Goal: Task Accomplishment & Management: Manage account settings

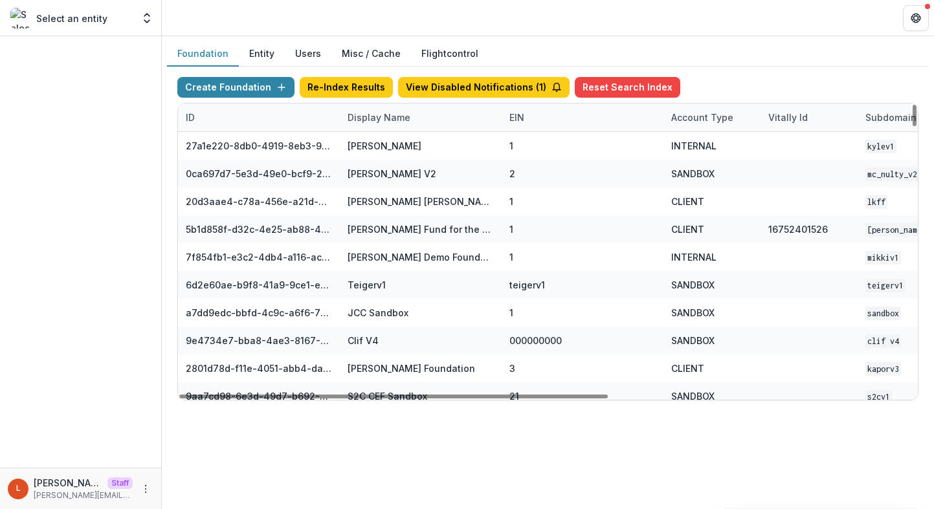
click at [382, 118] on div "Display Name" at bounding box center [379, 118] width 78 height 14
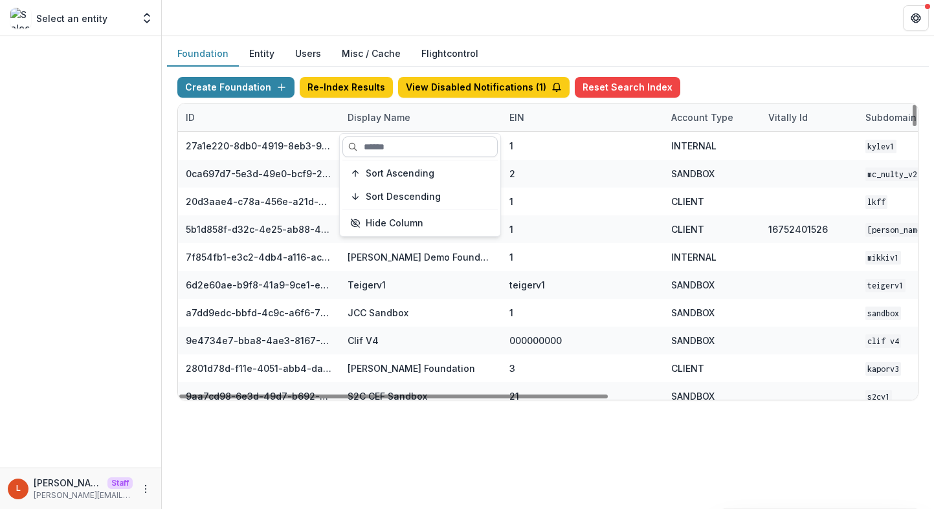
click at [382, 138] on input at bounding box center [419, 147] width 155 height 21
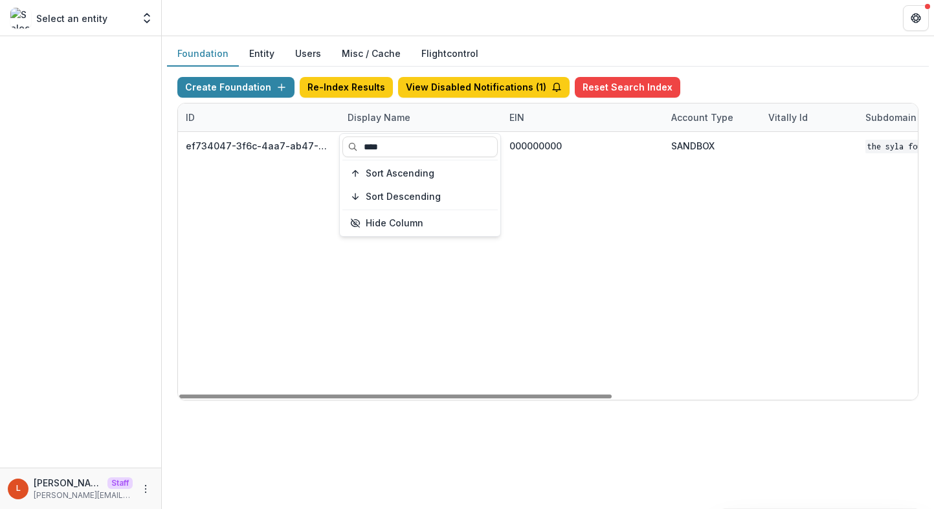
type input "****"
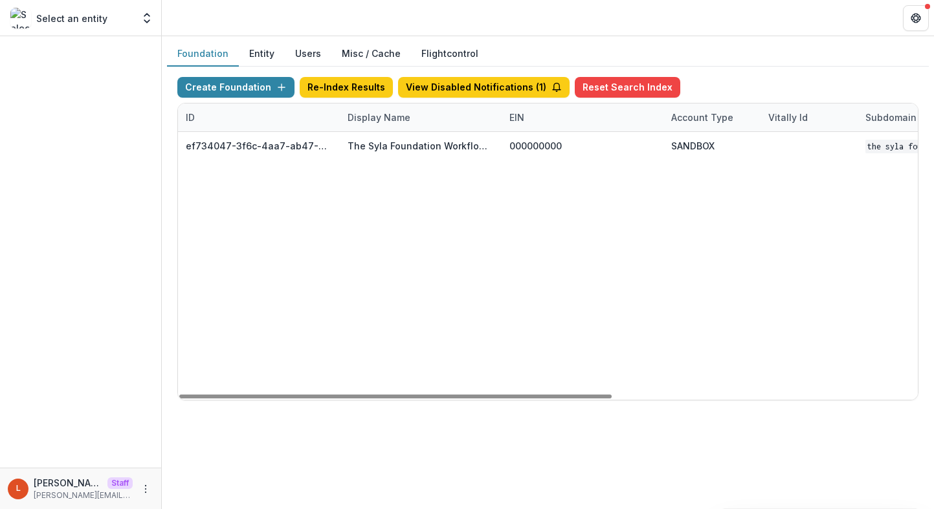
click at [679, 229] on div "ef734047-3f6c-4aa7-ab47-0fe093e0a055 The Syla Foundation Workflow Sandbox 00000…" at bounding box center [809, 266] width 1262 height 268
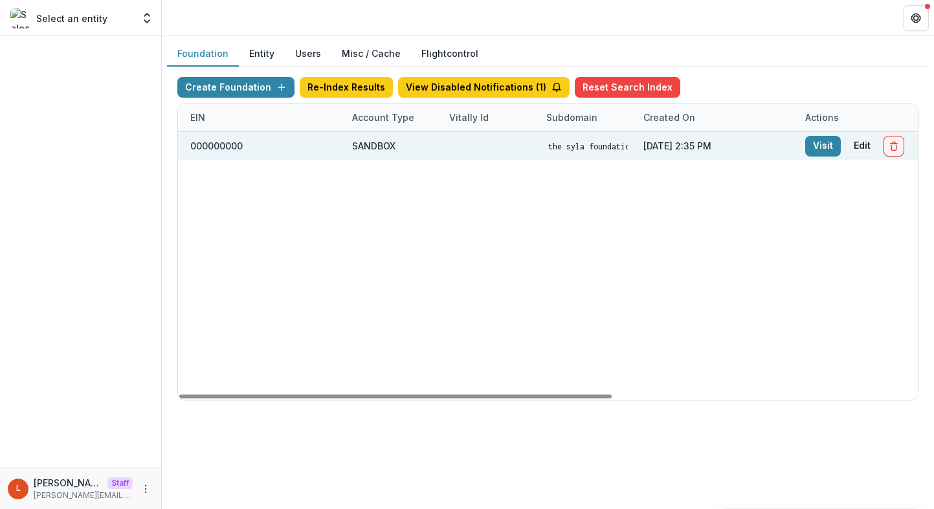
scroll to position [0, 522]
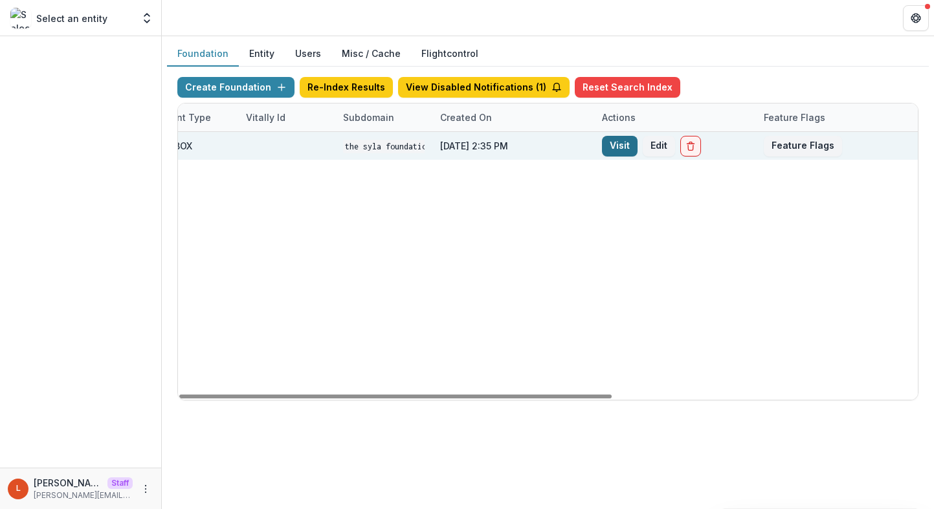
click at [608, 153] on link "Visit" at bounding box center [620, 146] width 36 height 21
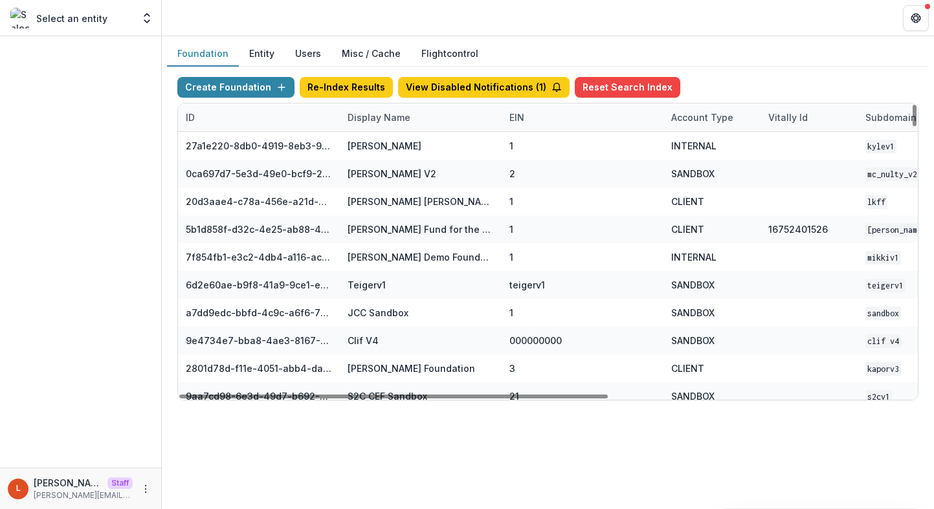
click at [367, 115] on div "Display Name" at bounding box center [379, 118] width 78 height 14
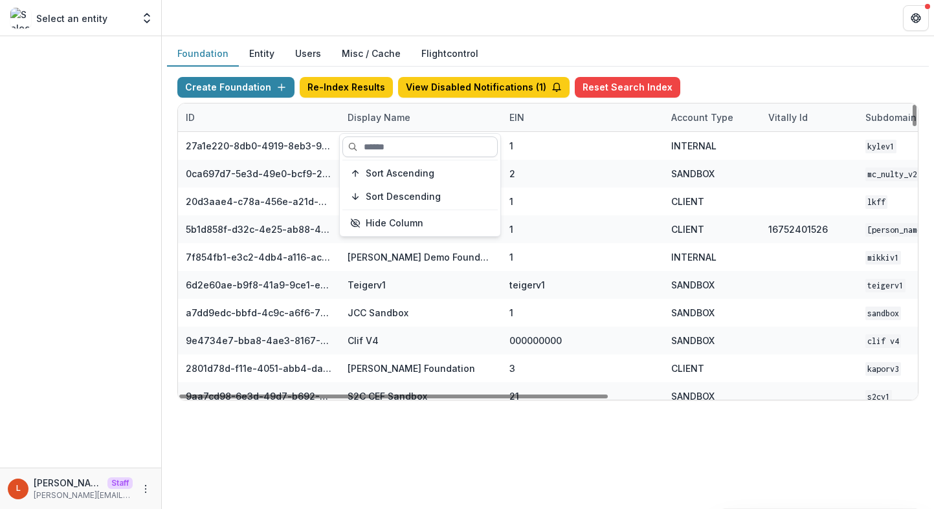
click at [366, 137] on input at bounding box center [419, 147] width 155 height 21
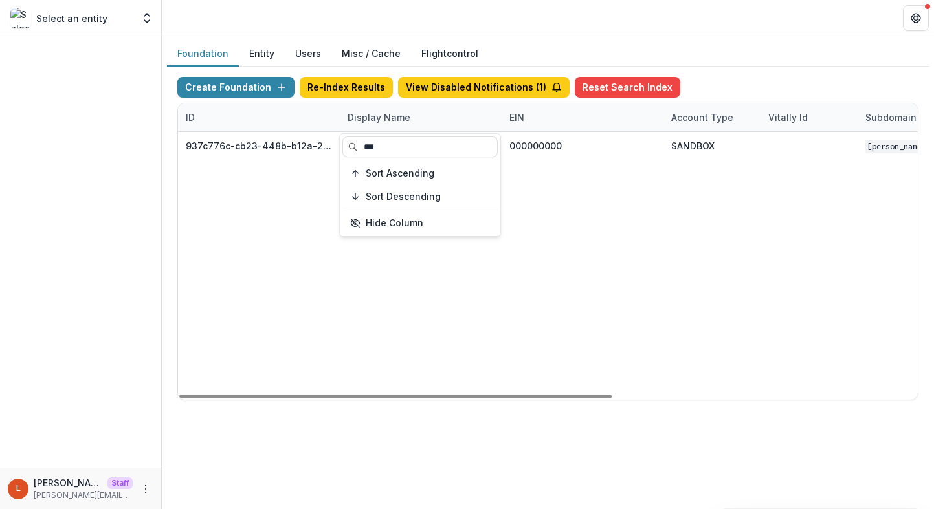
type input "***"
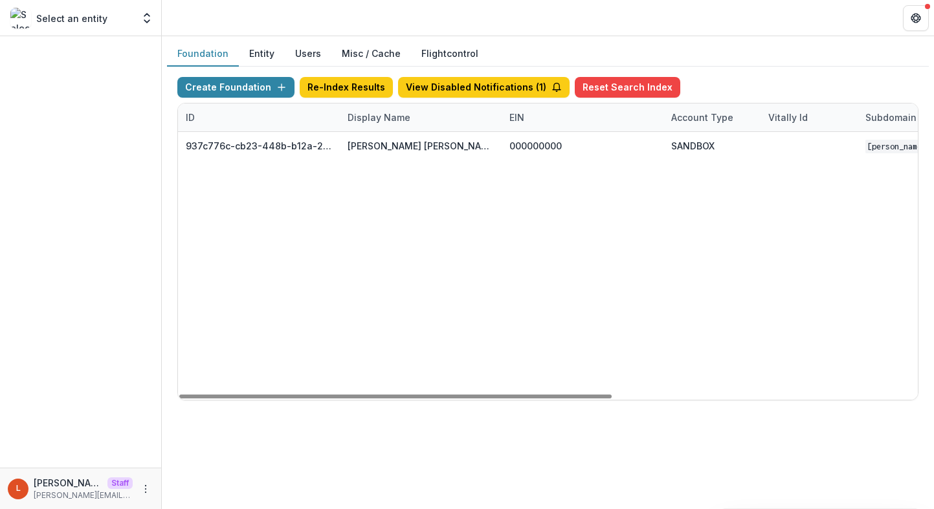
click at [763, 221] on div "937c776c-cb23-448b-b12a-2973e7789acd Mary Reynolds Babcock Workflow Sandbox 000…" at bounding box center [809, 266] width 1262 height 268
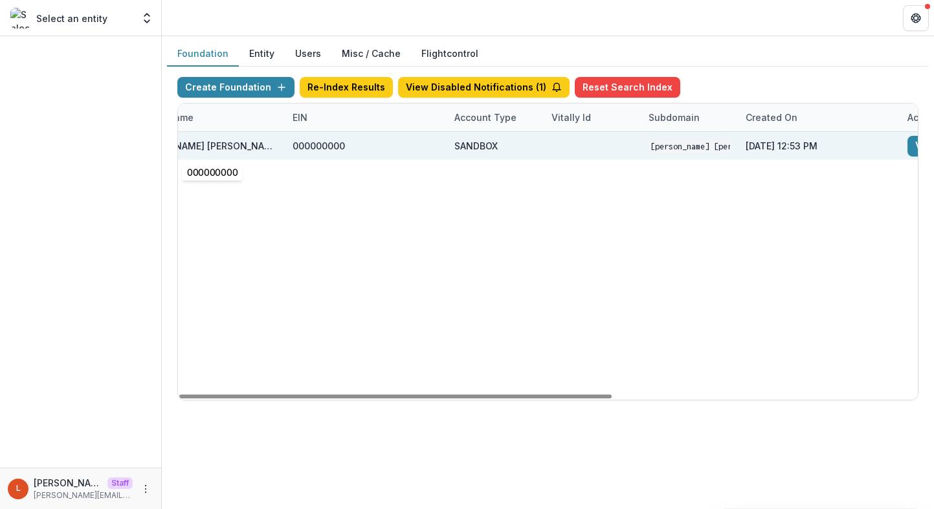
scroll to position [0, 392]
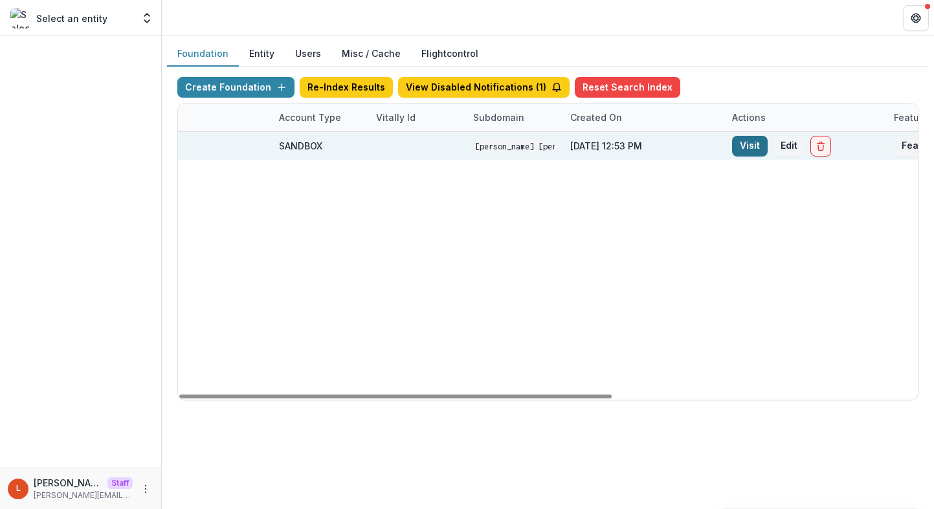
click at [740, 148] on link "Visit" at bounding box center [750, 146] width 36 height 21
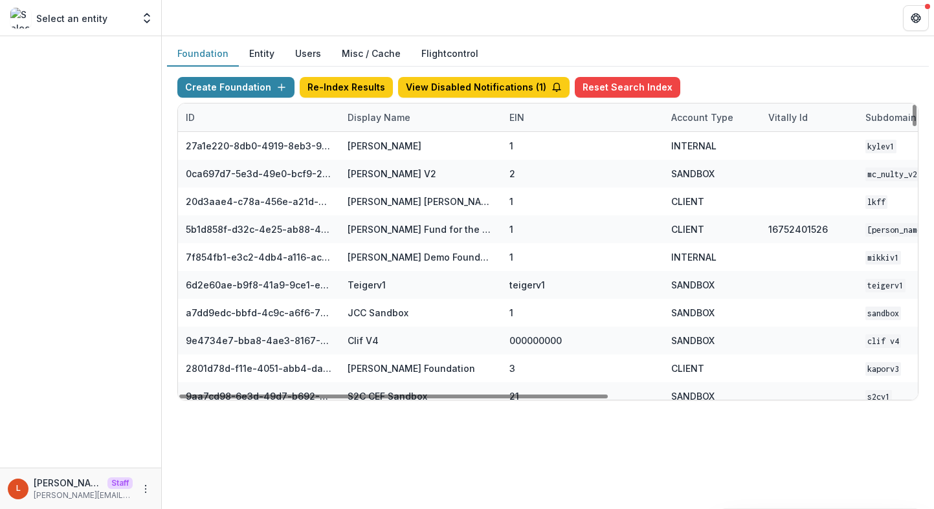
click at [378, 116] on div "Display Name" at bounding box center [379, 118] width 78 height 14
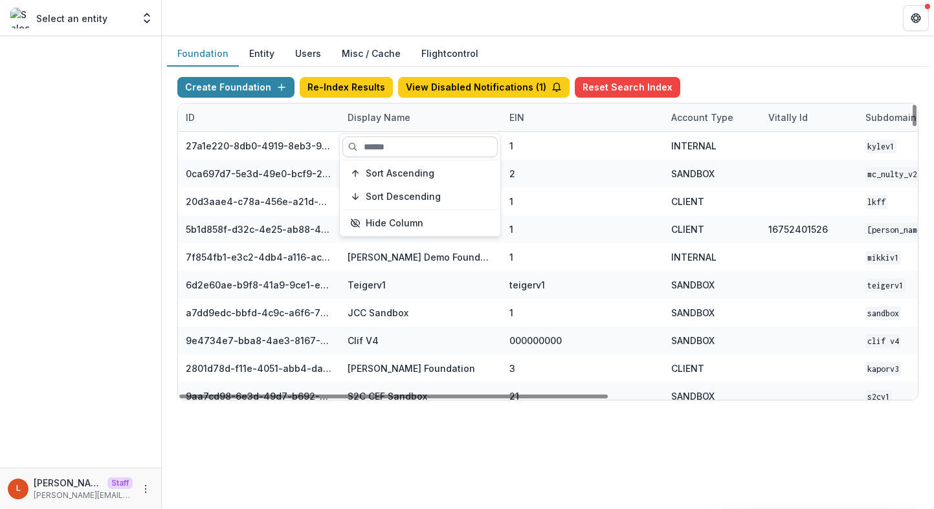
click at [377, 147] on input at bounding box center [419, 147] width 155 height 21
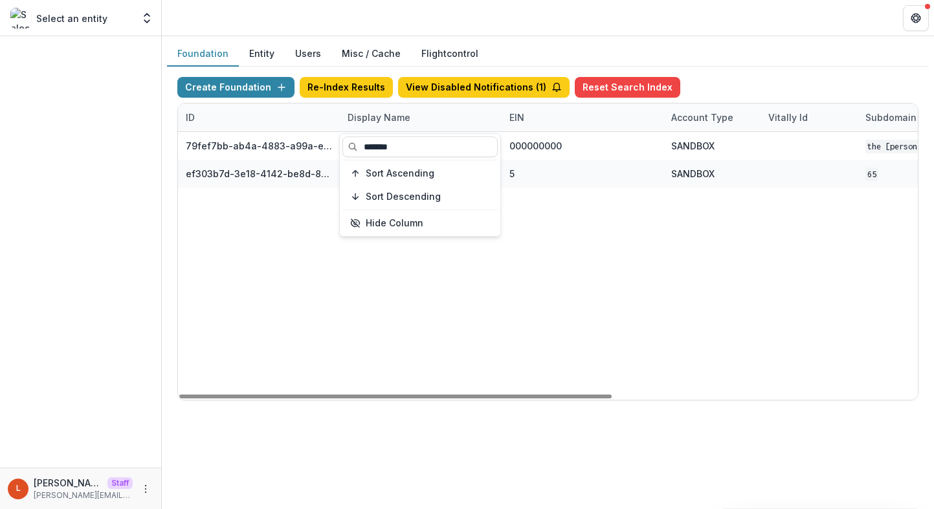
type input "*******"
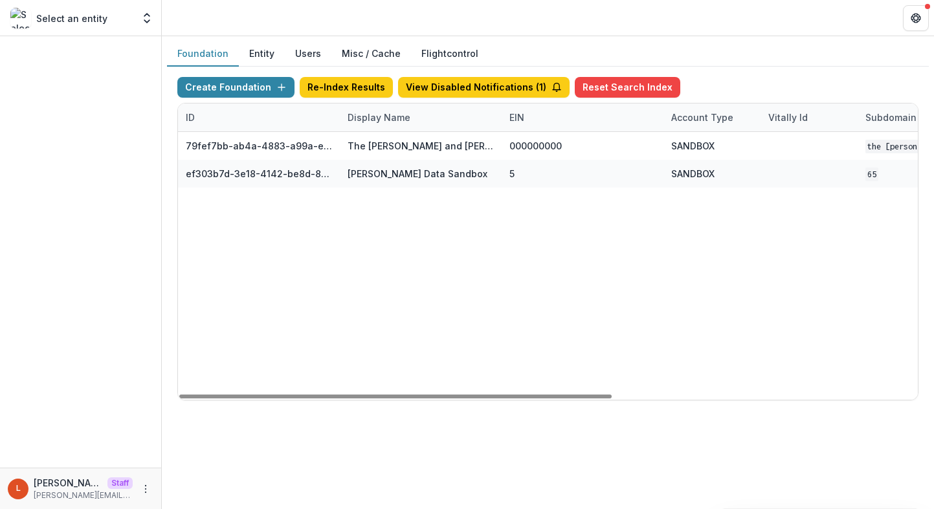
click at [412, 347] on div "79fef7bb-ab4a-4883-a99a-e2f11936830d The Carol and James Collins Foundation Wor…" at bounding box center [809, 266] width 1262 height 268
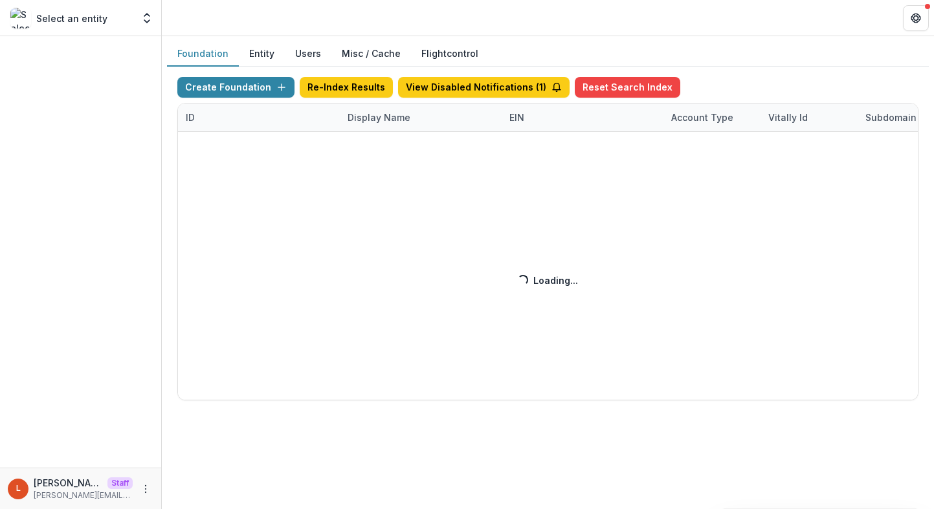
click at [389, 120] on div "Create Foundation Re-Index Results View Disabled Notifications ( 1 ) Reset Sear…" at bounding box center [547, 238] width 741 height 323
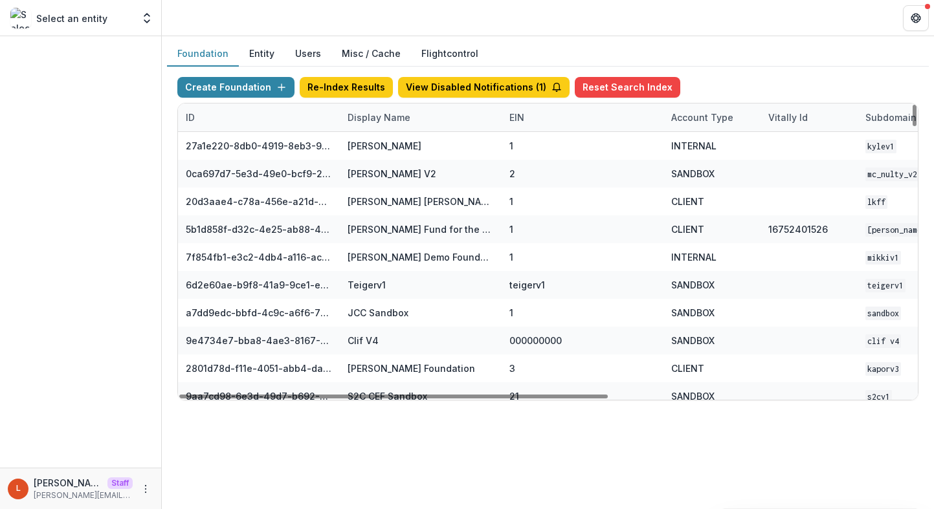
click at [406, 114] on div "Display Name" at bounding box center [379, 118] width 78 height 14
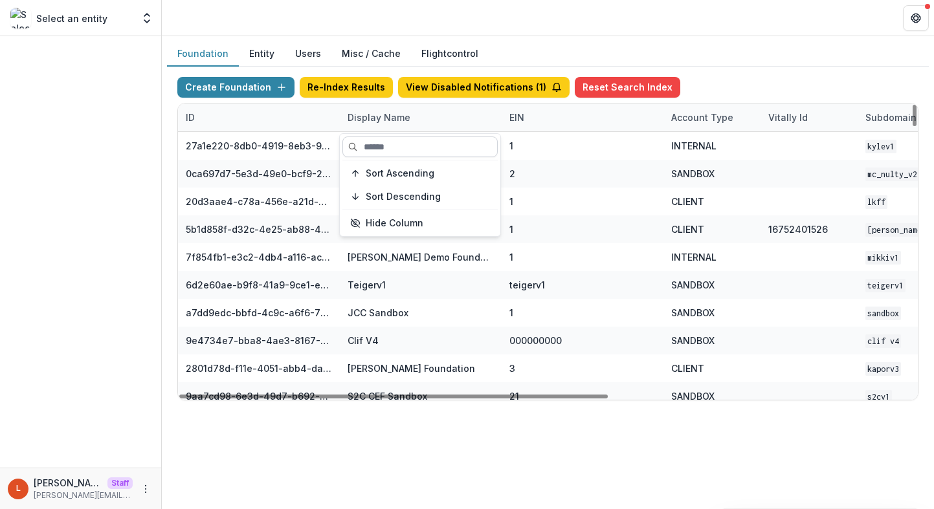
click at [432, 152] on input at bounding box center [419, 147] width 155 height 21
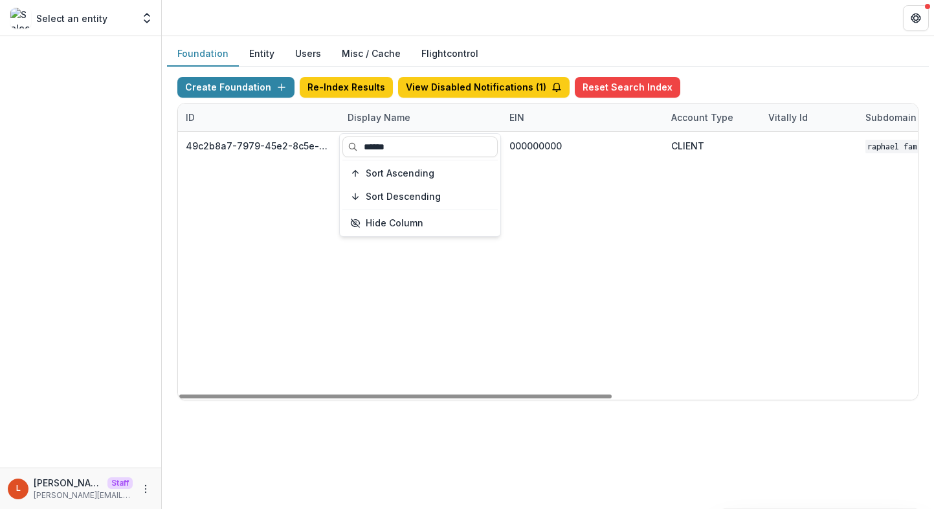
type input "******"
click at [688, 166] on div "49c2b8a7-7979-45e2-8c5e-03fb224fdb7f Raphael Family Foundation 000000000 CLIENT…" at bounding box center [809, 266] width 1262 height 268
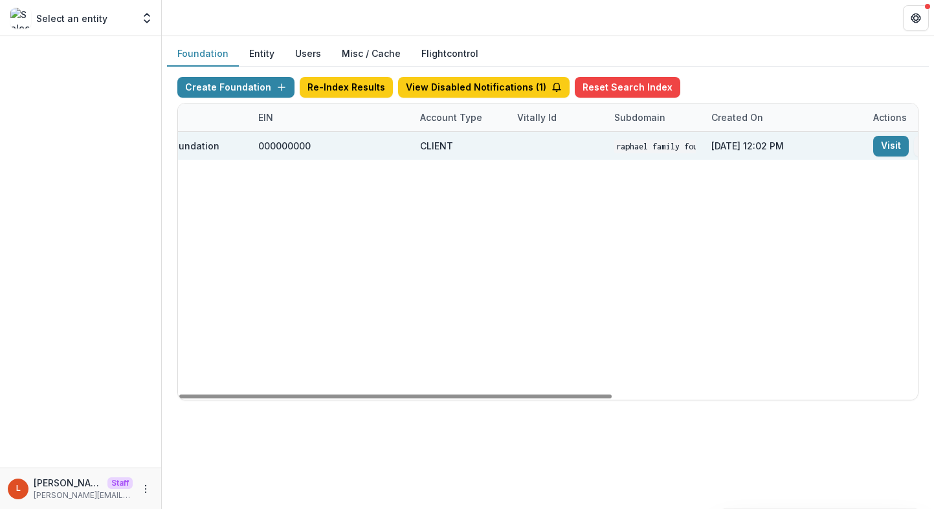
scroll to position [0, 522]
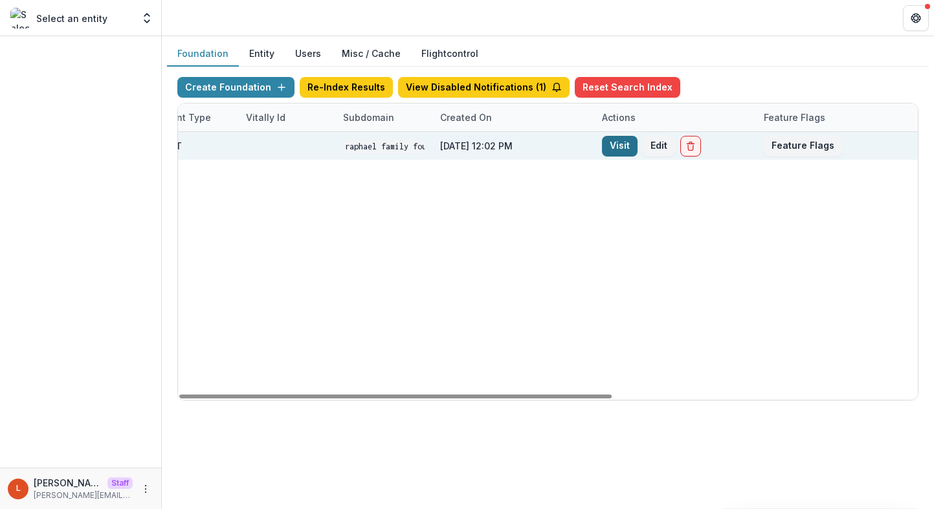
click at [615, 144] on link "Visit" at bounding box center [620, 146] width 36 height 21
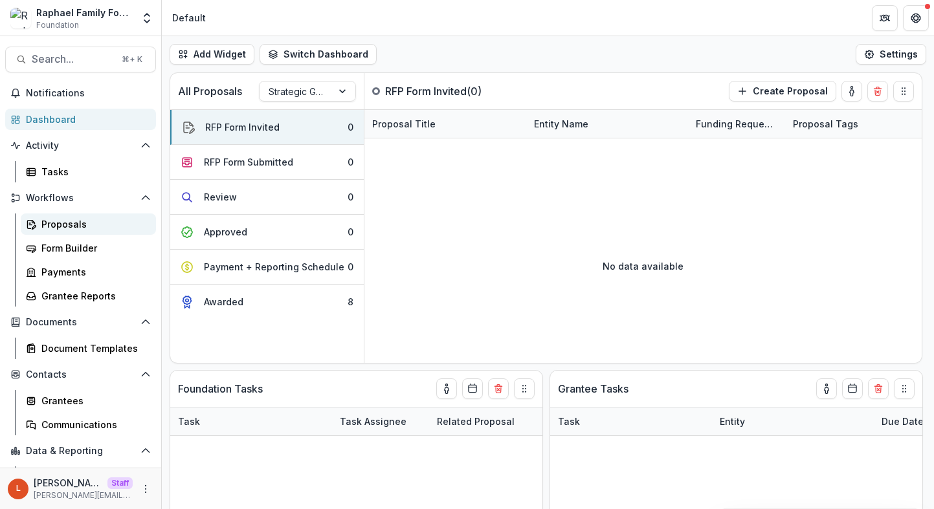
click at [69, 221] on div "Proposals" at bounding box center [93, 224] width 104 height 14
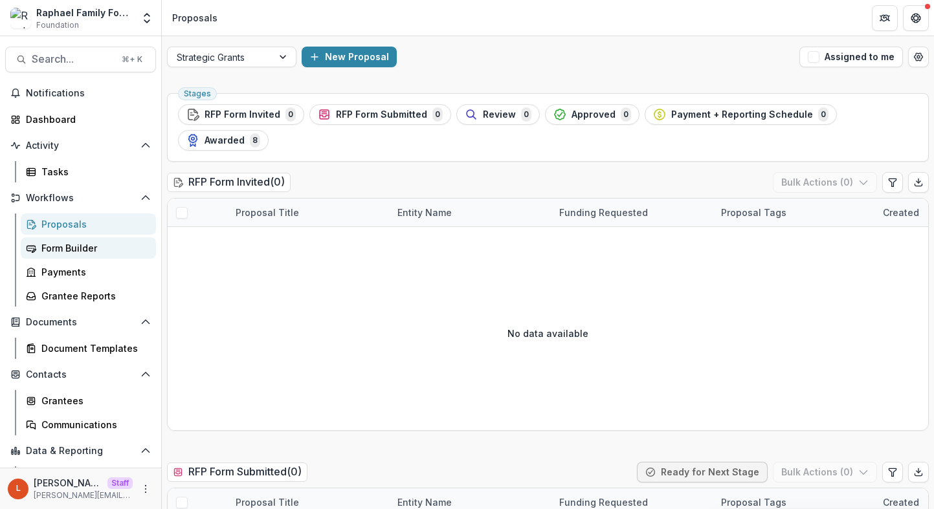
click at [78, 247] on div "Form Builder" at bounding box center [93, 248] width 104 height 14
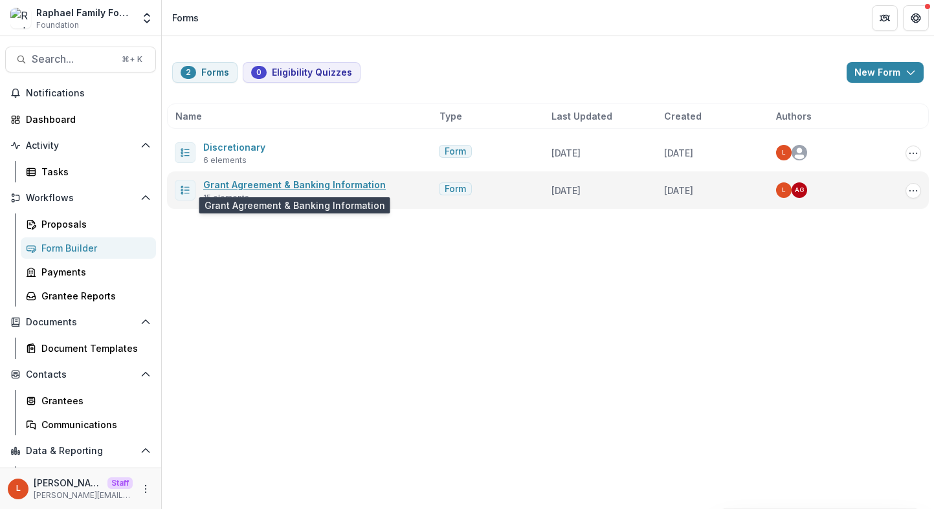
click at [252, 181] on link "Grant Agreement & Banking Information" at bounding box center [294, 184] width 182 height 11
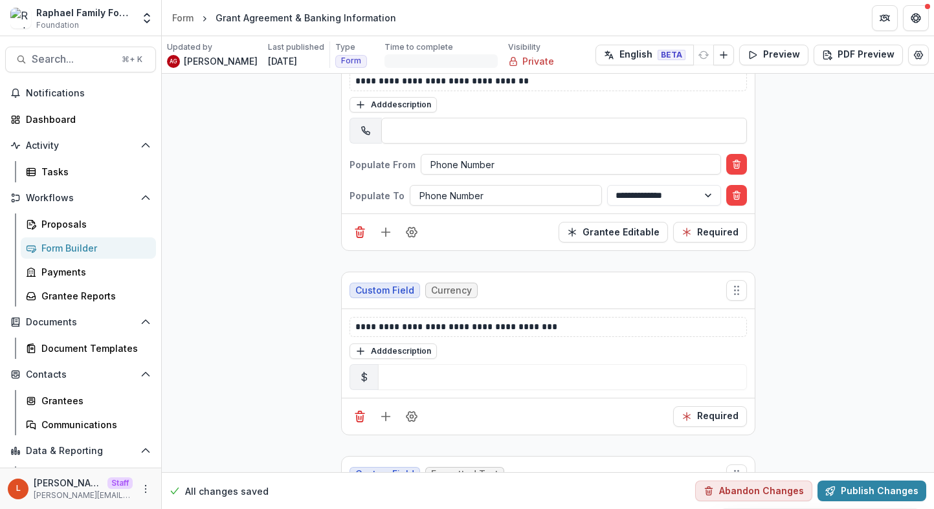
scroll to position [1388, 0]
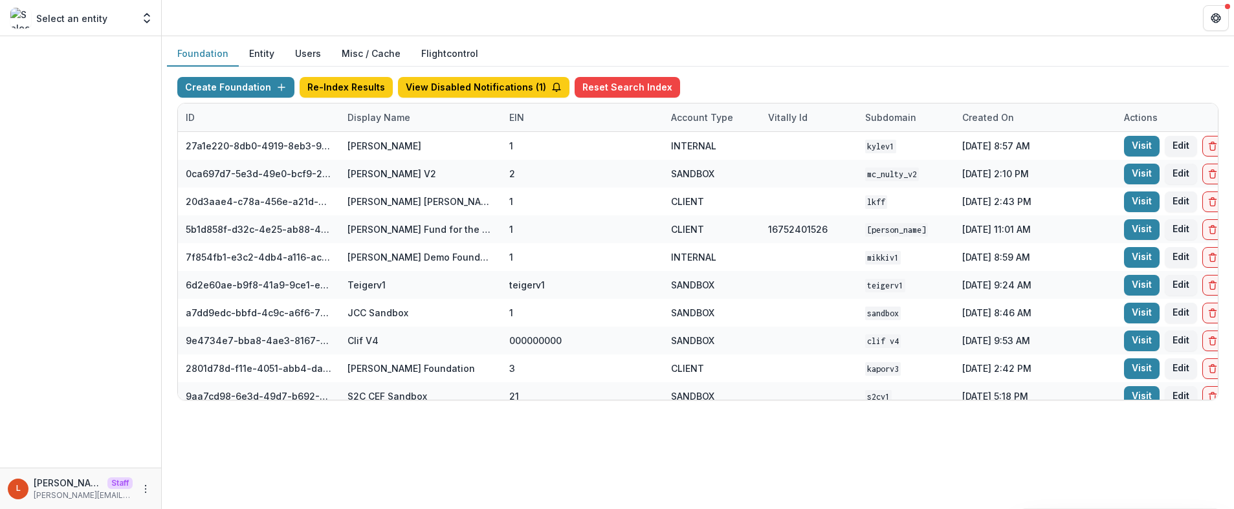
click at [384, 121] on div "Display Name" at bounding box center [379, 118] width 78 height 14
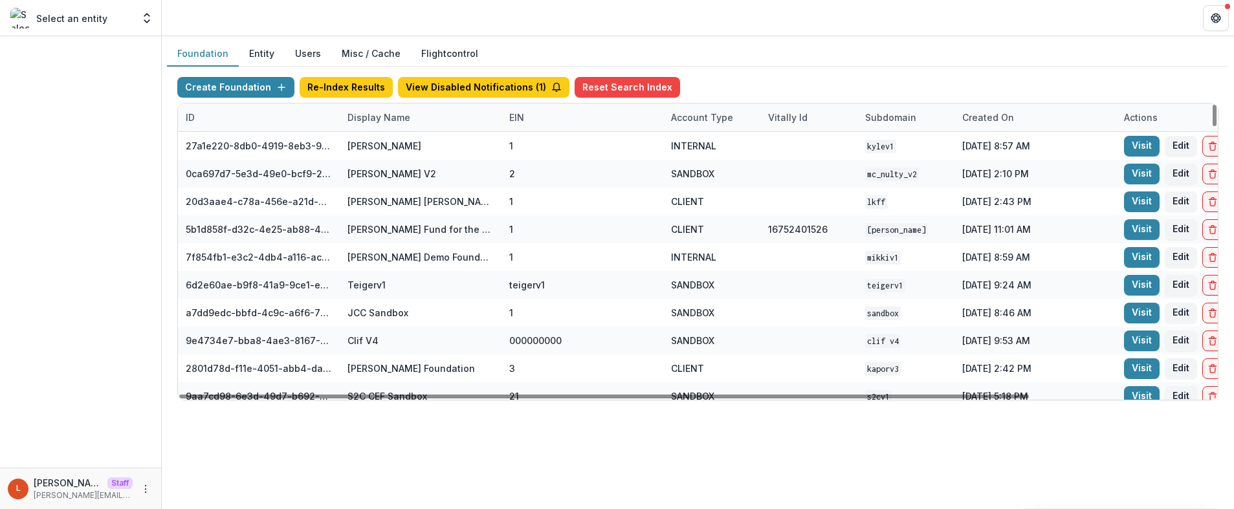
click at [384, 121] on div "Display Name" at bounding box center [379, 118] width 78 height 14
click at [392, 143] on input at bounding box center [419, 147] width 155 height 21
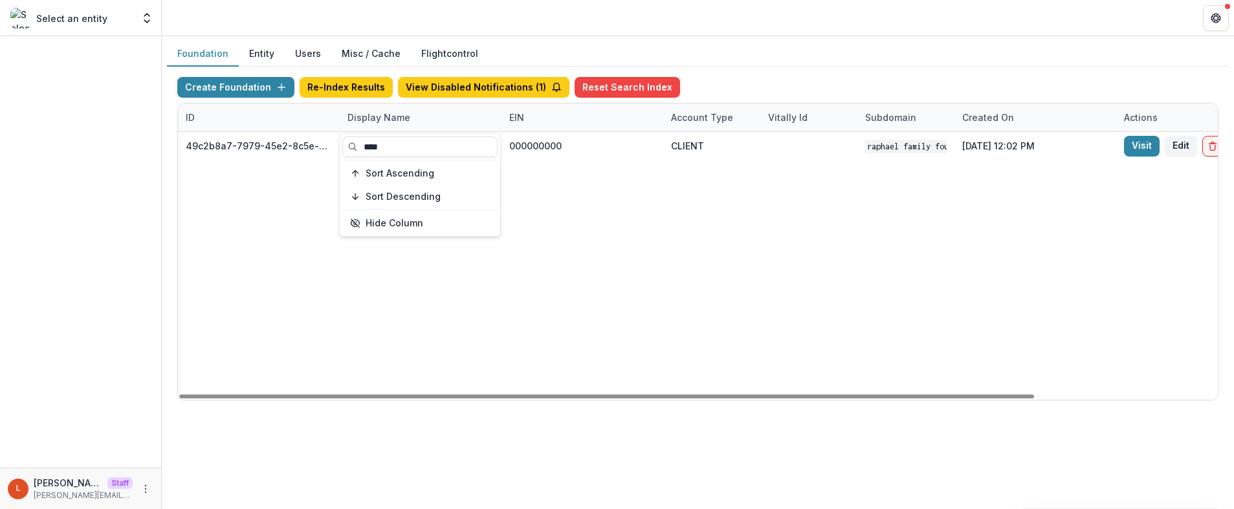
type input "****"
click at [816, 209] on div "49c2b8a7-7979-45e2-8c5e-03fb224fdb7f Raphael Family Foundation 000000000 CLIENT…" at bounding box center [809, 266] width 1262 height 268
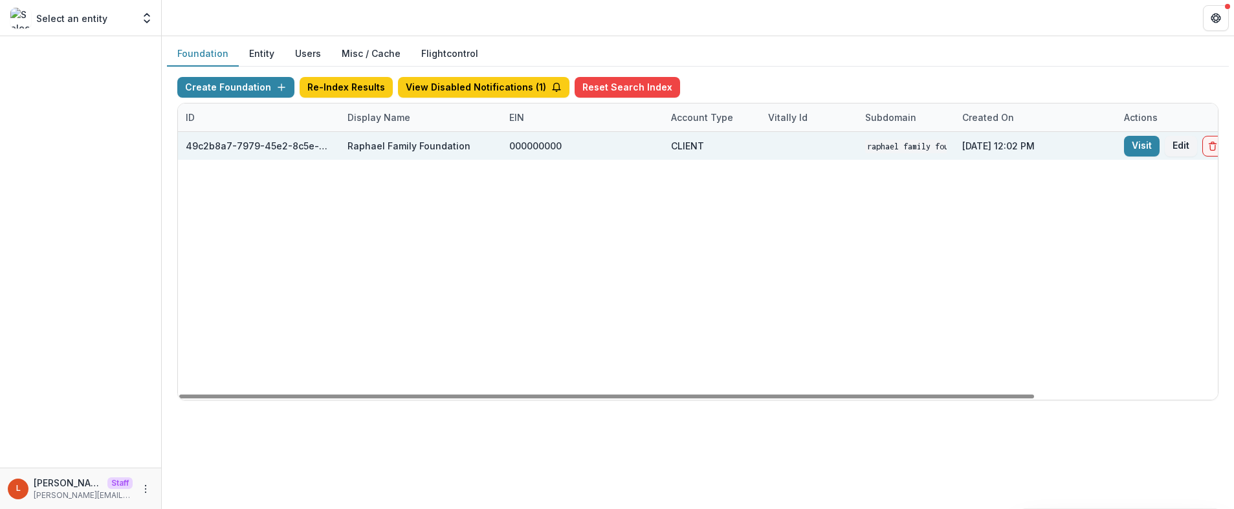
click at [1136, 132] on div "Visit Edit" at bounding box center [1197, 146] width 162 height 28
click at [1139, 144] on link "Visit" at bounding box center [1142, 146] width 36 height 21
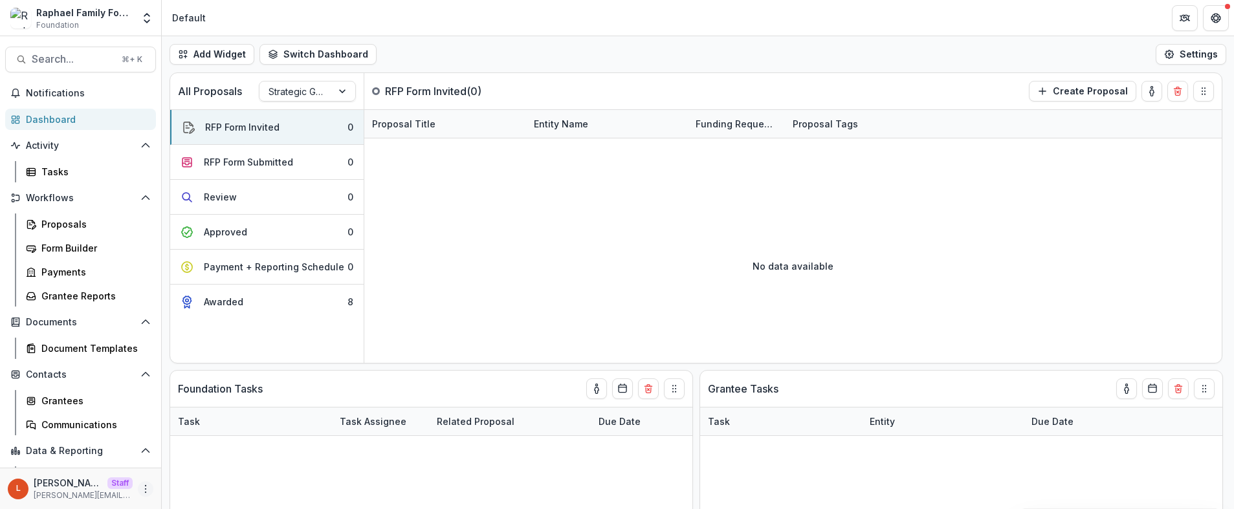
click at [141, 491] on icon "More" at bounding box center [145, 489] width 10 height 10
click at [218, 464] on link "User Settings" at bounding box center [227, 461] width 138 height 21
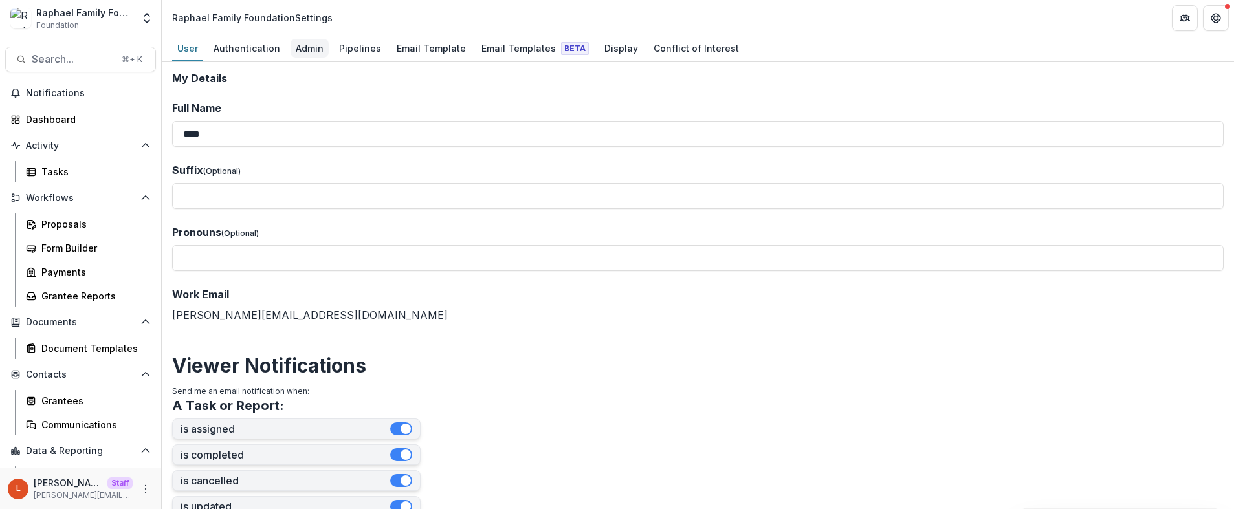
click at [298, 53] on div "Admin" at bounding box center [309, 48] width 38 height 19
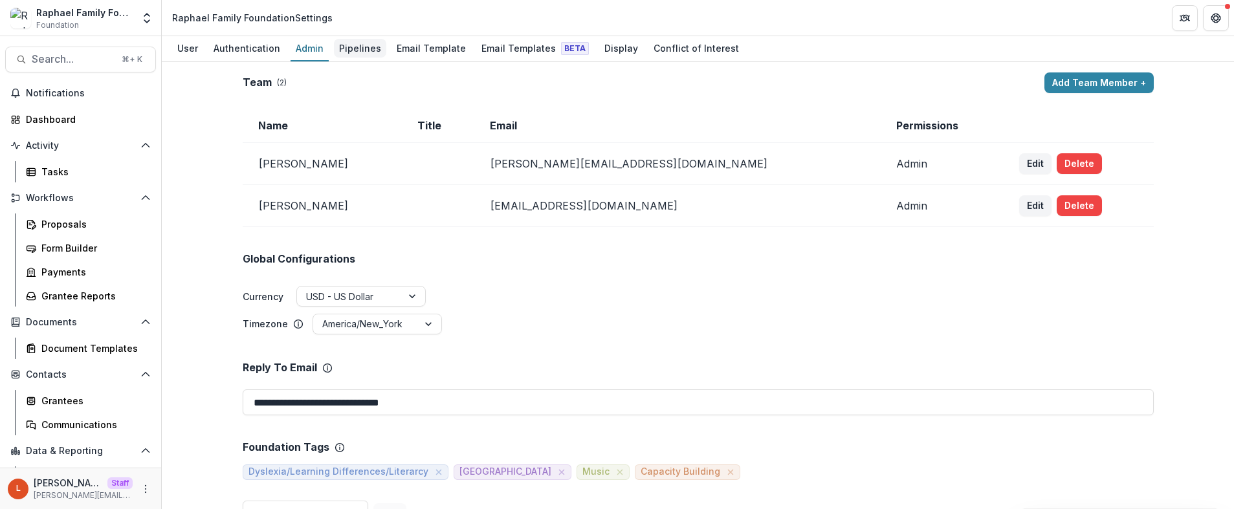
click at [358, 54] on div "Pipelines" at bounding box center [360, 48] width 52 height 19
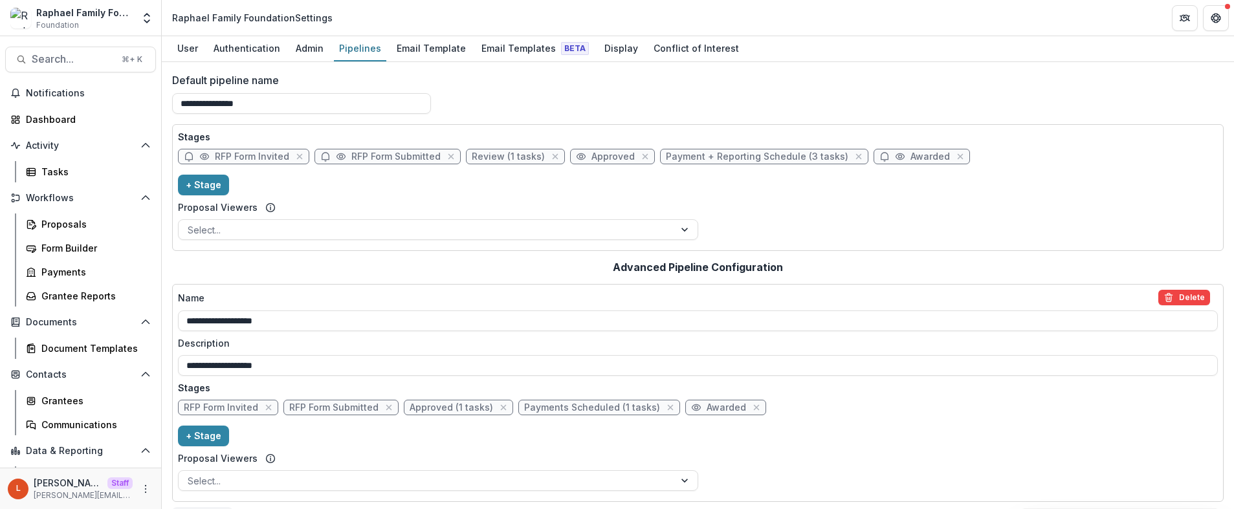
click at [254, 155] on span "RFP Form Invited" at bounding box center [252, 156] width 74 height 11
select select "*****"
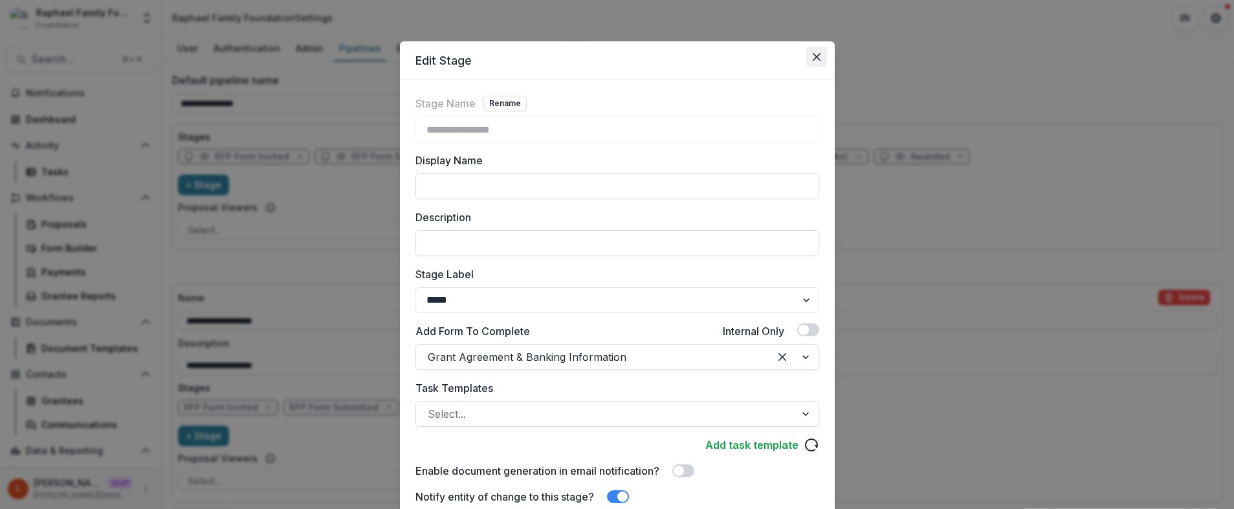
click at [816, 52] on button "Close" at bounding box center [816, 57] width 21 height 21
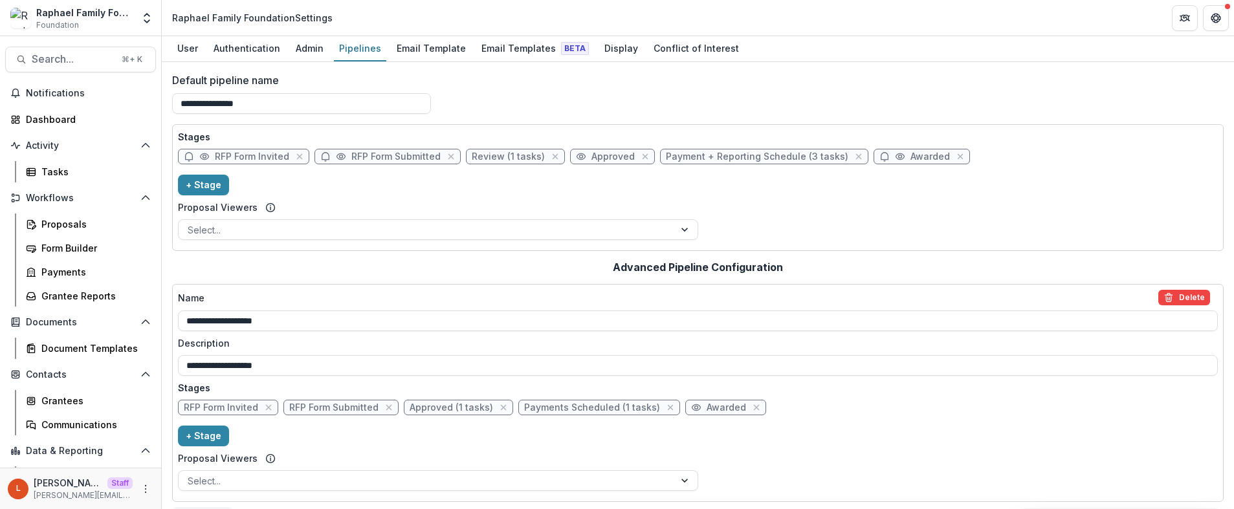
click at [377, 150] on span "RFP Form Submitted" at bounding box center [387, 157] width 146 height 16
click at [378, 155] on span "RFP Form Submitted" at bounding box center [395, 156] width 89 height 11
select select "*********"
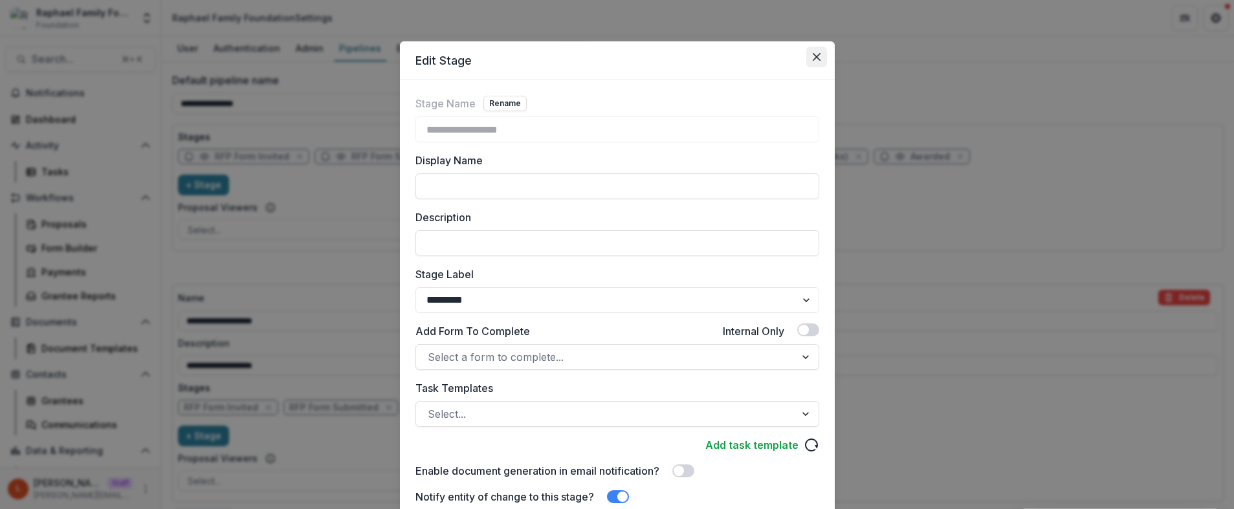
click at [816, 50] on button "Close" at bounding box center [816, 57] width 21 height 21
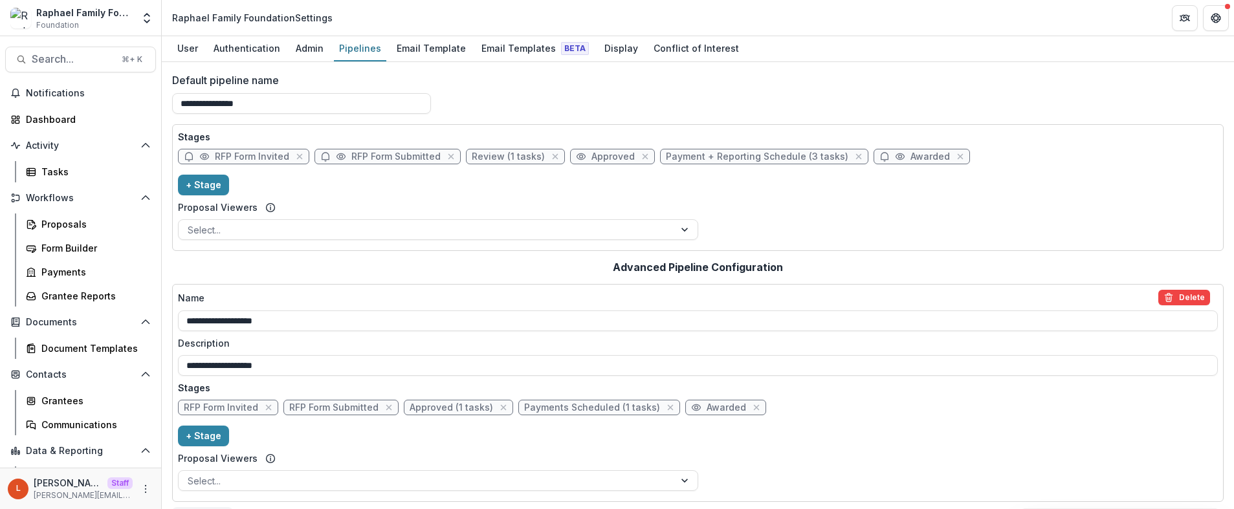
click at [487, 157] on span "Review (1 tasks)" at bounding box center [508, 156] width 73 height 11
select select "******"
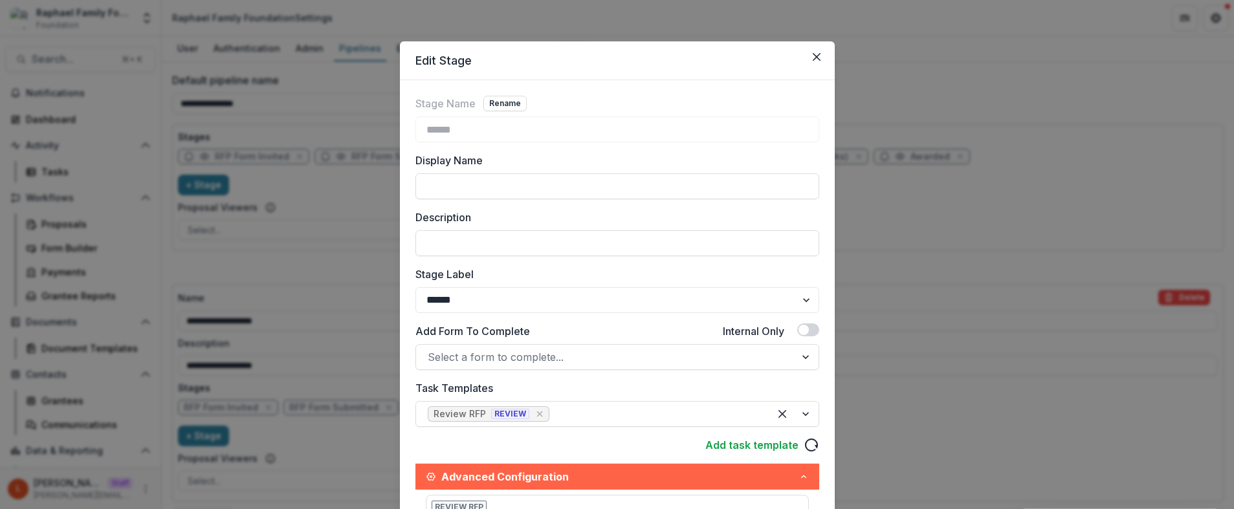
click at [811, 42] on header "Edit Stage" at bounding box center [617, 60] width 435 height 39
click at [811, 49] on button "Close" at bounding box center [816, 57] width 21 height 21
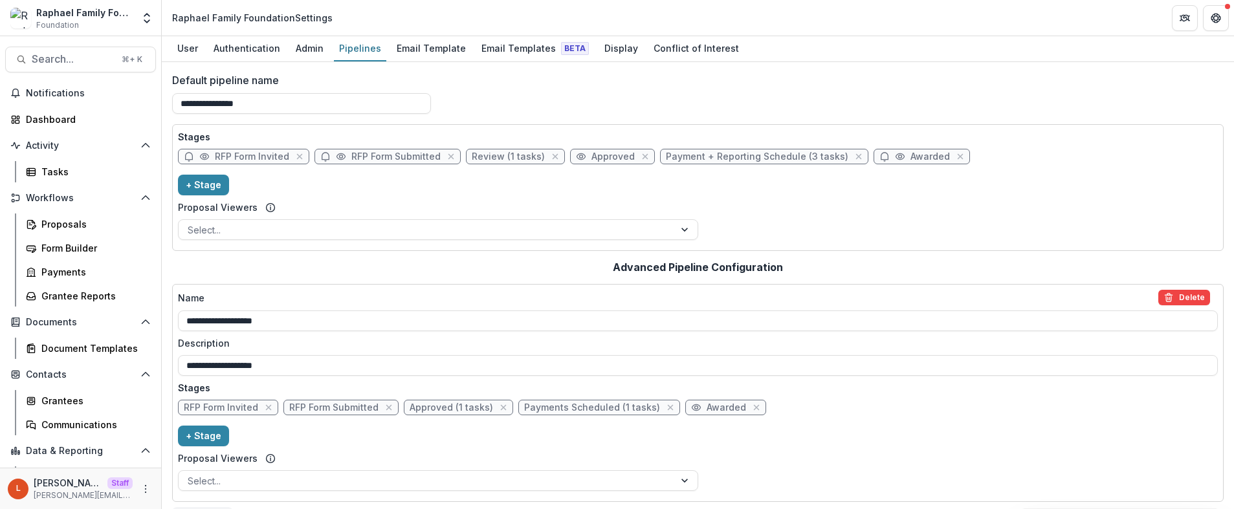
click at [723, 159] on span "Payment + Reporting Schedule (3 tasks)" at bounding box center [757, 156] width 182 height 11
select select "*******"
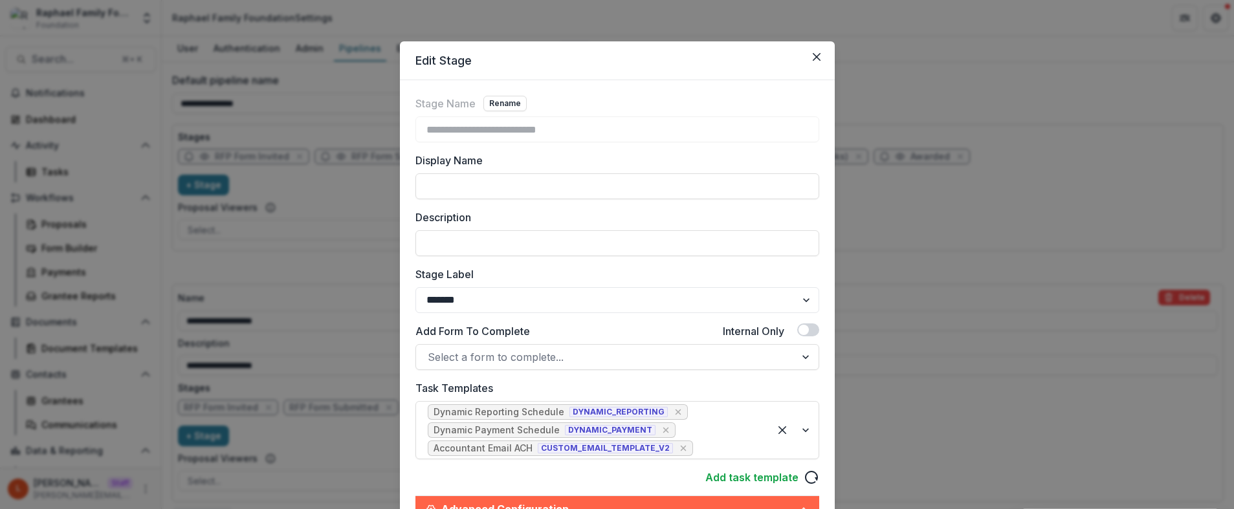
click at [827, 65] on header "Edit Stage" at bounding box center [617, 60] width 435 height 39
click at [821, 56] on button "Close" at bounding box center [816, 57] width 21 height 21
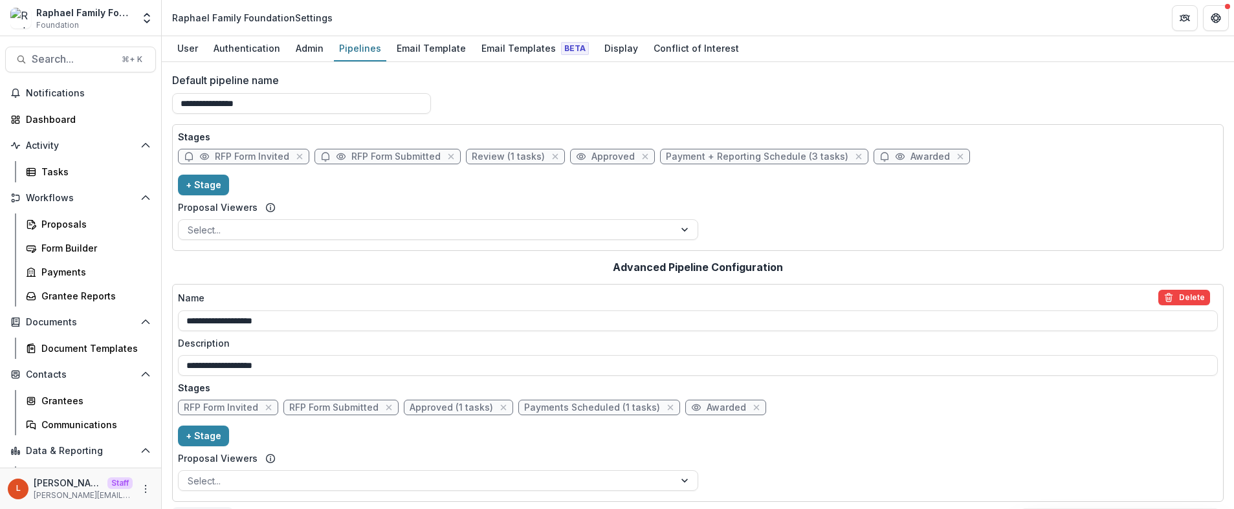
click at [588, 162] on span "Approved" at bounding box center [612, 157] width 85 height 16
click at [612, 155] on span "Approved" at bounding box center [612, 156] width 43 height 11
select select "********"
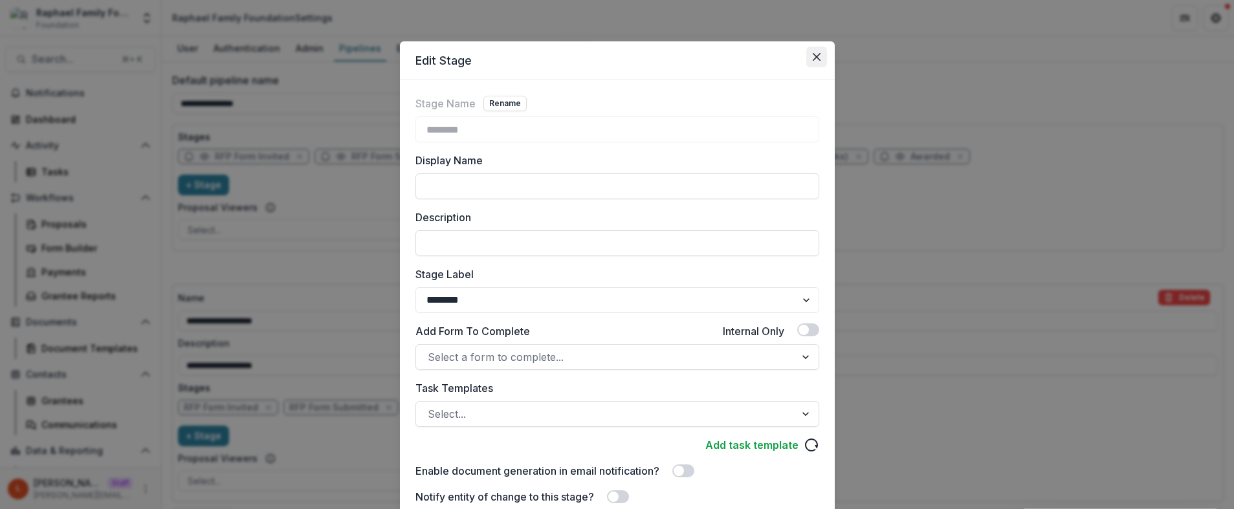
click at [816, 53] on icon "Close" at bounding box center [817, 57] width 8 height 8
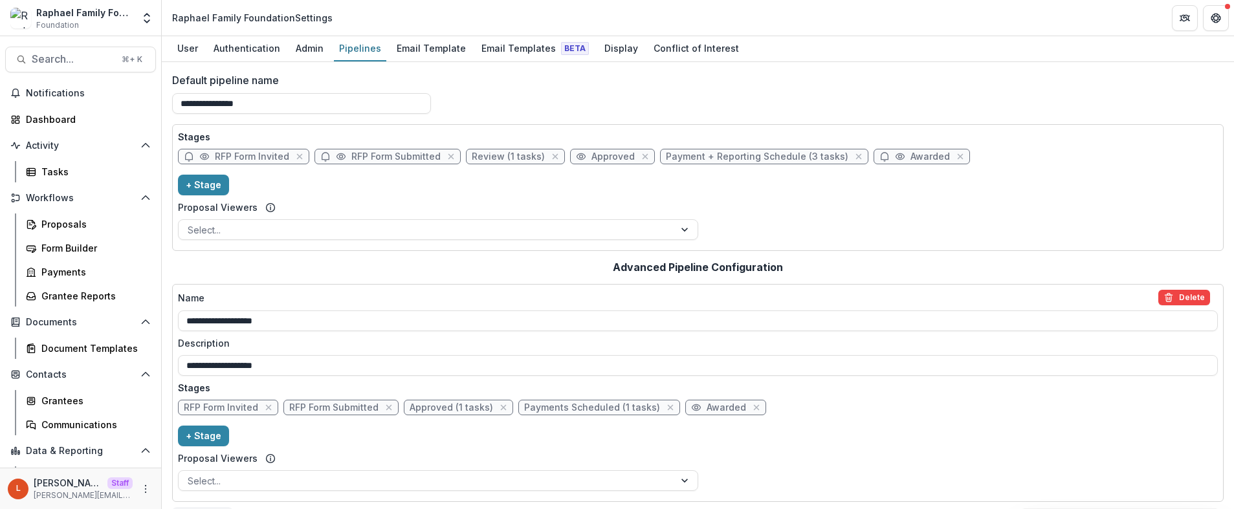
click at [701, 158] on span "Payment + Reporting Schedule (3 tasks)" at bounding box center [757, 156] width 182 height 11
select select "*******"
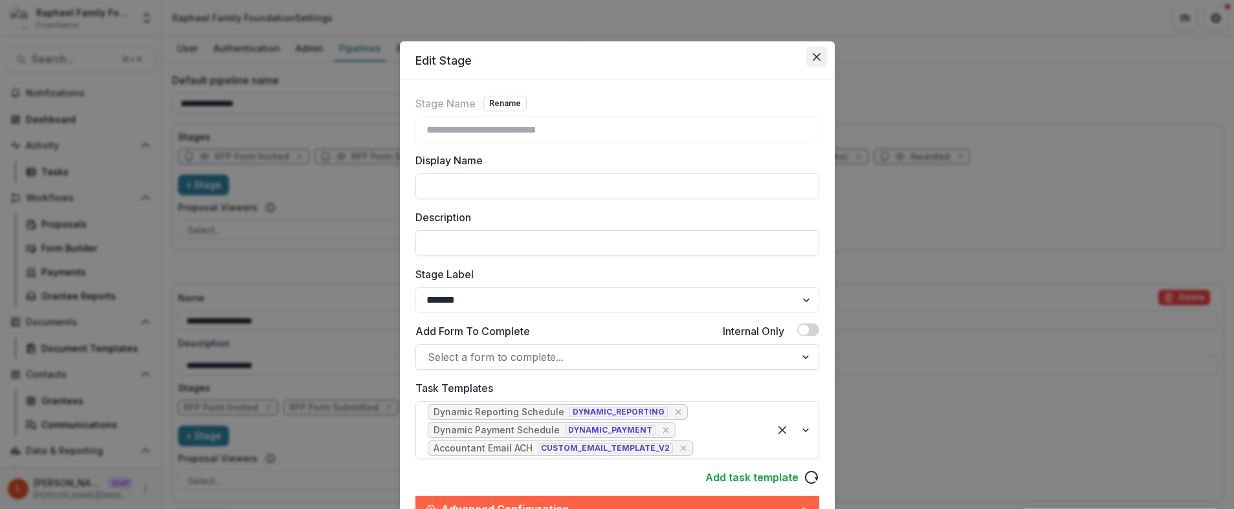
click at [819, 54] on button "Close" at bounding box center [816, 57] width 21 height 21
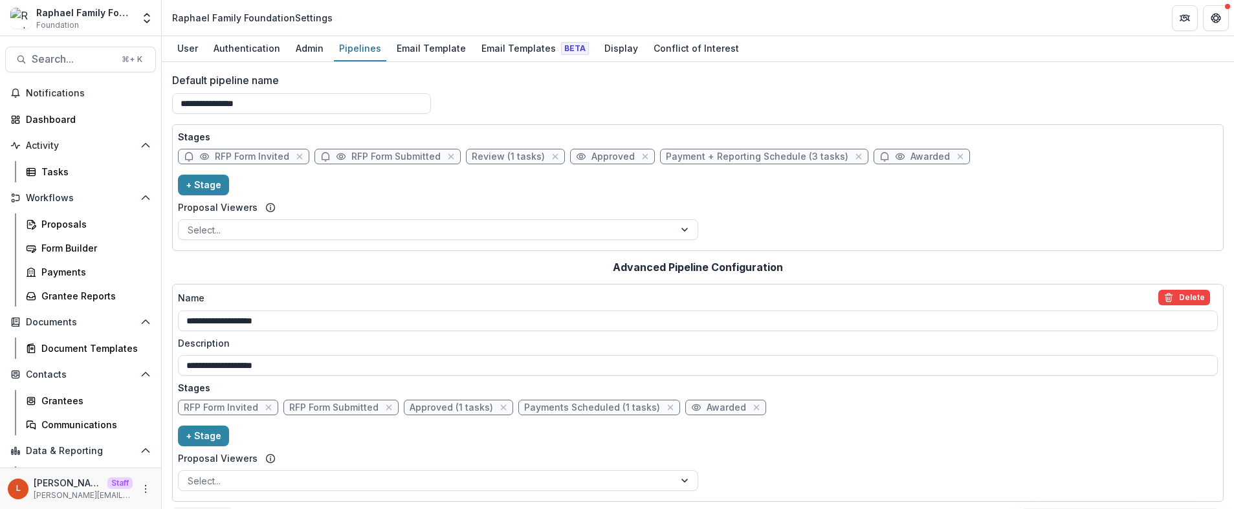
click at [917, 156] on span "Awarded" at bounding box center [929, 156] width 39 height 11
select select "*******"
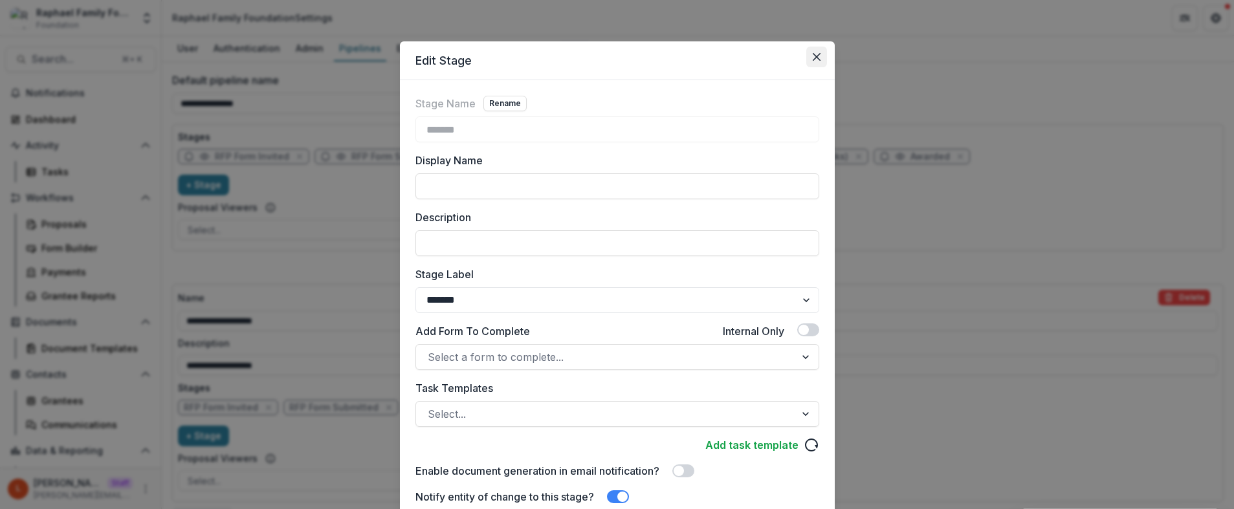
click at [815, 52] on button "Close" at bounding box center [816, 57] width 21 height 21
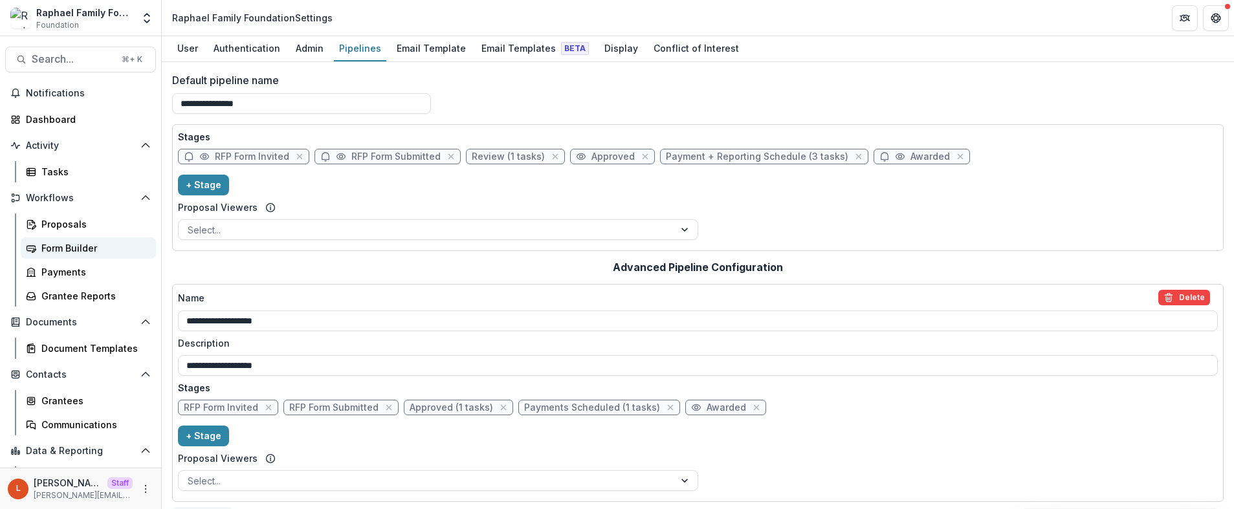
click at [67, 254] on div "Form Builder" at bounding box center [93, 248] width 104 height 14
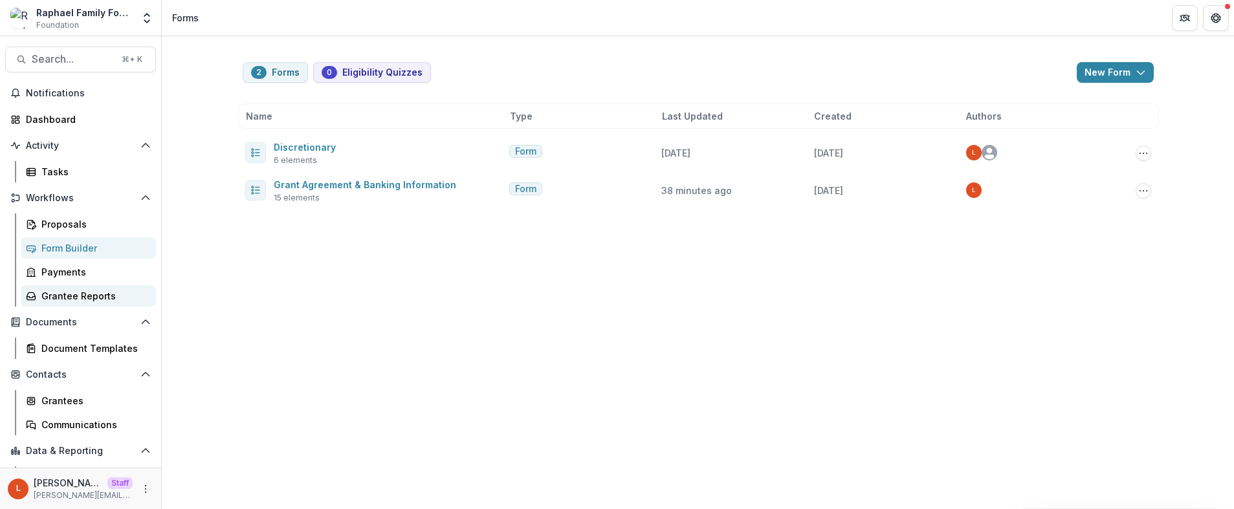
click at [87, 297] on div "Grantee Reports" at bounding box center [93, 296] width 104 height 14
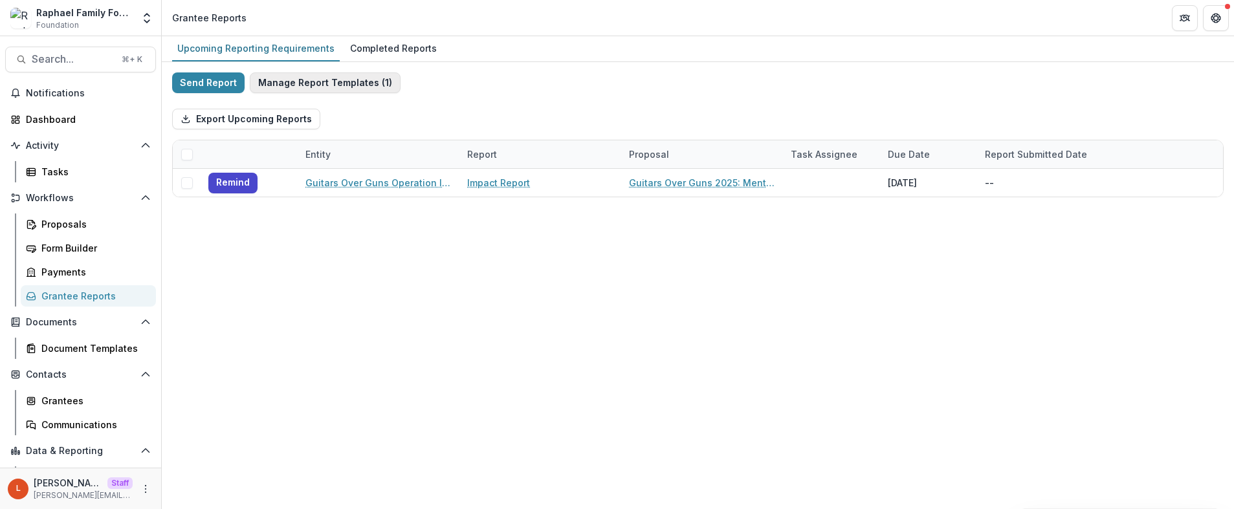
click at [356, 88] on button "Manage Report Templates ( 1 )" at bounding box center [325, 82] width 151 height 21
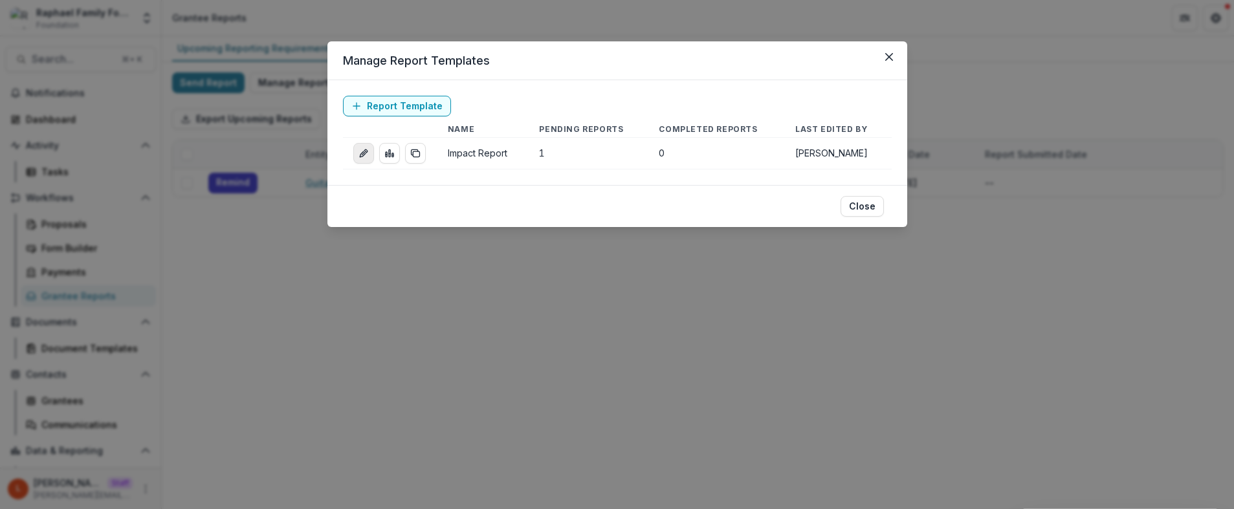
click at [367, 154] on icon "edit-report" at bounding box center [363, 153] width 10 height 10
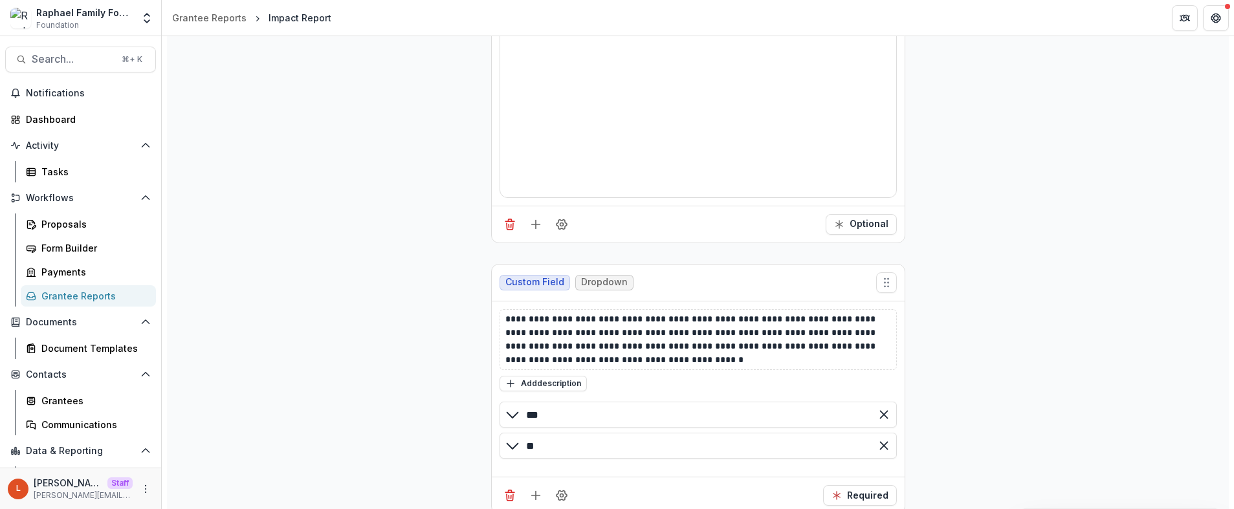
scroll to position [2954, 0]
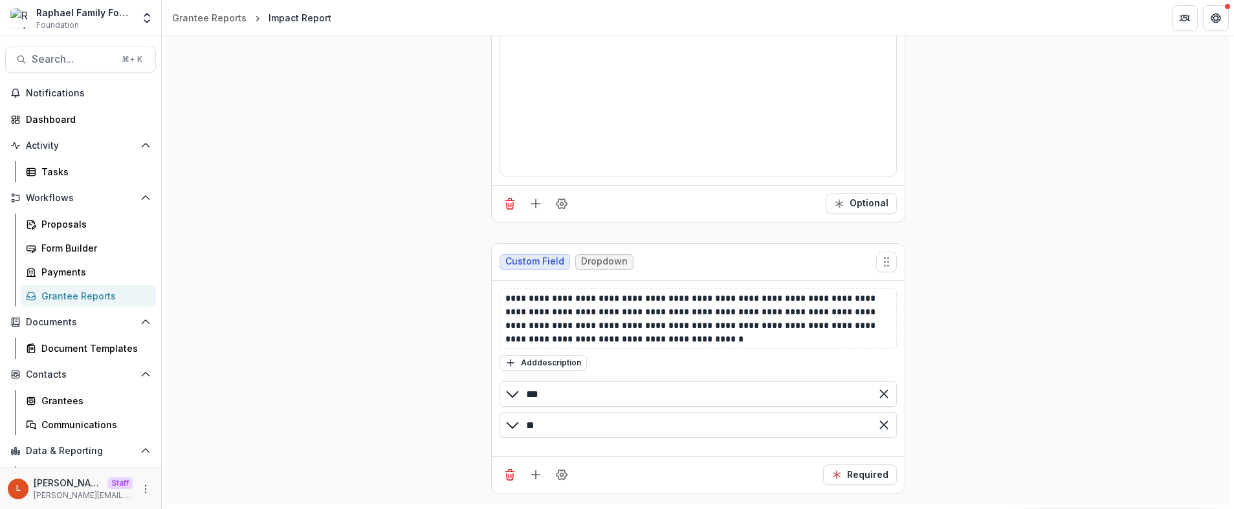
click at [94, 158] on div "Activity Tasks" at bounding box center [80, 158] width 161 height 47
click at [94, 171] on div "Tasks" at bounding box center [93, 172] width 104 height 14
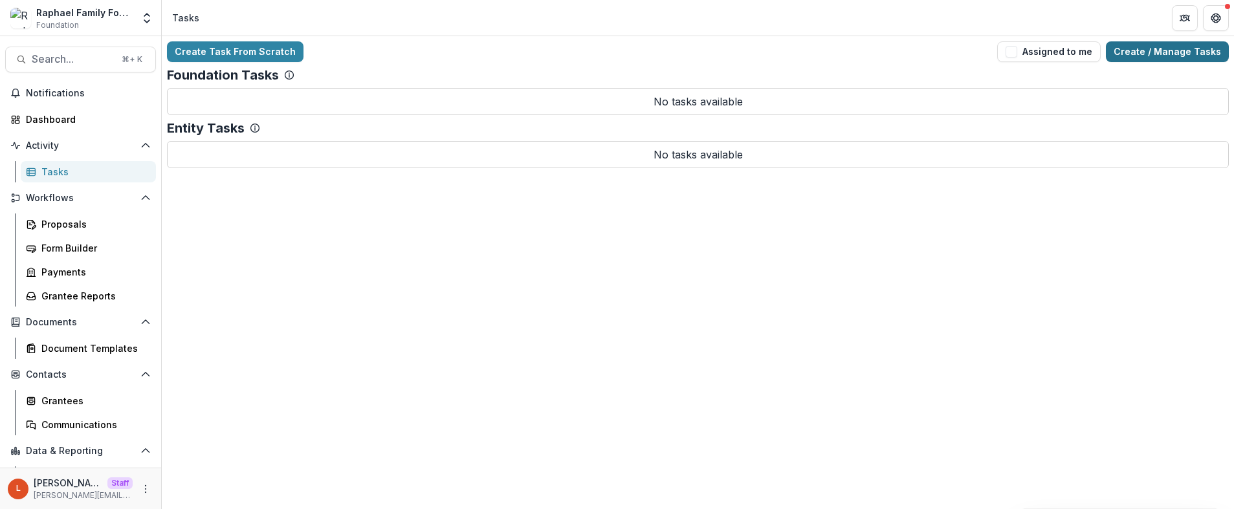
click at [1201, 53] on link "Create / Manage Tasks" at bounding box center [1167, 51] width 123 height 21
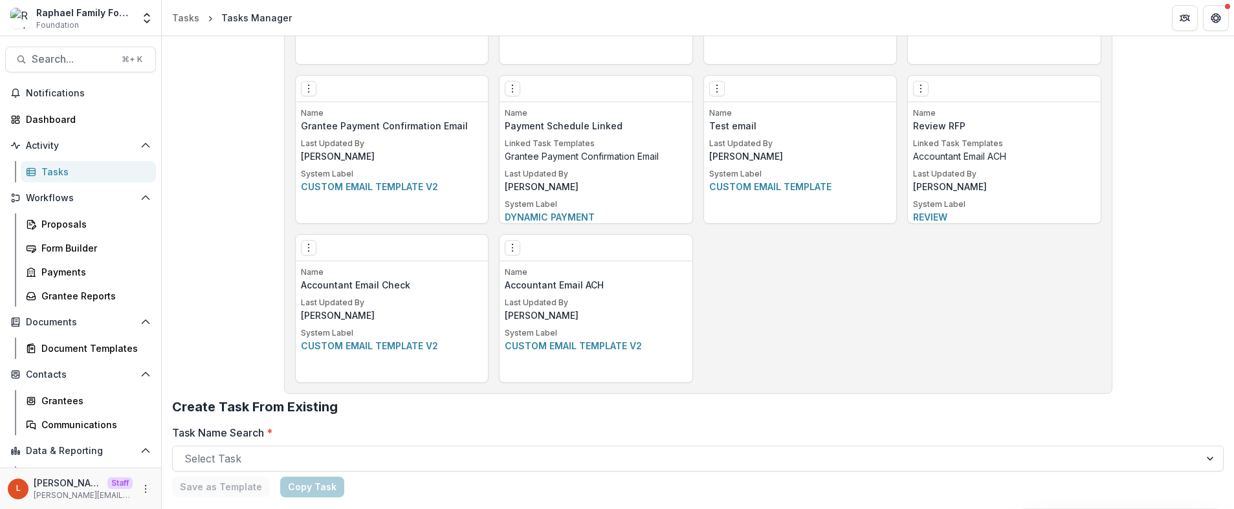
scroll to position [754, 0]
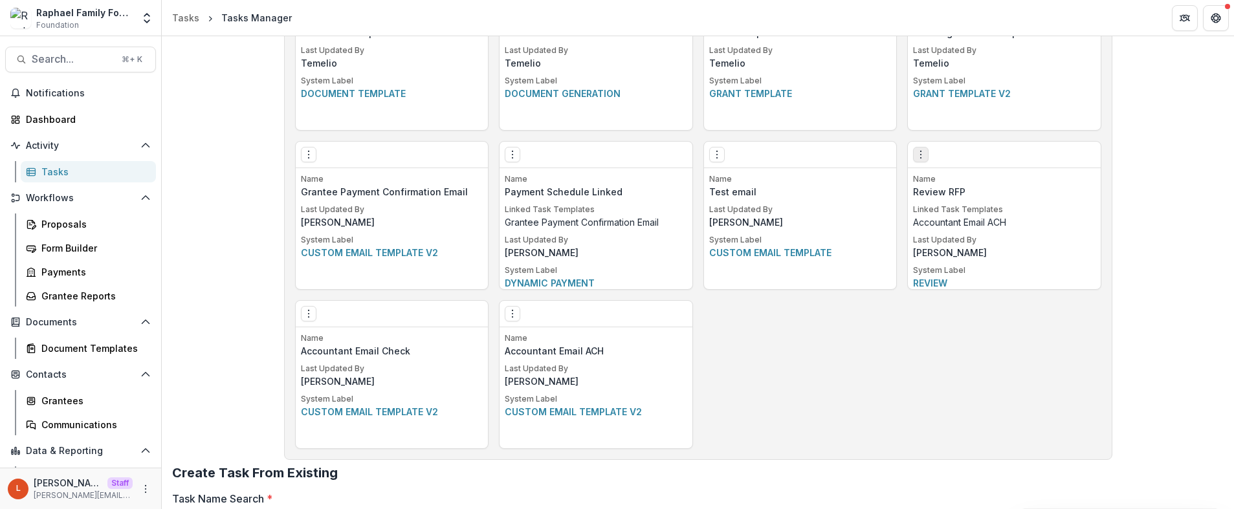
click at [913, 155] on button "Options" at bounding box center [921, 155] width 16 height 16
click at [940, 182] on link "Edit" at bounding box center [993, 181] width 159 height 21
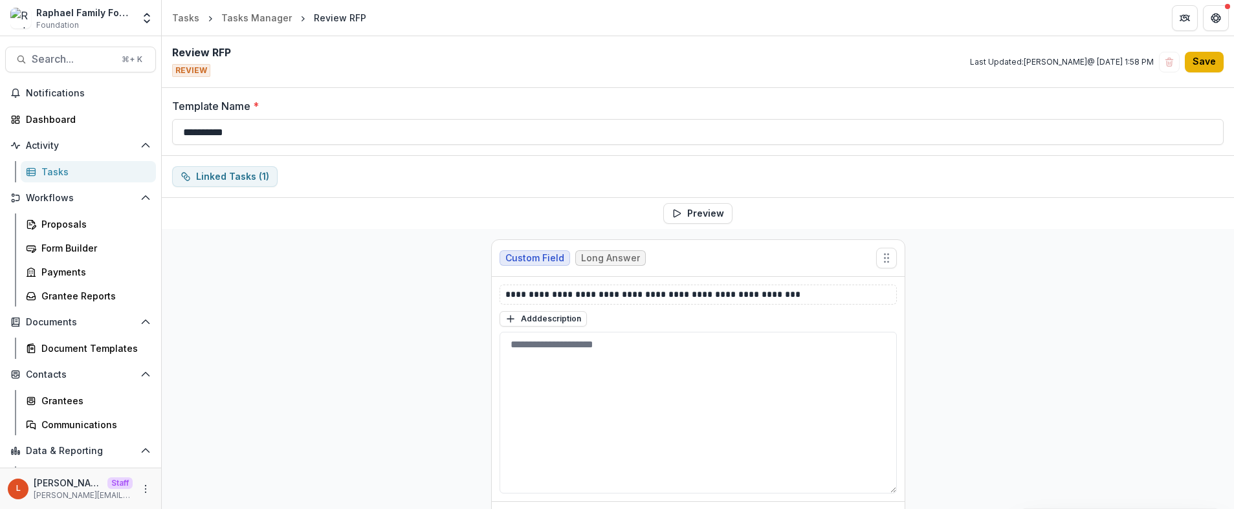
click at [1189, 60] on button "Save" at bounding box center [1204, 62] width 39 height 21
click at [75, 252] on div "Form Builder" at bounding box center [93, 248] width 104 height 14
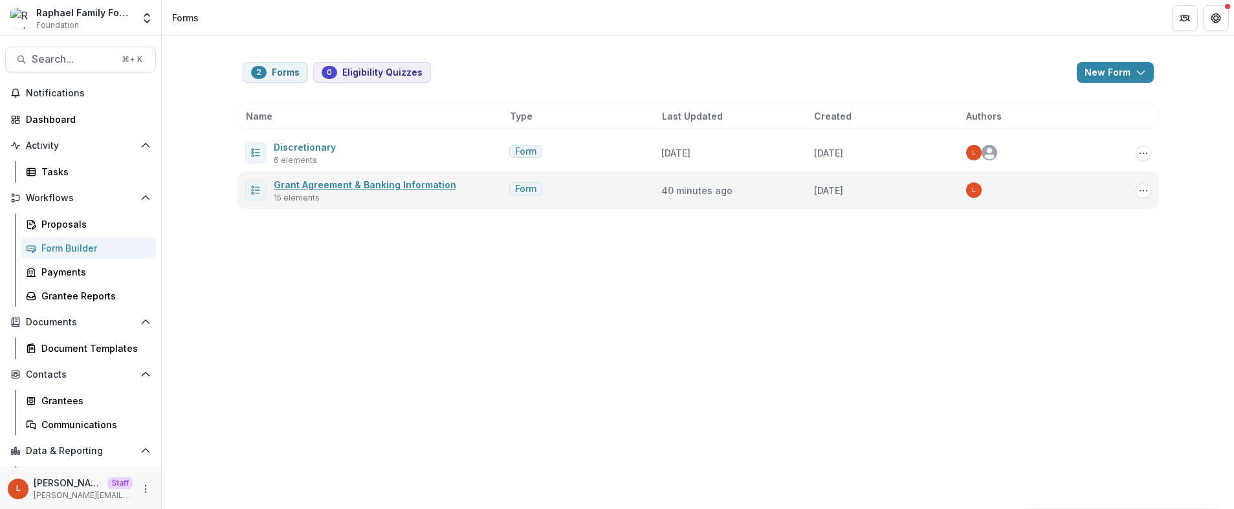
click at [322, 186] on link "Grant Agreement & Banking Information" at bounding box center [365, 184] width 182 height 11
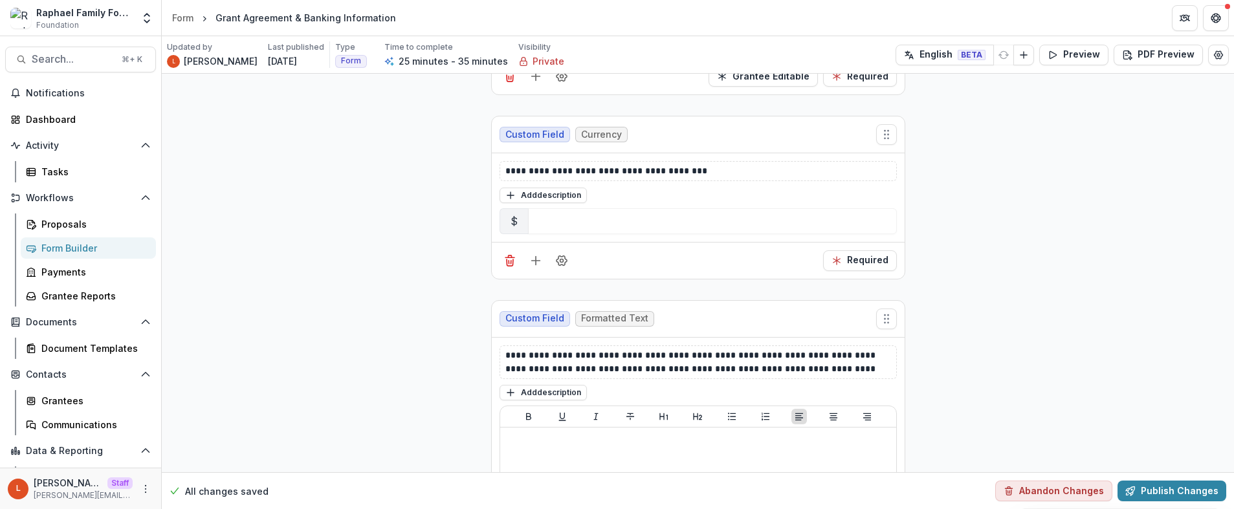
scroll to position [1559, 0]
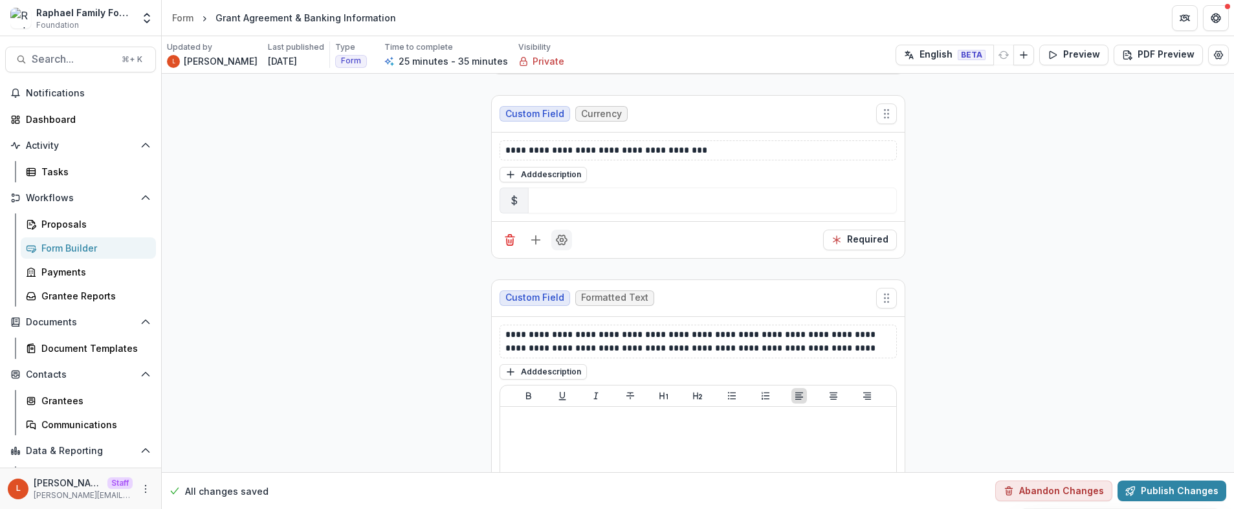
click at [559, 245] on icon "Field Settings" at bounding box center [561, 240] width 13 height 13
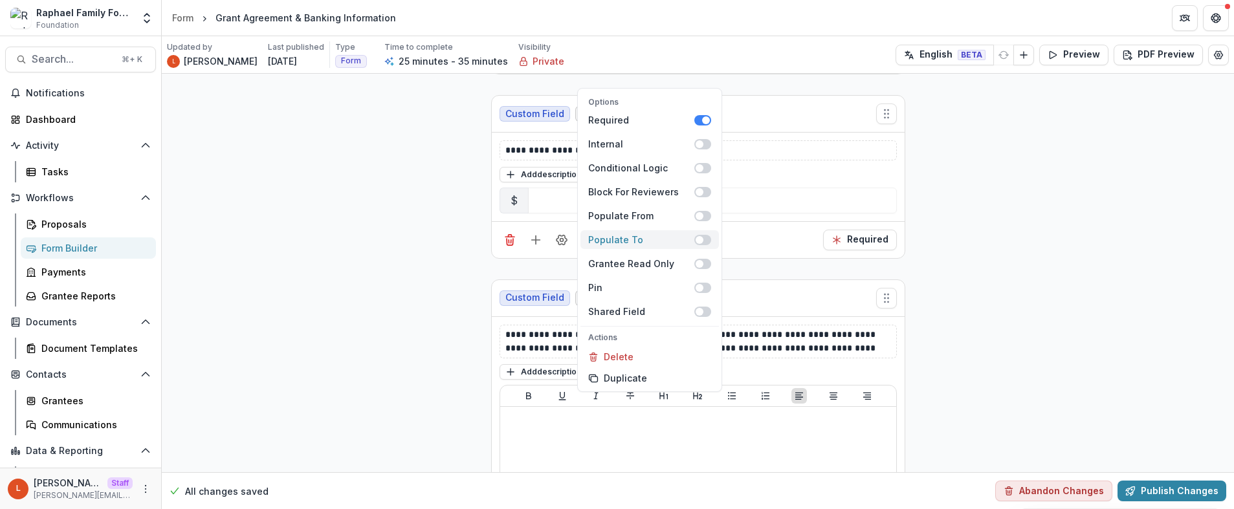
click at [699, 242] on span at bounding box center [700, 240] width 8 height 8
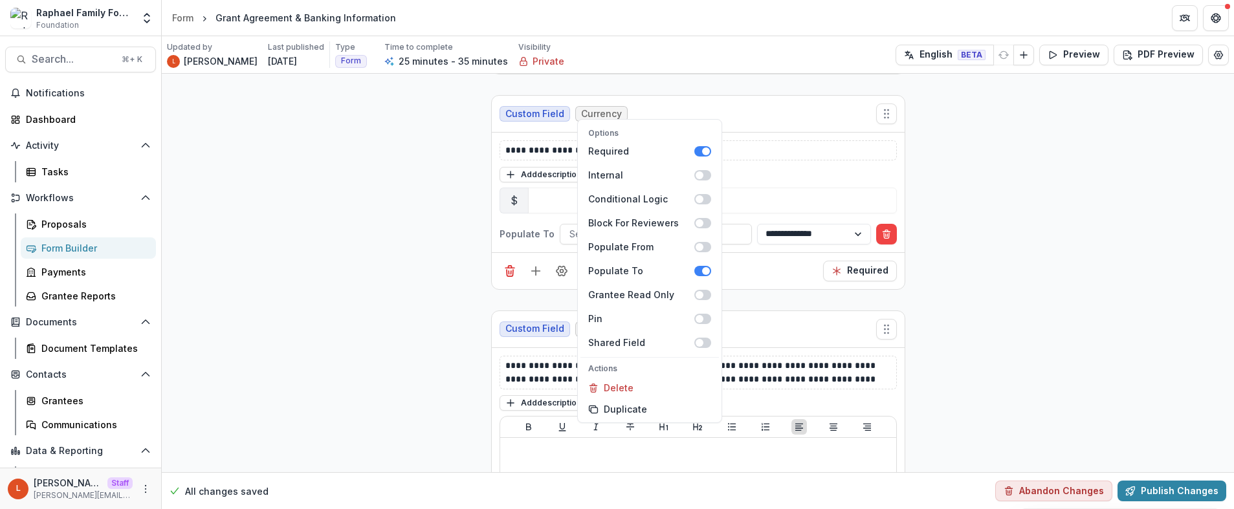
click at [754, 262] on div "Options Required Internal Conditional Logic Block For Reviewers Populate From P…" at bounding box center [698, 270] width 413 height 37
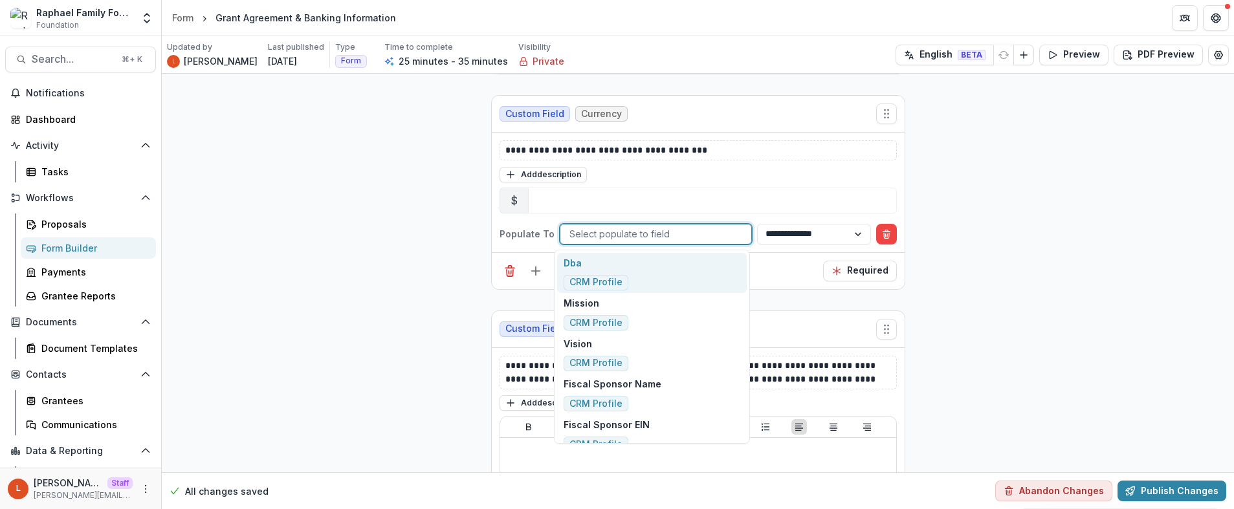
click at [697, 231] on div at bounding box center [655, 234] width 173 height 16
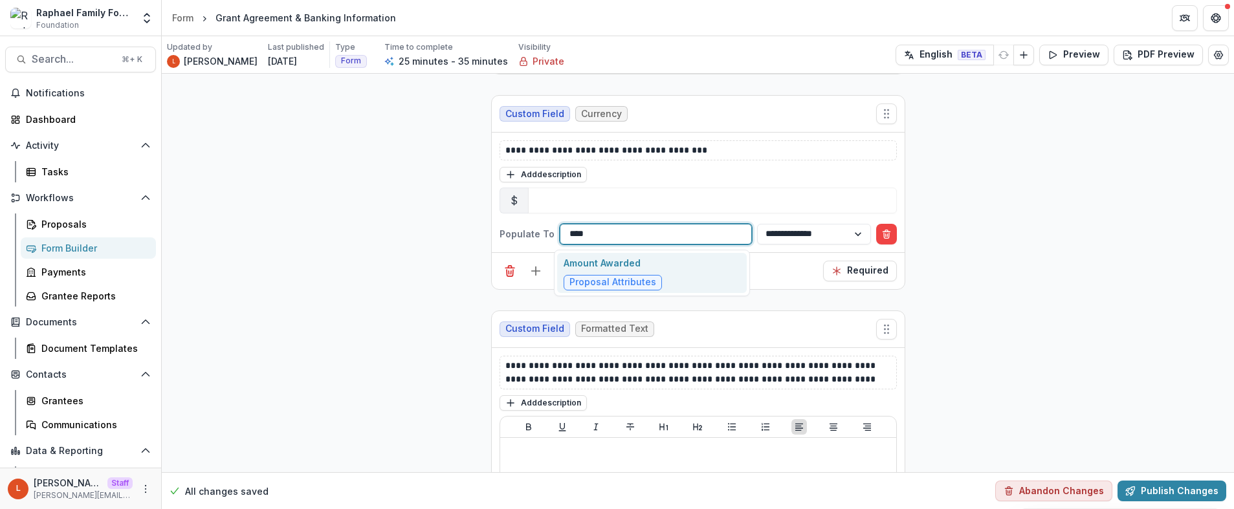
type input "*****"
click at [696, 264] on div "Amount Awarded Proposal Attributes" at bounding box center [651, 273] width 189 height 41
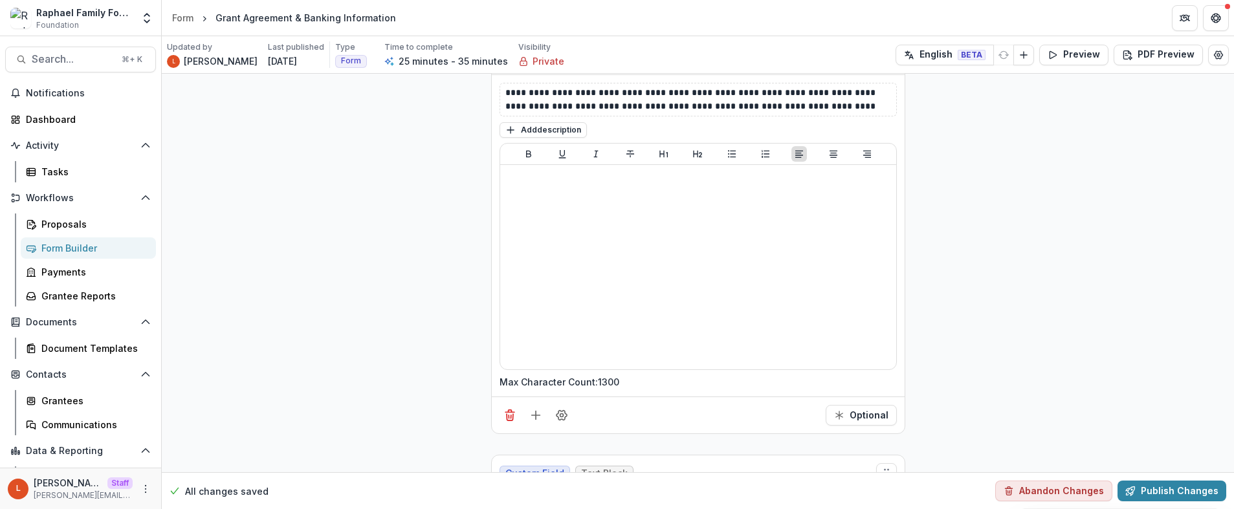
scroll to position [1834, 0]
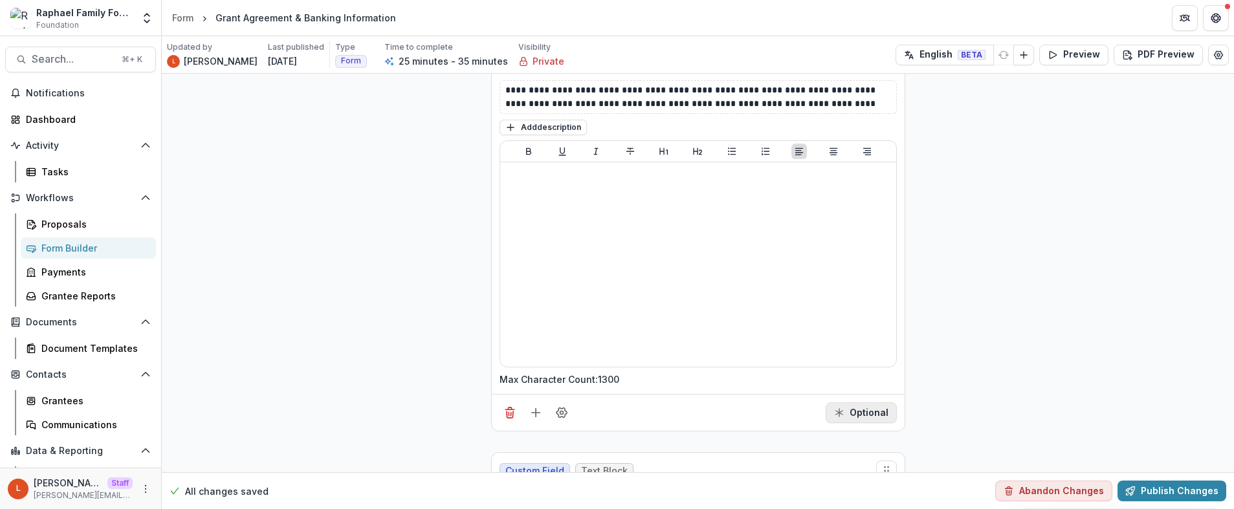
click at [846, 410] on button "Optional" at bounding box center [861, 412] width 71 height 21
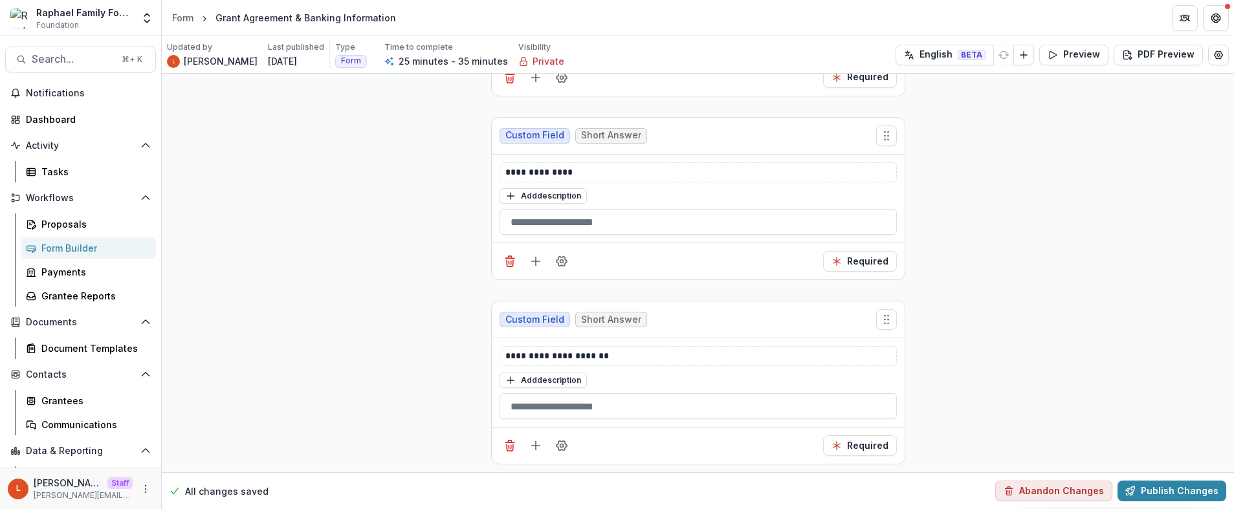
scroll to position [3652, 0]
click at [1193, 496] on button "Publish Changes" at bounding box center [1171, 491] width 109 height 21
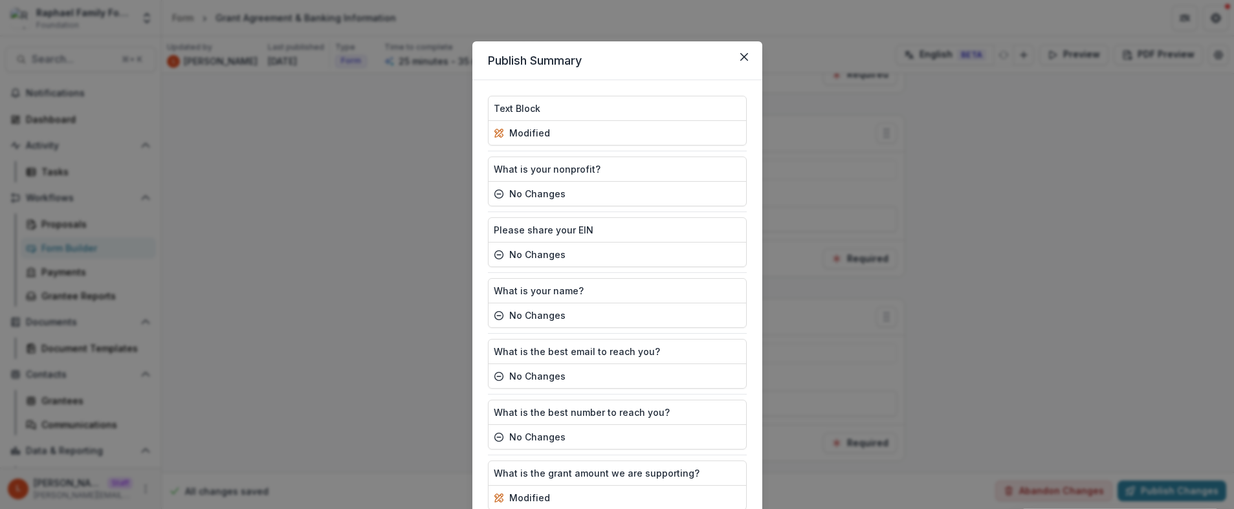
scroll to position [641, 0]
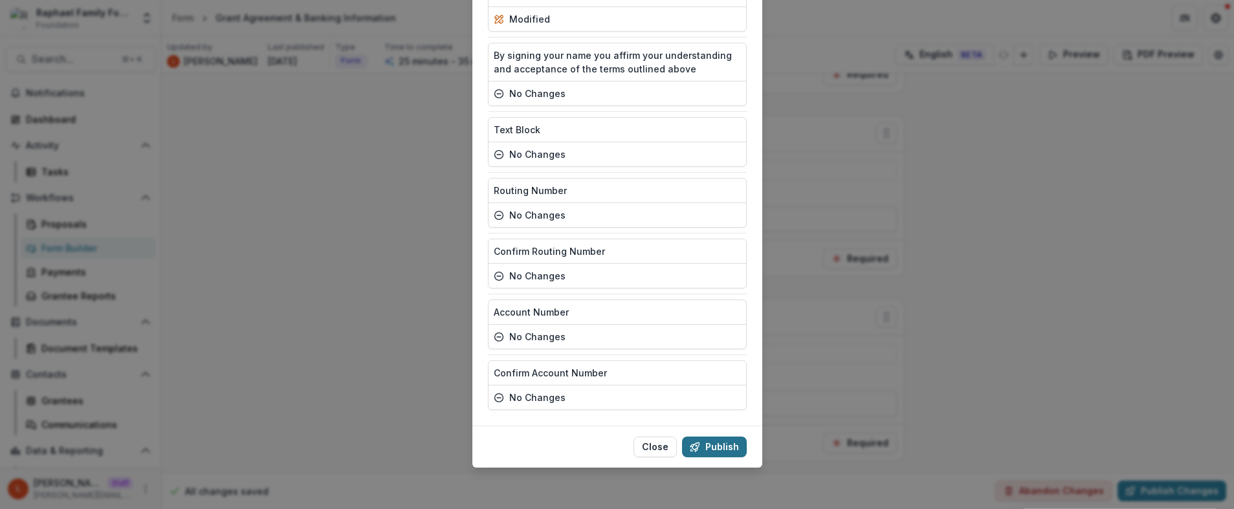
click at [720, 443] on button "Publish" at bounding box center [714, 447] width 65 height 21
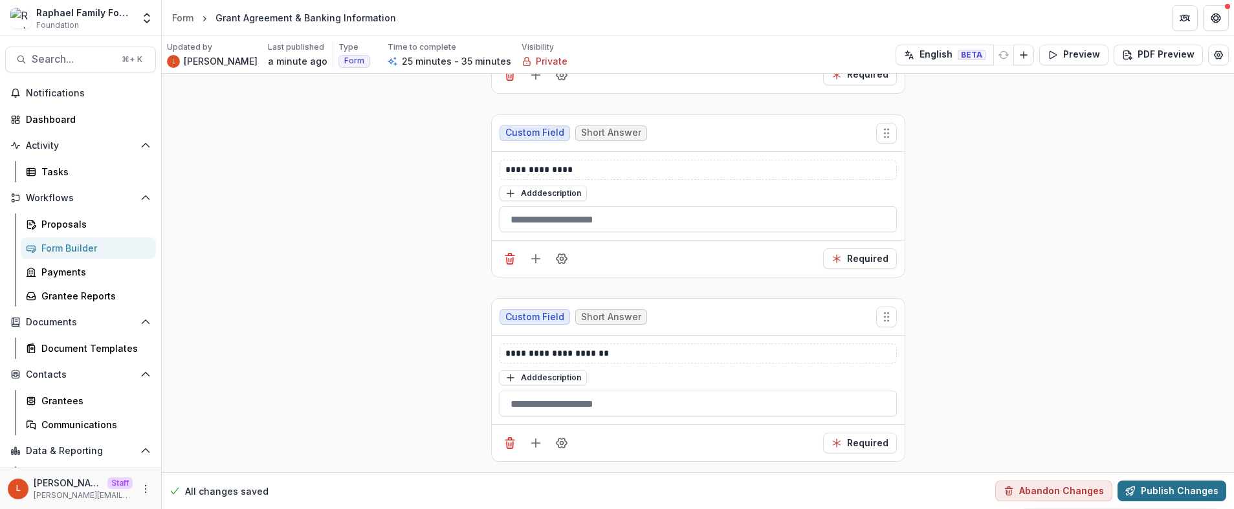
click at [1203, 490] on button "Publish Changes" at bounding box center [1171, 491] width 109 height 21
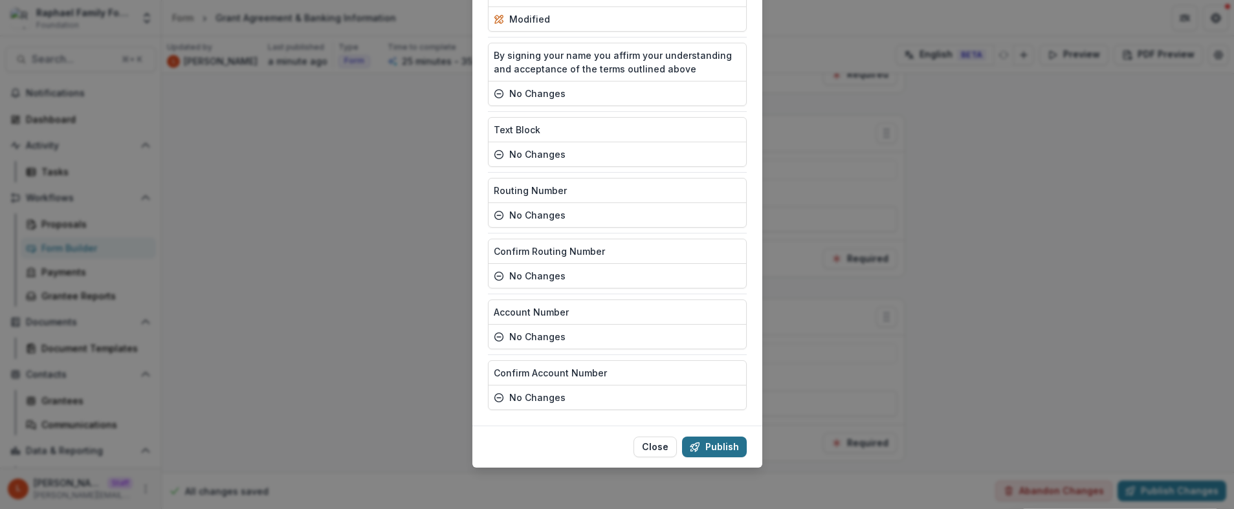
click at [732, 448] on button "Publish" at bounding box center [714, 447] width 65 height 21
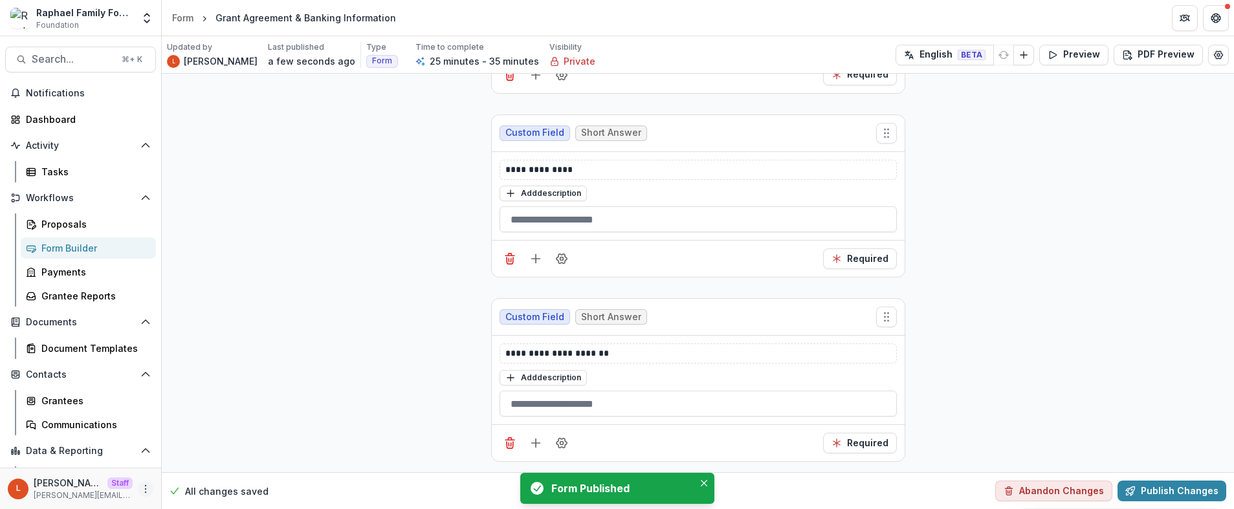
click at [140, 493] on icon "More" at bounding box center [145, 489] width 10 height 10
click at [250, 465] on link "User Settings" at bounding box center [227, 461] width 138 height 21
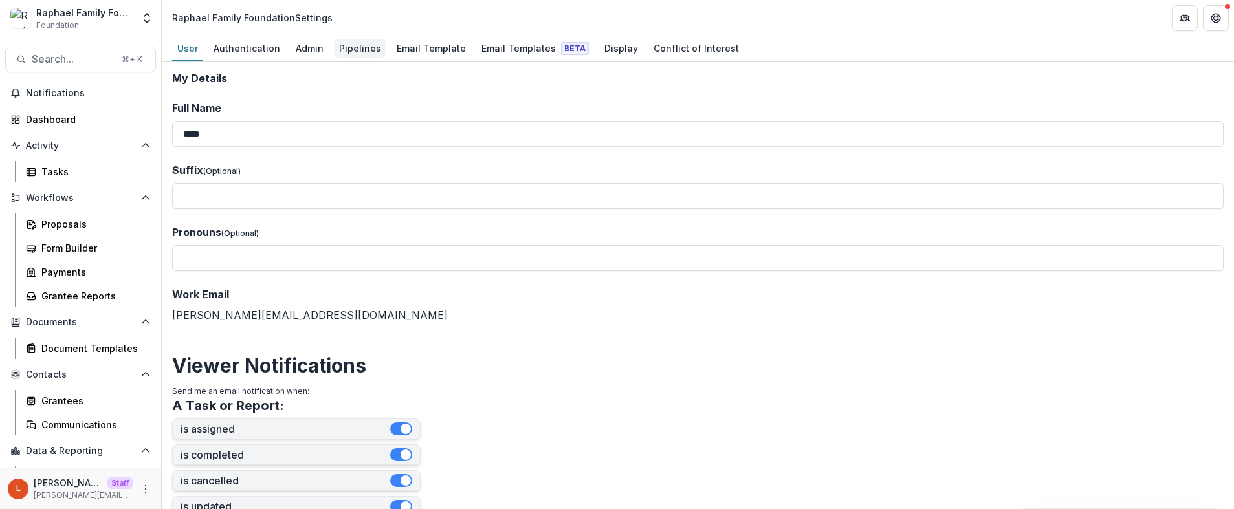
click at [360, 47] on div "Pipelines" at bounding box center [360, 48] width 52 height 19
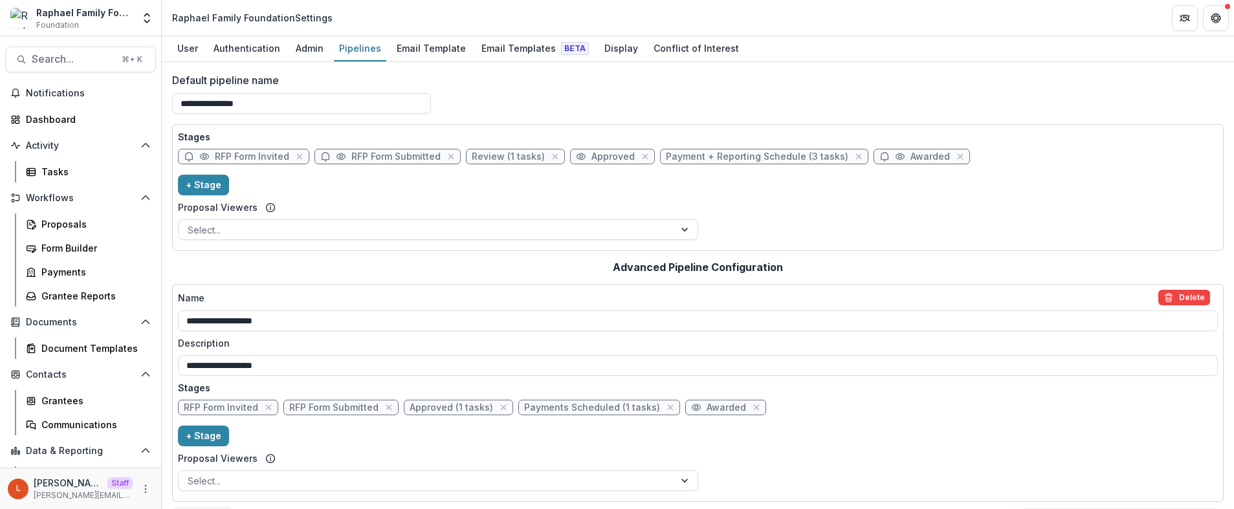
click at [529, 195] on div "Stages RFP Form Invited RFP Form Submitted Review (1 tasks) Approved Payment + …" at bounding box center [698, 187] width 1040 height 115
click at [689, 155] on span "Payment + Reporting Schedule (3 tasks)" at bounding box center [757, 156] width 182 height 11
select select "*******"
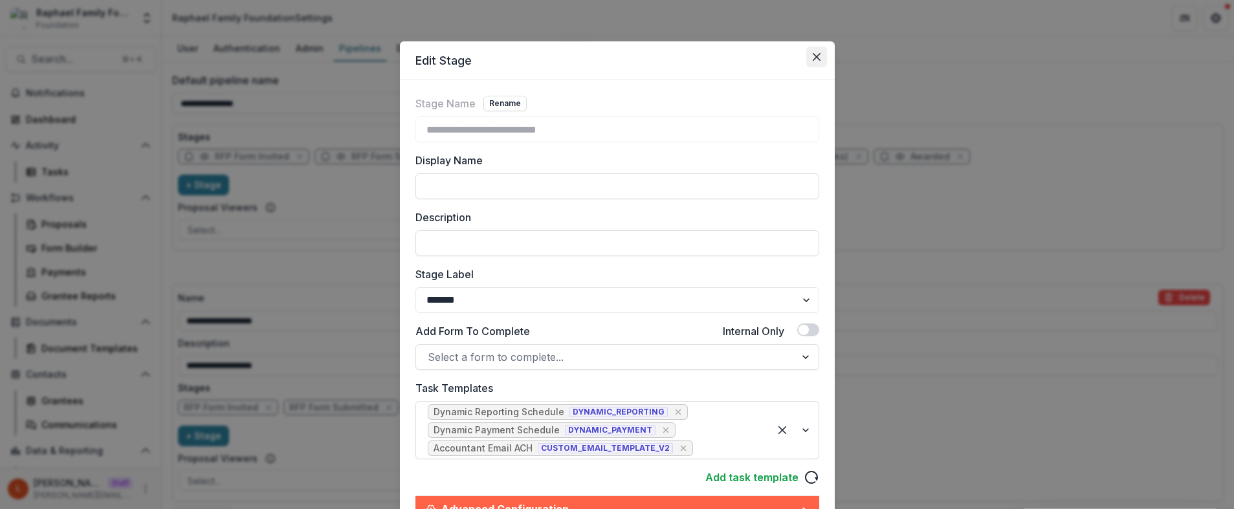
click at [818, 56] on icon "Close" at bounding box center [817, 57] width 8 height 8
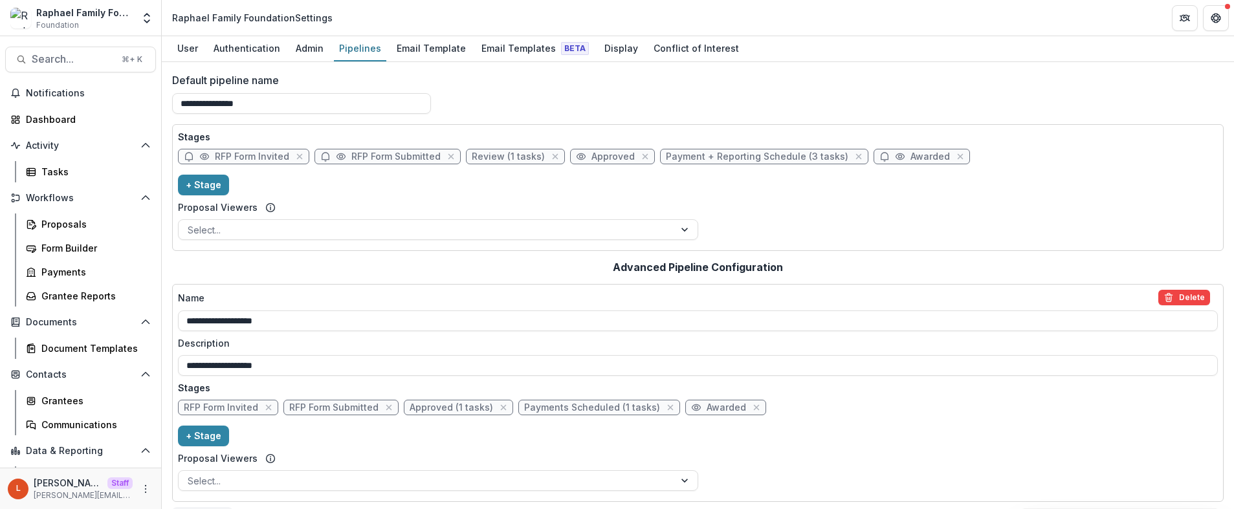
click at [895, 154] on icon at bounding box center [900, 156] width 10 height 10
click at [883, 162] on span "Awarded" at bounding box center [921, 157] width 96 height 16
click at [910, 156] on span "Awarded" at bounding box center [929, 156] width 39 height 11
select select "*******"
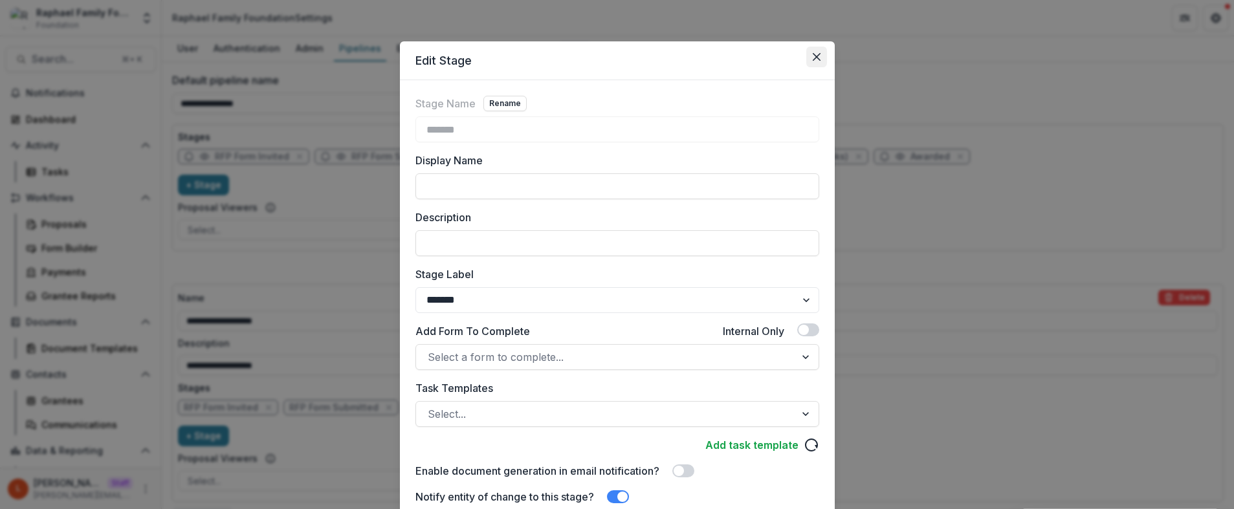
click at [816, 60] on icon "Close" at bounding box center [816, 57] width 8 height 8
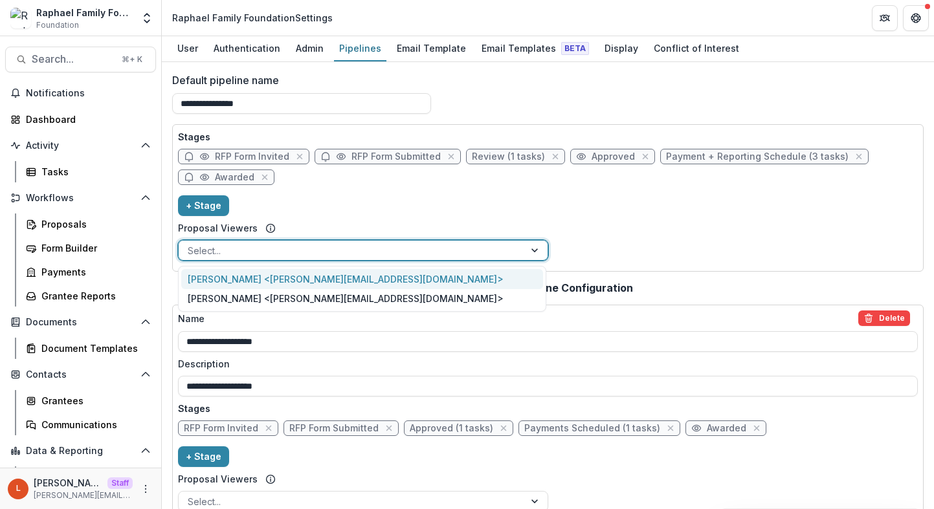
click at [338, 254] on div at bounding box center [351, 251] width 327 height 16
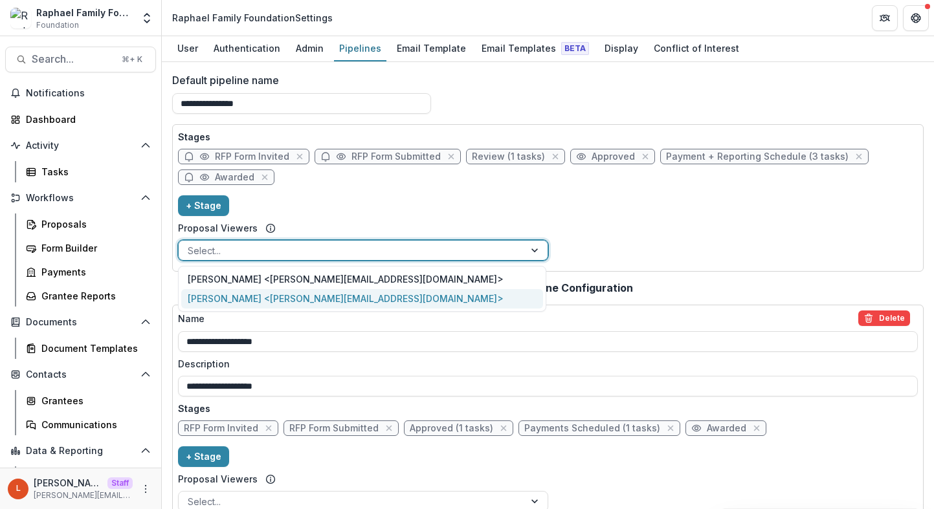
click at [330, 298] on div "Anu Gupta <anu@raphaelfamilyfoundation.org>" at bounding box center [362, 299] width 362 height 20
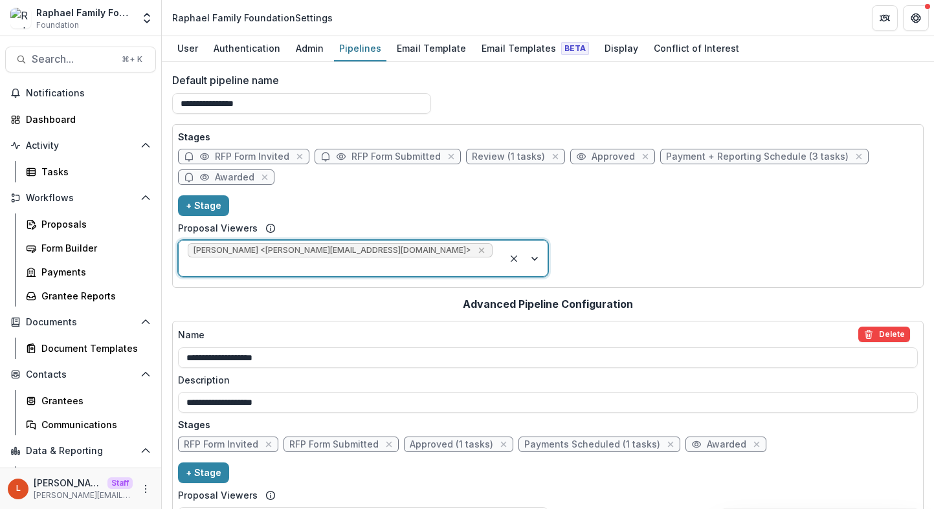
scroll to position [50, 0]
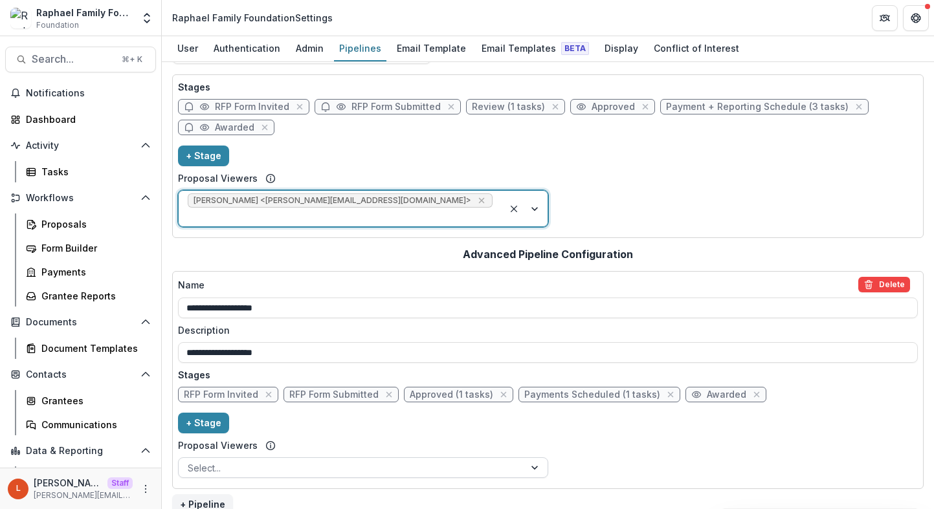
click at [270, 460] on div at bounding box center [351, 468] width 327 height 16
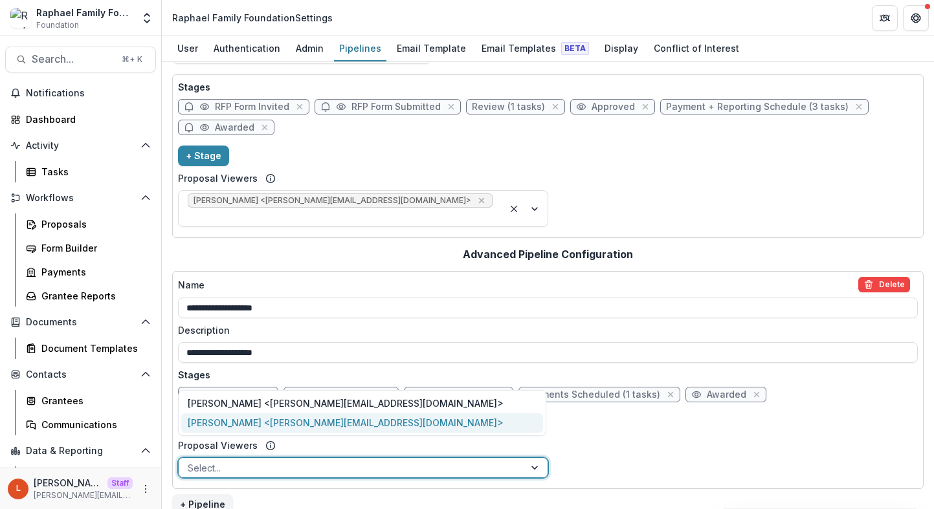
click at [263, 429] on div "Anu Gupta <anu@raphaelfamilyfoundation.org>" at bounding box center [362, 423] width 362 height 20
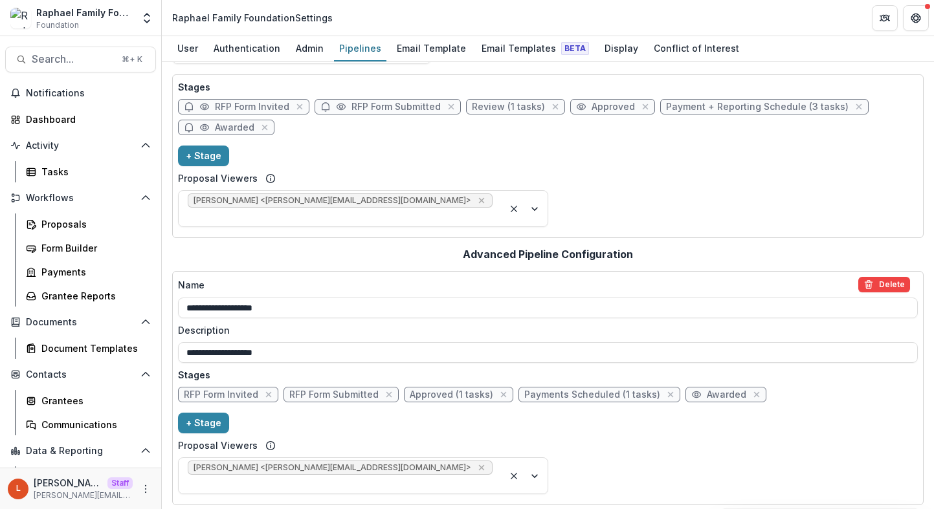
click at [432, 165] on div "Stages RFP Form Invited RFP Form Submitted Review (1 tasks) Approved Payment + …" at bounding box center [548, 156] width 740 height 152
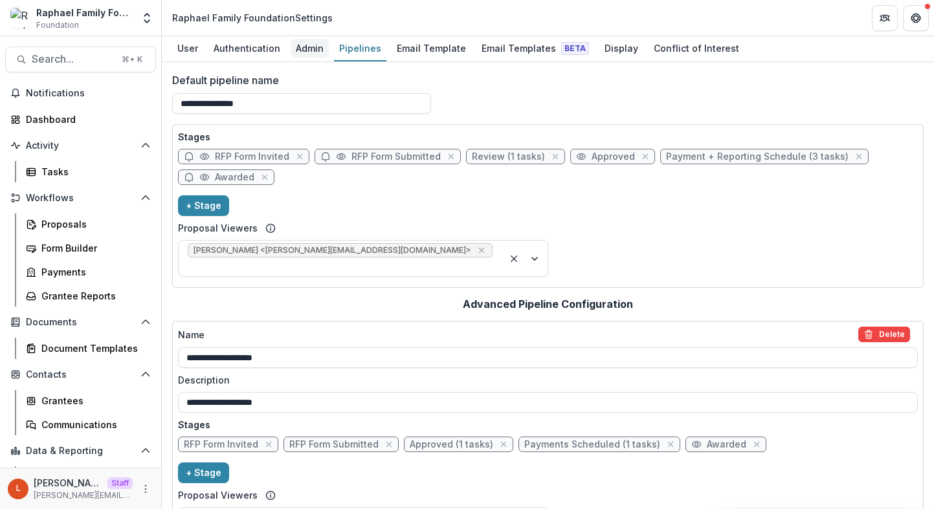
click at [311, 51] on div "Admin" at bounding box center [309, 48] width 38 height 19
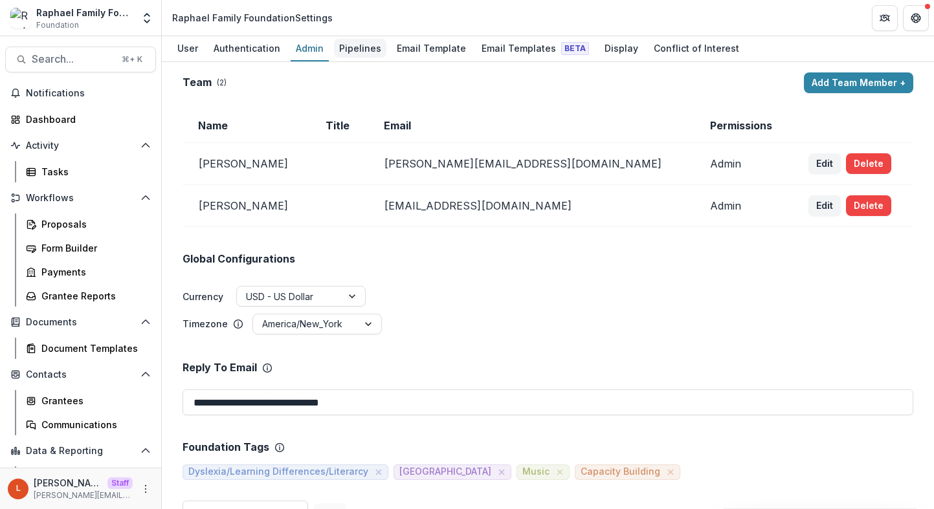
click at [355, 54] on div "Pipelines" at bounding box center [360, 48] width 52 height 19
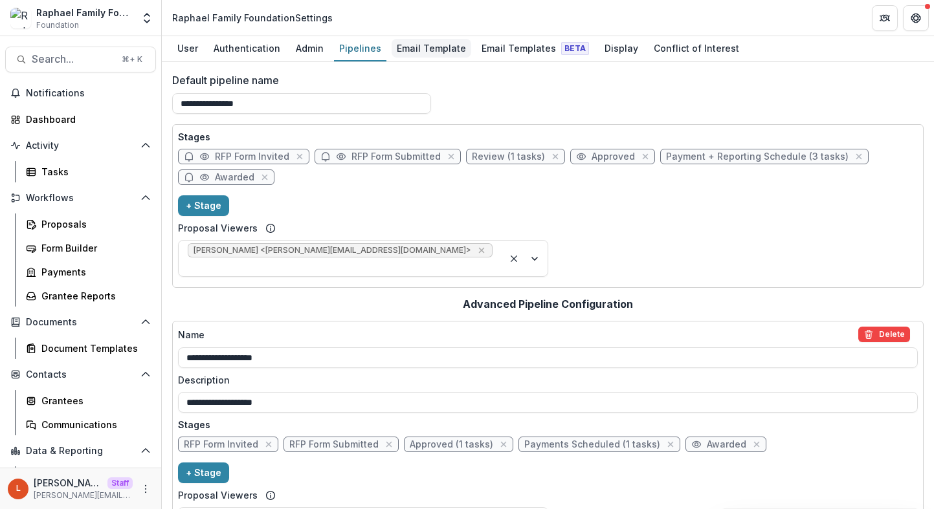
click at [411, 50] on div "Email Template" at bounding box center [431, 48] width 80 height 19
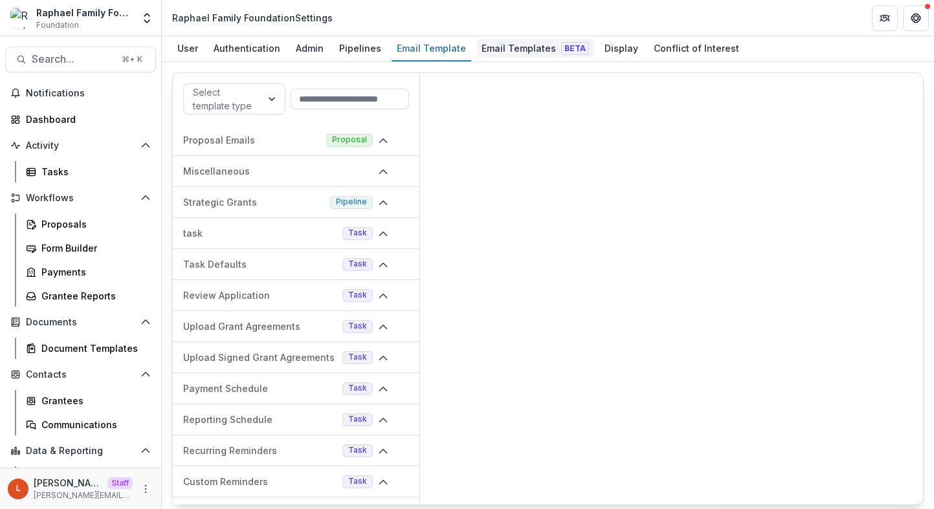
click at [494, 45] on div "Email Templates Beta" at bounding box center [535, 48] width 118 height 19
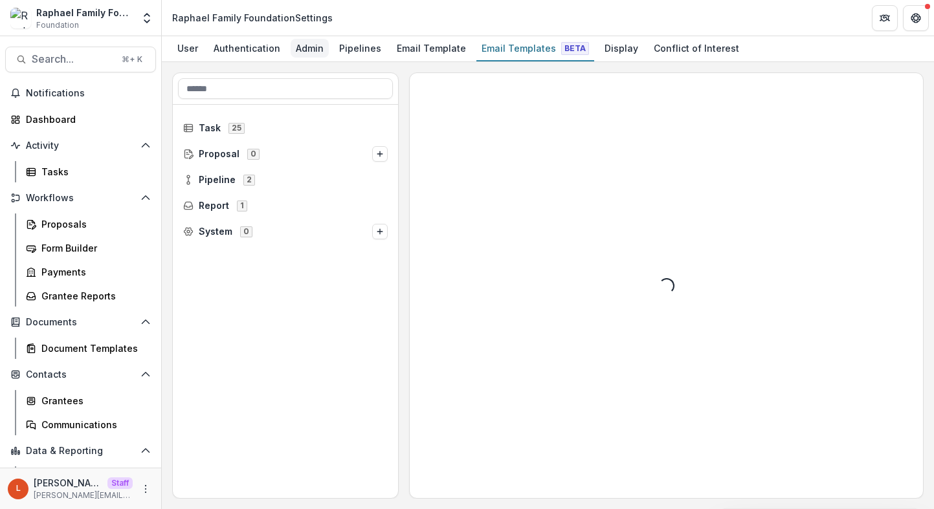
click at [296, 47] on div "Admin" at bounding box center [309, 48] width 38 height 19
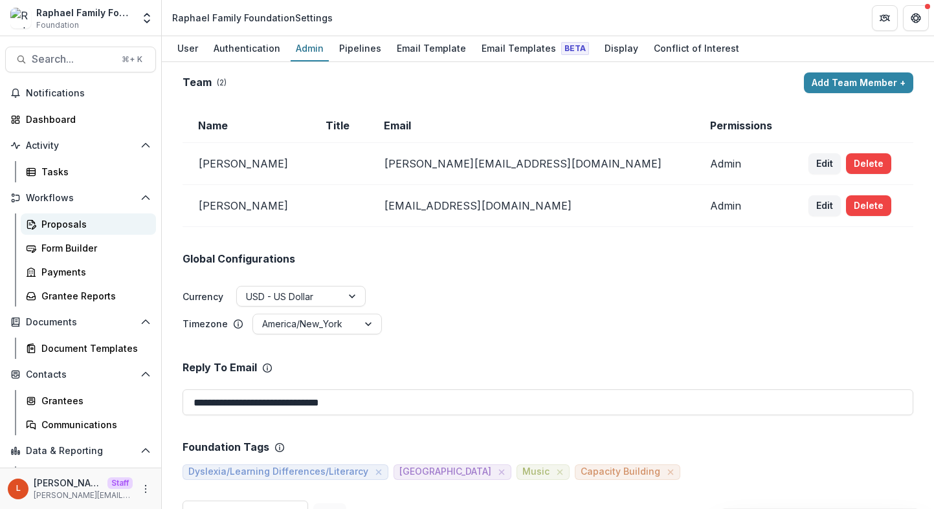
click at [58, 225] on div "Proposals" at bounding box center [93, 224] width 104 height 14
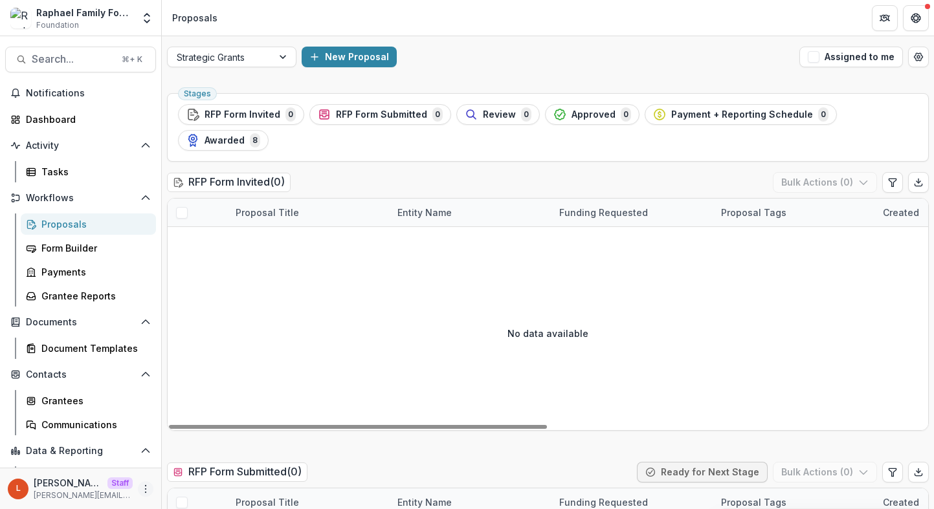
click at [145, 485] on icon "More" at bounding box center [145, 489] width 10 height 10
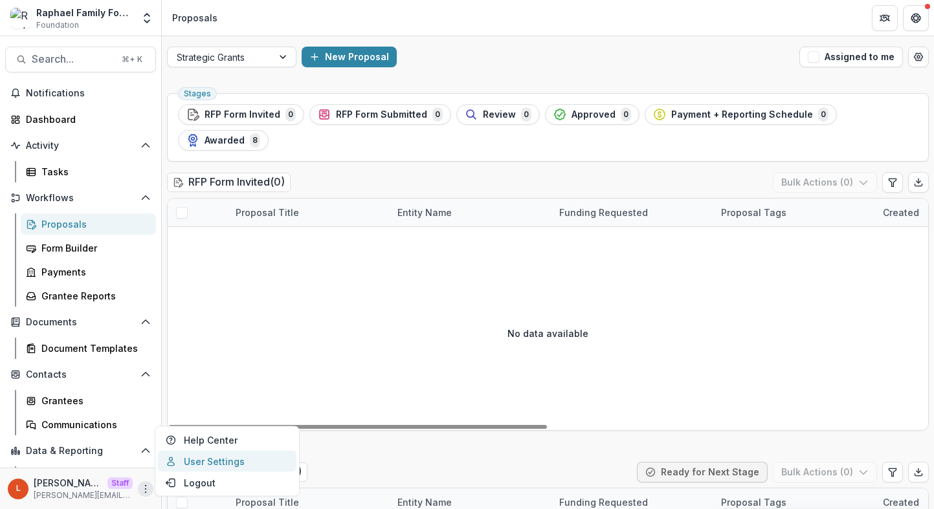
click at [193, 463] on link "User Settings" at bounding box center [227, 461] width 138 height 21
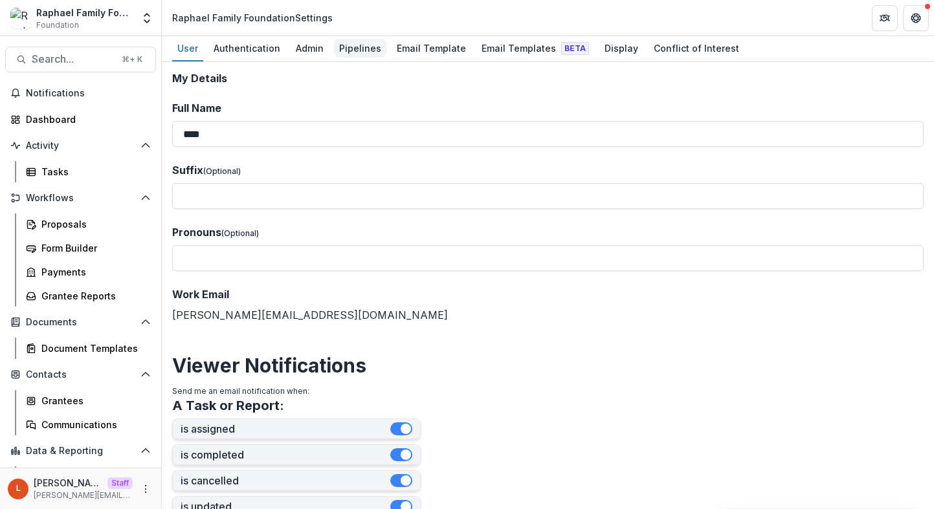
click at [360, 53] on div "Pipelines" at bounding box center [360, 48] width 52 height 19
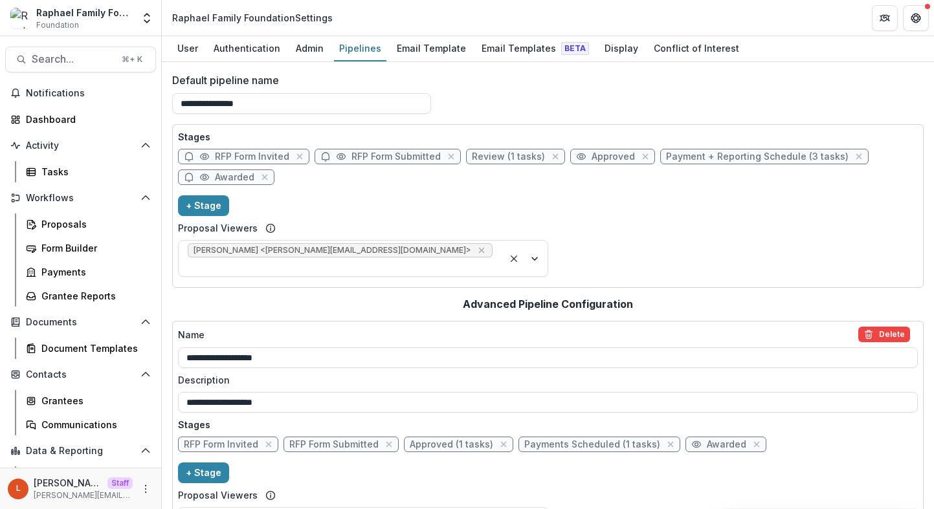
click at [248, 161] on span "RFP Form Invited" at bounding box center [252, 156] width 74 height 11
select select "*****"
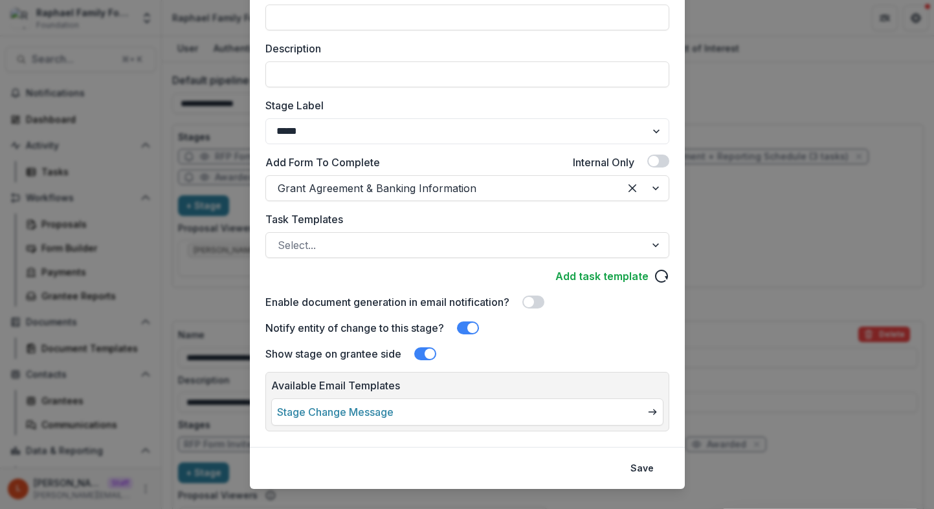
scroll to position [179, 0]
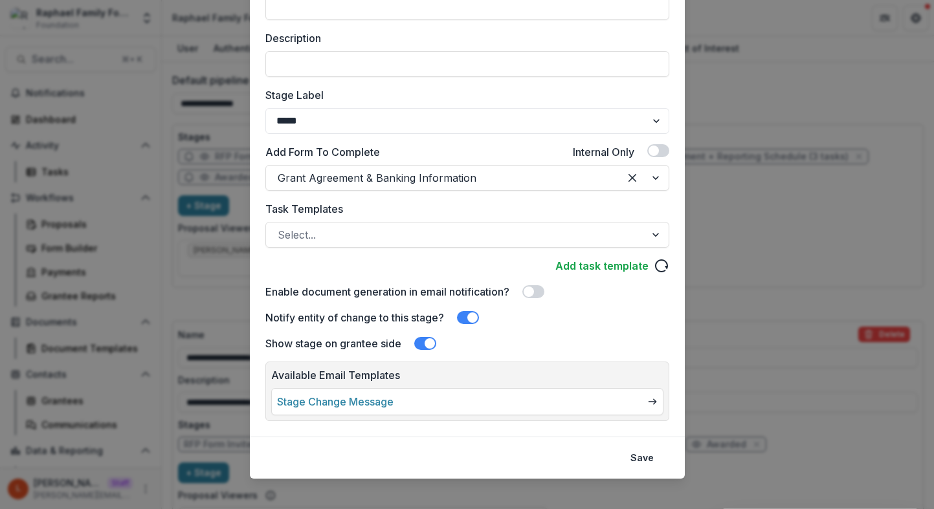
click at [393, 402] on link "Stage Change Message" at bounding box center [335, 402] width 116 height 16
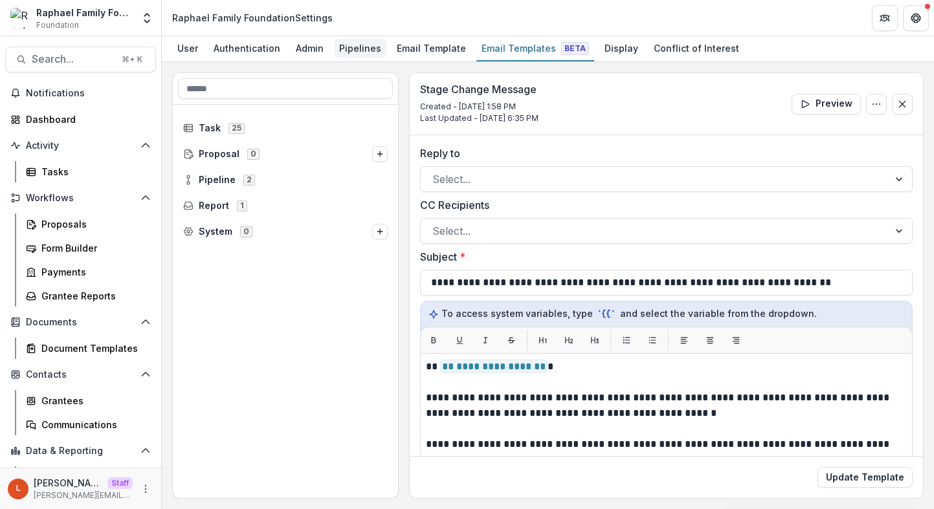
click at [346, 42] on div "Pipelines" at bounding box center [360, 48] width 52 height 19
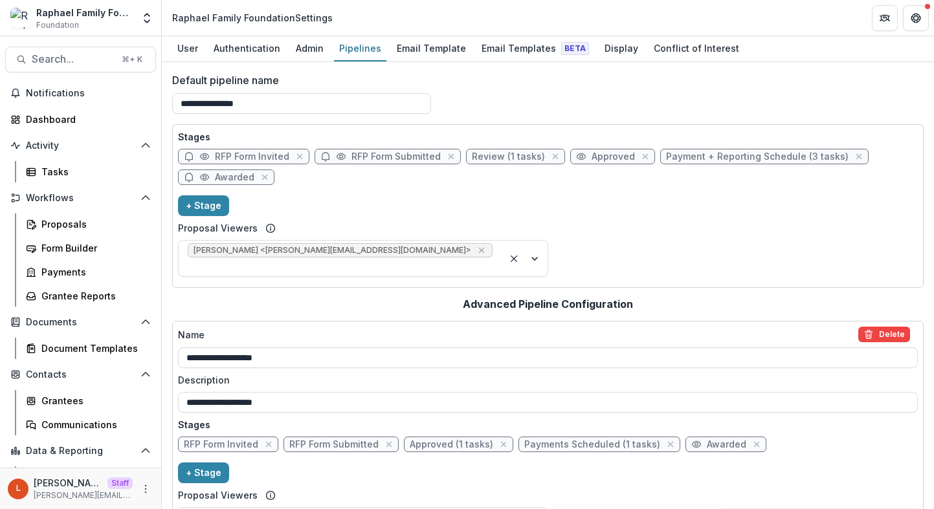
click at [250, 155] on span "RFP Form Invited" at bounding box center [252, 156] width 74 height 11
select select "*****"
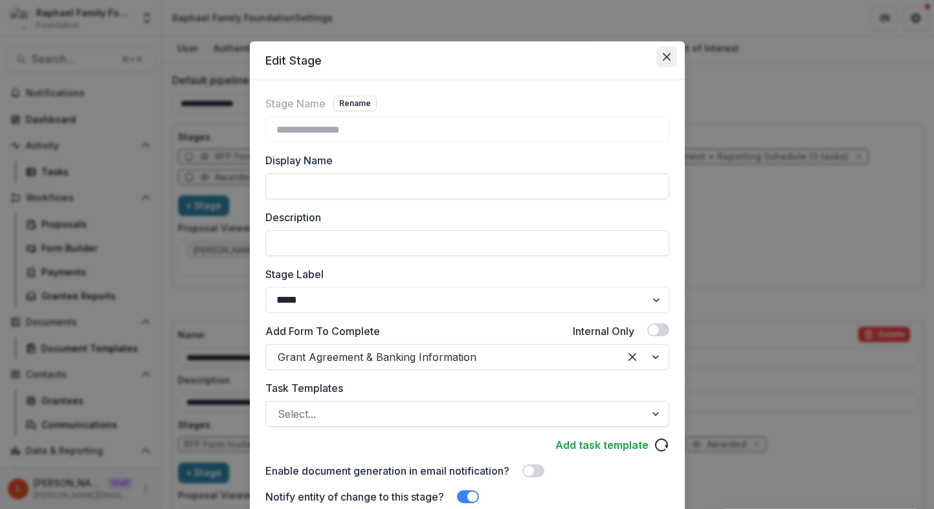
click at [662, 51] on button "Close" at bounding box center [666, 57] width 21 height 21
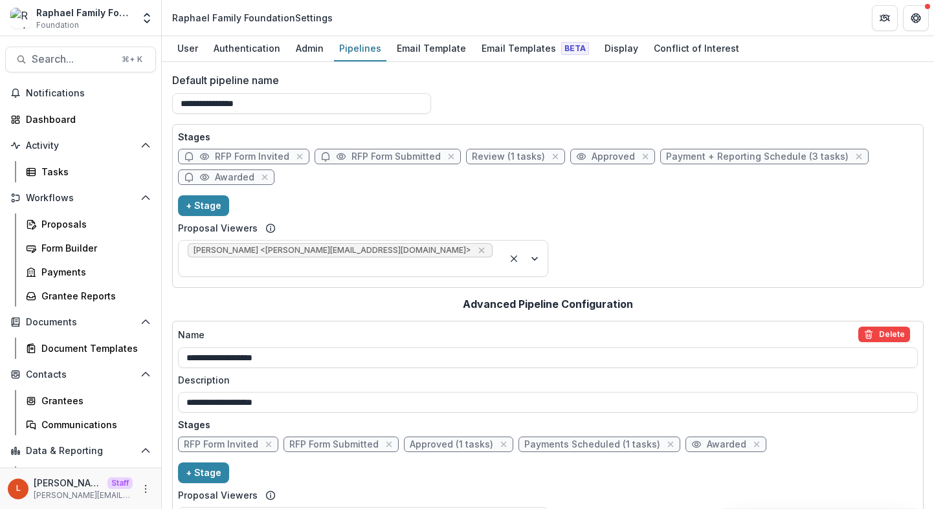
click at [231, 154] on span "RFP Form Invited" at bounding box center [252, 156] width 74 height 11
select select "*****"
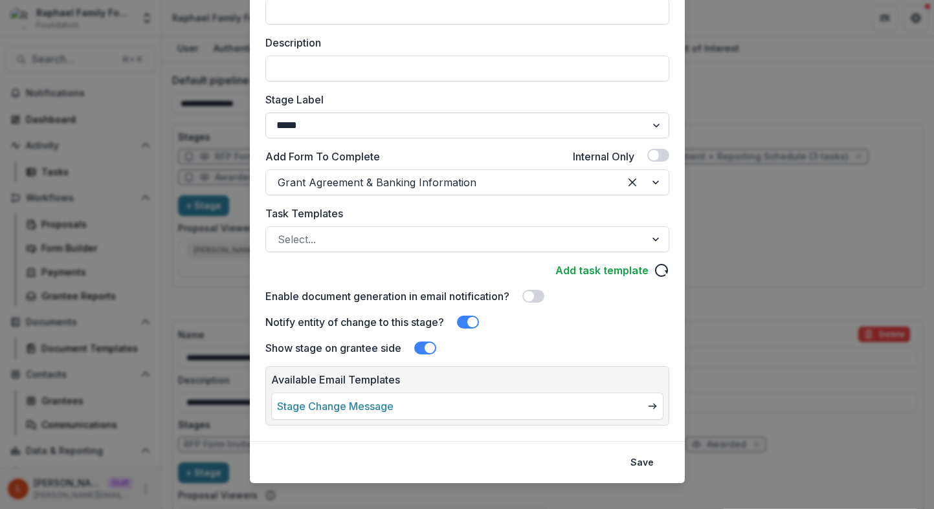
scroll to position [179, 0]
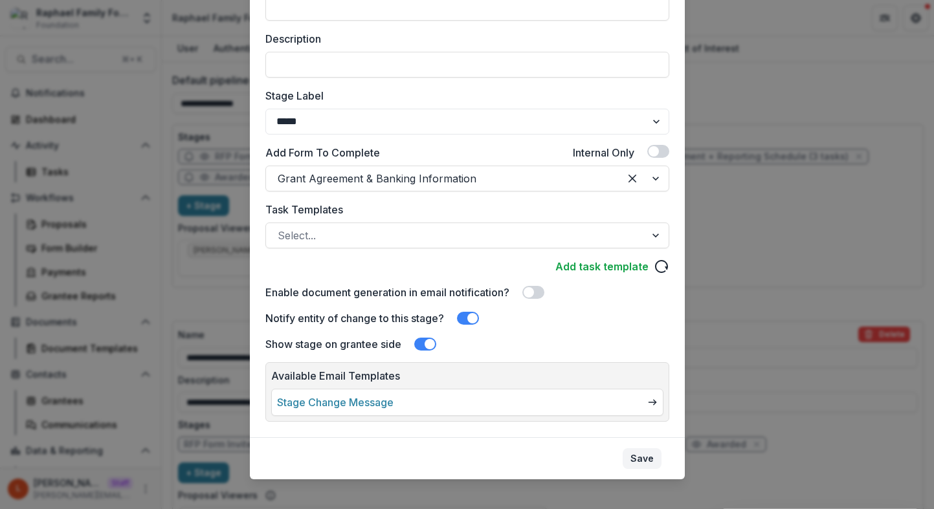
click at [633, 461] on button "Save" at bounding box center [641, 458] width 39 height 21
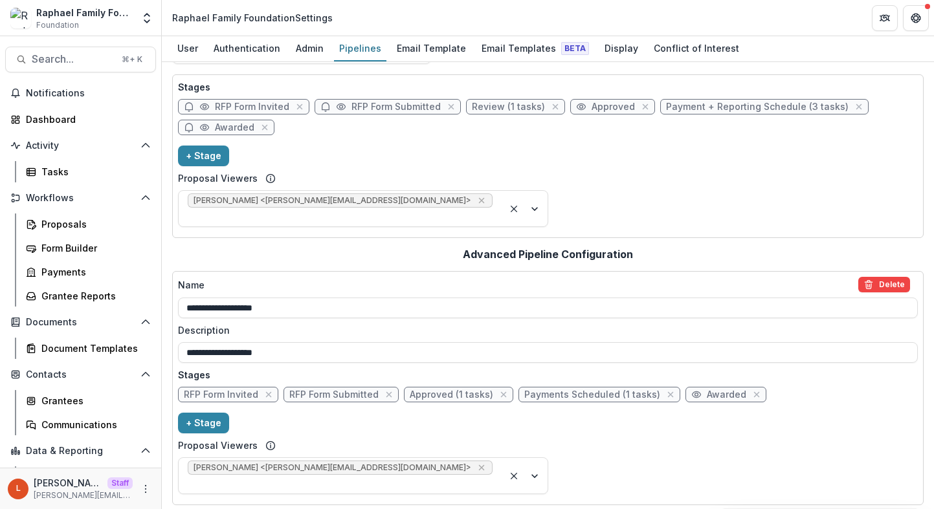
scroll to position [0, 0]
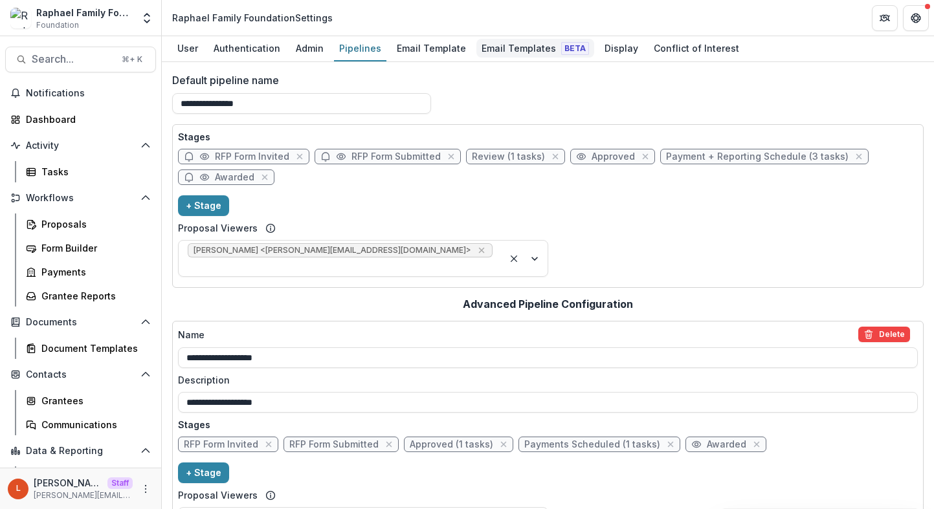
click at [558, 60] on link "Email Templates Beta" at bounding box center [535, 48] width 118 height 25
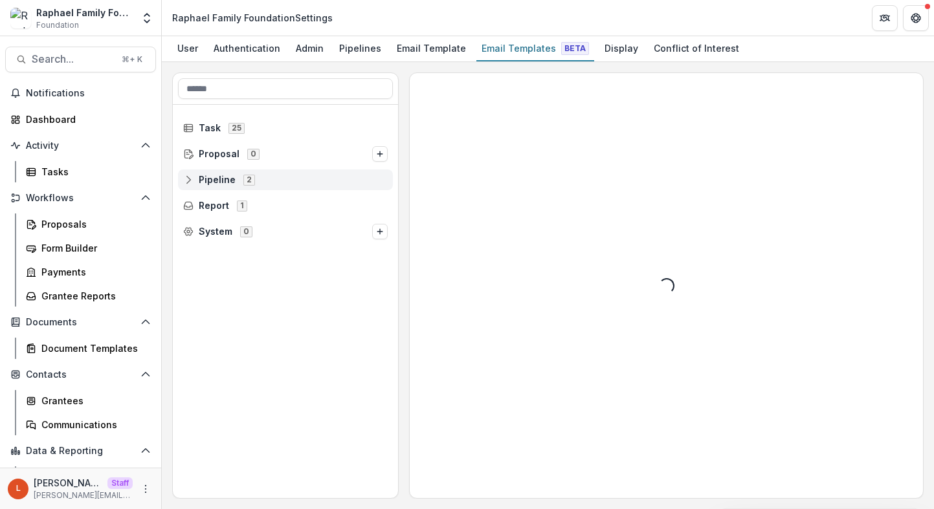
click at [191, 181] on icon at bounding box center [188, 180] width 10 height 10
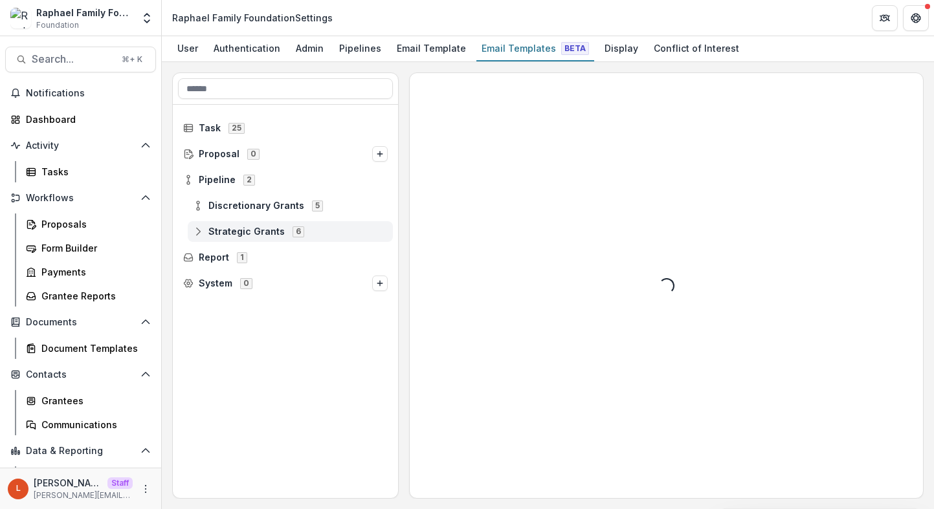
click at [196, 233] on icon at bounding box center [198, 231] width 10 height 10
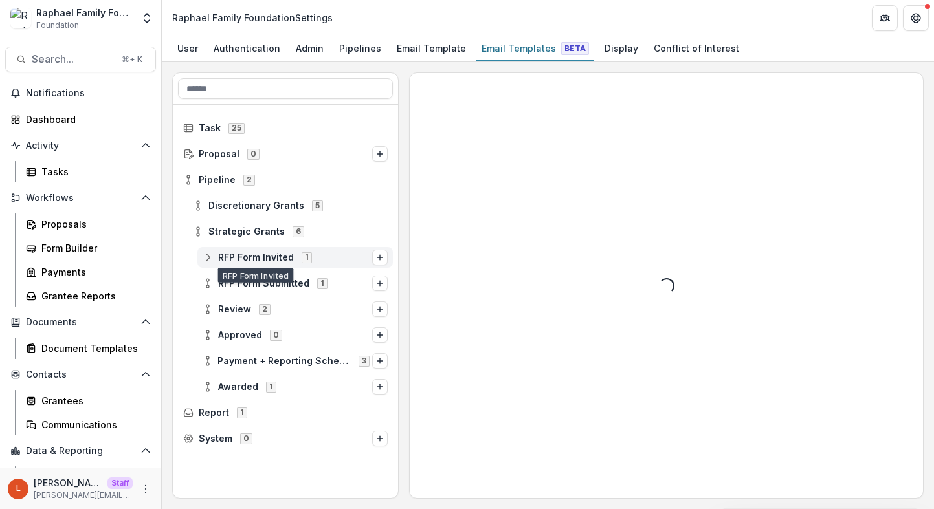
click at [243, 254] on span "RFP Form Invited" at bounding box center [256, 257] width 76 height 11
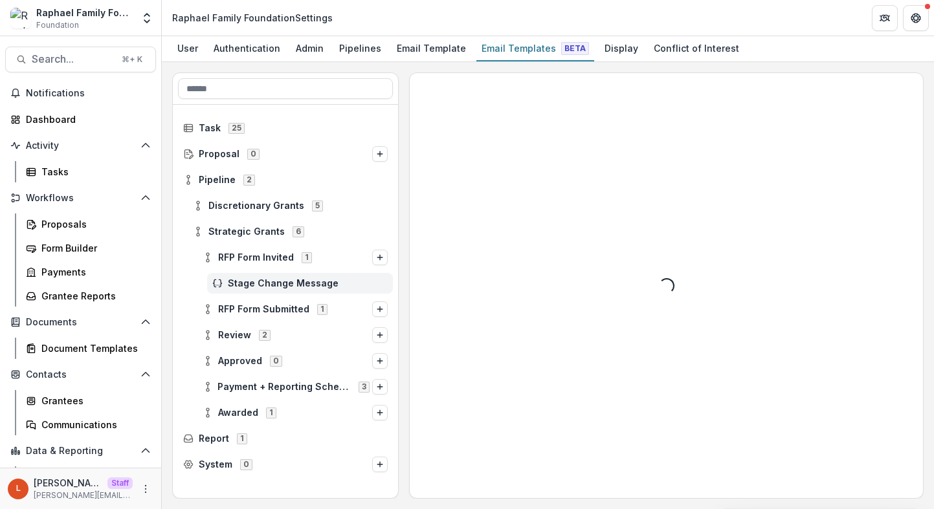
click at [250, 280] on span "Stage Change Message" at bounding box center [308, 283] width 160 height 11
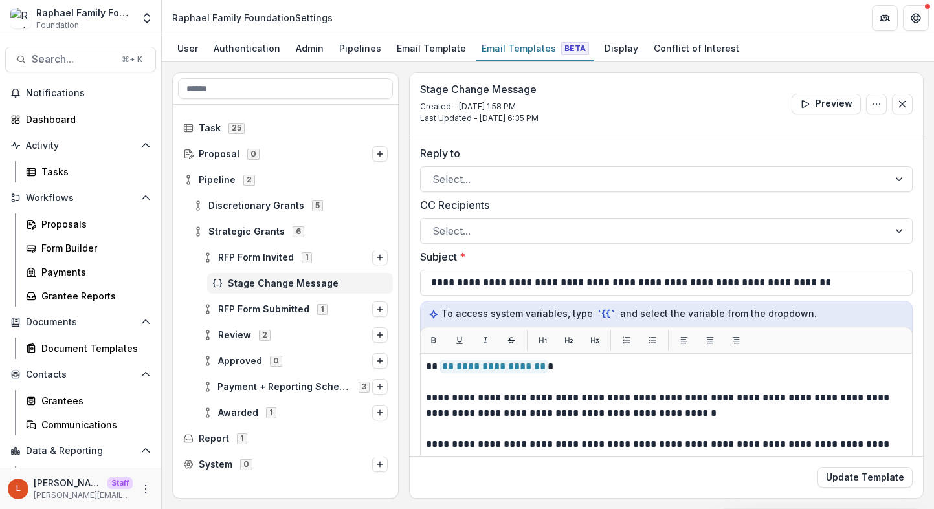
scroll to position [61, 0]
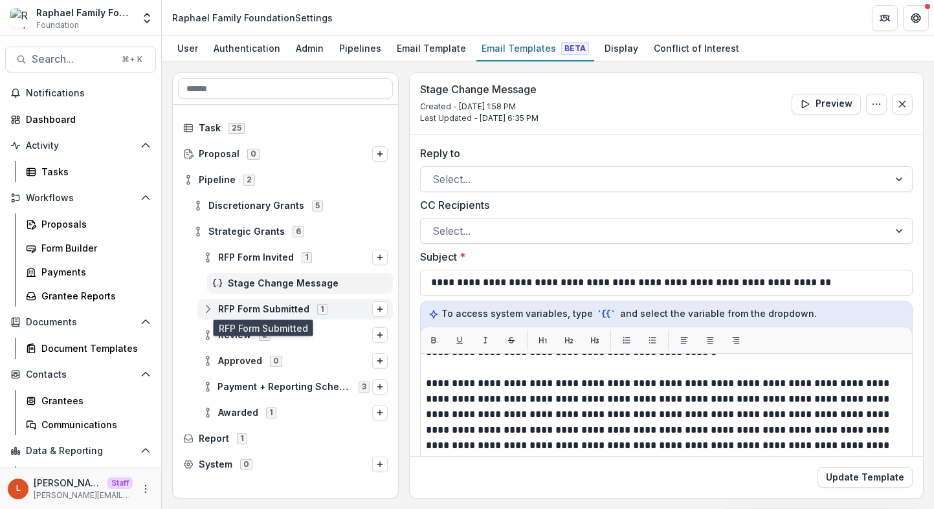
click at [265, 305] on span "RFP Form Submitted" at bounding box center [263, 309] width 91 height 11
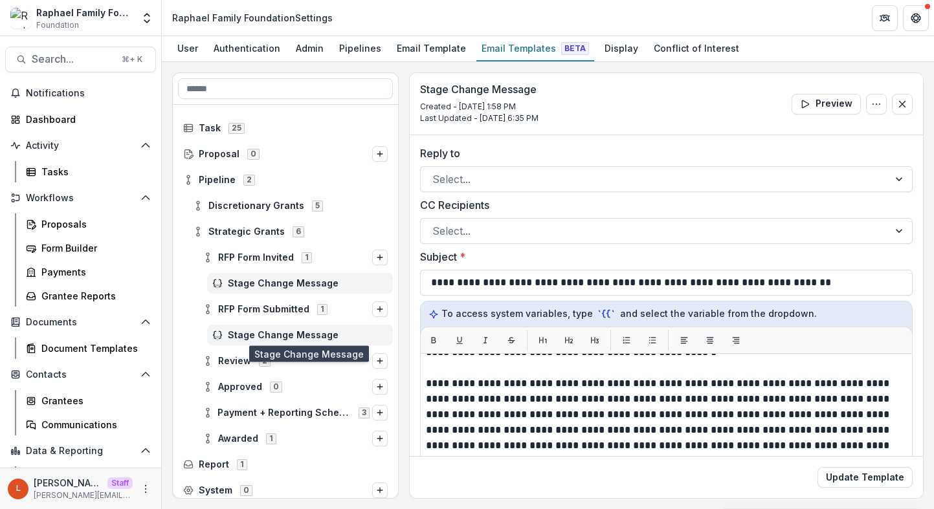
click at [280, 338] on span "Stage Change Message" at bounding box center [308, 335] width 160 height 11
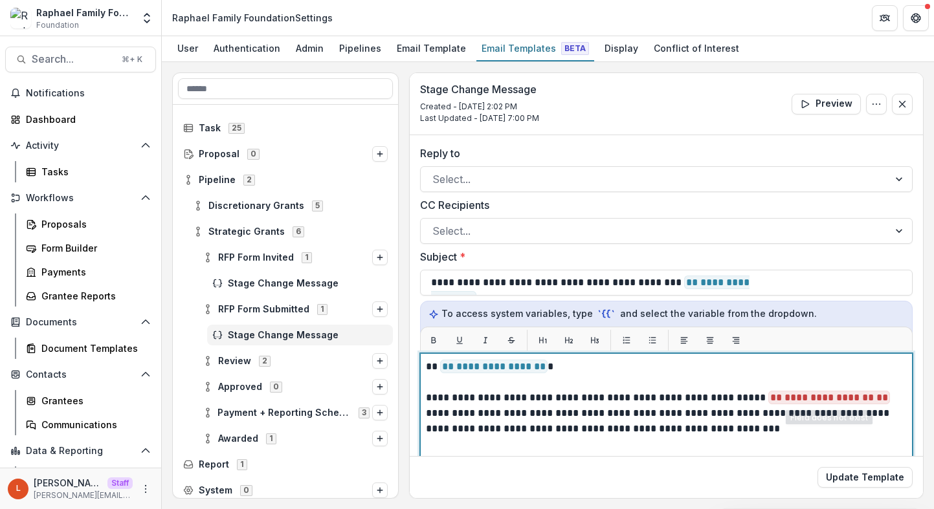
click at [888, 400] on p "**********" at bounding box center [664, 413] width 477 height 47
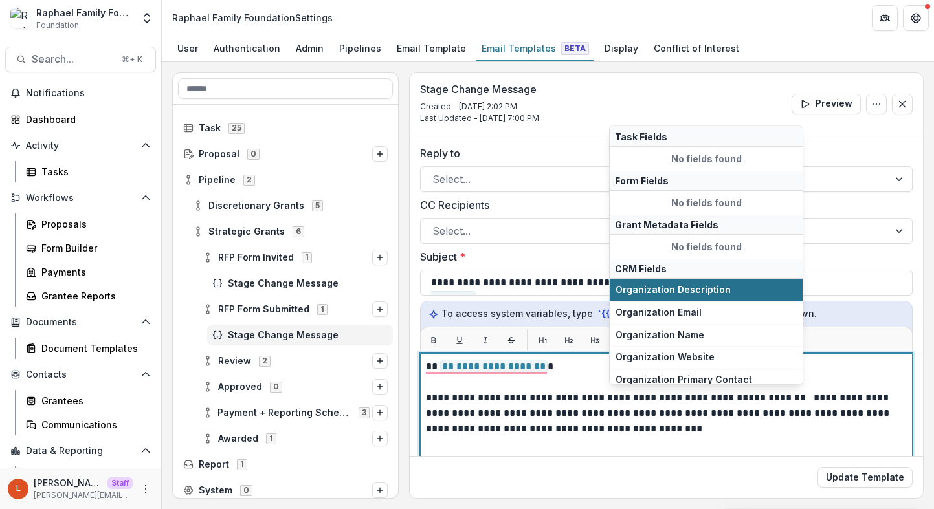
scroll to position [73, 0]
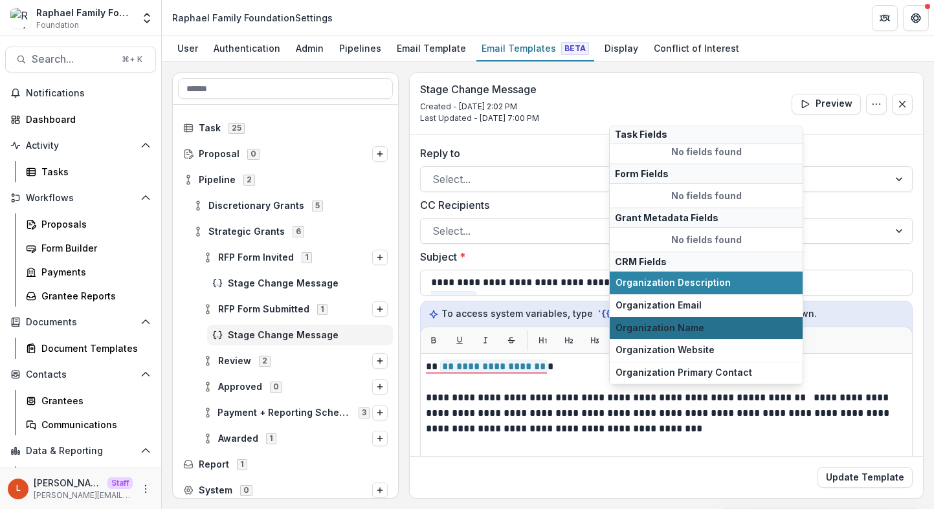
click at [714, 324] on span "Organization Name" at bounding box center [705, 327] width 181 height 11
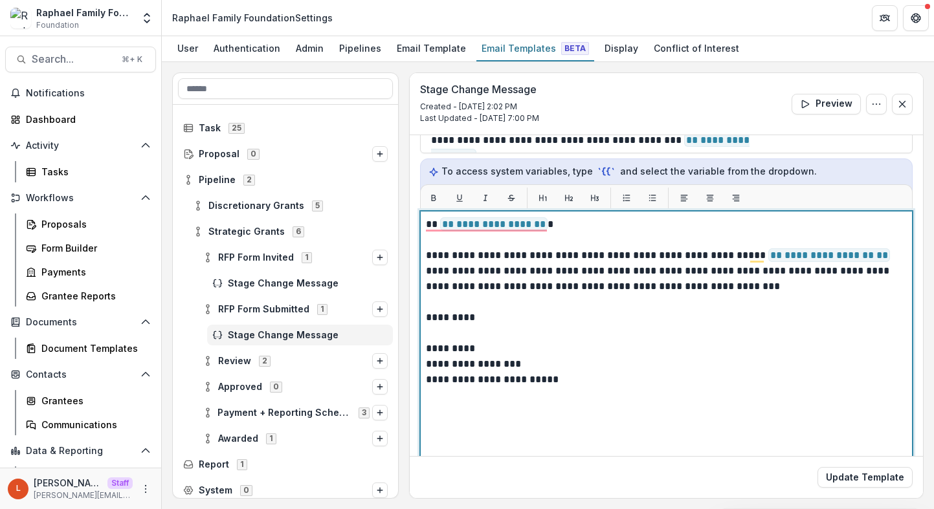
scroll to position [0, 0]
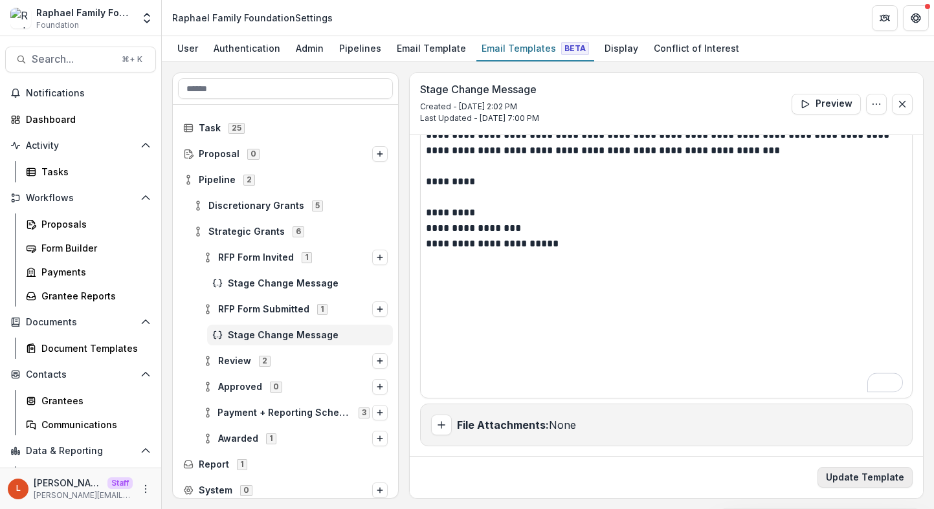
click at [848, 481] on button "Update Template" at bounding box center [864, 477] width 95 height 21
click at [56, 219] on div "Proposals" at bounding box center [93, 224] width 104 height 14
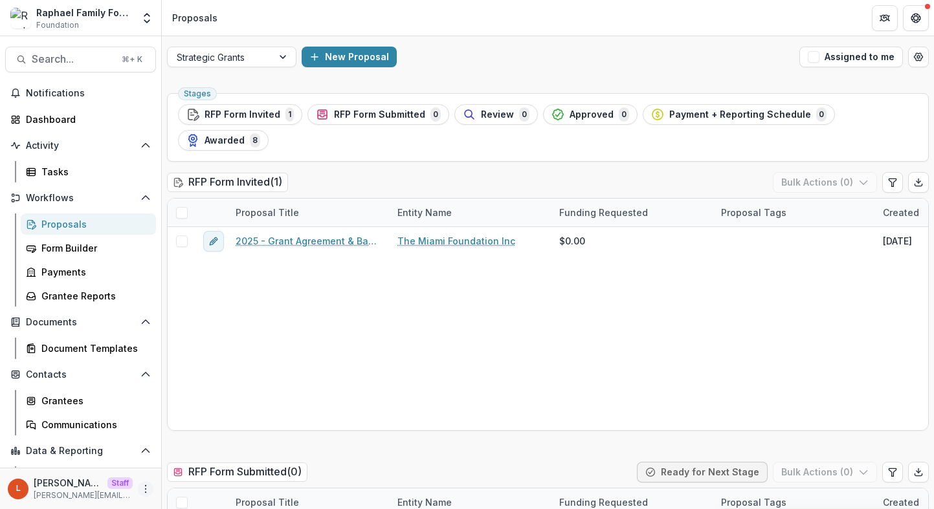
click at [140, 487] on icon "More" at bounding box center [145, 489] width 10 height 10
click at [199, 459] on link "User Settings" at bounding box center [227, 461] width 138 height 21
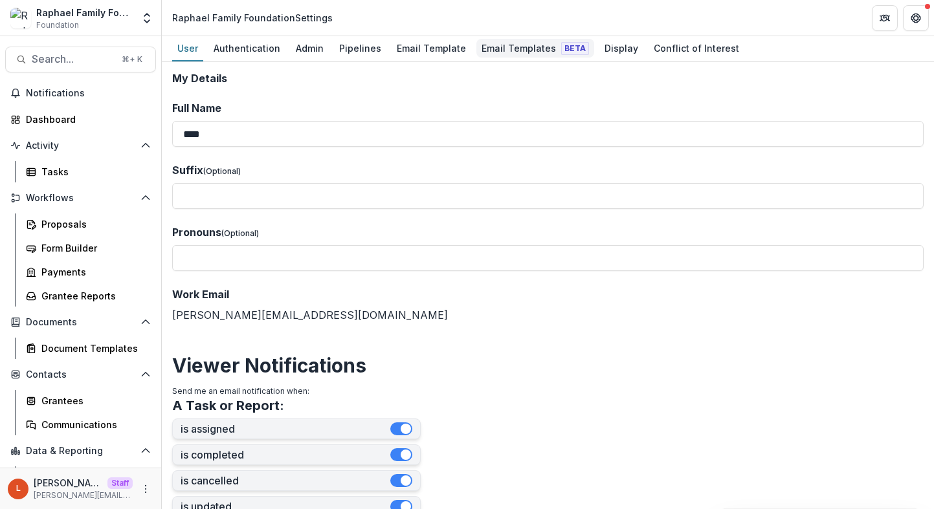
click at [498, 53] on div "Email Templates Beta" at bounding box center [535, 48] width 118 height 19
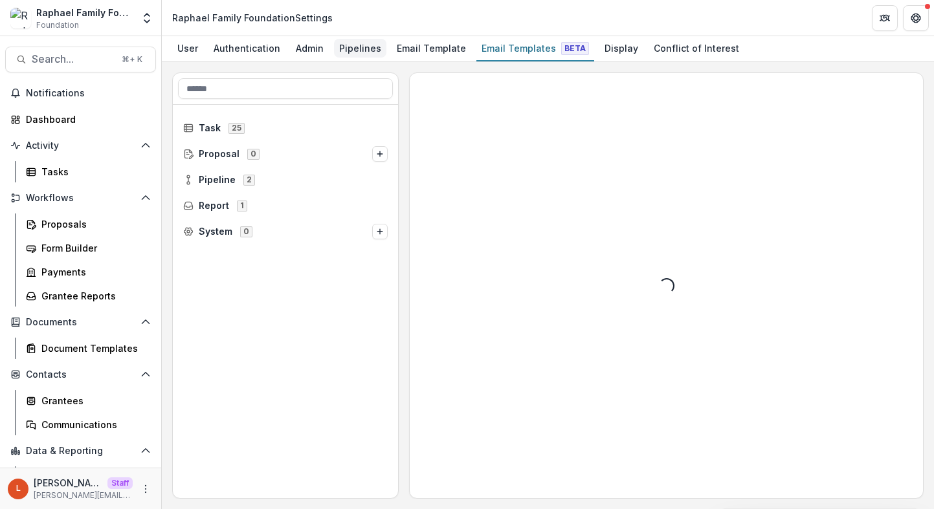
click at [342, 49] on div "Pipelines" at bounding box center [360, 48] width 52 height 19
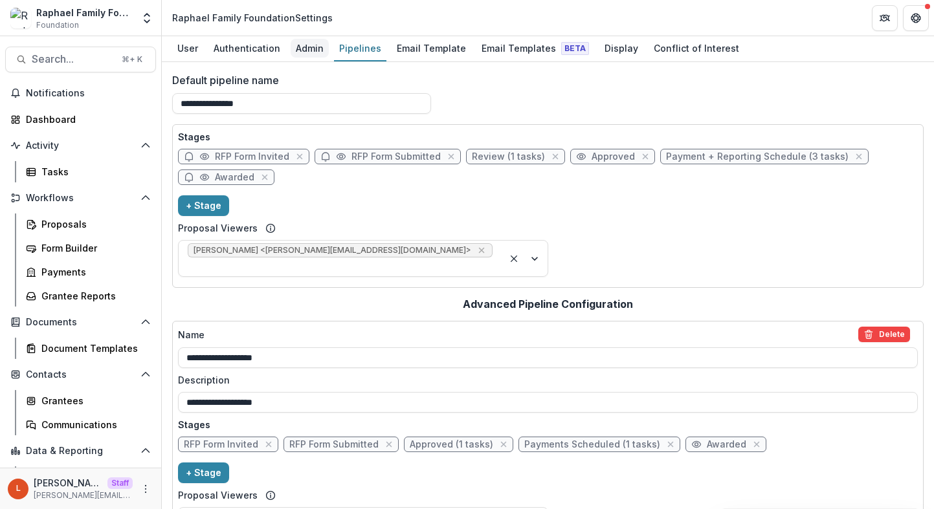
click at [306, 52] on div "Admin" at bounding box center [309, 48] width 38 height 19
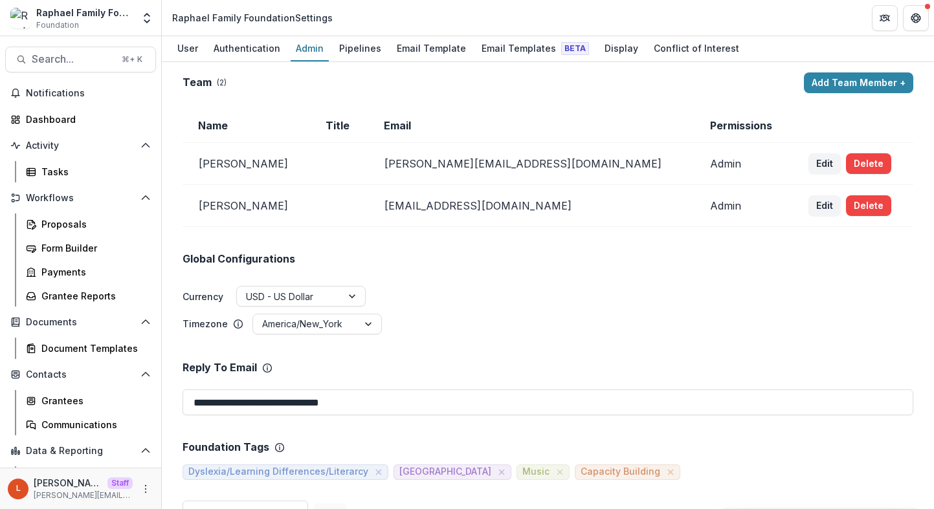
drag, startPoint x: 390, startPoint y: 410, endPoint x: 186, endPoint y: 384, distance: 206.1
click at [510, 50] on div "Email Templates Beta" at bounding box center [535, 48] width 118 height 19
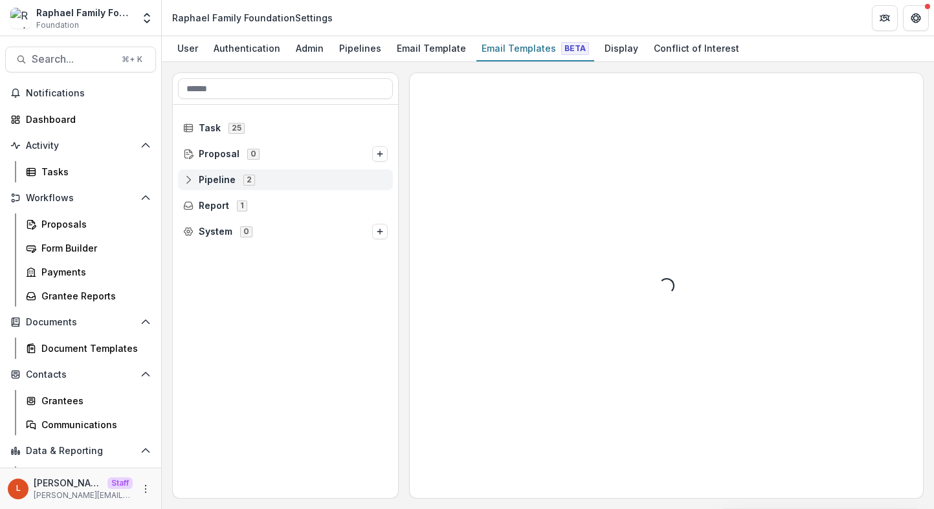
click at [187, 182] on circle at bounding box center [188, 183] width 3 height 3
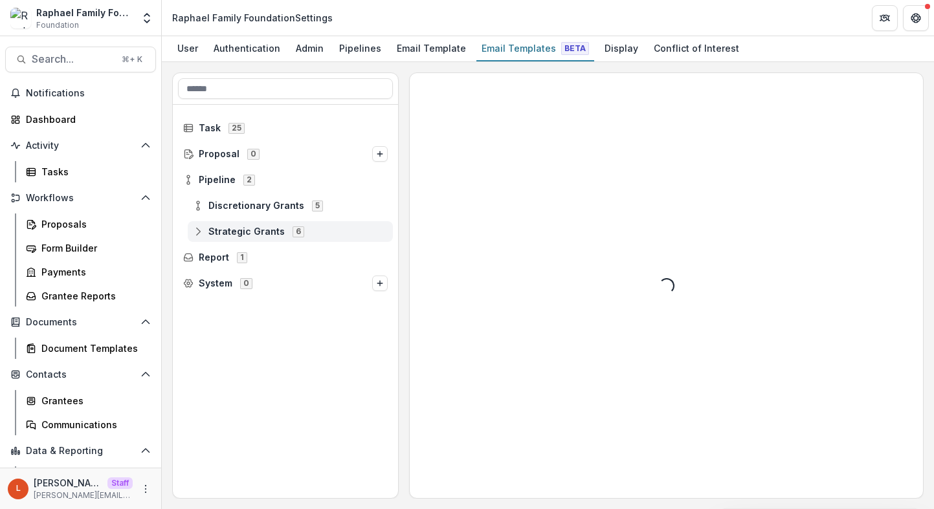
click at [196, 233] on icon at bounding box center [198, 231] width 10 height 10
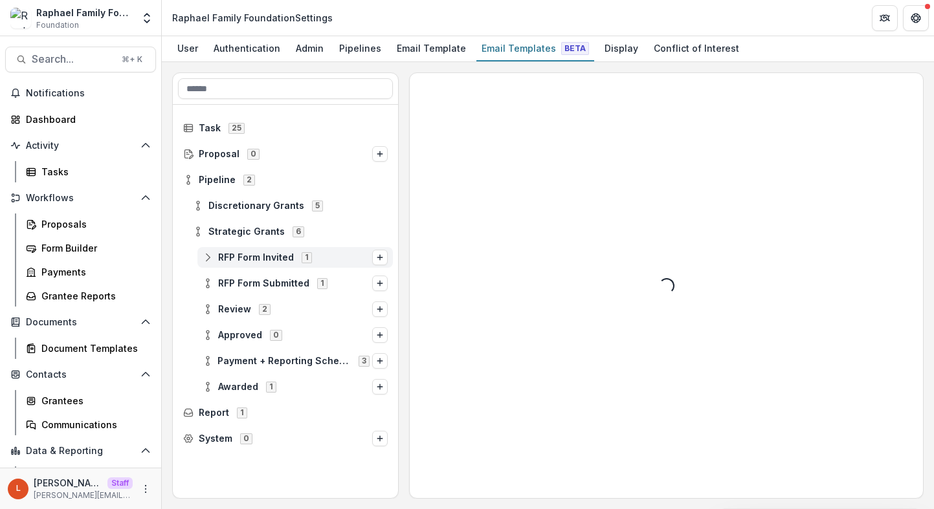
click at [236, 253] on span "RFP Form Invited" at bounding box center [256, 257] width 76 height 11
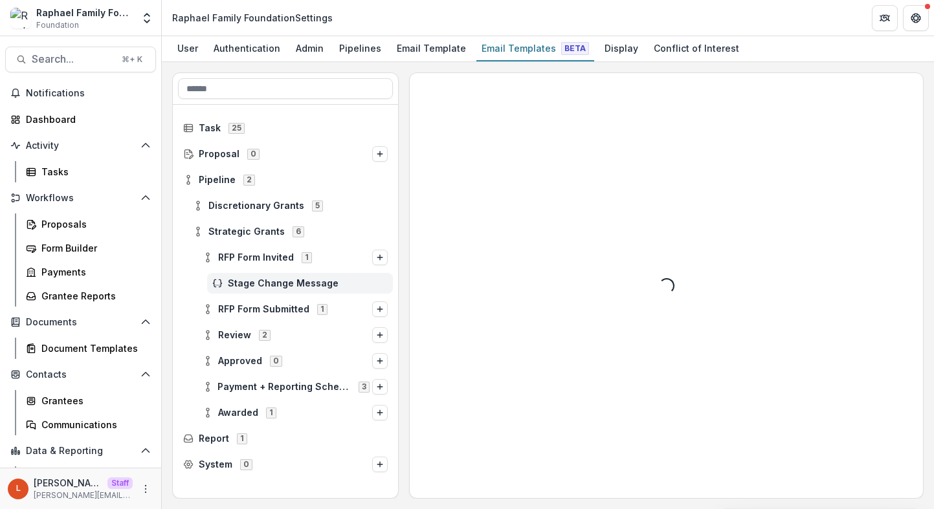
click at [322, 281] on span "Stage Change Message" at bounding box center [308, 283] width 160 height 11
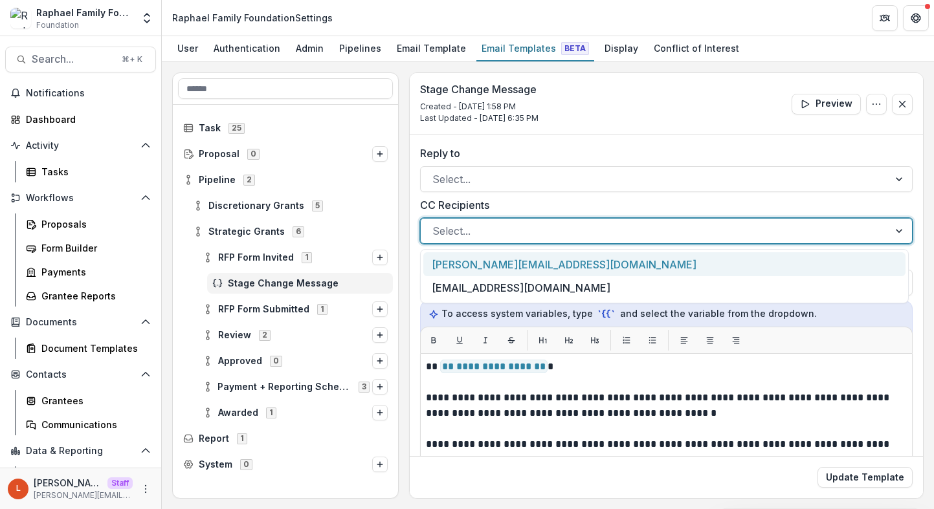
click at [490, 236] on div at bounding box center [654, 231] width 444 height 18
paste input "**********"
type input "**********"
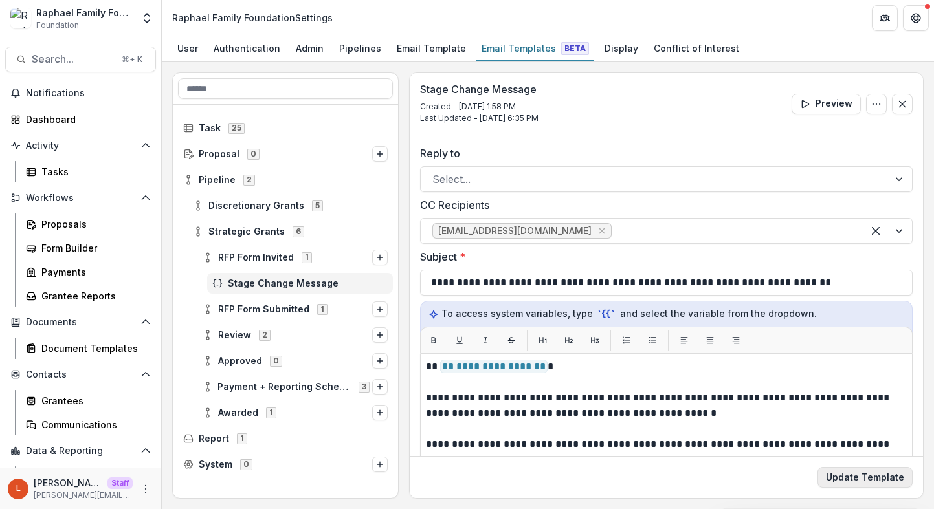
click at [879, 477] on button "Update Template" at bounding box center [864, 477] width 95 height 21
click at [876, 478] on button "Update Template" at bounding box center [864, 477] width 95 height 21
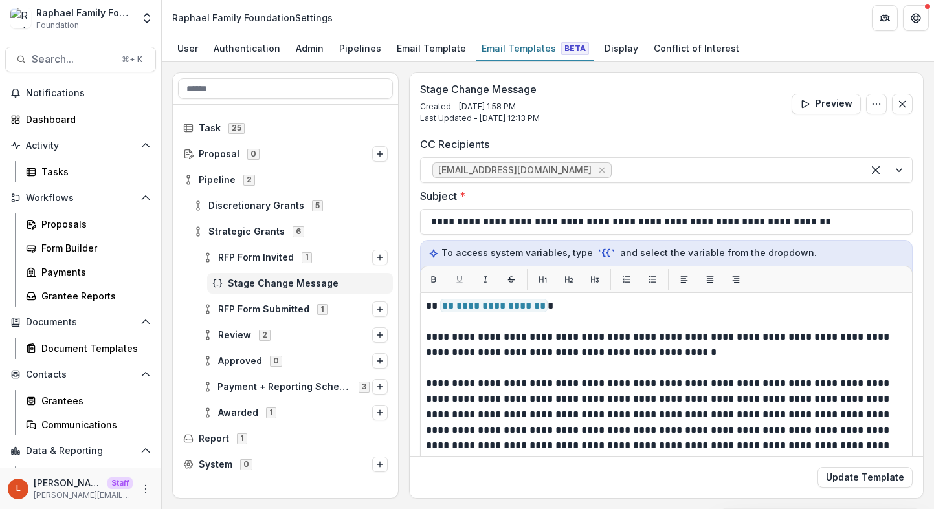
scroll to position [278, 0]
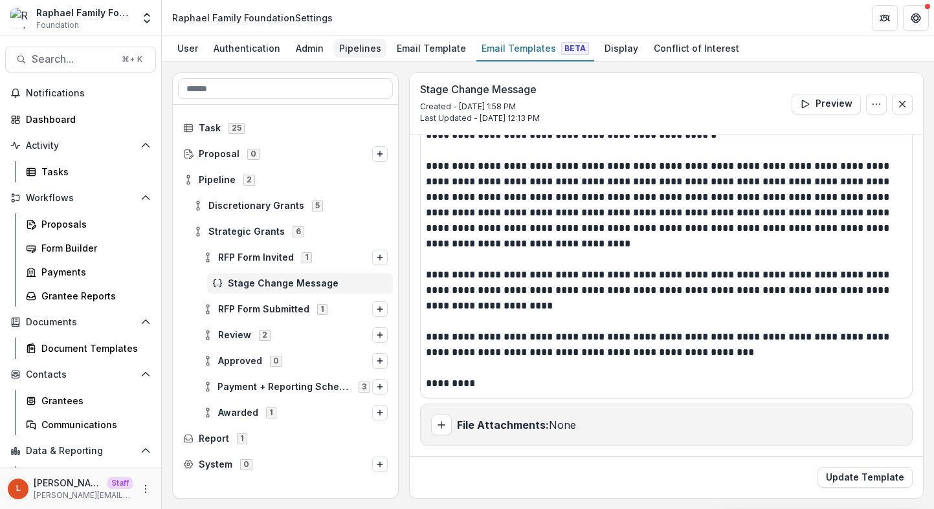
click at [355, 46] on div "Pipelines" at bounding box center [360, 48] width 52 height 19
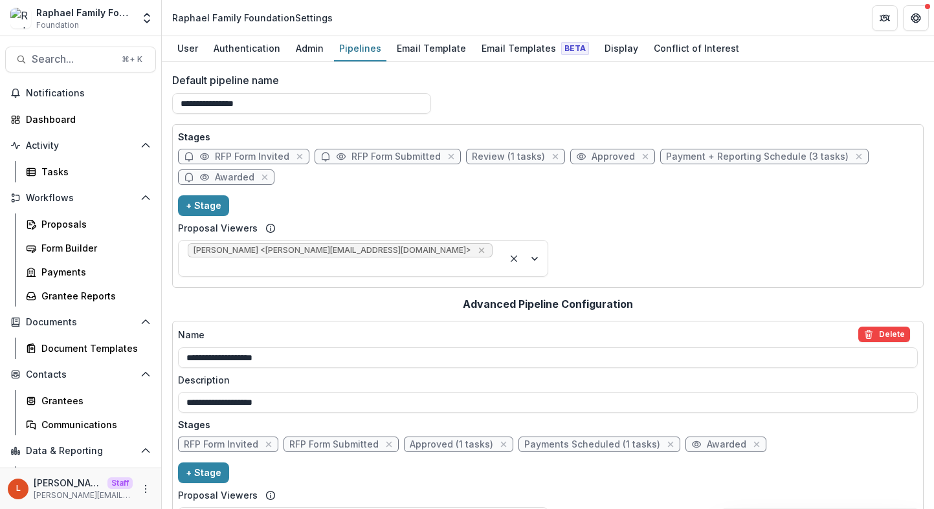
click at [237, 156] on span "RFP Form Invited" at bounding box center [252, 156] width 74 height 11
select select "*****"
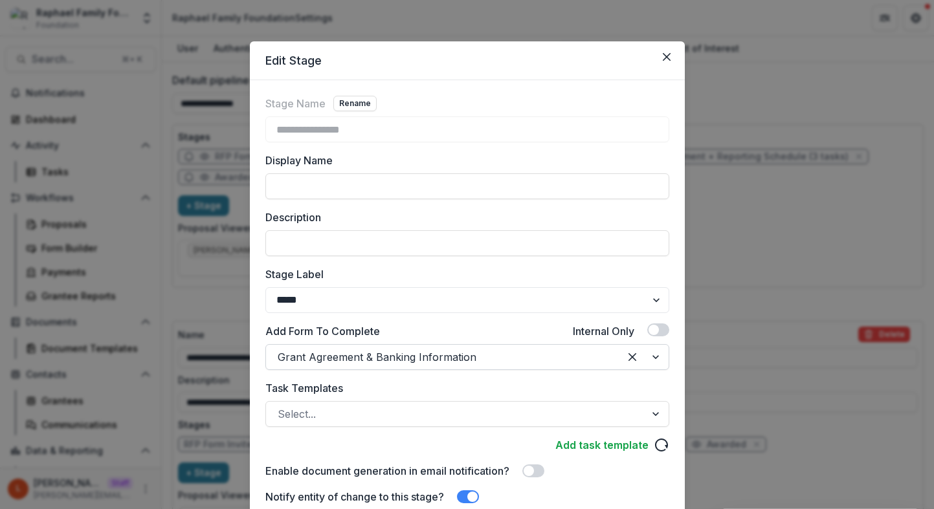
scroll to position [190, 0]
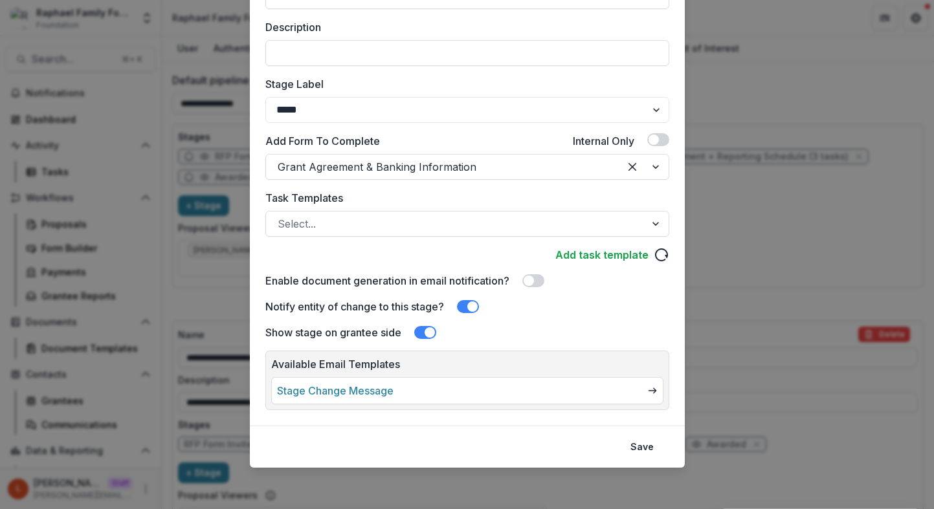
click at [472, 308] on span at bounding box center [472, 306] width 10 height 10
click at [472, 308] on span at bounding box center [468, 306] width 22 height 13
click at [647, 443] on button "Save" at bounding box center [641, 447] width 39 height 21
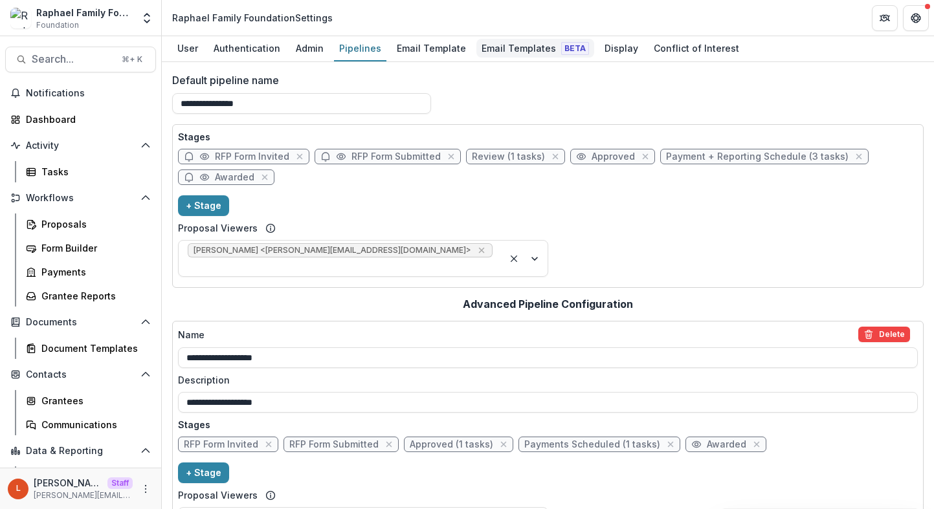
click at [518, 52] on div "Email Templates Beta" at bounding box center [535, 48] width 118 height 19
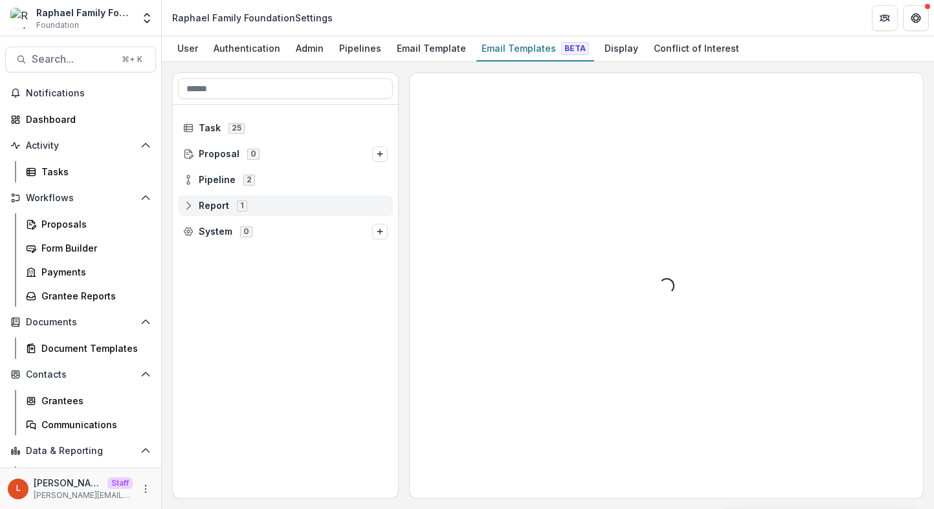
click at [267, 203] on span "Report 1" at bounding box center [285, 205] width 204 height 11
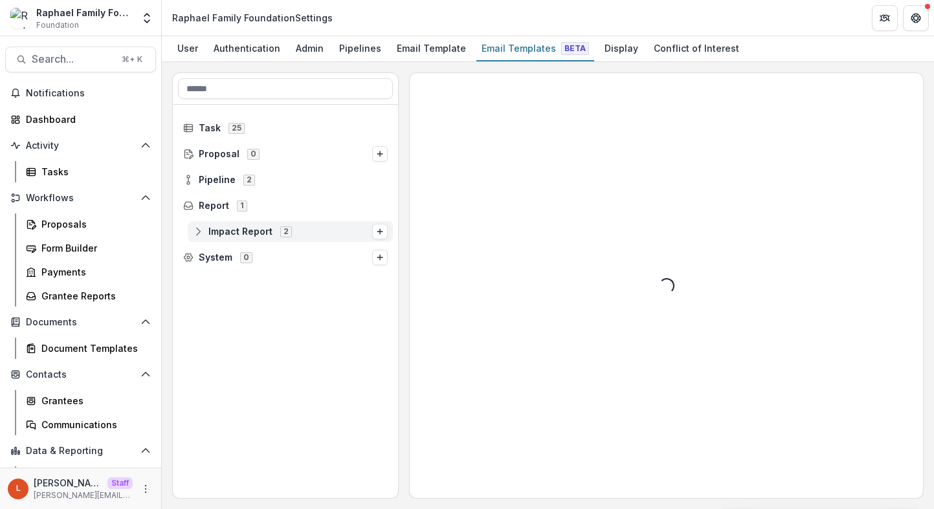
click at [243, 230] on span "Impact Report" at bounding box center [240, 231] width 64 height 11
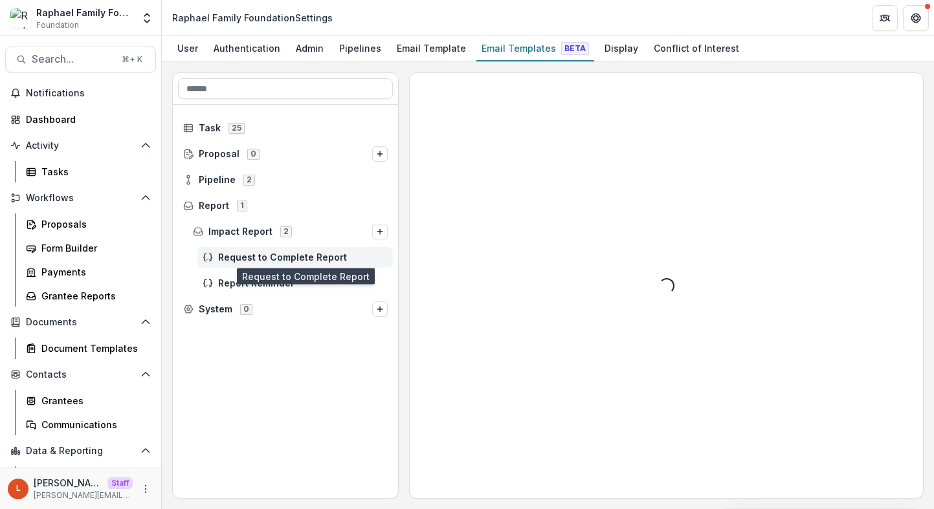
click at [248, 256] on span "Request to Complete Report" at bounding box center [303, 257] width 170 height 11
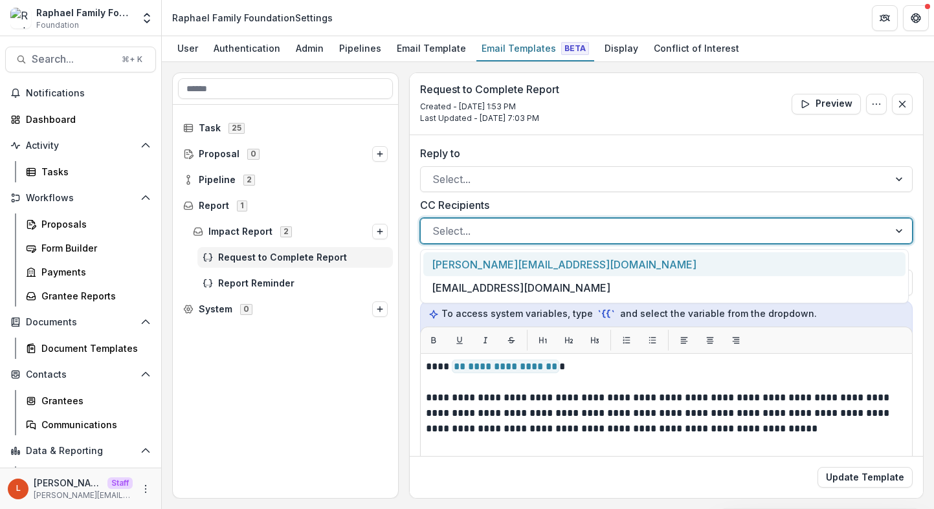
click at [534, 229] on div at bounding box center [654, 231] width 444 height 18
paste input "**********"
type input "**********"
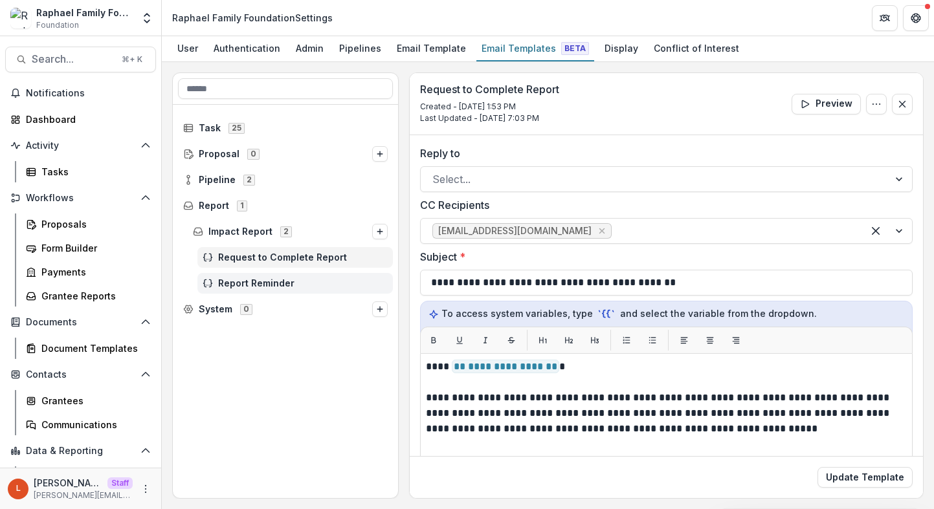
click at [267, 279] on span "Report Reminder" at bounding box center [303, 283] width 170 height 11
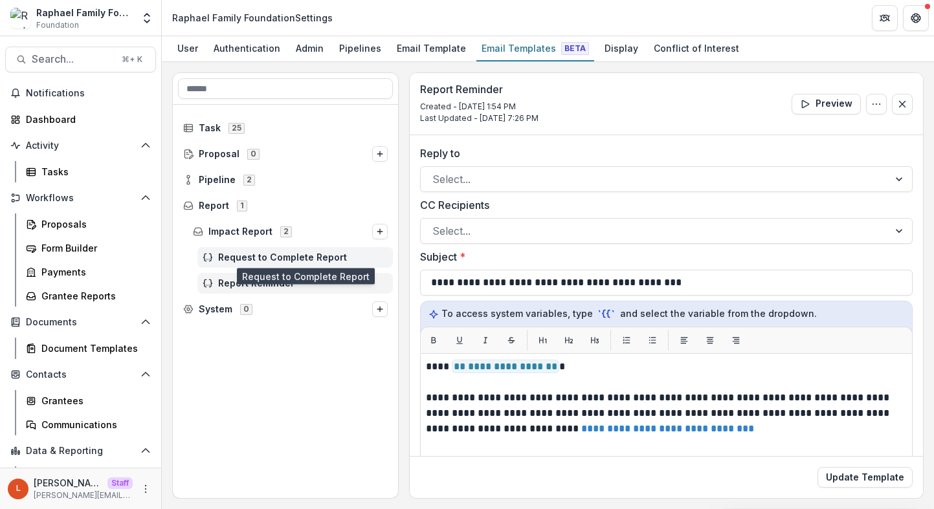
click at [280, 256] on span "Request to Complete Report" at bounding box center [303, 257] width 170 height 11
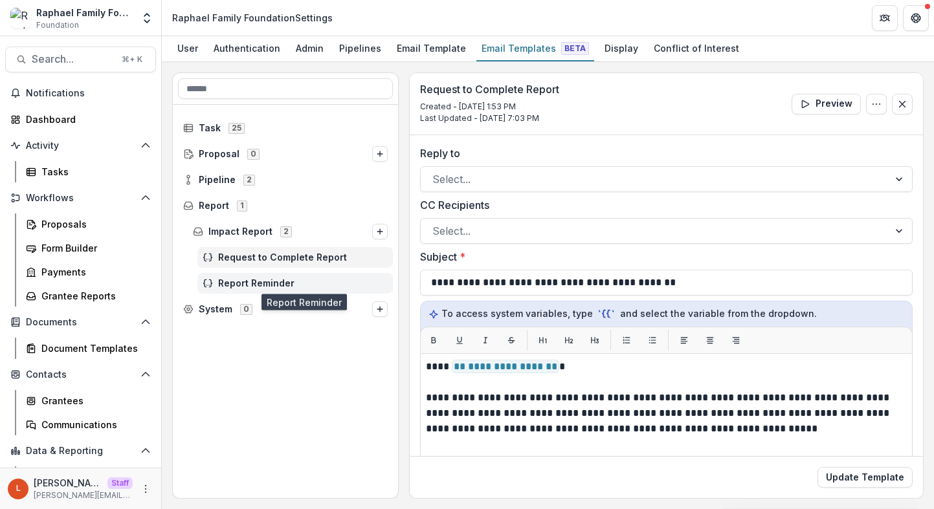
click at [270, 281] on span "Report Reminder" at bounding box center [303, 283] width 170 height 11
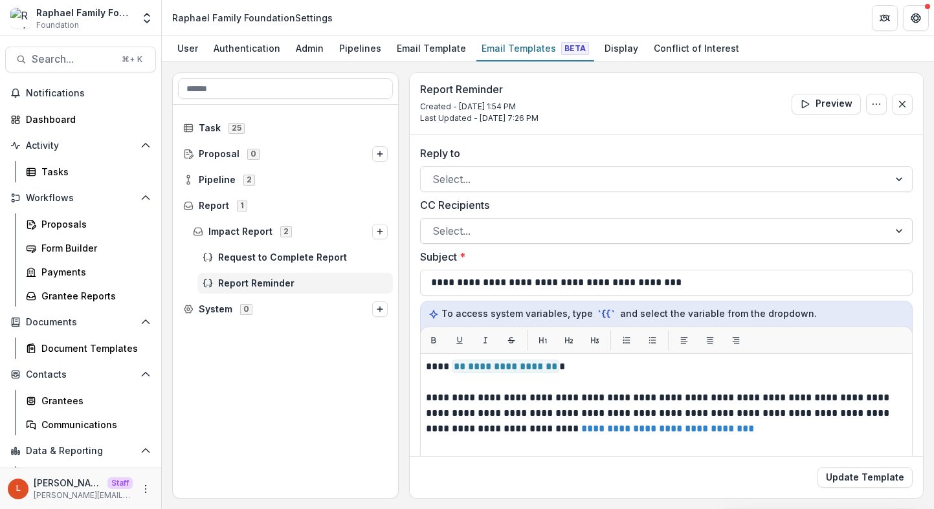
click at [492, 223] on div at bounding box center [654, 231] width 444 height 18
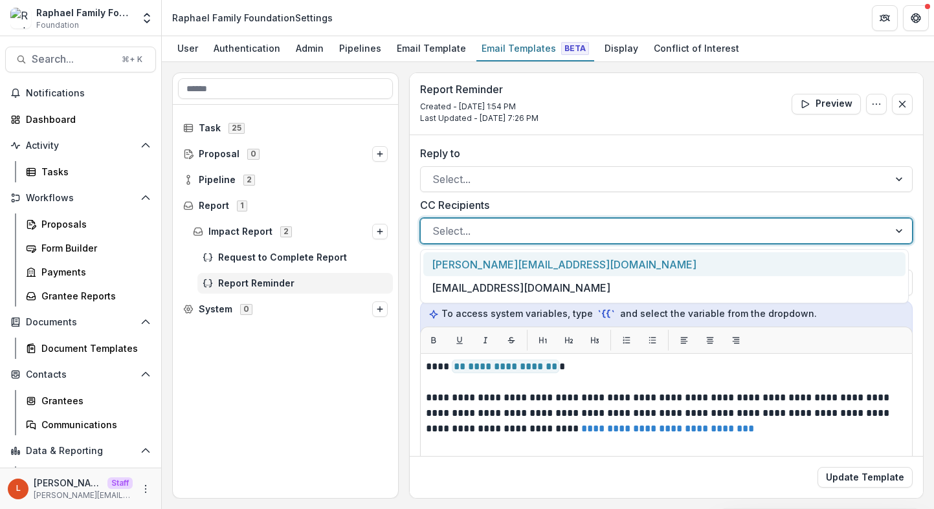
paste input "**********"
type input "**********"
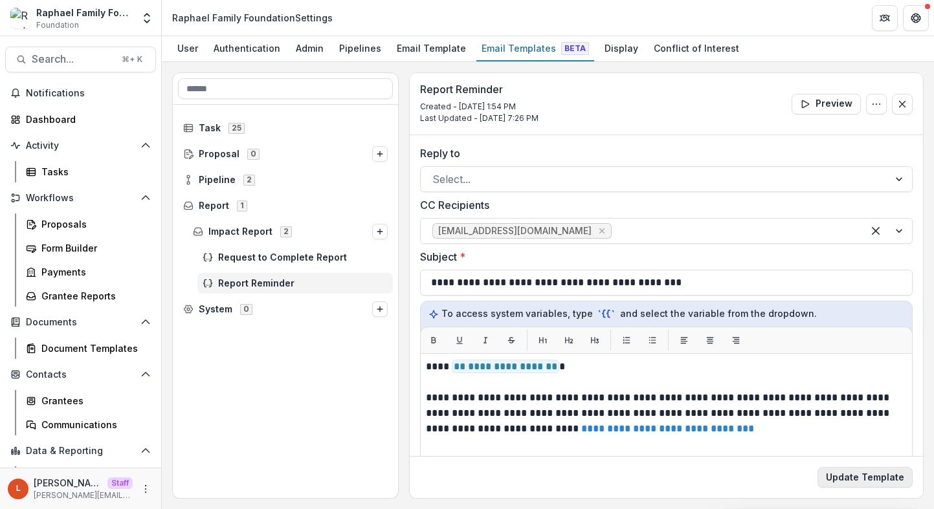
click at [862, 476] on button "Update Template" at bounding box center [864, 477] width 95 height 21
click at [889, 478] on button "Update Template" at bounding box center [864, 477] width 95 height 21
click at [52, 230] on div "Proposals" at bounding box center [93, 224] width 104 height 14
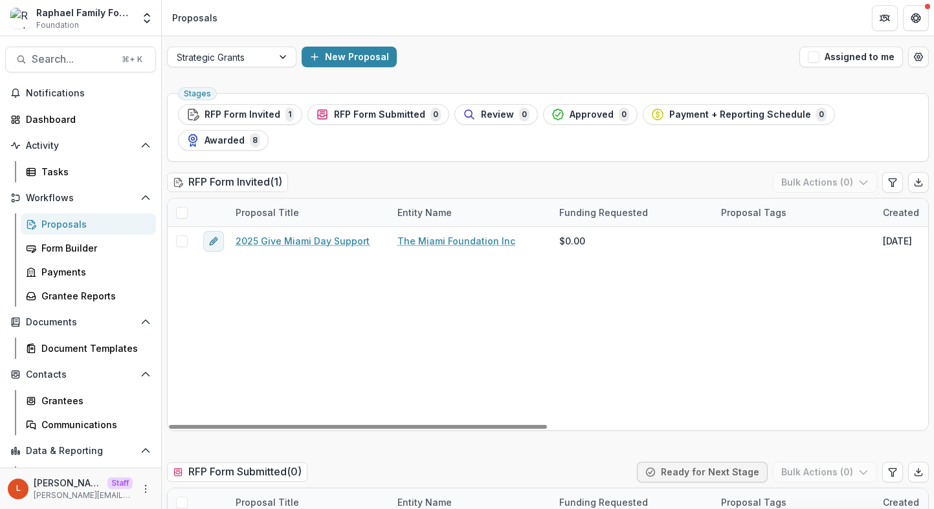
click at [85, 225] on div "Proposals" at bounding box center [93, 224] width 104 height 14
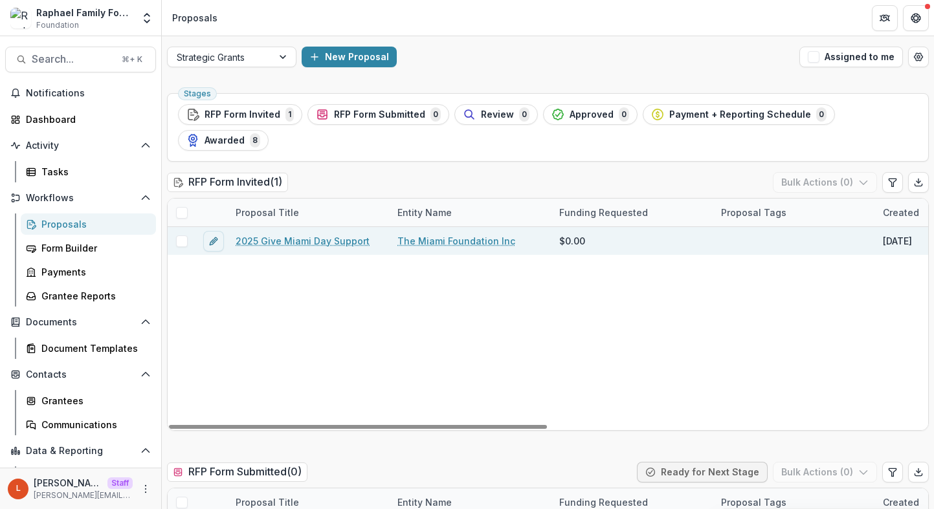
click at [272, 245] on link "2025 Give Miami Day Support" at bounding box center [303, 241] width 134 height 14
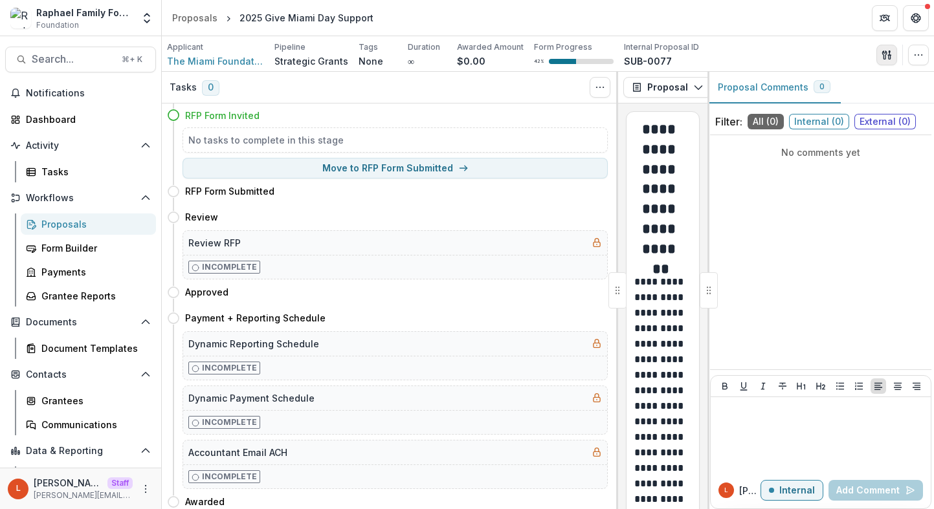
click at [885, 54] on icon "button" at bounding box center [884, 54] width 5 height 8
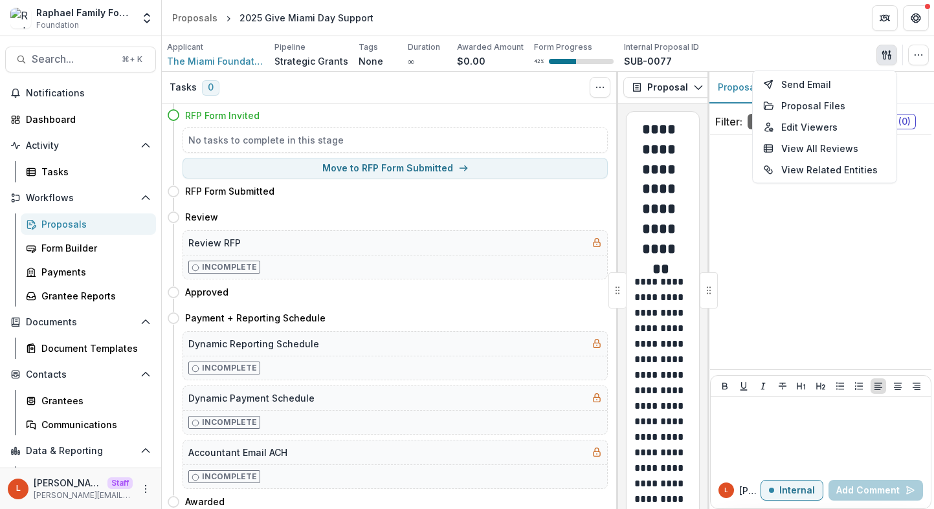
click at [783, 21] on header "Proposals 2025 Give Miami Day Support" at bounding box center [548, 18] width 772 height 36
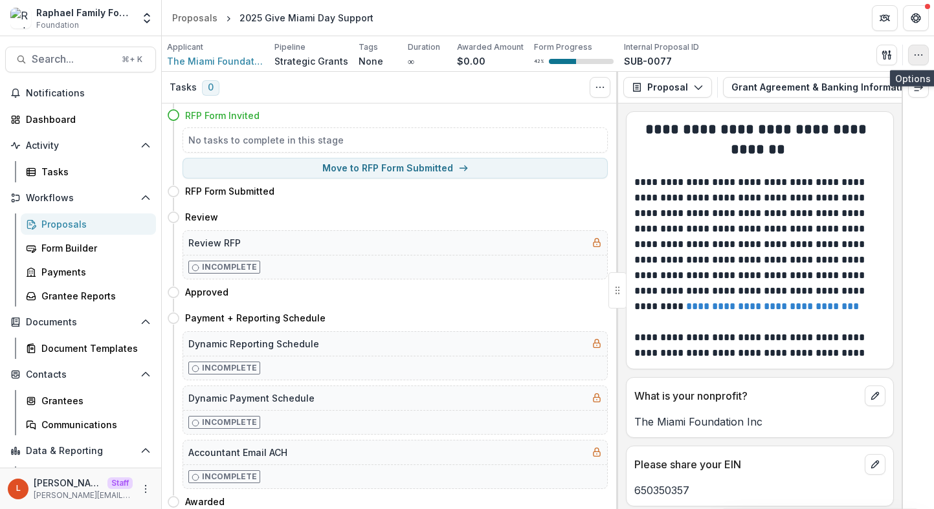
click at [925, 50] on button "button" at bounding box center [918, 55] width 21 height 21
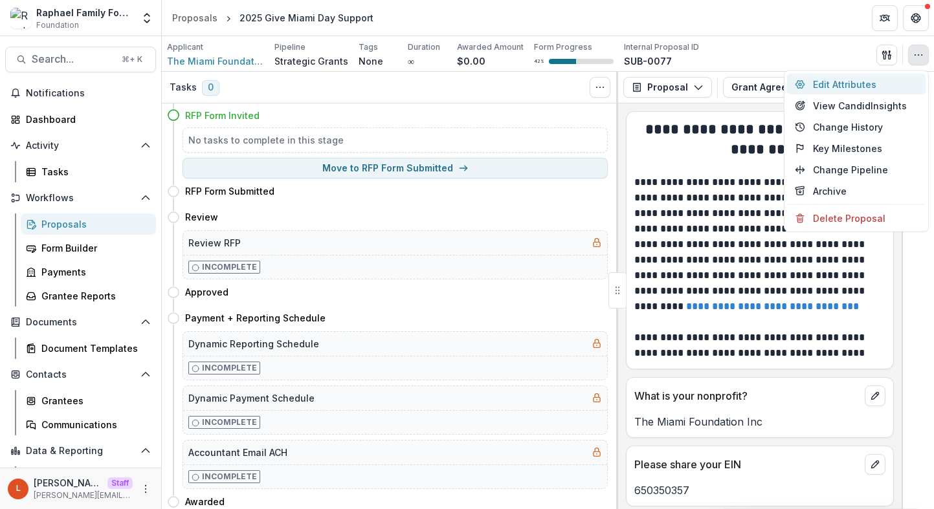
click at [893, 82] on button "Edit Attributes" at bounding box center [856, 84] width 138 height 21
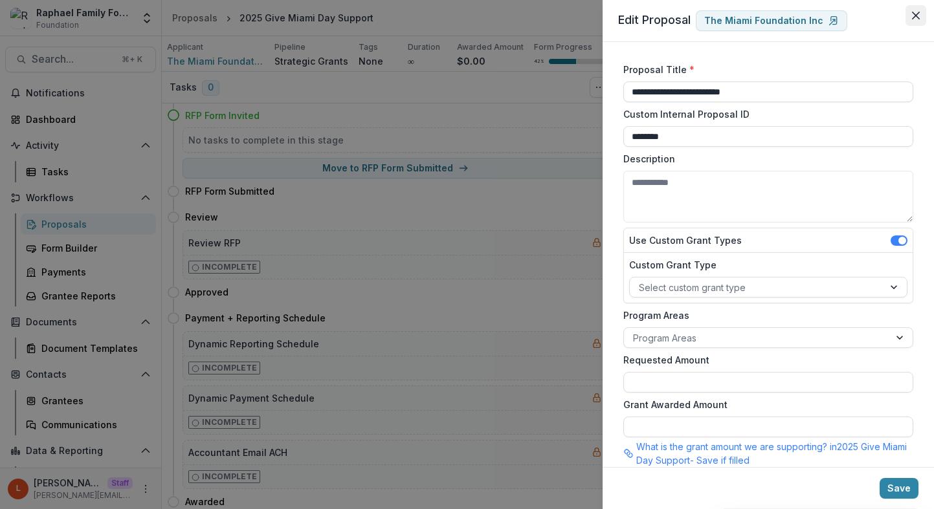
click at [924, 23] on button "Close" at bounding box center [915, 15] width 21 height 21
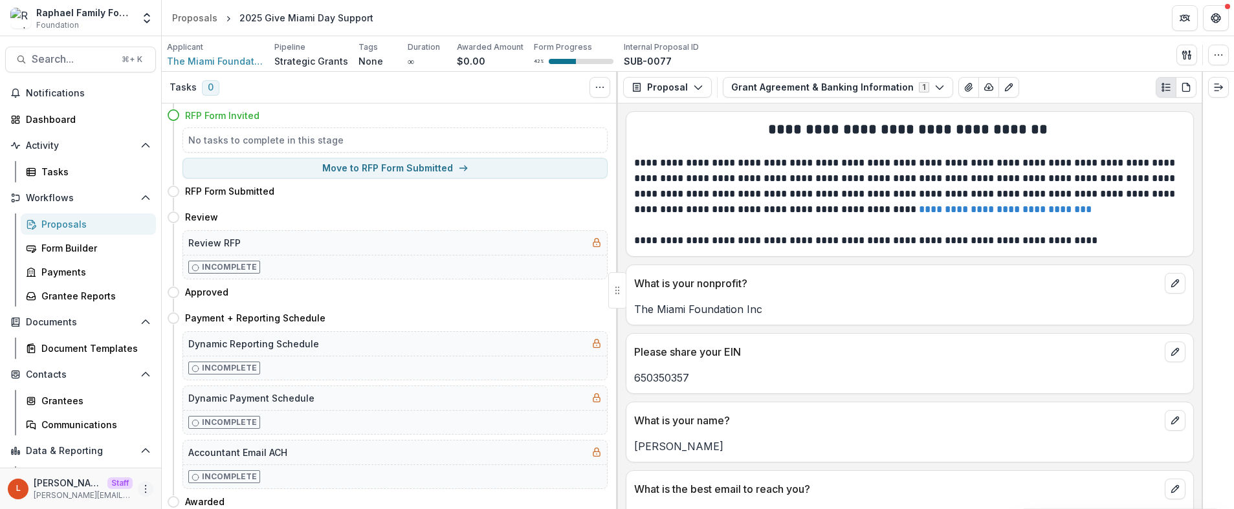
click at [144, 489] on icon "More" at bounding box center [145, 489] width 10 height 10
click at [215, 446] on link "Help Center" at bounding box center [227, 440] width 138 height 21
click at [61, 118] on div "Dashboard" at bounding box center [86, 120] width 120 height 14
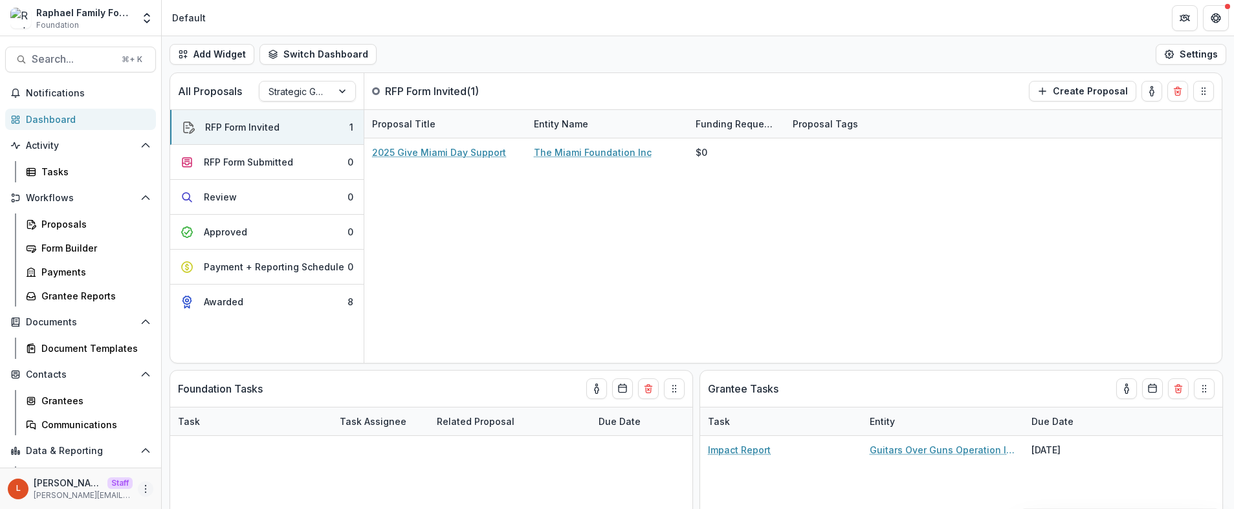
click at [140, 485] on icon "More" at bounding box center [145, 489] width 10 height 10
click at [197, 463] on link "User Settings" at bounding box center [227, 461] width 138 height 21
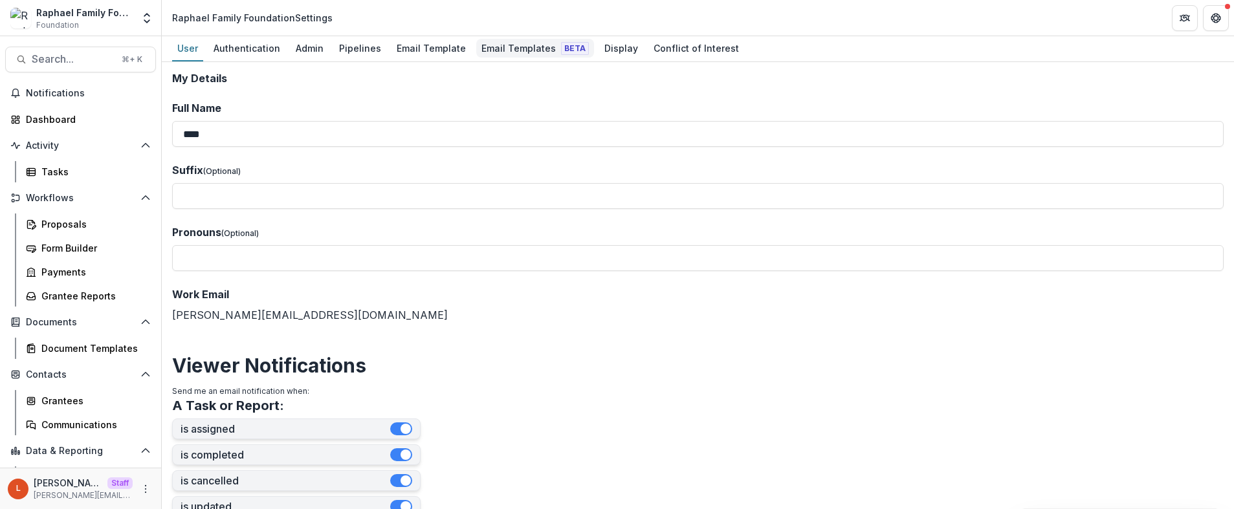
click at [511, 46] on div "Email Templates Beta" at bounding box center [535, 48] width 118 height 19
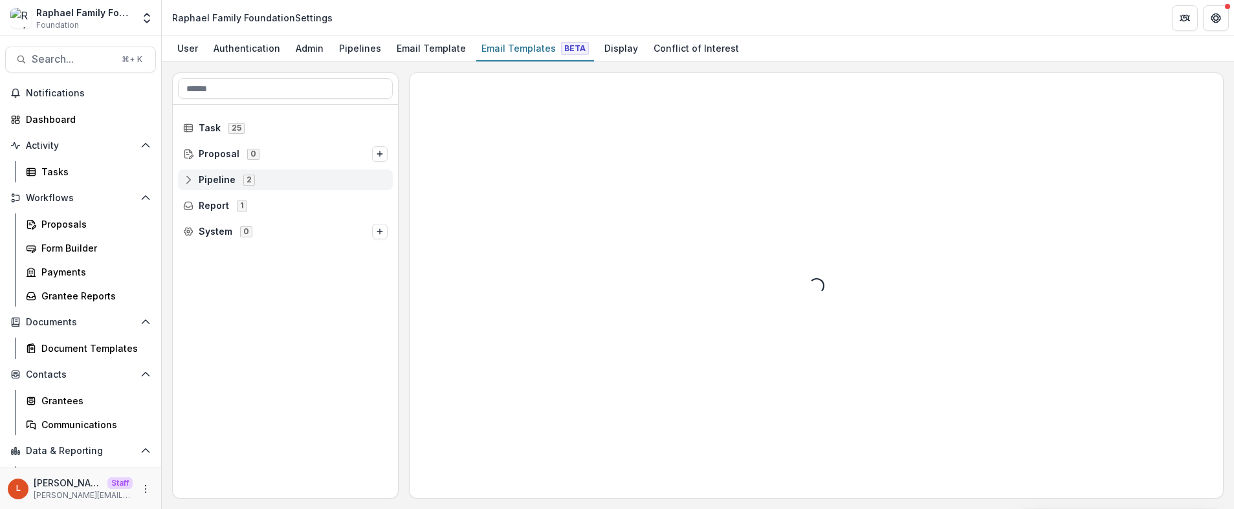
click at [179, 185] on div "Pipeline 2" at bounding box center [285, 180] width 215 height 21
click at [186, 186] on div "Pipeline 2" at bounding box center [285, 180] width 215 height 21
click at [188, 205] on icon at bounding box center [188, 206] width 10 height 10
click at [214, 232] on span "Impact Report" at bounding box center [240, 231] width 64 height 11
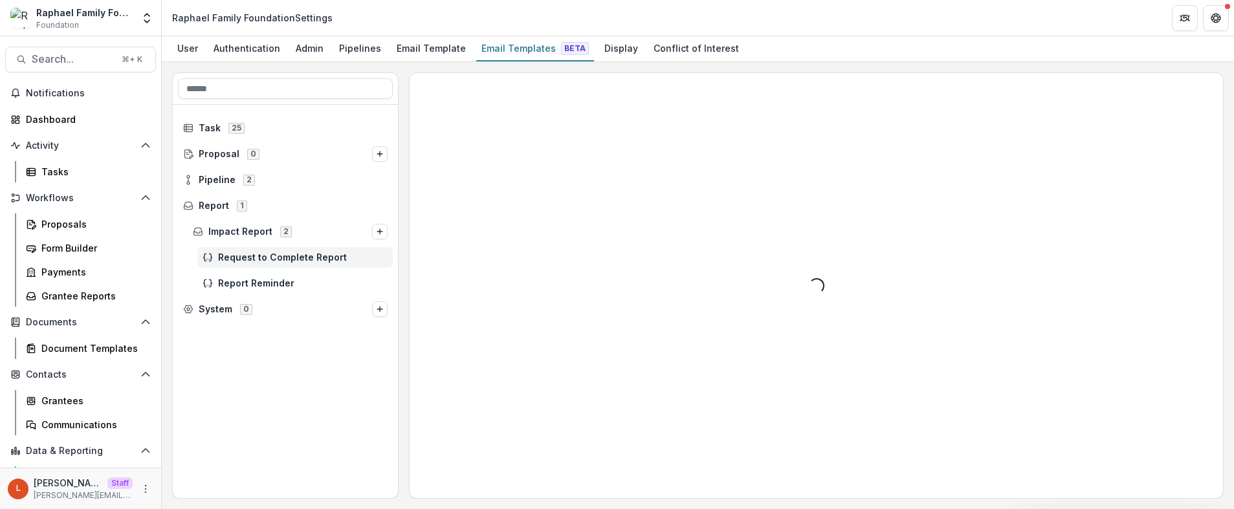
click at [225, 256] on span "Request to Complete Report" at bounding box center [303, 257] width 170 height 11
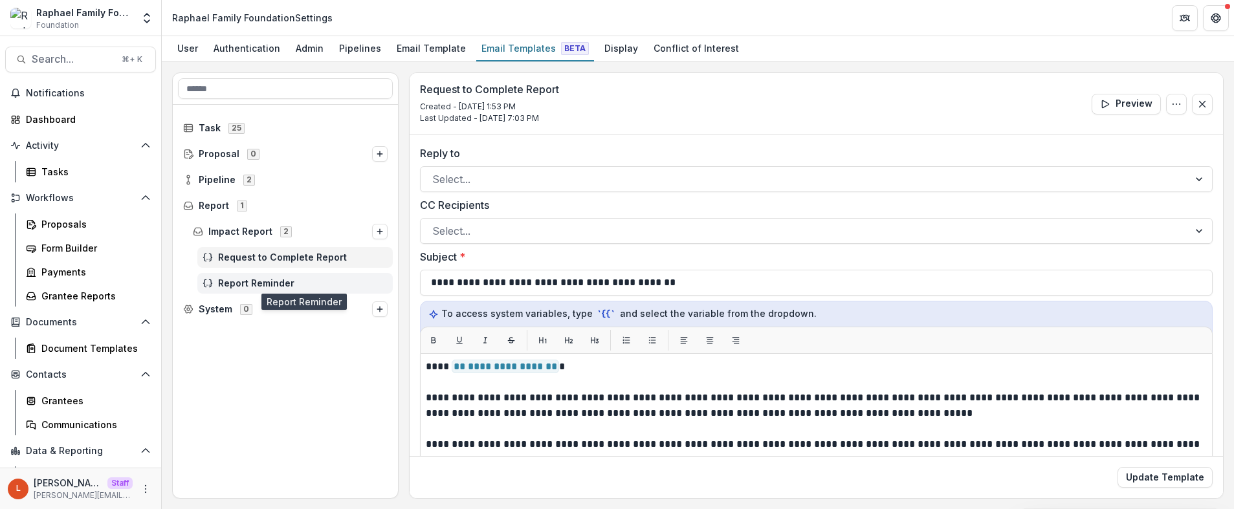
click at [245, 286] on span "Report Reminder" at bounding box center [303, 283] width 170 height 11
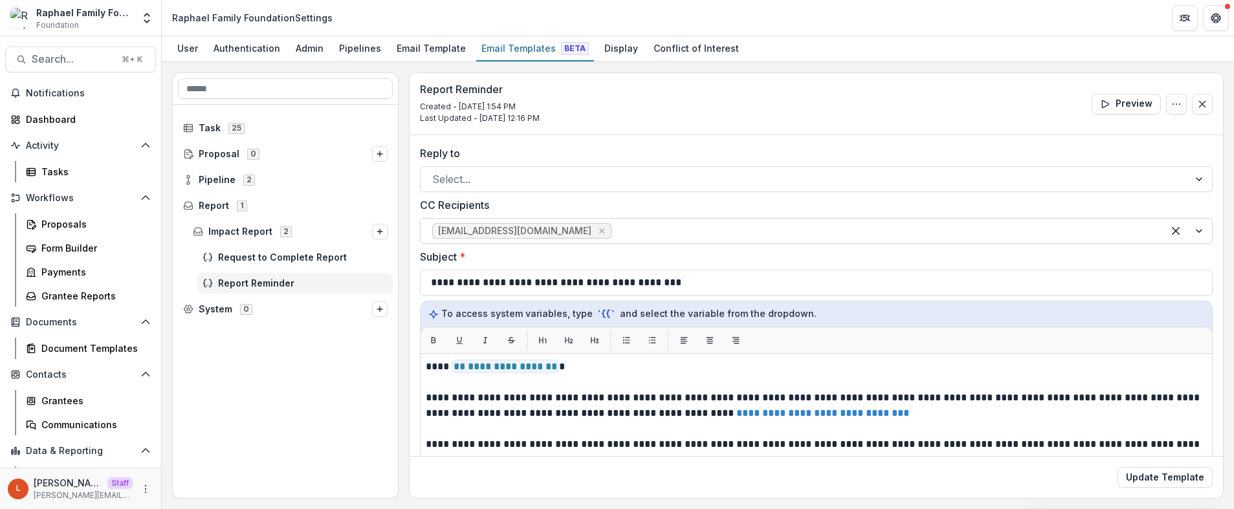
click at [543, 226] on span "team@raphaelfamilyfoundation.org" at bounding box center [514, 231] width 153 height 11
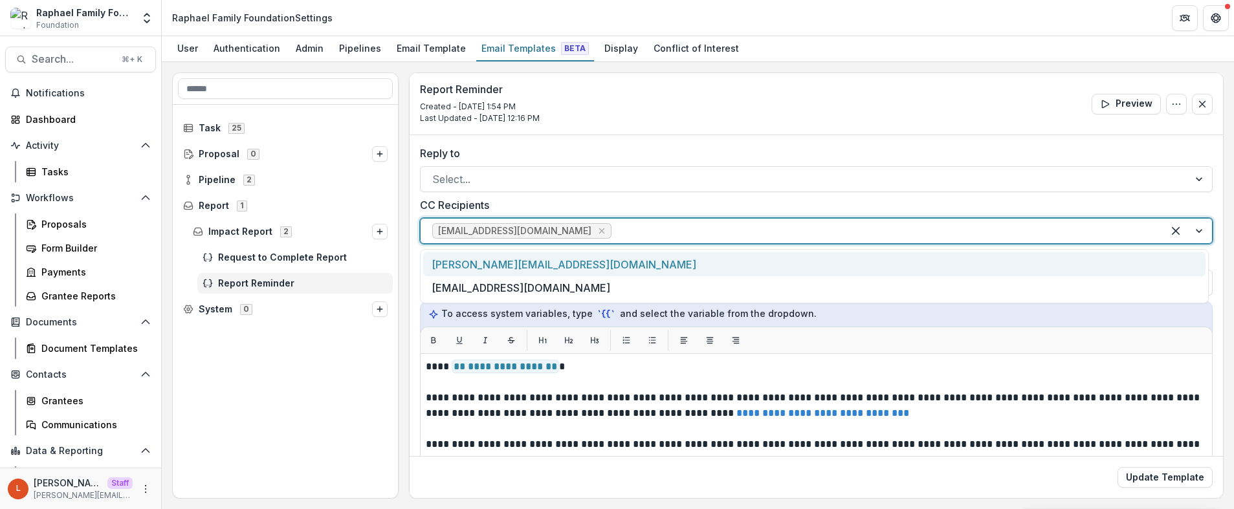
click at [543, 226] on span "team@raphaelfamilyfoundation.org" at bounding box center [514, 231] width 153 height 11
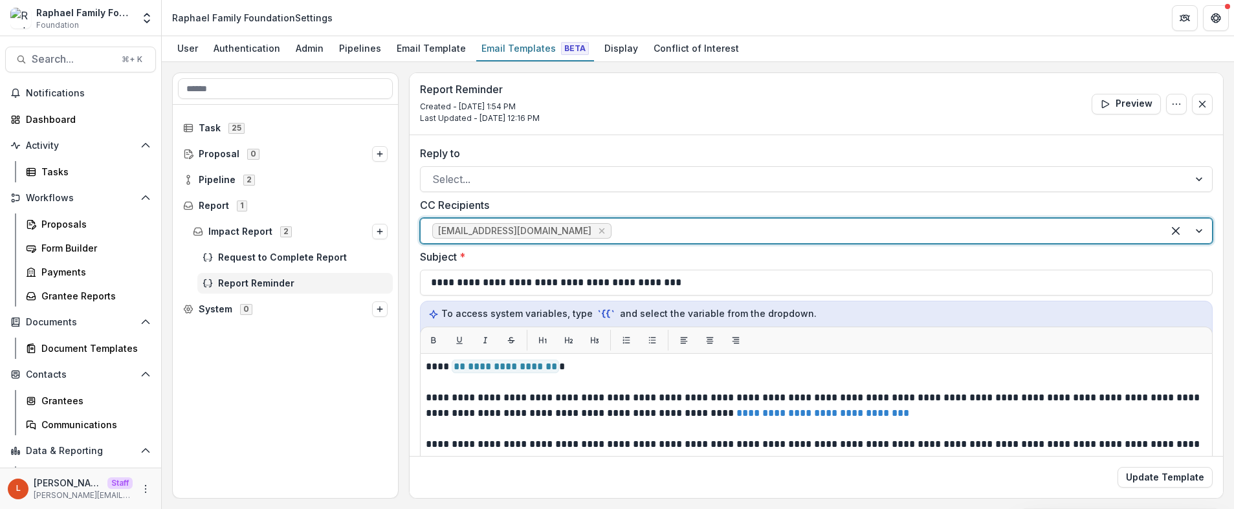
click at [628, 241] on div "team@raphaelfamilyfoundation.org" at bounding box center [816, 231] width 793 height 26
click at [347, 43] on div "Pipelines" at bounding box center [360, 48] width 52 height 19
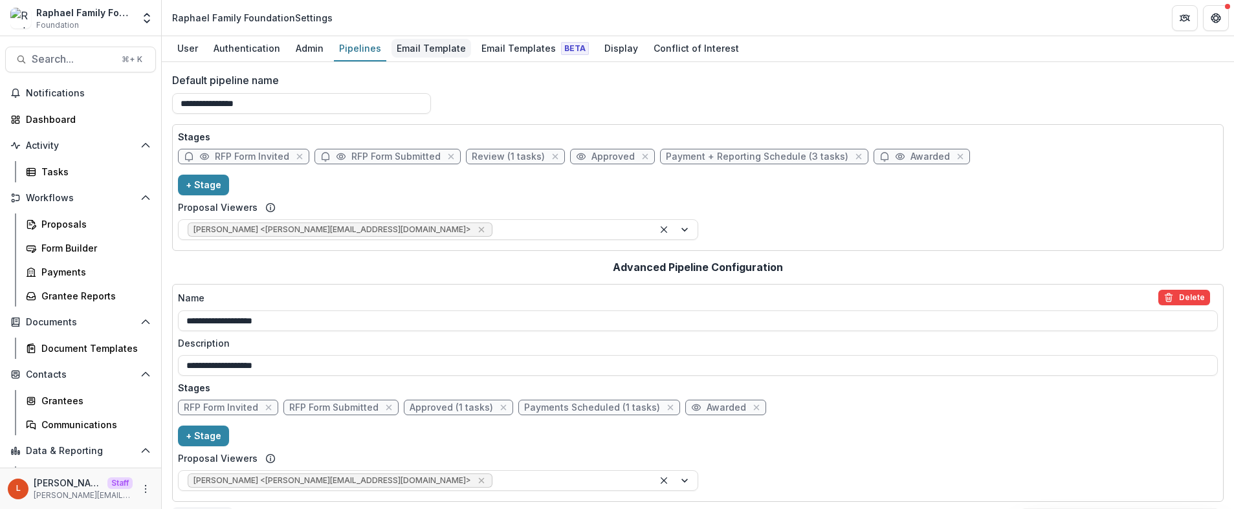
click at [427, 37] on link "Email Template" at bounding box center [431, 48] width 80 height 25
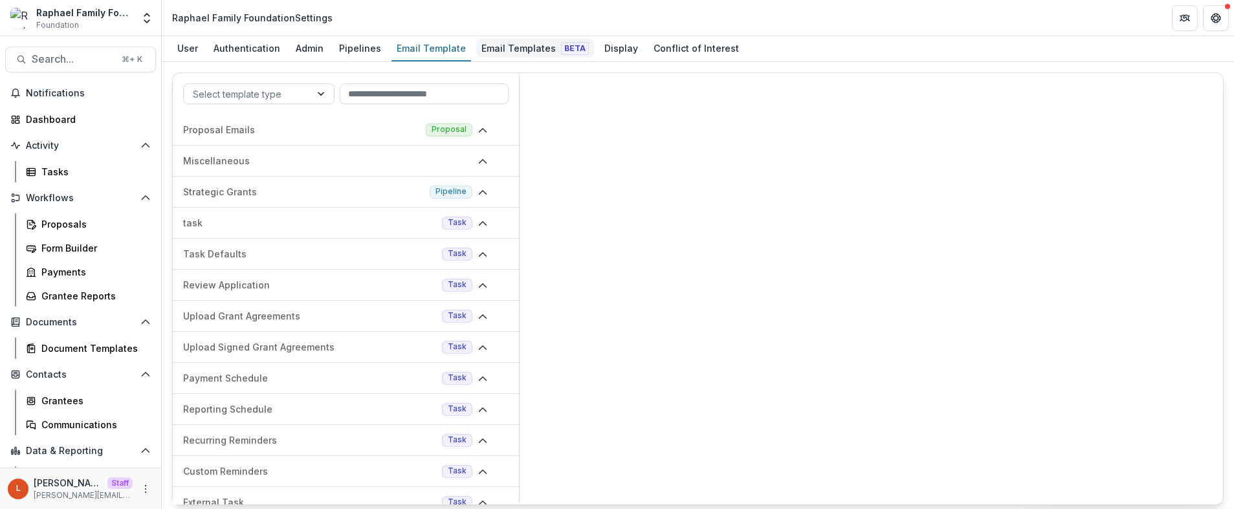
click at [484, 60] on link "Email Templates Beta" at bounding box center [535, 48] width 118 height 25
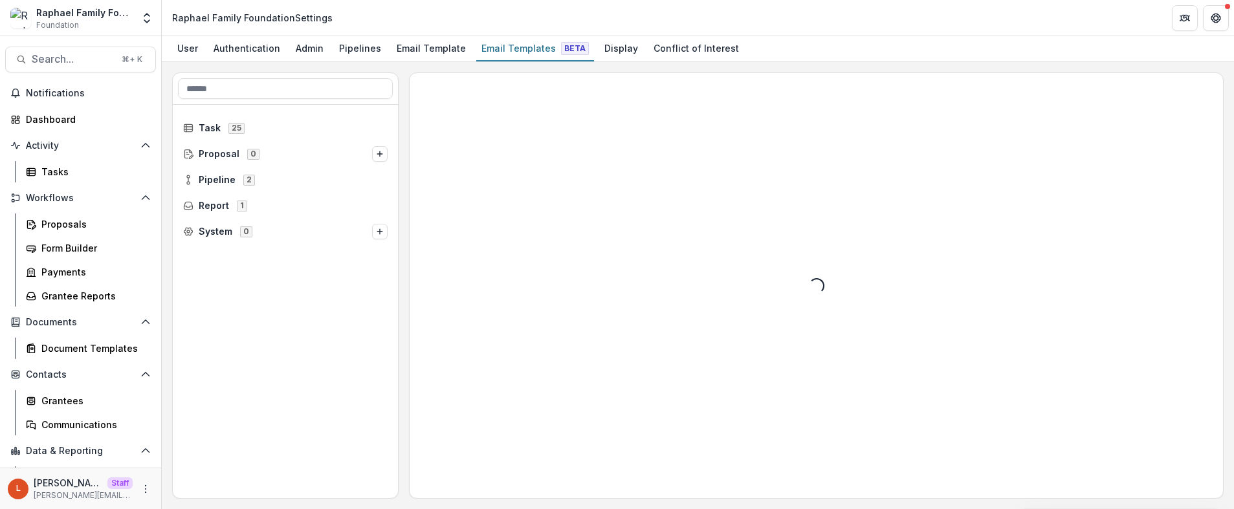
click at [384, 60] on div "User Authentication Admin Pipelines Email Template Email Templates Beta Display…" at bounding box center [698, 49] width 1072 height 26
click at [410, 50] on div "Email Template" at bounding box center [431, 48] width 80 height 19
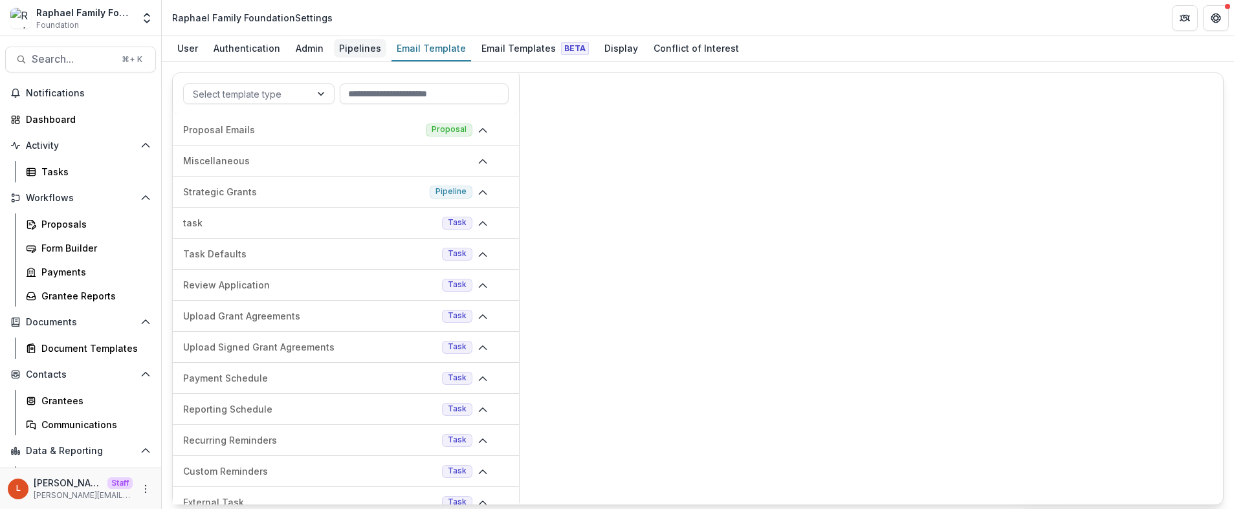
click at [347, 47] on div "Pipelines" at bounding box center [360, 48] width 52 height 19
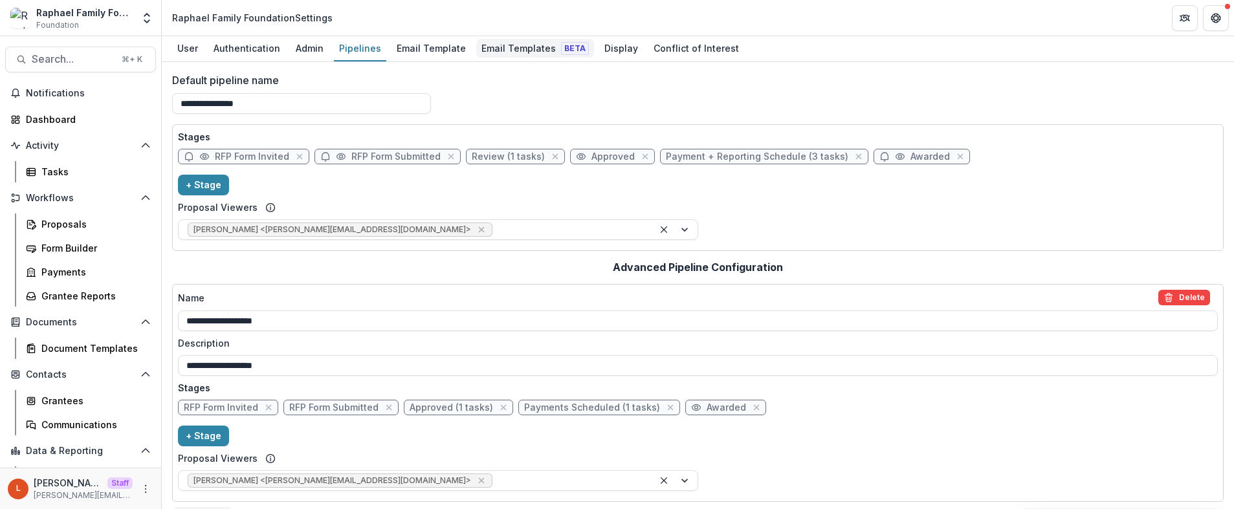
click at [523, 58] on link "Email Templates Beta" at bounding box center [535, 48] width 118 height 25
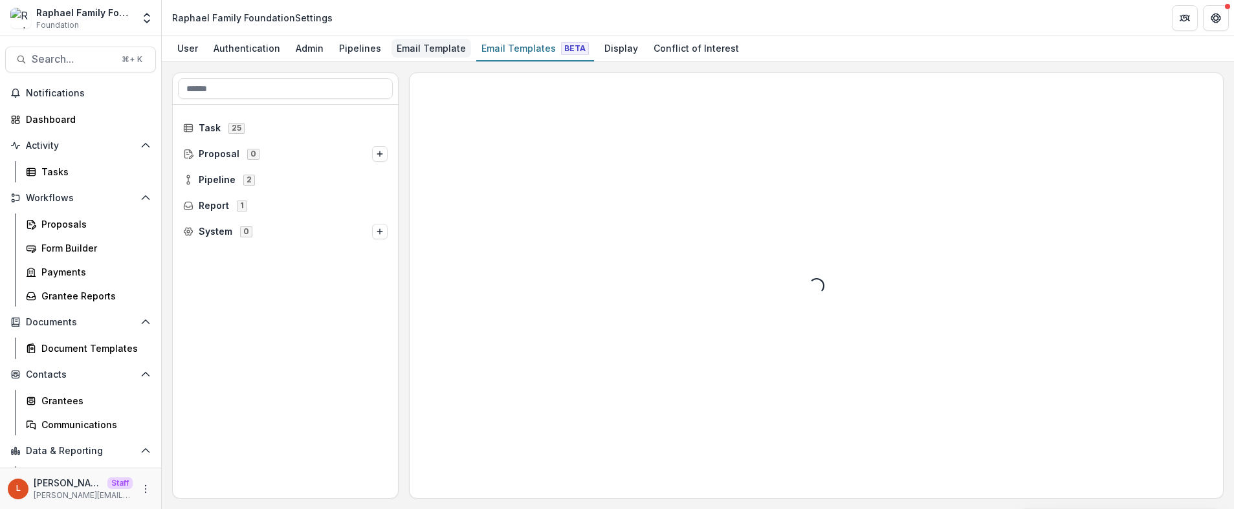
click at [414, 45] on div "Email Template" at bounding box center [431, 48] width 80 height 19
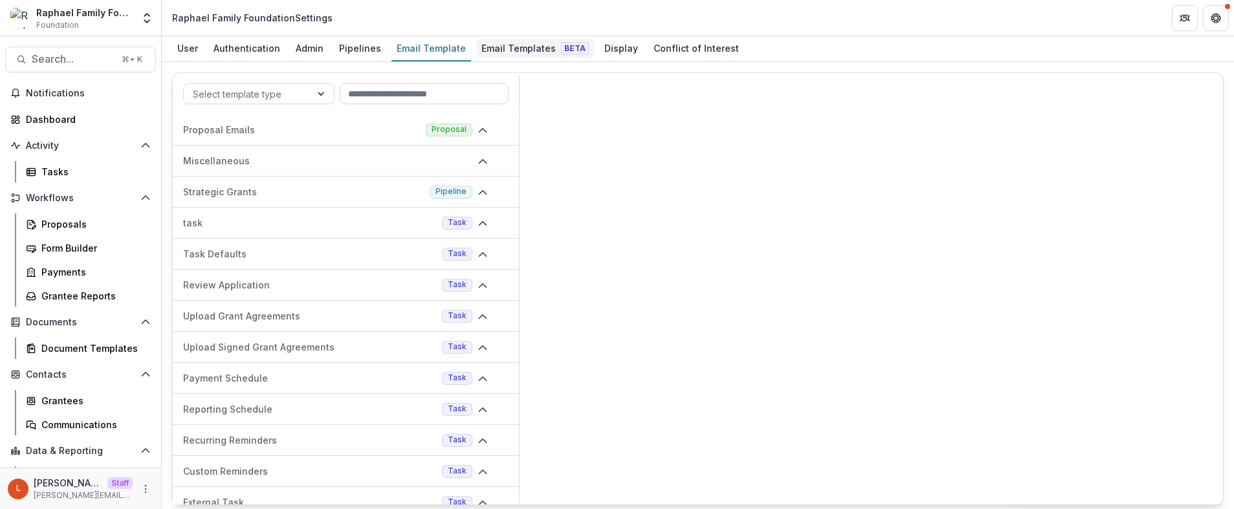
click at [492, 49] on div "Email Templates Beta" at bounding box center [535, 48] width 118 height 19
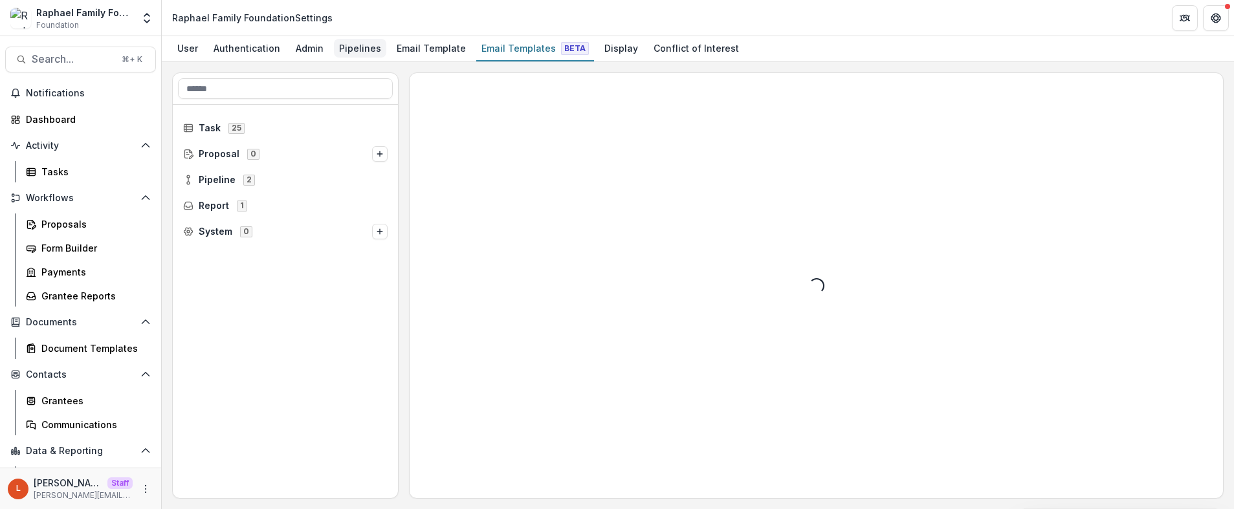
click at [334, 45] on div "Pipelines" at bounding box center [360, 48] width 52 height 19
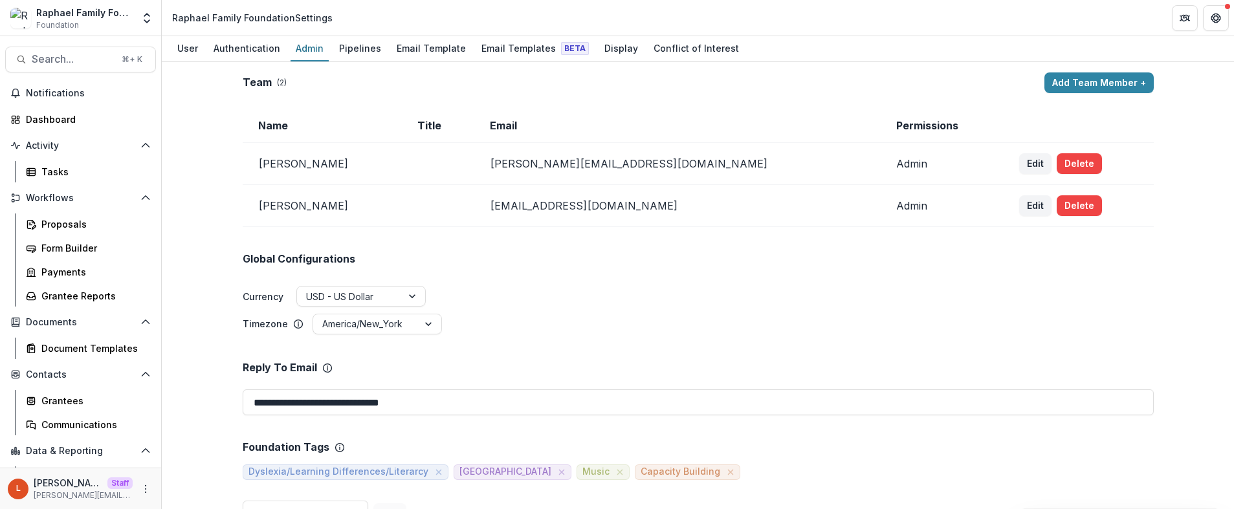
scroll to position [1, 0]
click at [369, 402] on input "**********" at bounding box center [698, 401] width 911 height 26
click at [517, 44] on div "Email Templates Beta" at bounding box center [535, 48] width 118 height 19
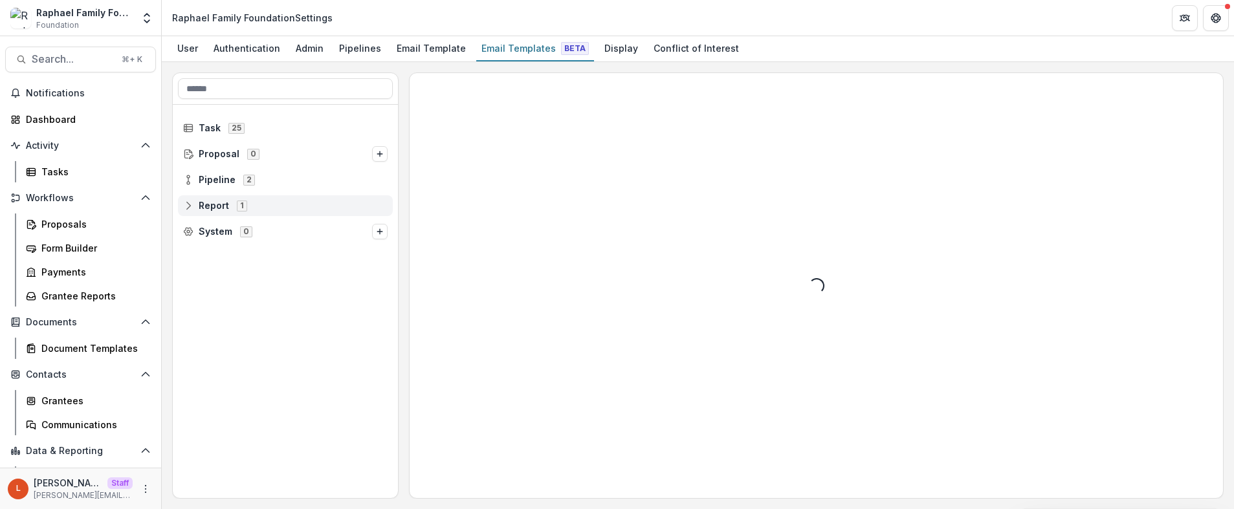
click at [251, 203] on span "Report 1" at bounding box center [285, 205] width 204 height 11
click at [240, 230] on span "Impact Report" at bounding box center [240, 231] width 64 height 11
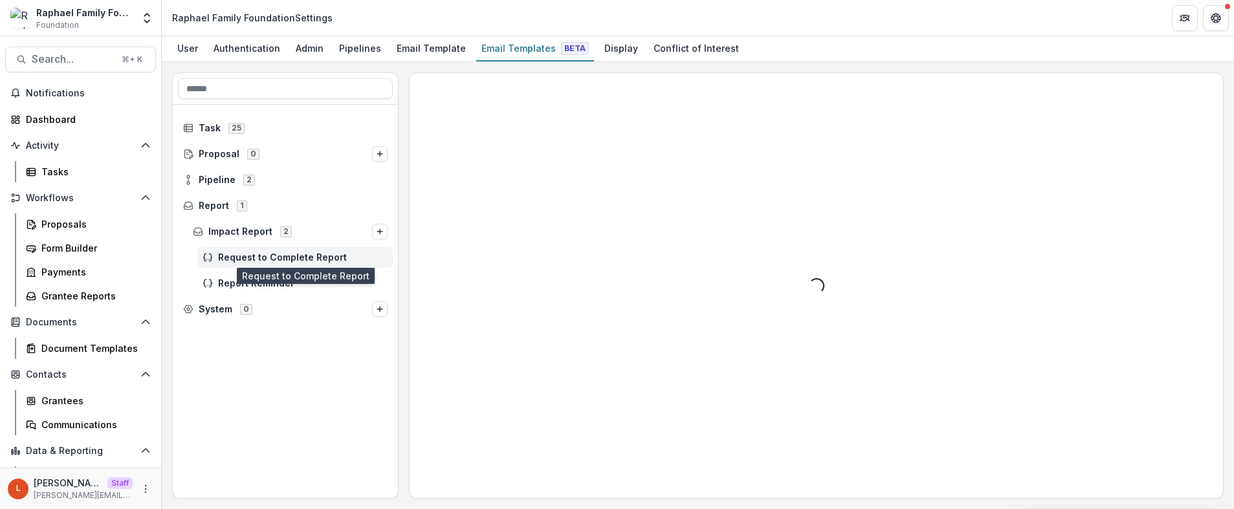
click at [240, 256] on span "Request to Complete Report" at bounding box center [303, 257] width 170 height 11
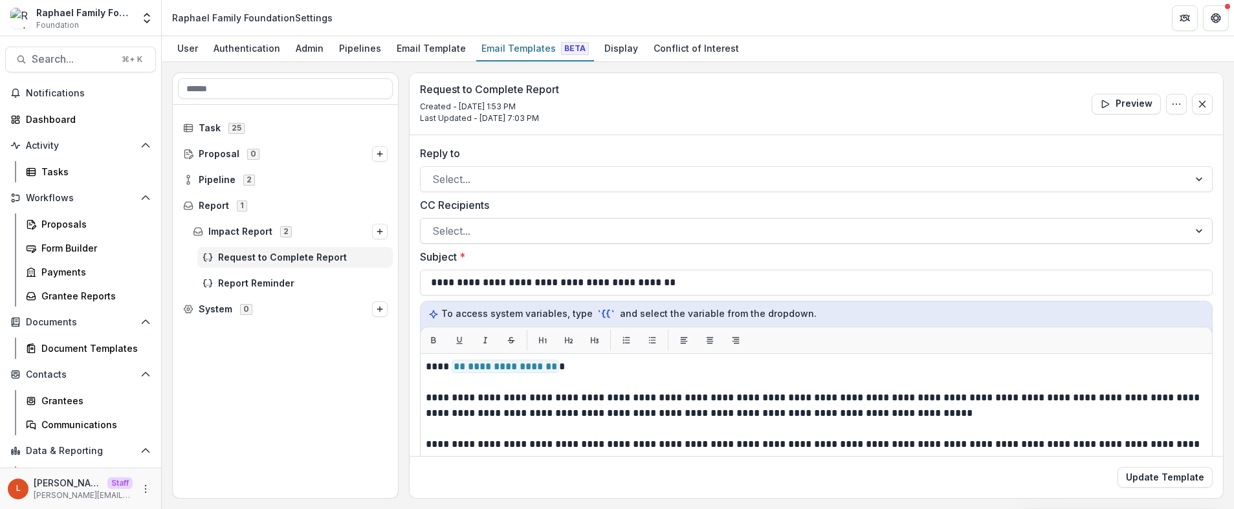
click at [637, 229] on div at bounding box center [804, 231] width 745 height 18
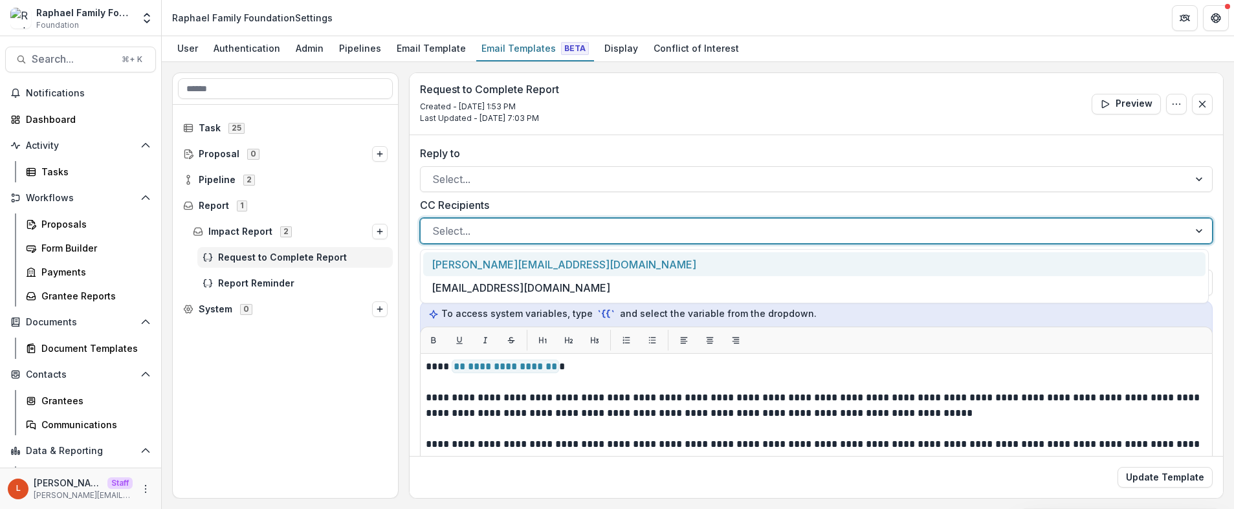
paste input "**********"
type input "**********"
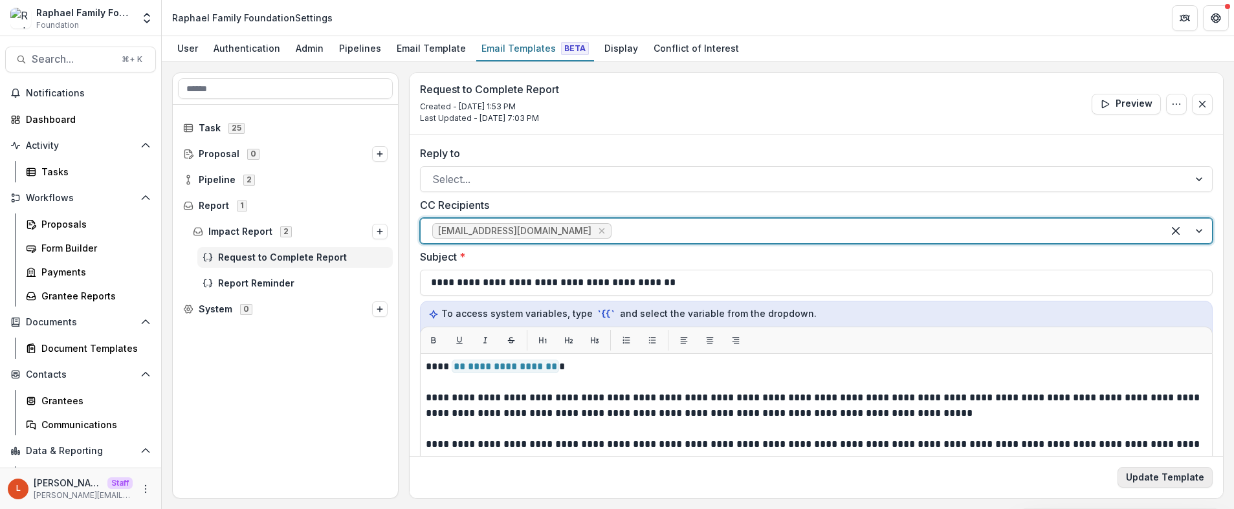
click at [1174, 471] on button "Update Template" at bounding box center [1164, 477] width 95 height 21
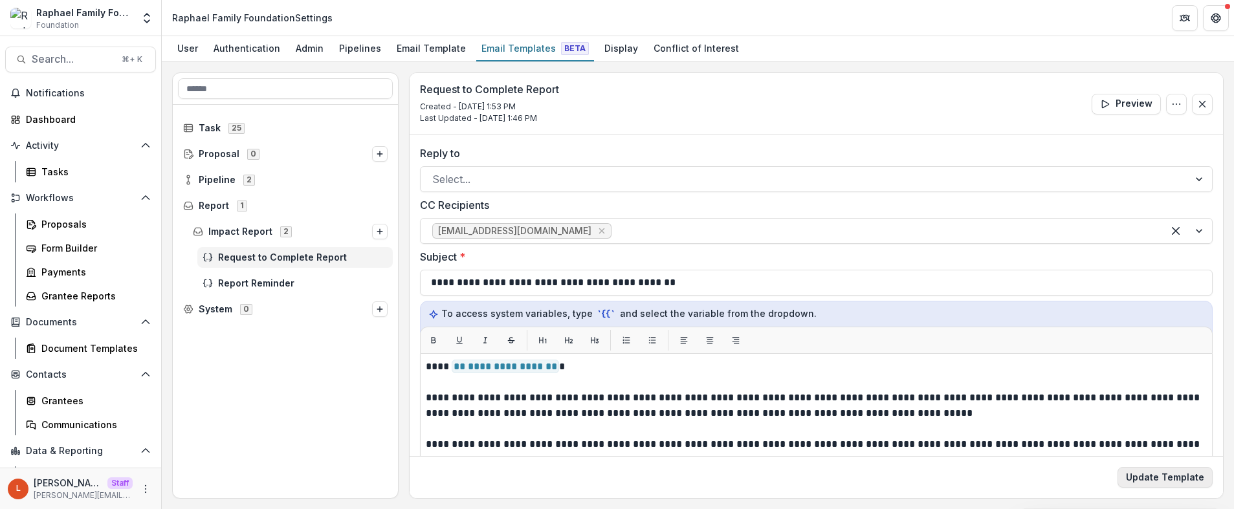
click at [1178, 481] on button "Update Template" at bounding box center [1164, 477] width 95 height 21
click at [296, 273] on div "Report Reminder" at bounding box center [294, 283] width 195 height 21
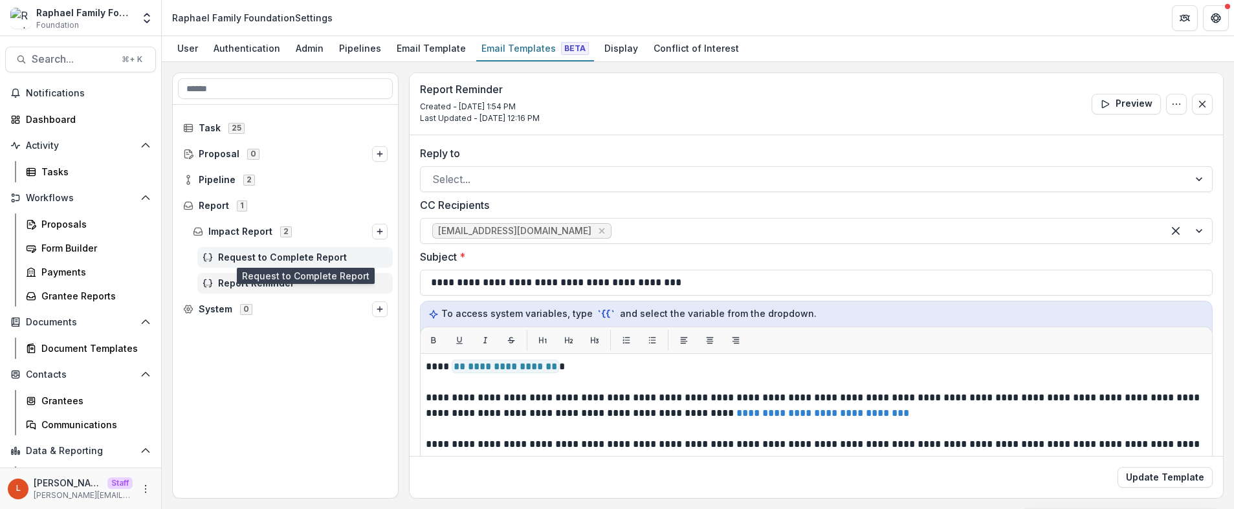
click at [299, 256] on span "Request to Complete Report" at bounding box center [303, 257] width 170 height 11
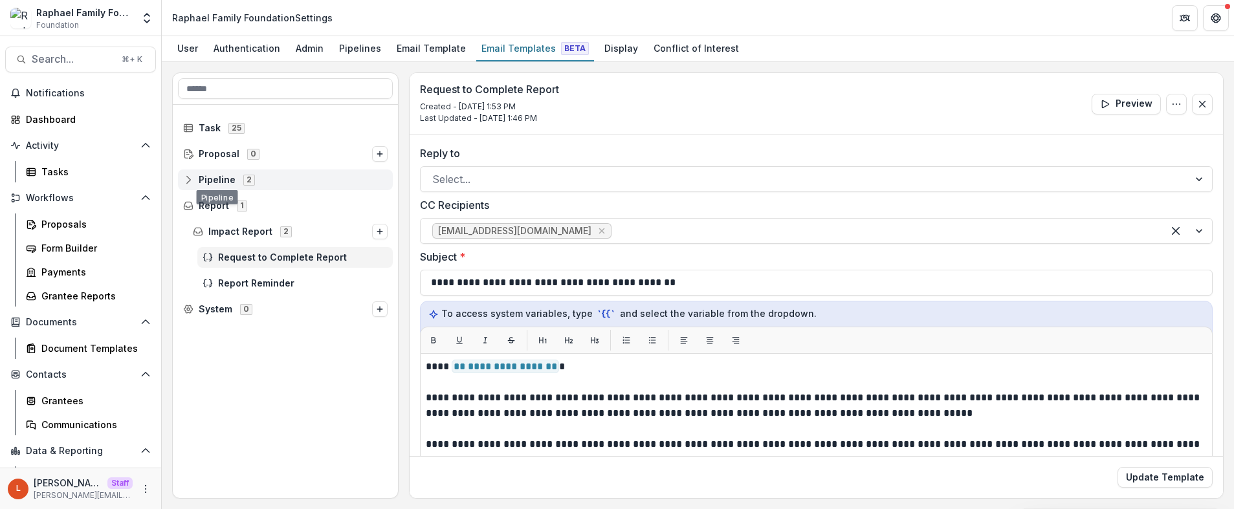
click at [196, 181] on span "Pipeline 2" at bounding box center [285, 179] width 204 height 11
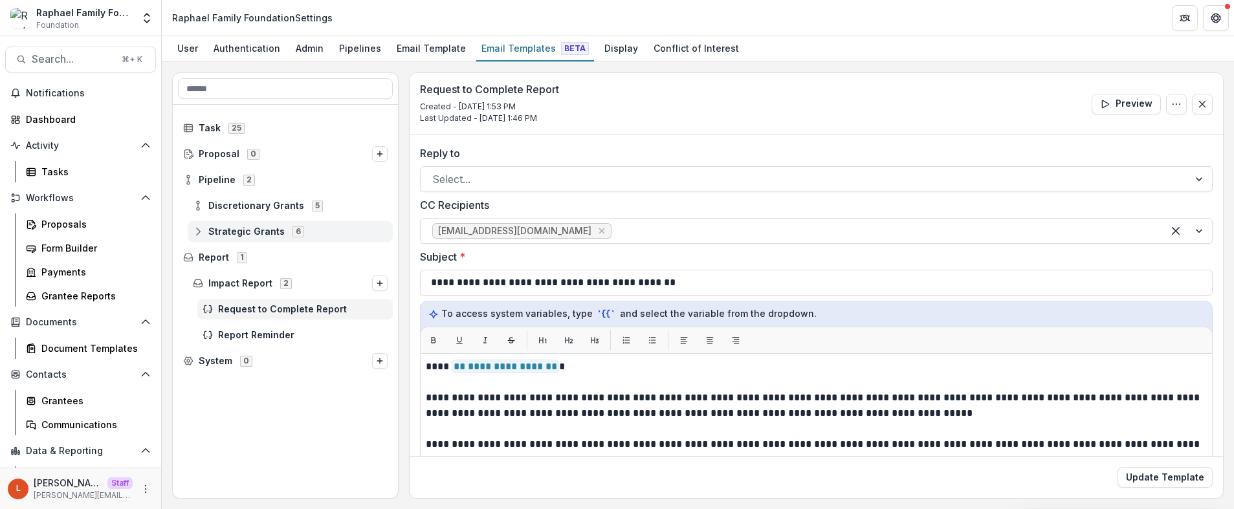
click at [197, 230] on icon at bounding box center [198, 231] width 10 height 10
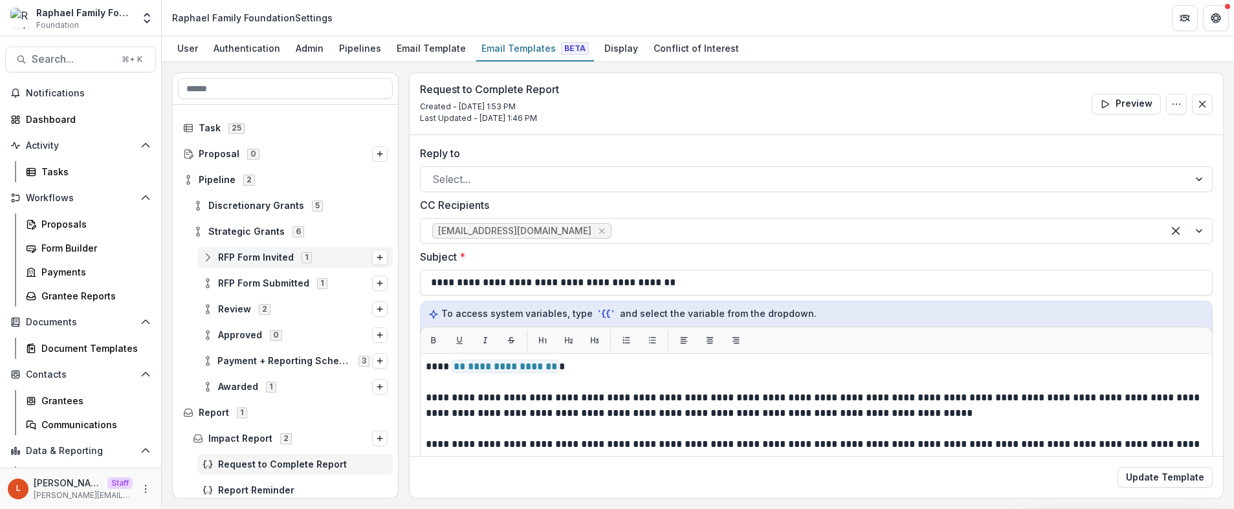
click at [236, 256] on span "RFP Form Invited" at bounding box center [256, 257] width 76 height 11
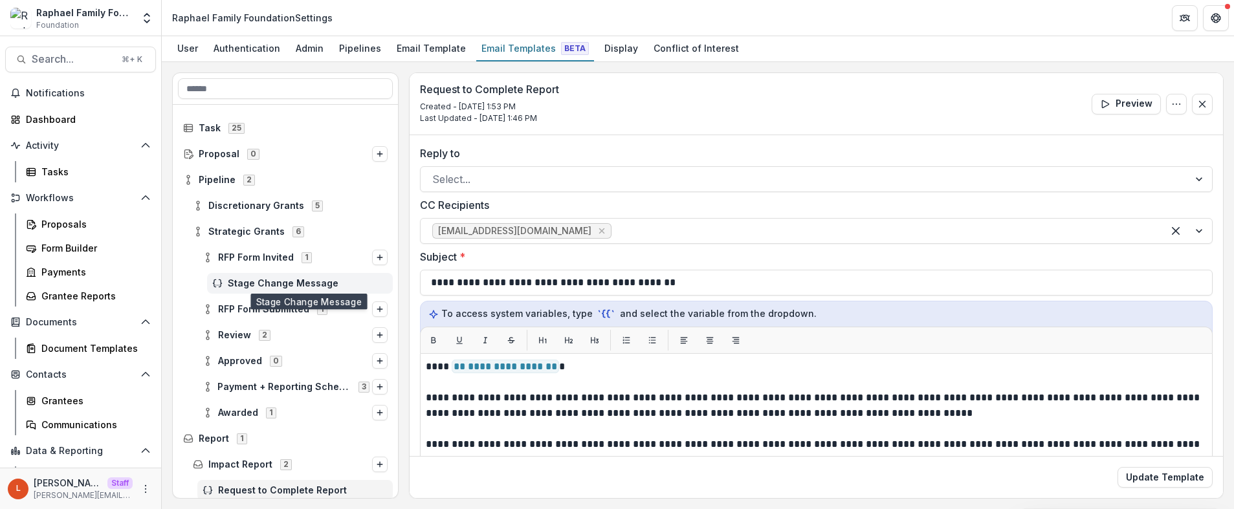
click at [286, 278] on span "Stage Change Message" at bounding box center [308, 283] width 160 height 11
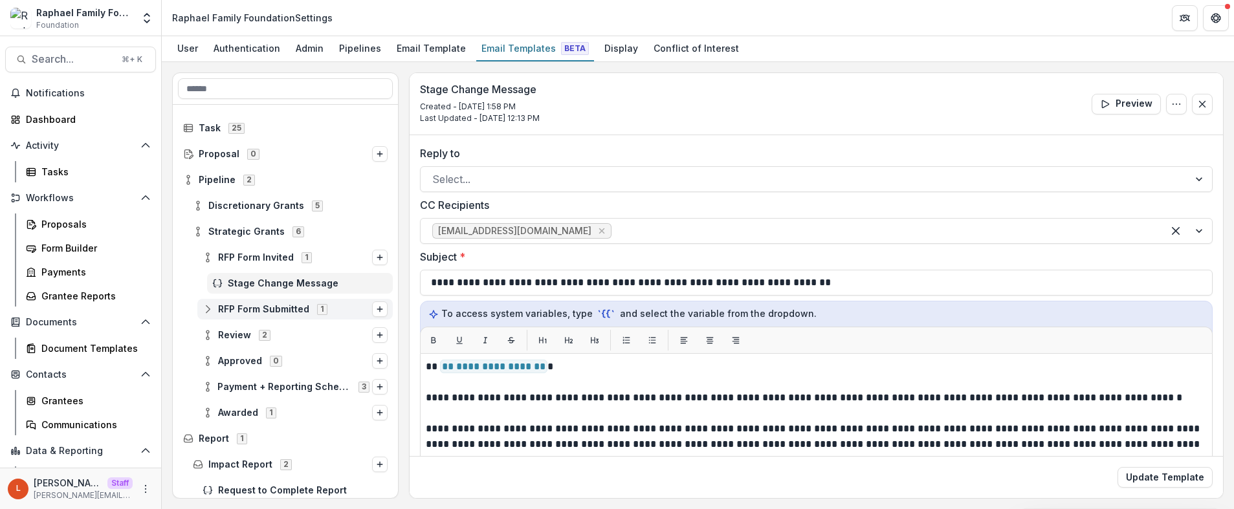
click at [256, 309] on span "RFP Form Submitted" at bounding box center [263, 309] width 91 height 11
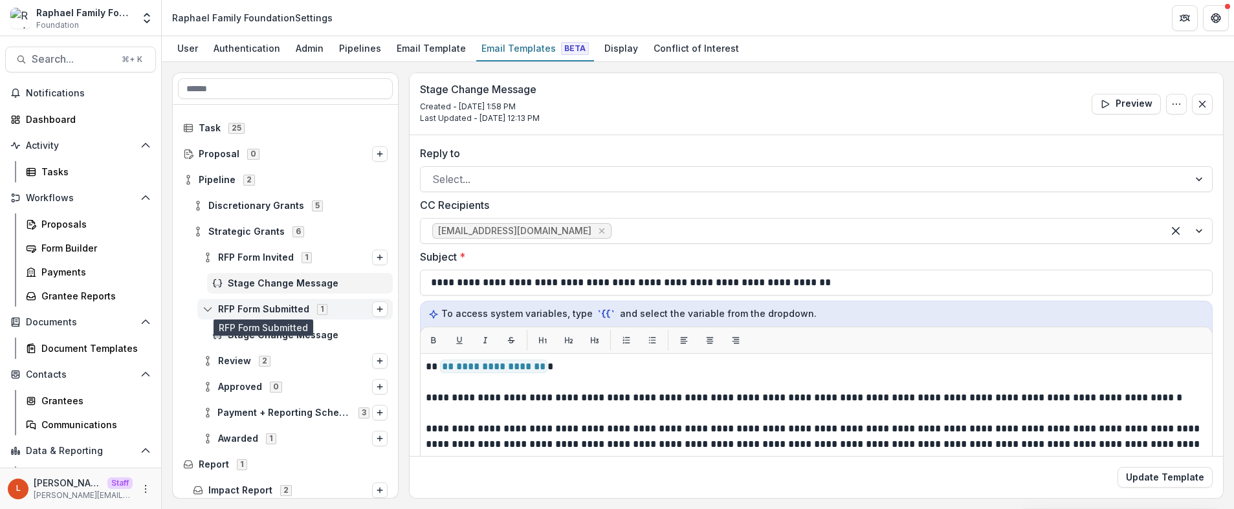
click at [259, 308] on span "RFP Form Submitted" at bounding box center [263, 309] width 91 height 11
click at [270, 313] on span "RFP Form Submitted" at bounding box center [263, 309] width 91 height 11
click at [270, 323] on div "Stage Change Message" at bounding box center [285, 335] width 225 height 26
click at [270, 325] on div "Stage Change Message" at bounding box center [300, 335] width 186 height 21
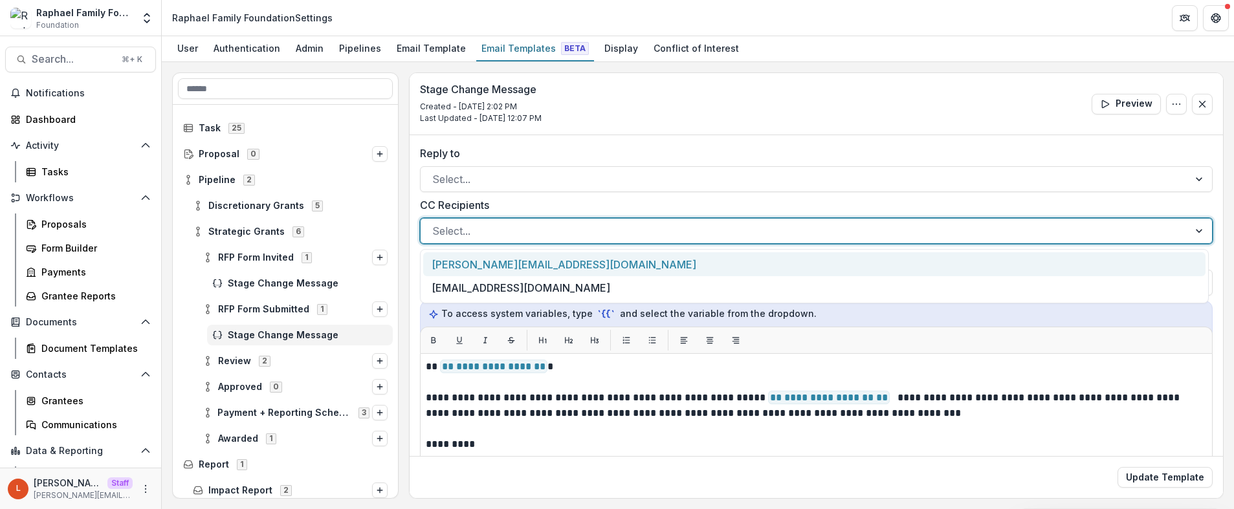
click at [537, 230] on div at bounding box center [804, 231] width 745 height 18
paste input "**********"
type input "**********"
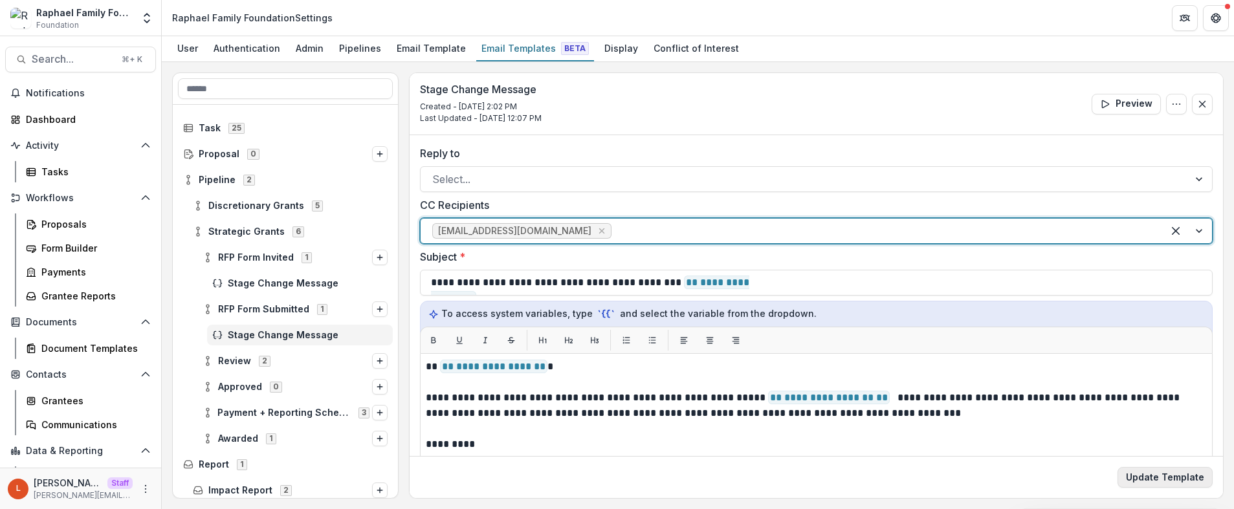
click at [1161, 472] on button "Update Template" at bounding box center [1164, 477] width 95 height 21
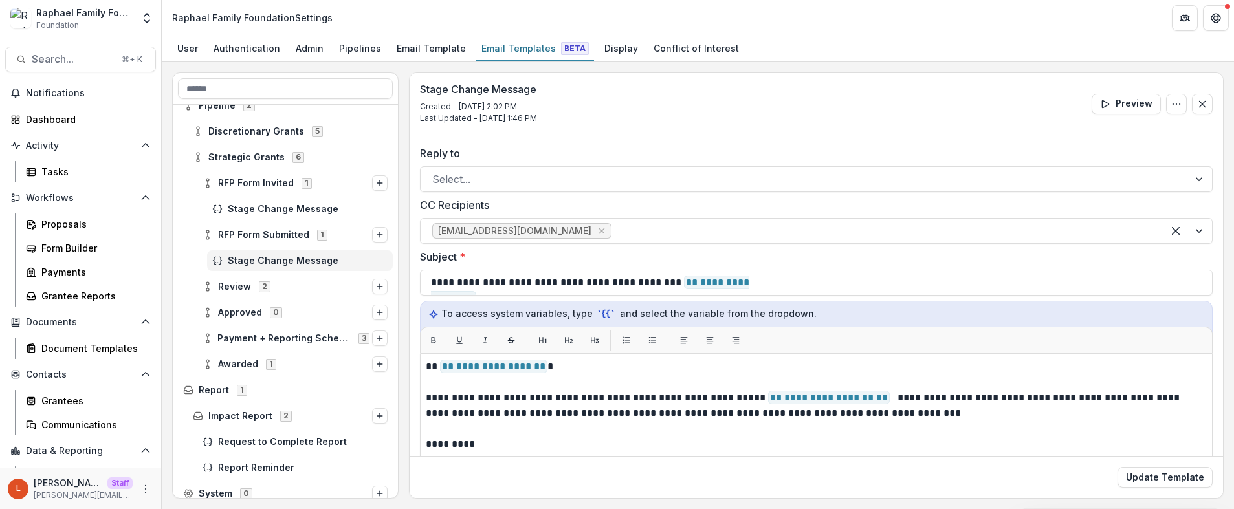
scroll to position [83, 0]
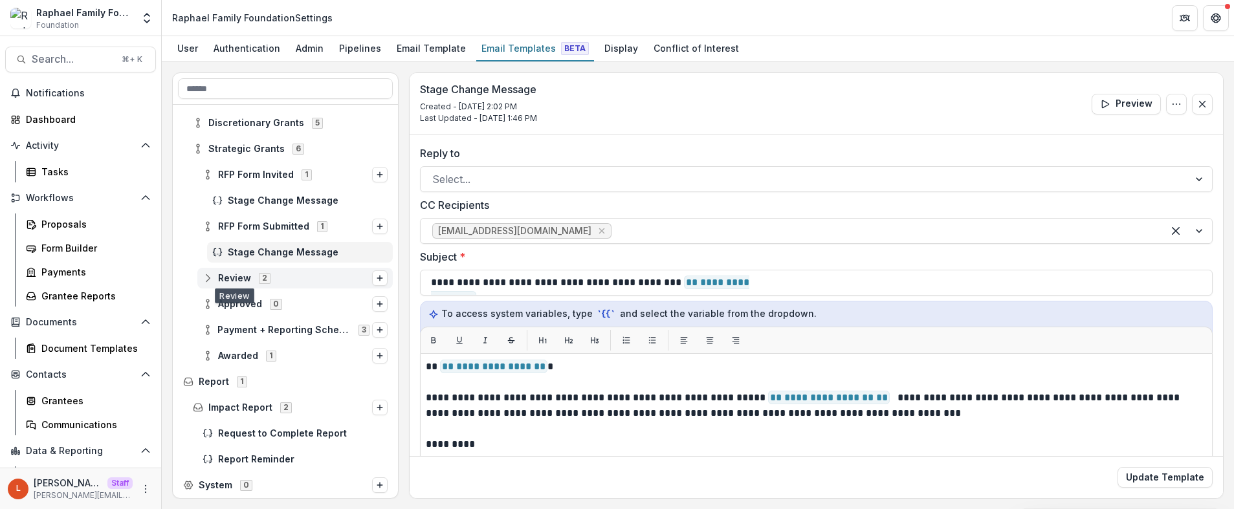
click at [206, 279] on icon at bounding box center [208, 278] width 10 height 10
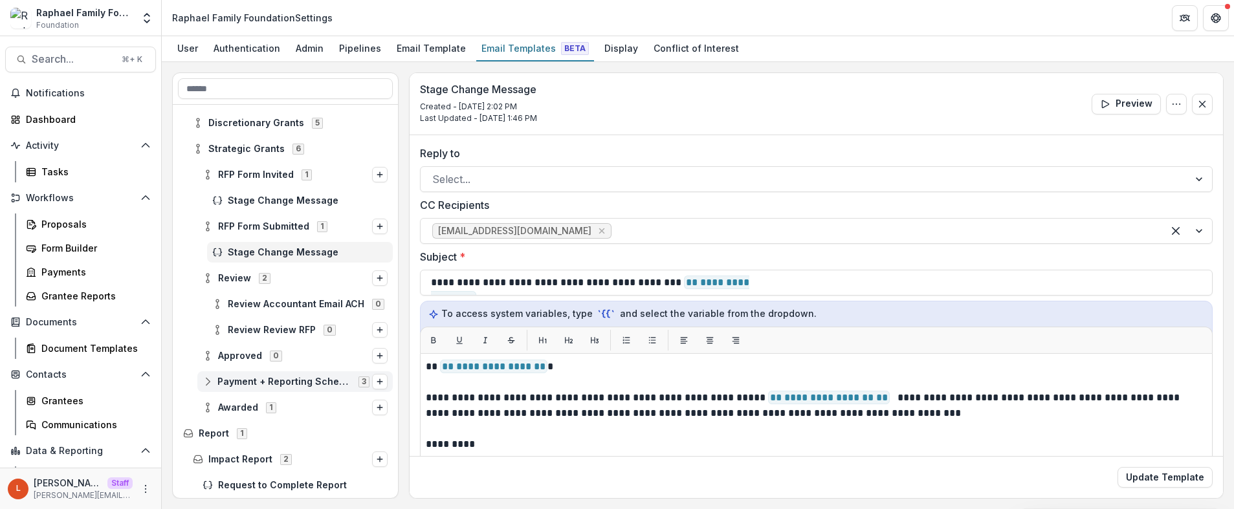
click at [206, 384] on circle at bounding box center [207, 385] width 3 height 3
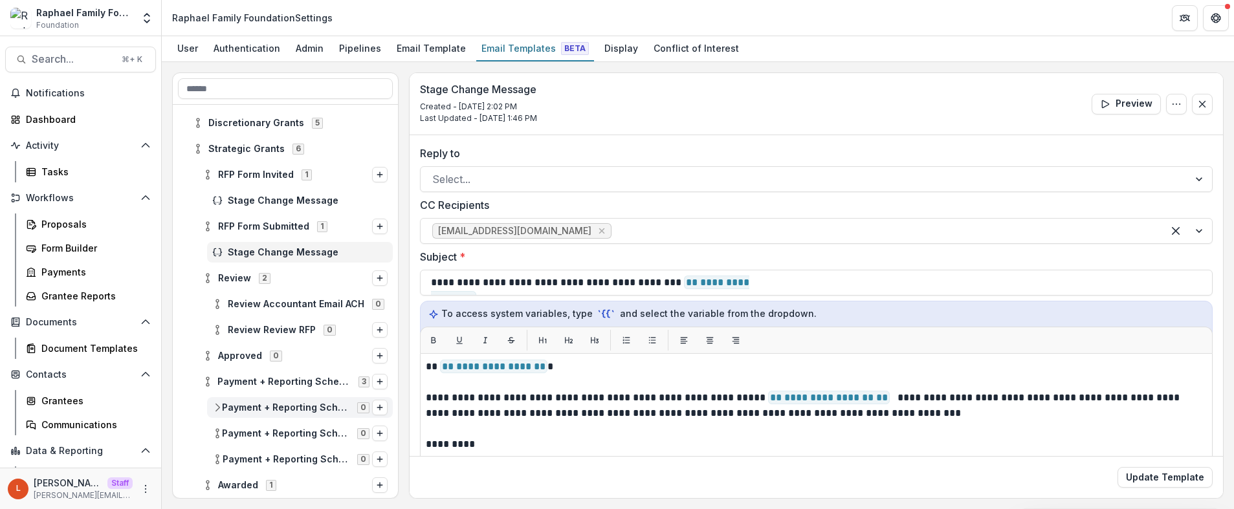
click at [214, 408] on icon at bounding box center [217, 407] width 10 height 10
click at [215, 426] on div "Payment + Reporting Schedule Dynamic Payment Schedule 0" at bounding box center [300, 433] width 186 height 21
click at [215, 433] on icon at bounding box center [217, 433] width 10 height 10
click at [217, 457] on circle at bounding box center [217, 456] width 3 height 3
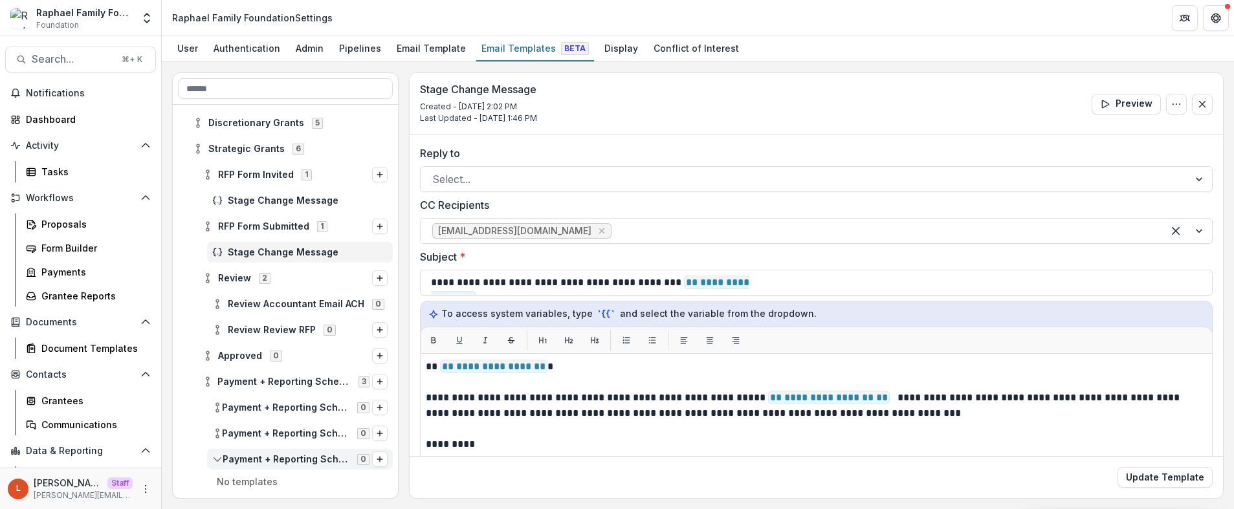
click at [217, 457] on circle at bounding box center [217, 456] width 3 height 3
click at [206, 378] on circle at bounding box center [207, 378] width 3 height 3
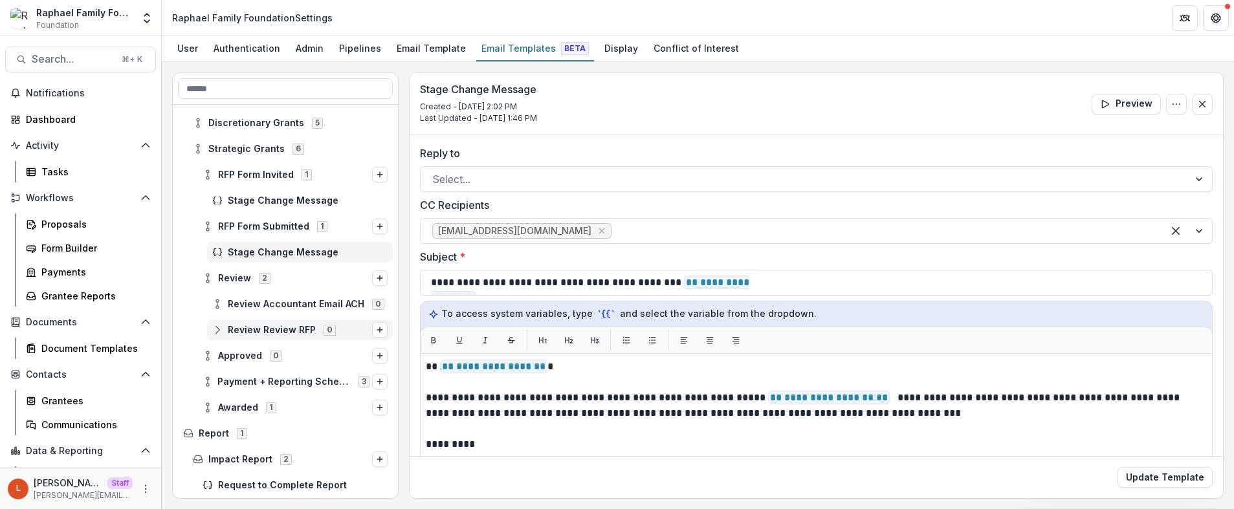
click at [220, 331] on icon at bounding box center [217, 330] width 10 height 10
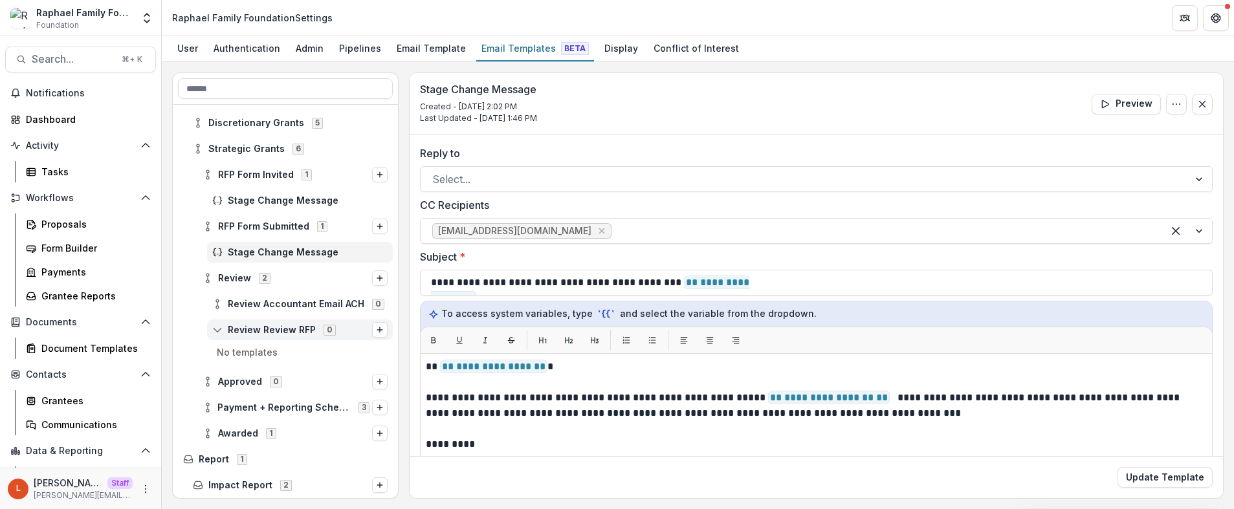
click at [220, 331] on icon at bounding box center [217, 330] width 10 height 10
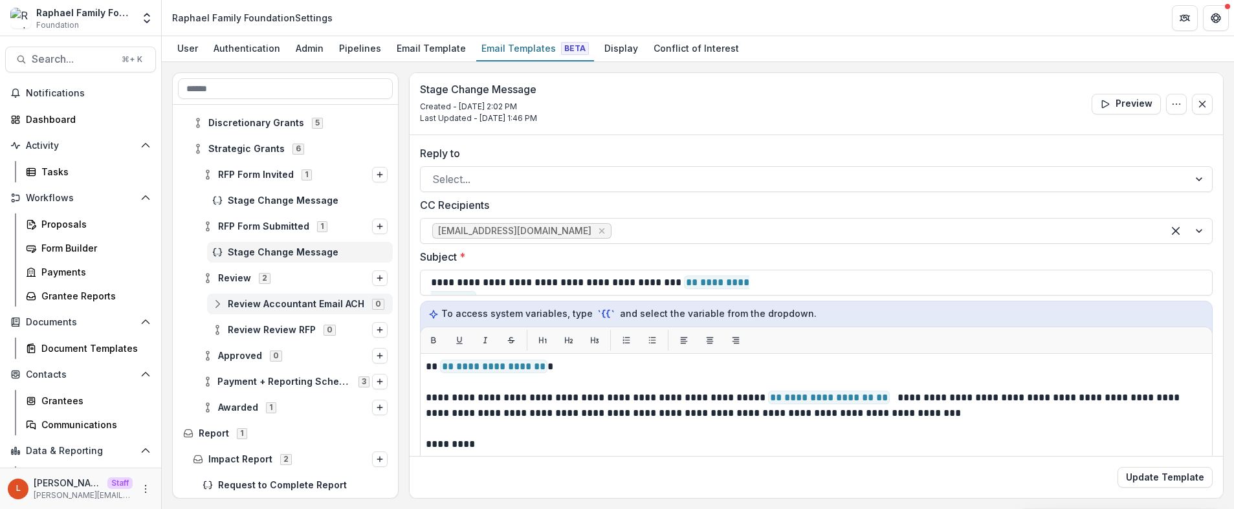
click at [220, 301] on icon at bounding box center [217, 304] width 10 height 10
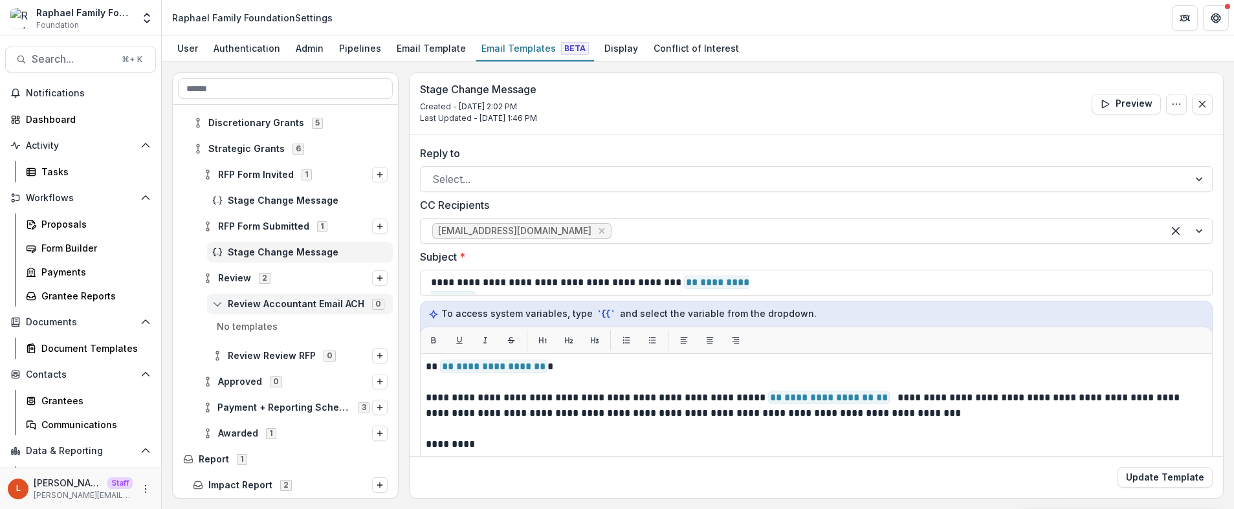
click at [220, 301] on icon at bounding box center [217, 304] width 10 height 10
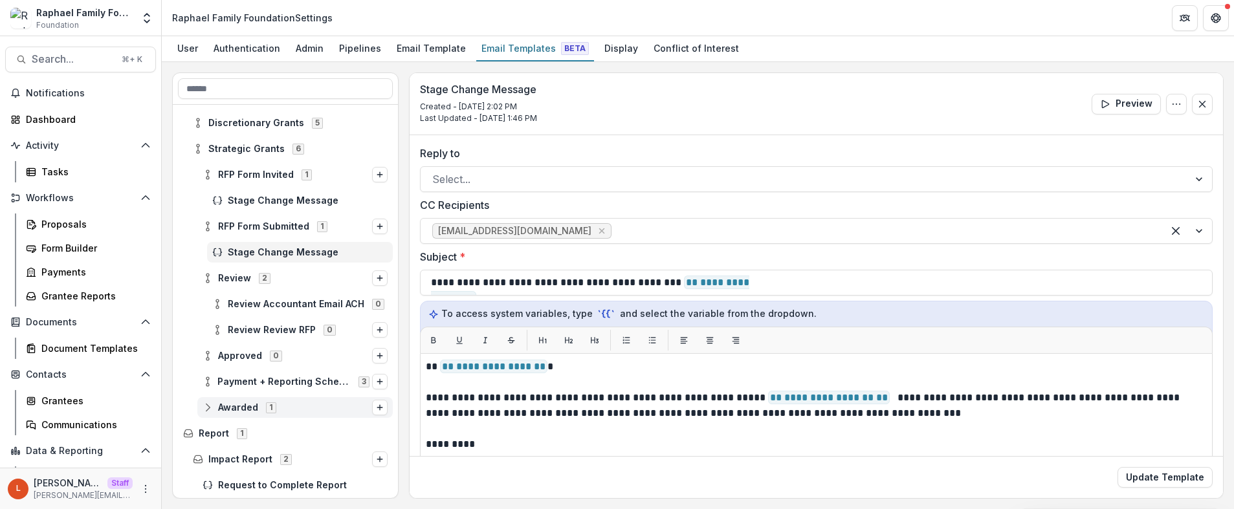
click at [208, 408] on icon at bounding box center [208, 407] width 10 height 10
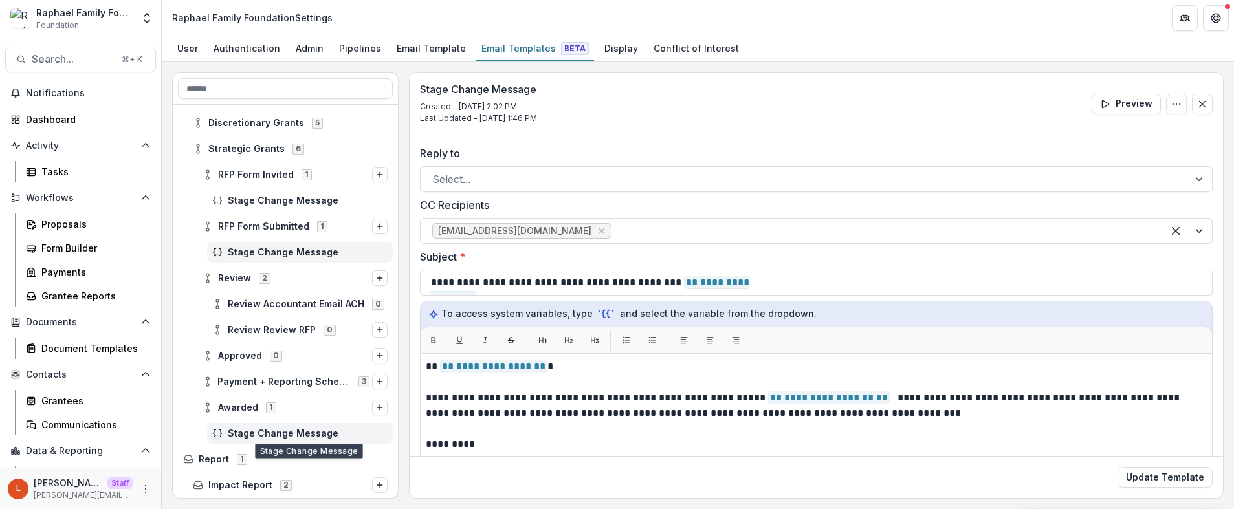
click at [252, 433] on span "Stage Change Message" at bounding box center [308, 433] width 160 height 11
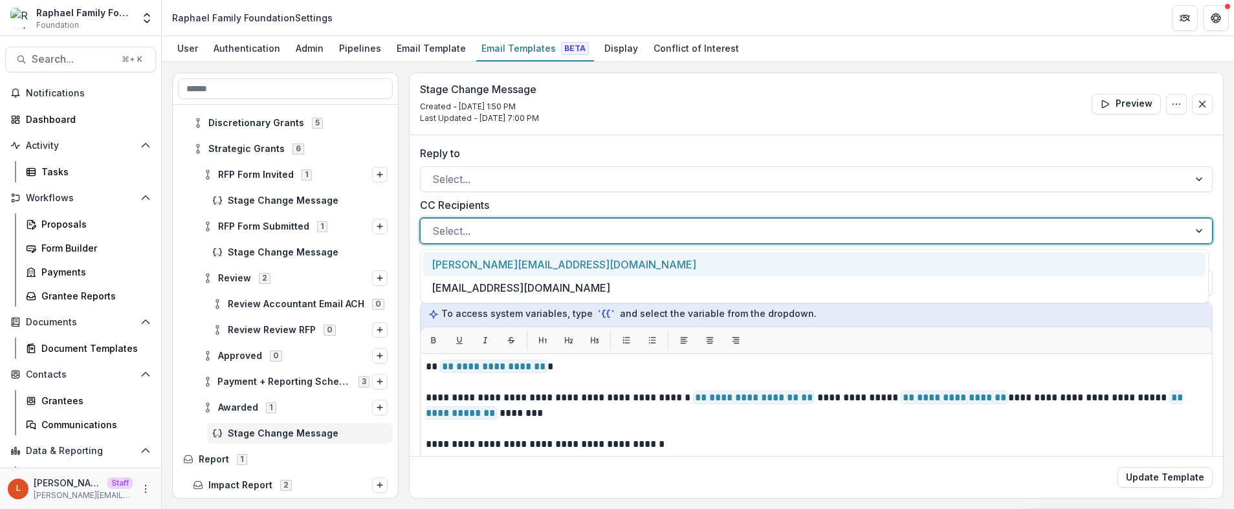
click at [544, 230] on div at bounding box center [804, 231] width 745 height 18
paste input "**********"
type input "**********"
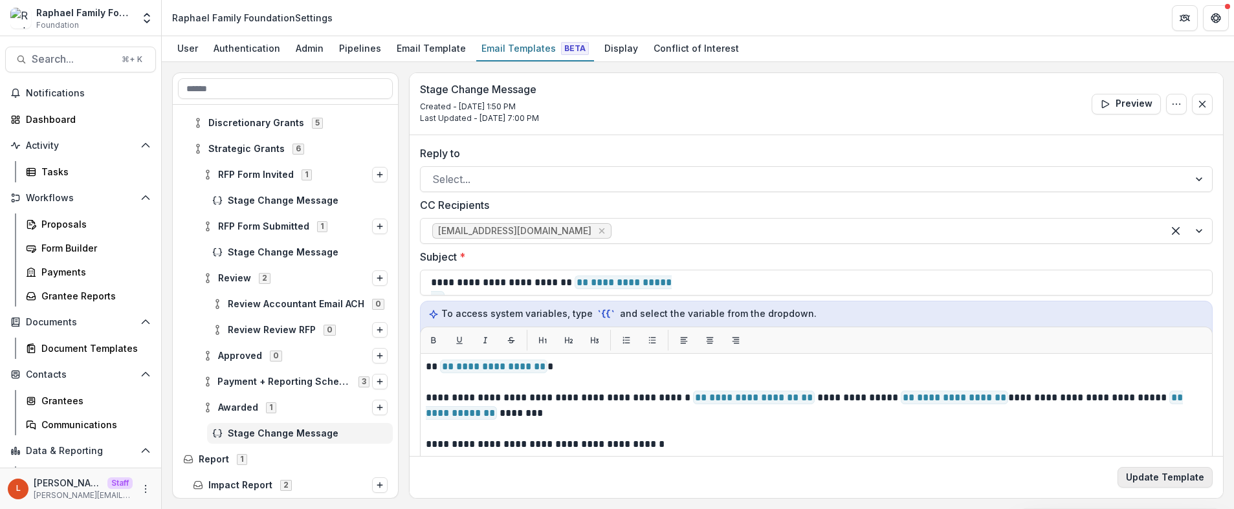
click at [1195, 485] on button "Update Template" at bounding box center [1164, 477] width 95 height 21
click at [207, 174] on icon at bounding box center [208, 175] width 10 height 10
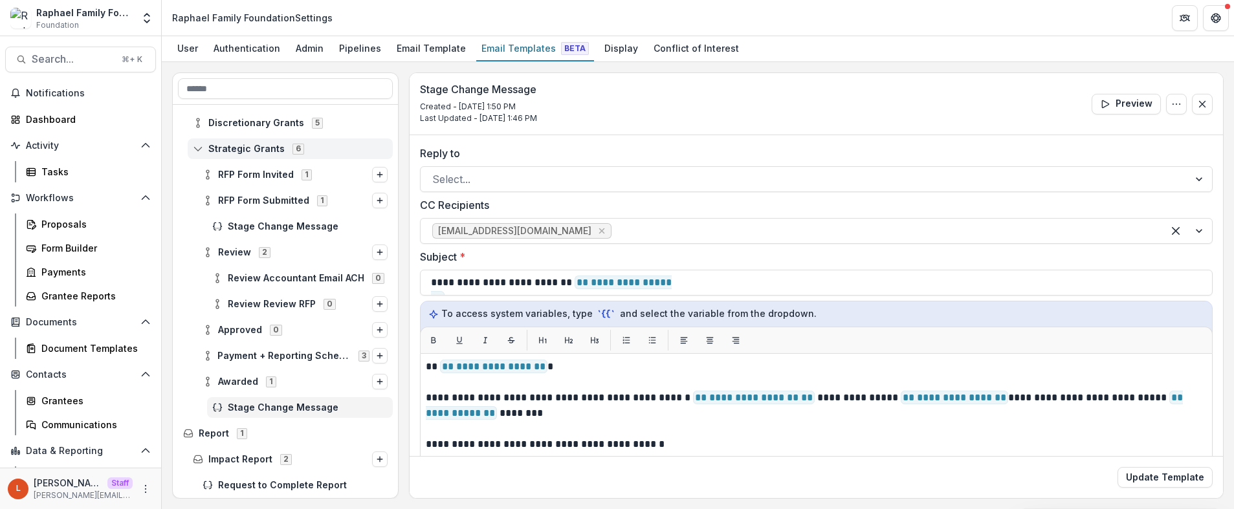
click at [192, 152] on div "Strategic Grants 6" at bounding box center [290, 148] width 205 height 21
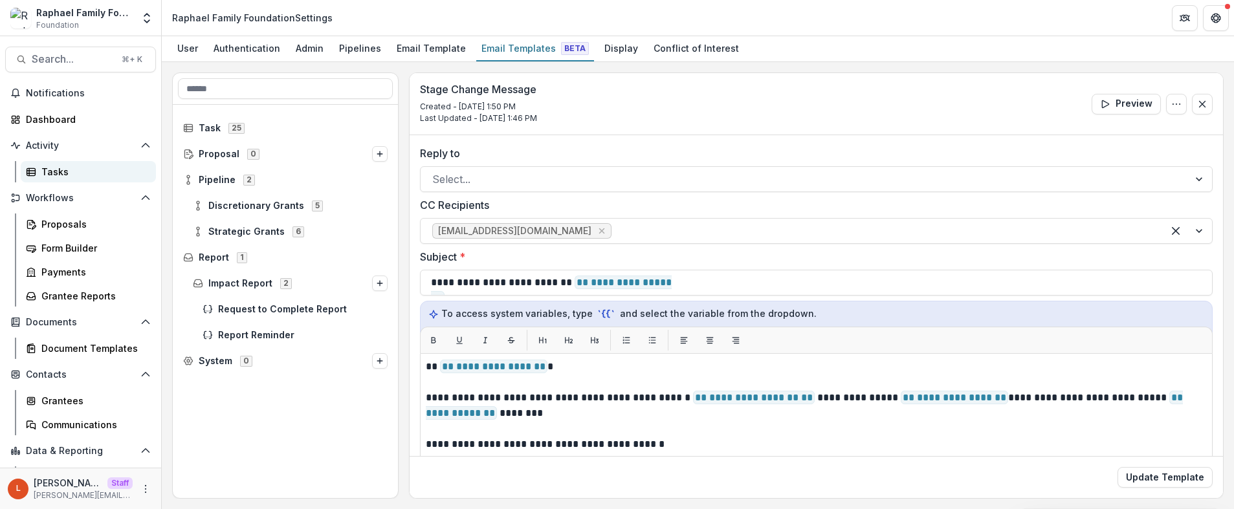
click at [54, 170] on div "Tasks" at bounding box center [93, 172] width 104 height 14
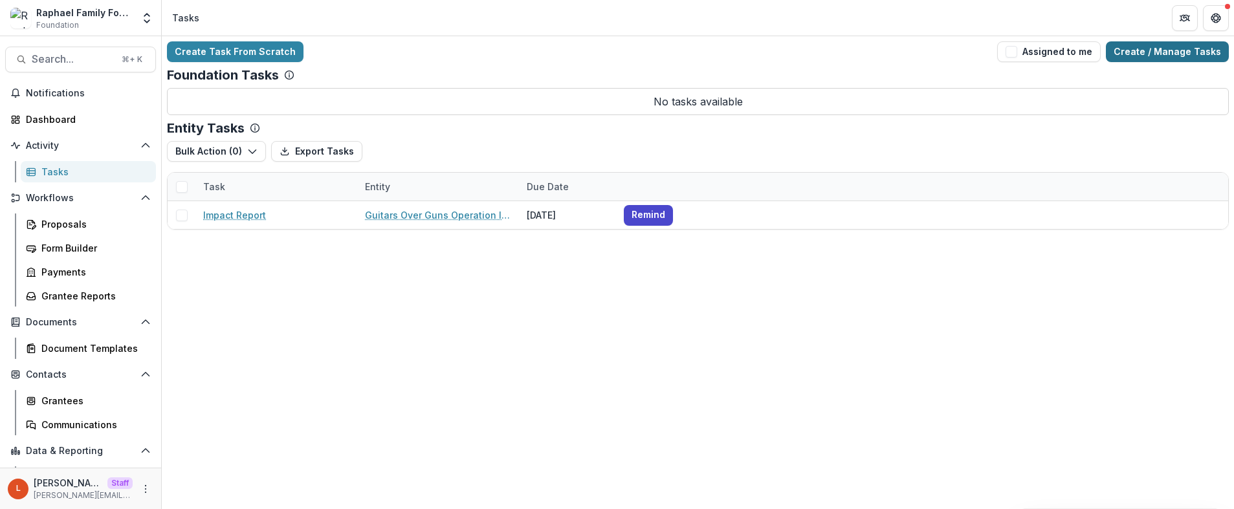
click at [1167, 54] on link "Create / Manage Tasks" at bounding box center [1167, 51] width 123 height 21
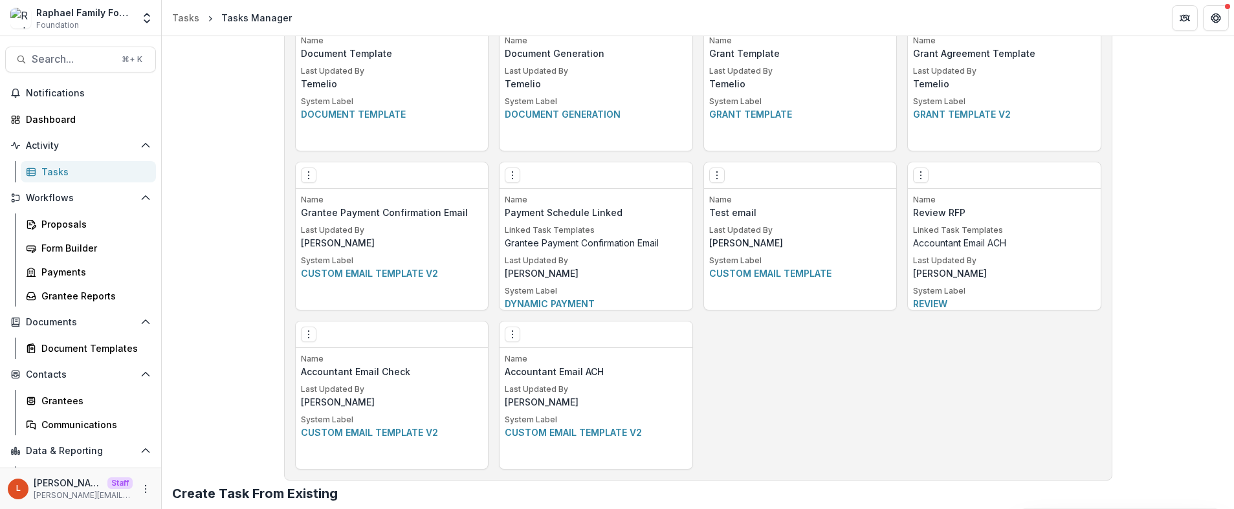
scroll to position [734, 0]
click at [146, 485] on icon "More" at bounding box center [145, 489] width 10 height 10
click at [216, 463] on link "User Settings" at bounding box center [227, 461] width 138 height 21
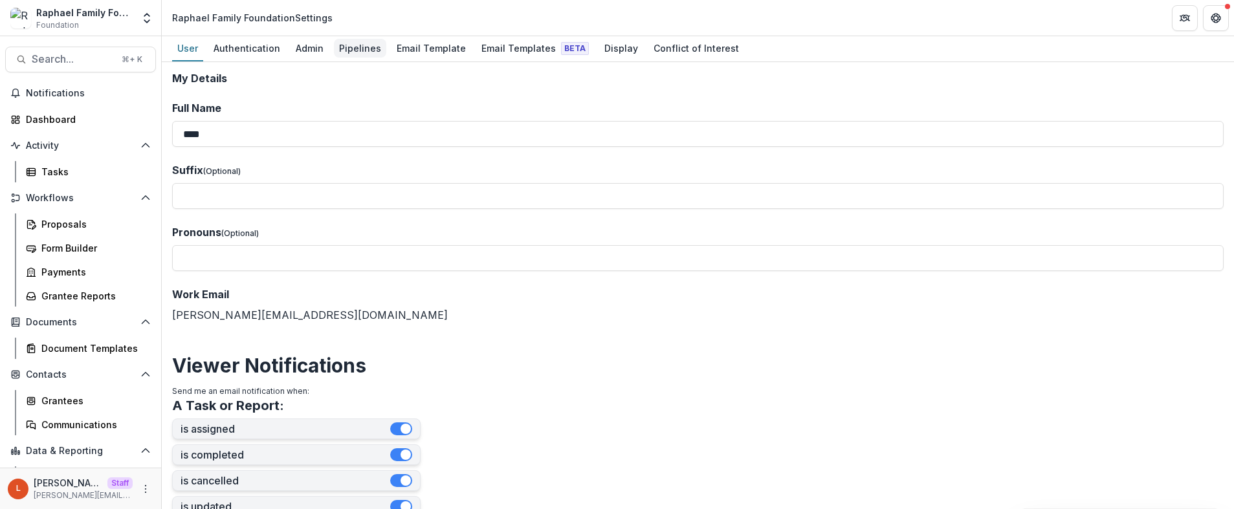
click at [361, 56] on div "Pipelines" at bounding box center [360, 48] width 52 height 19
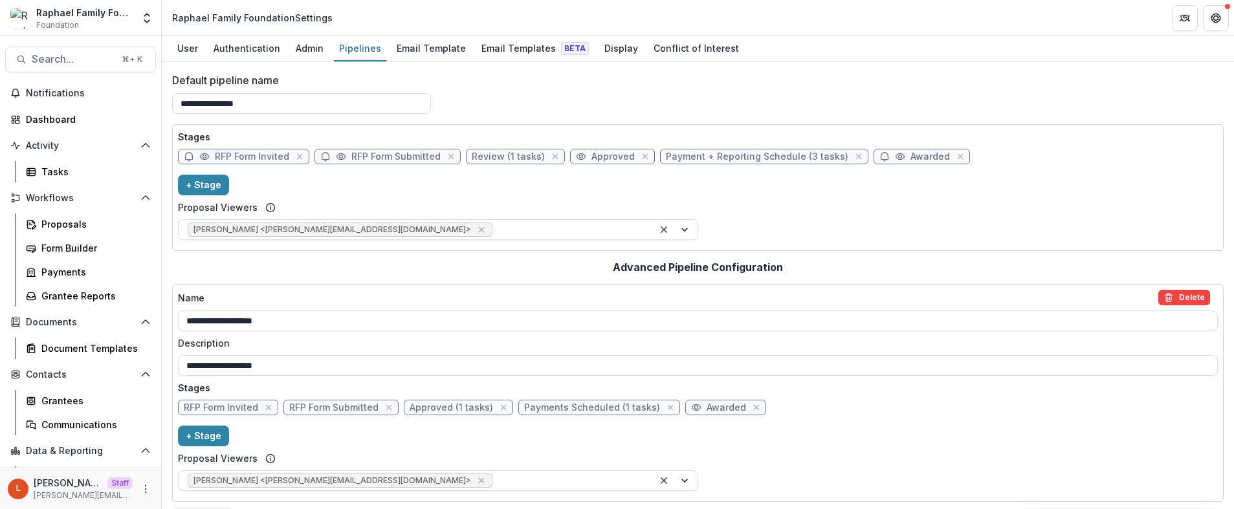
click at [707, 155] on span "Payment + Reporting Schedule (3 tasks)" at bounding box center [757, 156] width 182 height 11
select select "*******"
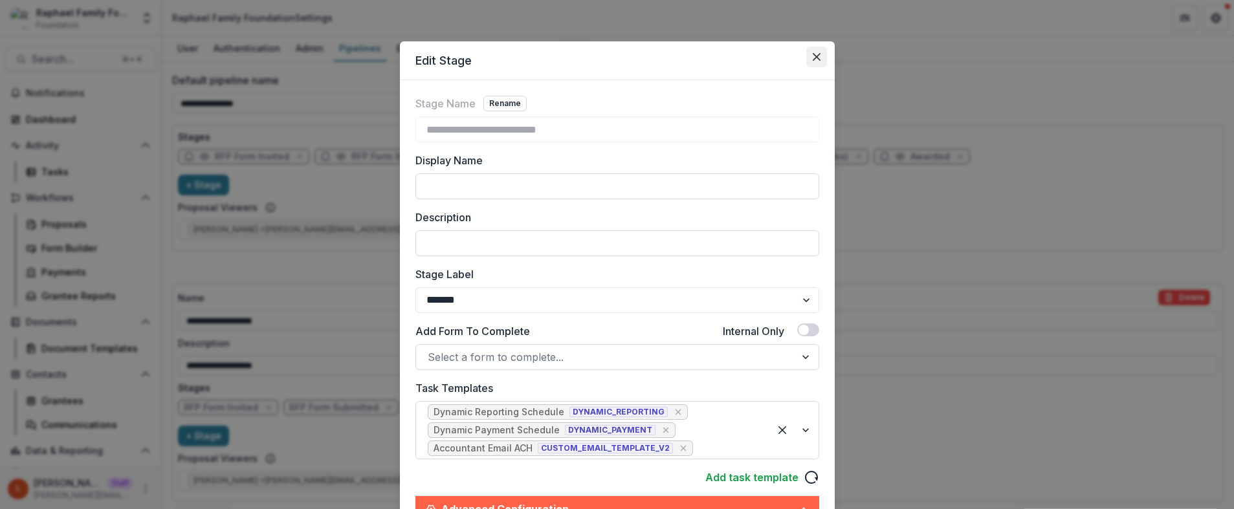
click at [818, 60] on button "Close" at bounding box center [816, 57] width 21 height 21
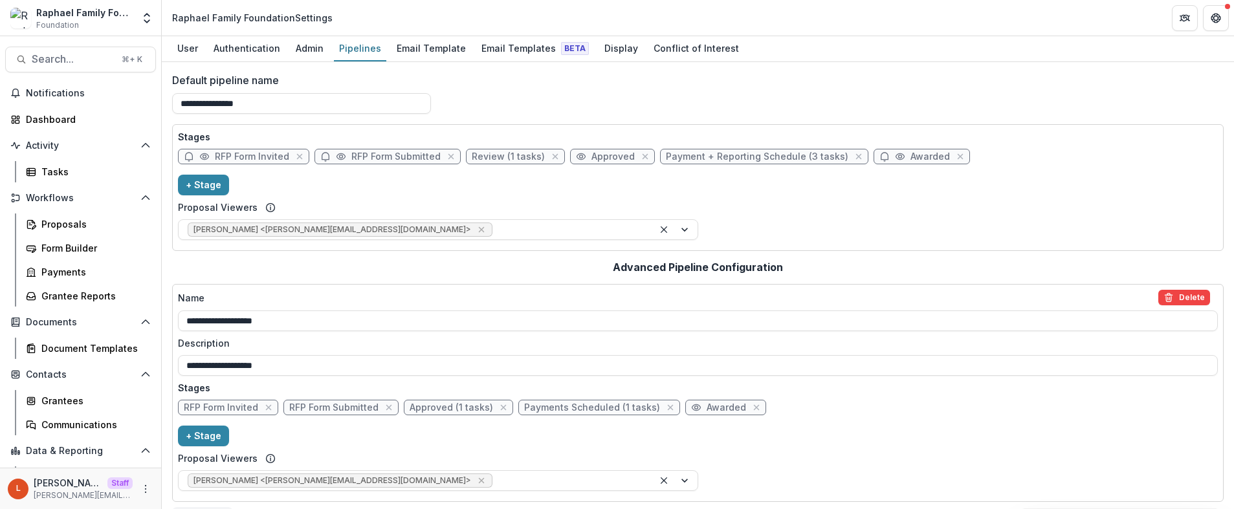
click at [415, 156] on span "RFP Form Submitted" at bounding box center [395, 156] width 89 height 11
select select "*********"
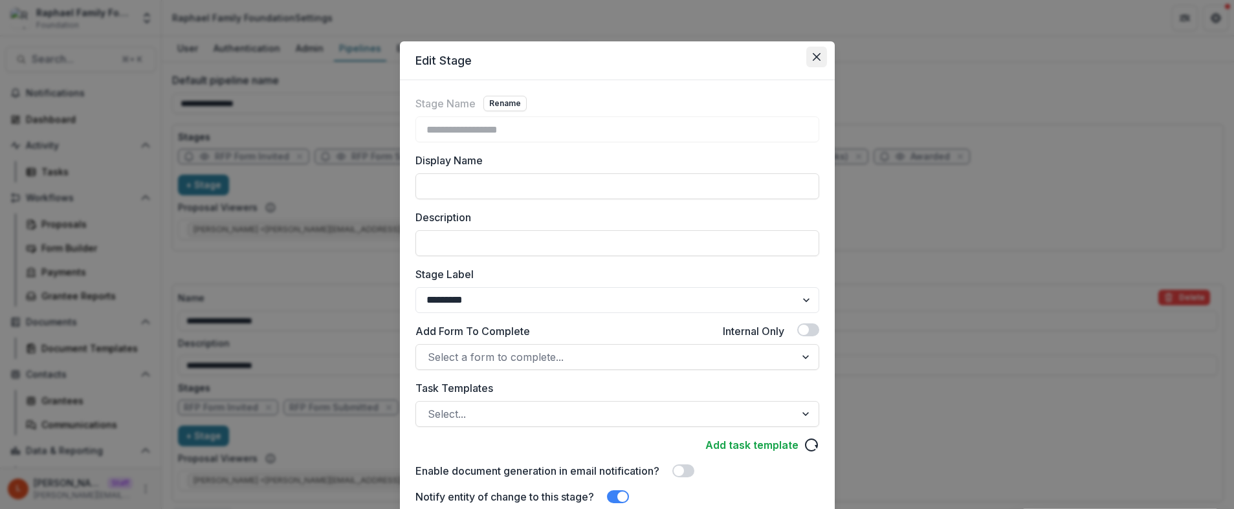
click at [813, 60] on icon "Close" at bounding box center [817, 57] width 8 height 8
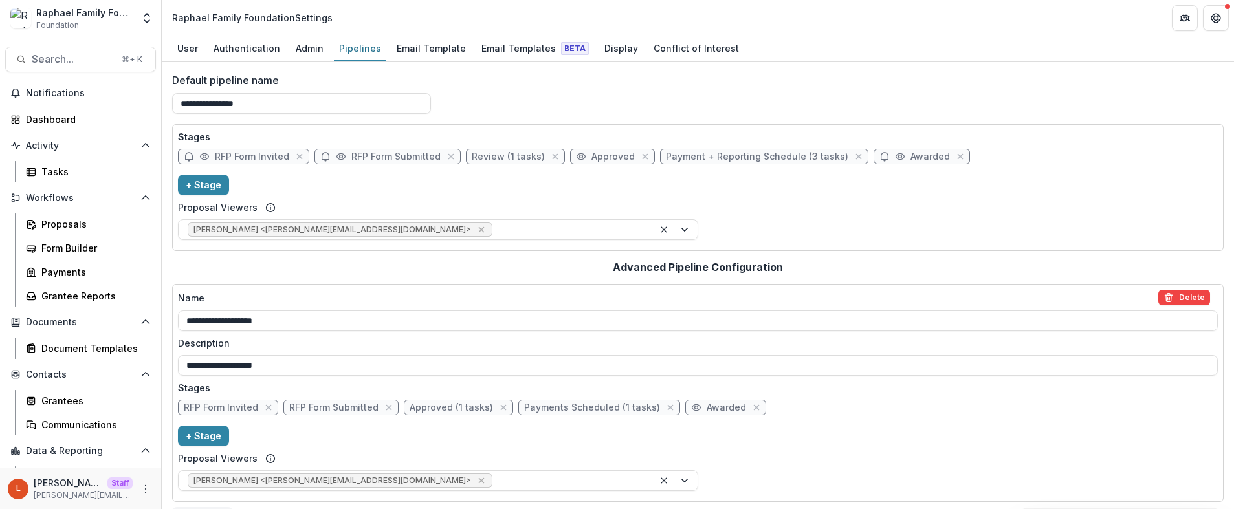
click at [499, 150] on span "Review (1 tasks)" at bounding box center [515, 157] width 99 height 16
click at [499, 155] on span "Review (1 tasks)" at bounding box center [508, 156] width 73 height 11
select select "******"
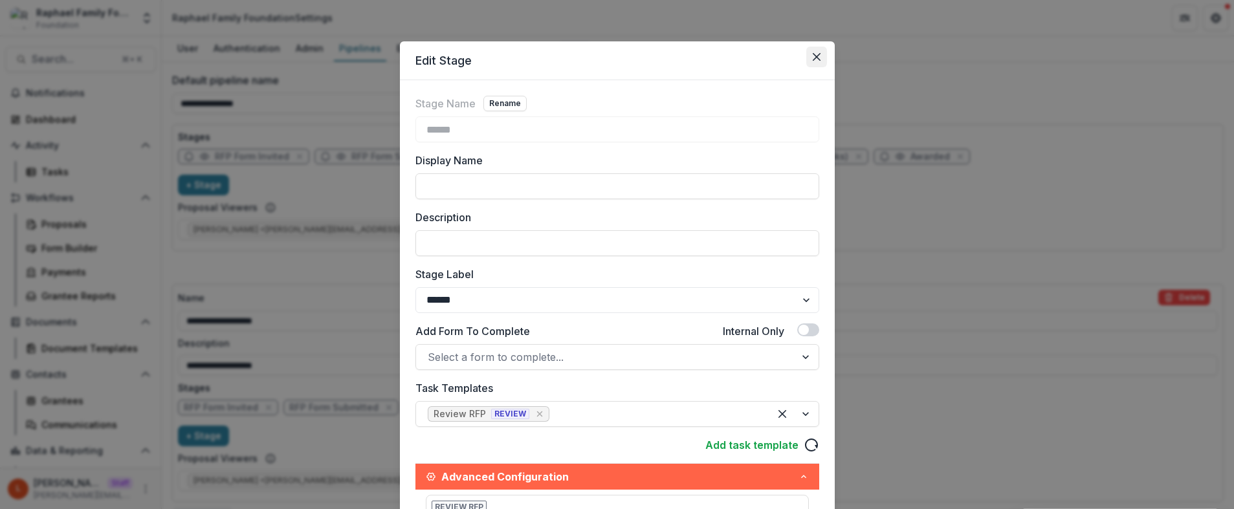
click at [816, 55] on icon "Close" at bounding box center [816, 57] width 8 height 8
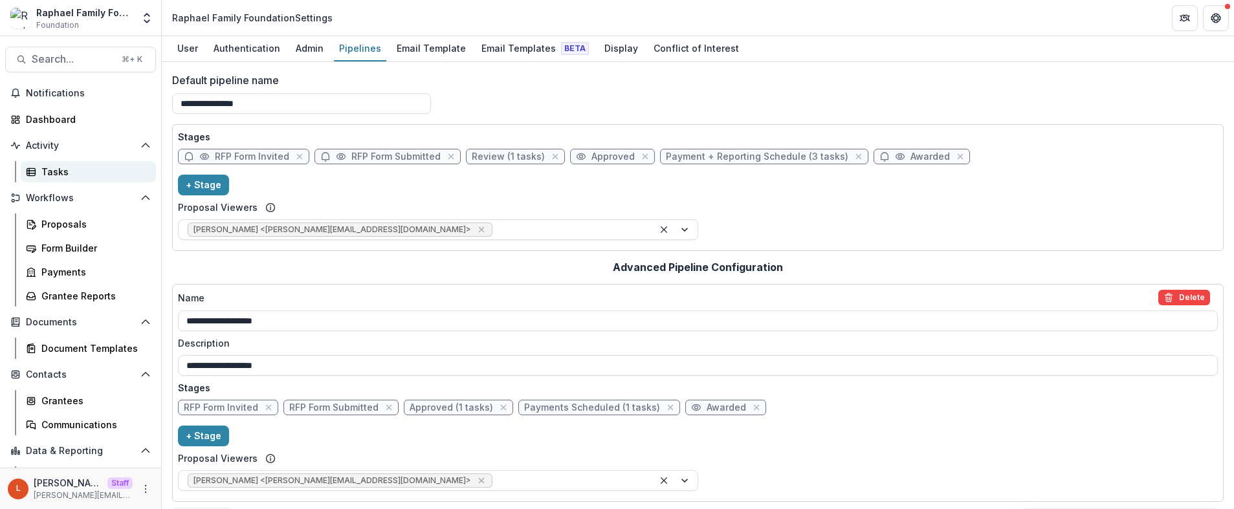
click at [58, 174] on div "Tasks" at bounding box center [93, 172] width 104 height 14
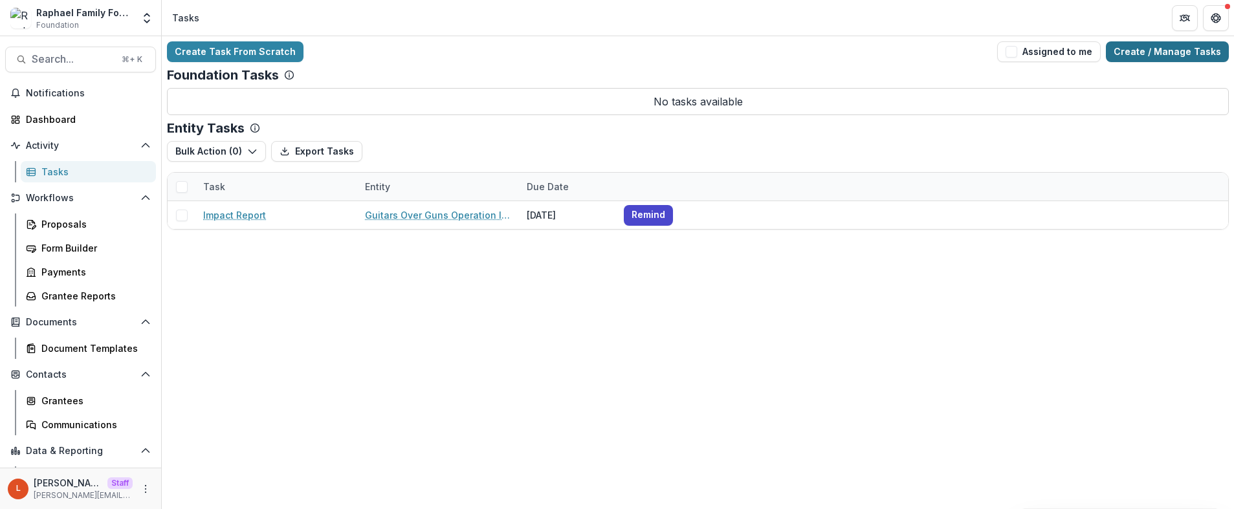
click at [1170, 49] on link "Create / Manage Tasks" at bounding box center [1167, 51] width 123 height 21
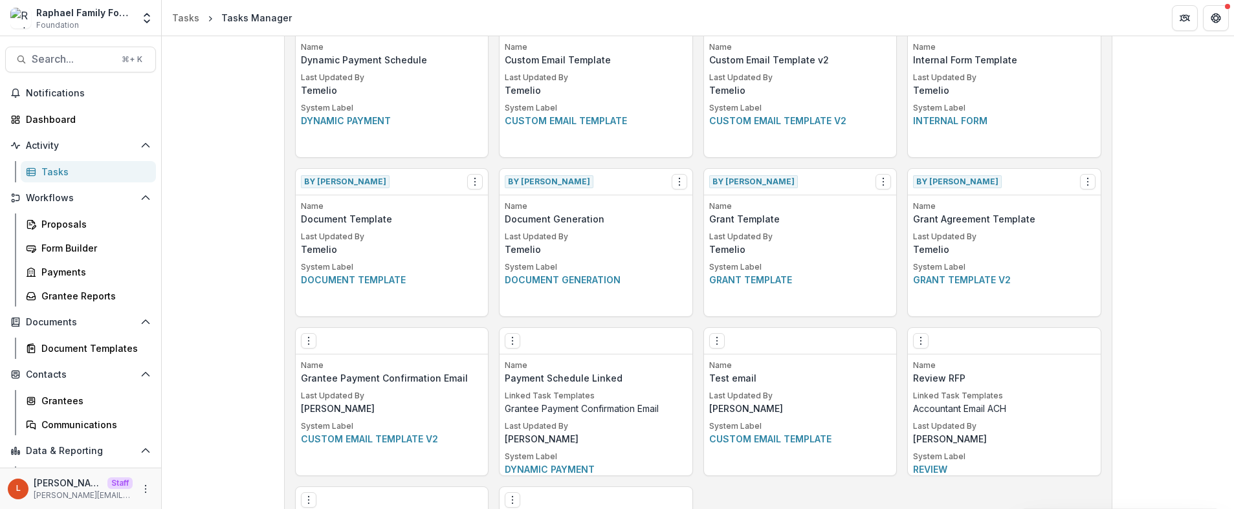
scroll to position [651, 0]
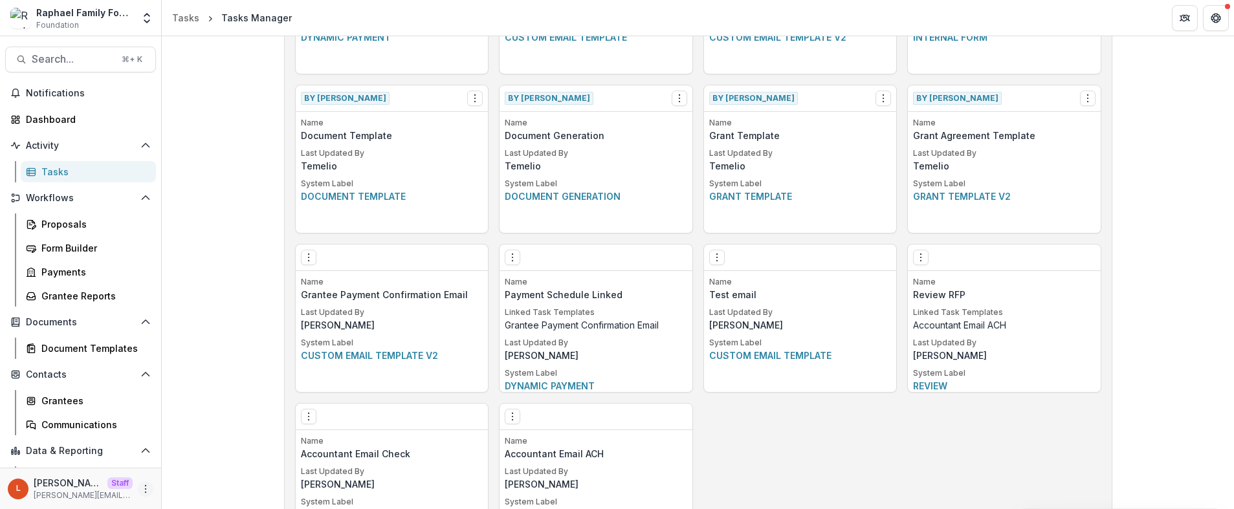
click at [144, 491] on icon "More" at bounding box center [145, 489] width 10 height 10
click at [204, 467] on link "User Settings" at bounding box center [227, 461] width 138 height 21
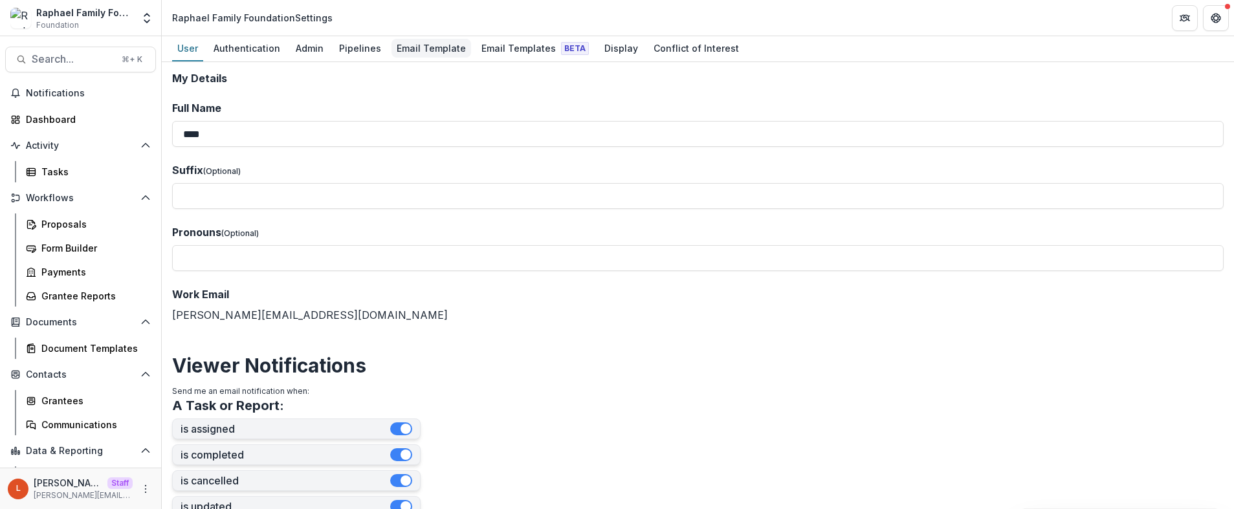
click at [408, 49] on div "Email Template" at bounding box center [431, 48] width 80 height 19
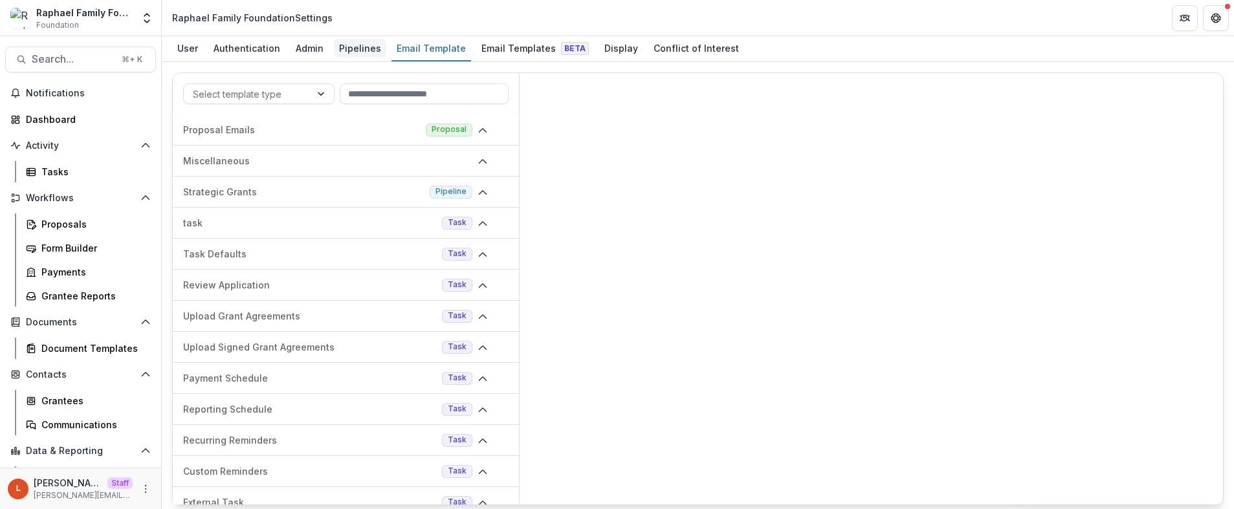
click at [341, 41] on div "Pipelines" at bounding box center [360, 48] width 52 height 19
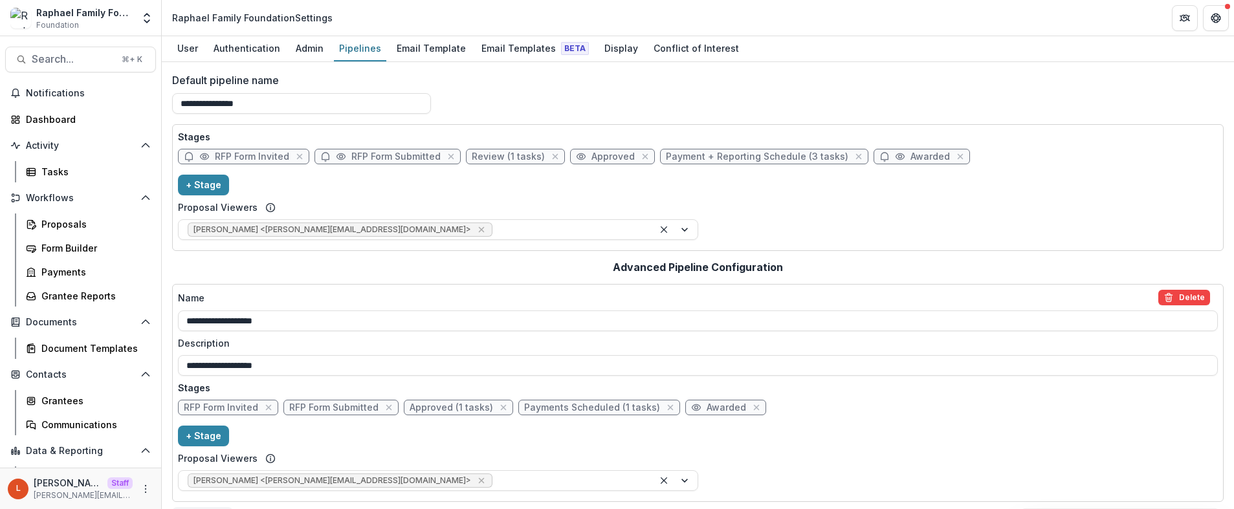
click at [736, 154] on span "Payment + Reporting Schedule (3 tasks)" at bounding box center [757, 156] width 182 height 11
select select "*******"
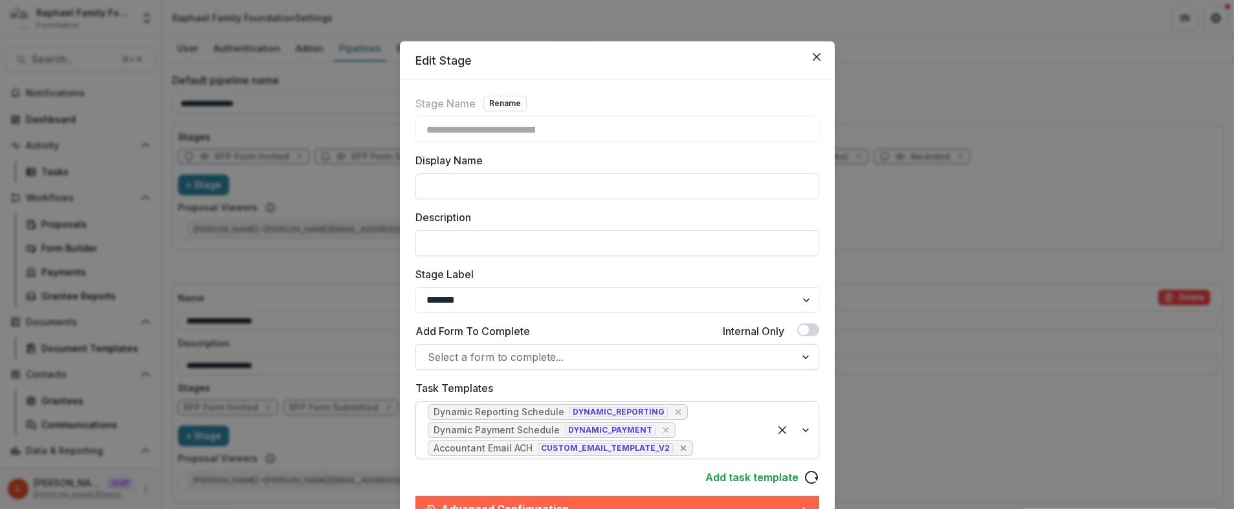
click at [678, 448] on icon "Remove [object Object]" at bounding box center [683, 448] width 10 height 10
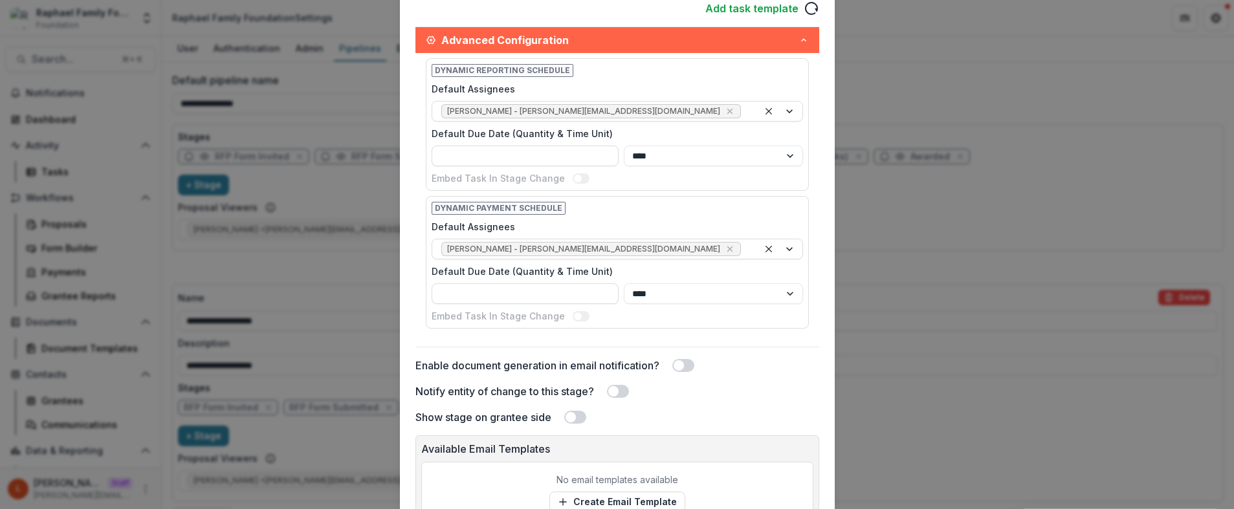
scroll to position [570, 0]
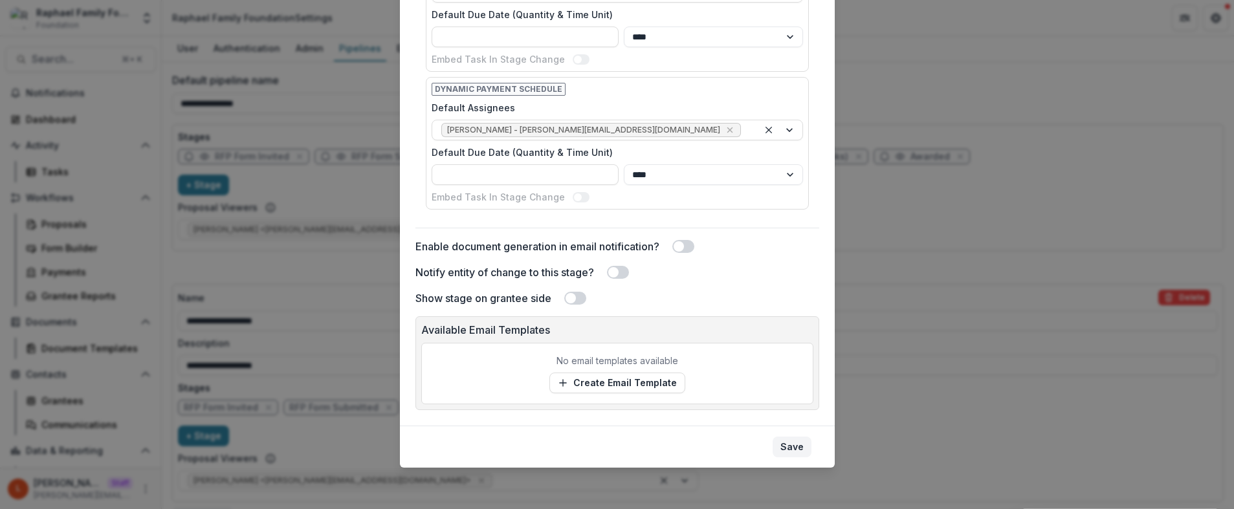
click at [787, 437] on button "Save" at bounding box center [791, 447] width 39 height 21
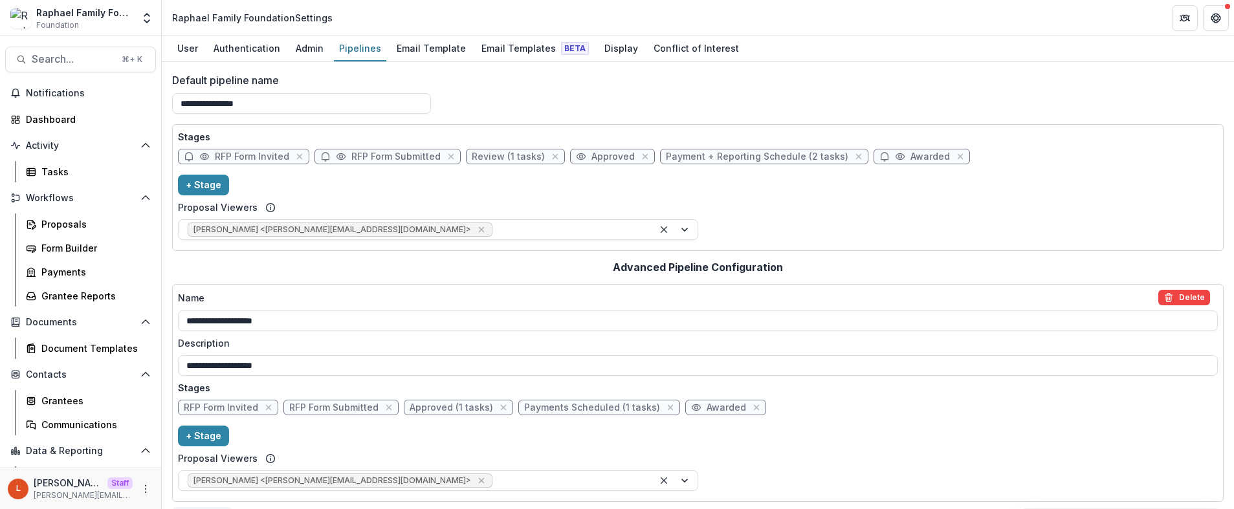
click at [495, 155] on span "Review (1 tasks)" at bounding box center [508, 156] width 73 height 11
select select "******"
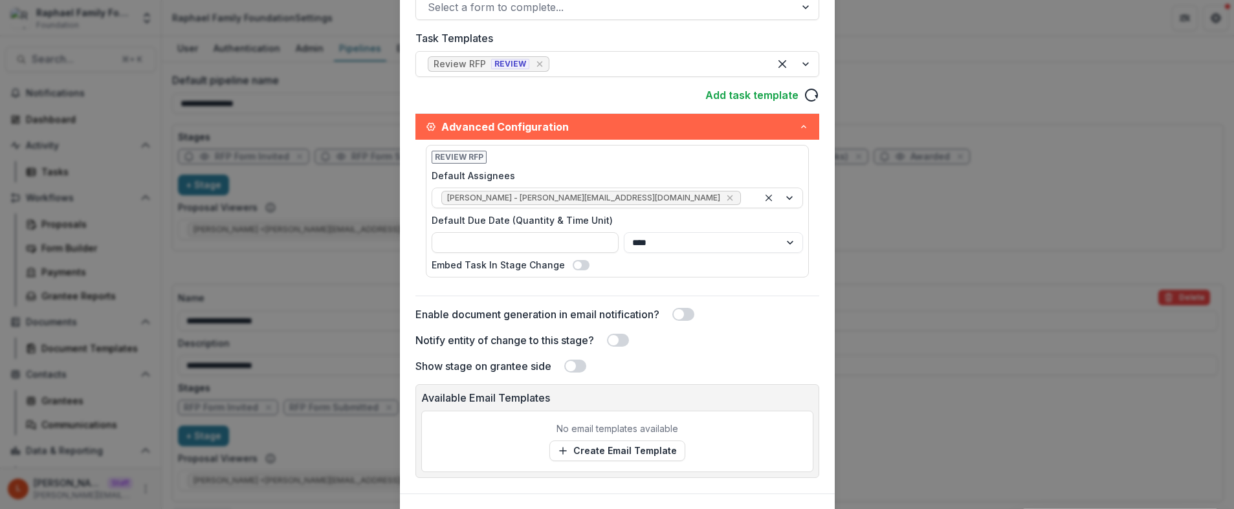
scroll to position [418, 0]
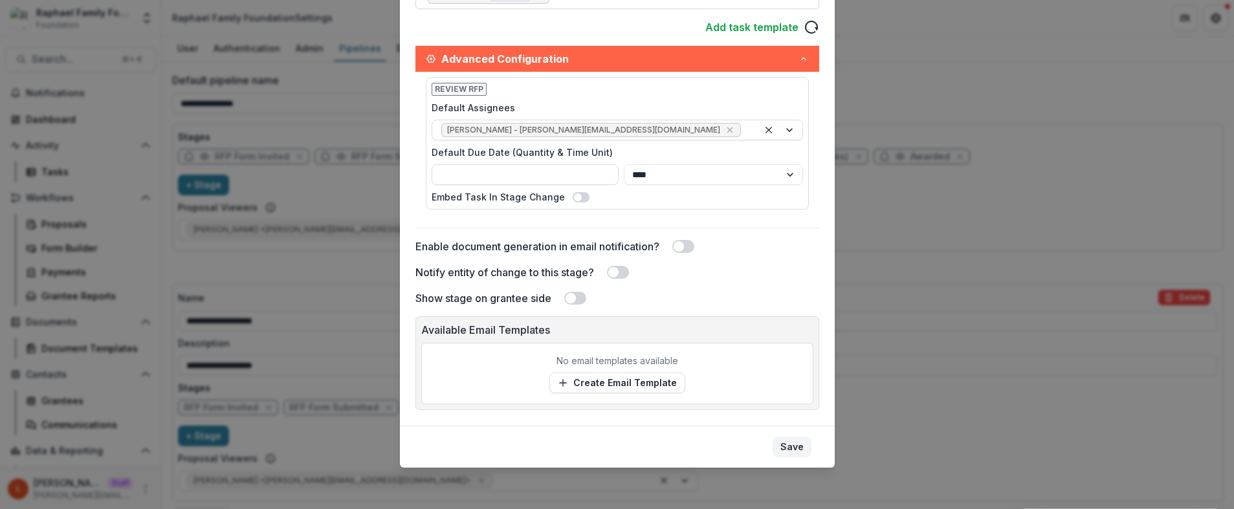
click at [794, 445] on button "Save" at bounding box center [791, 447] width 39 height 21
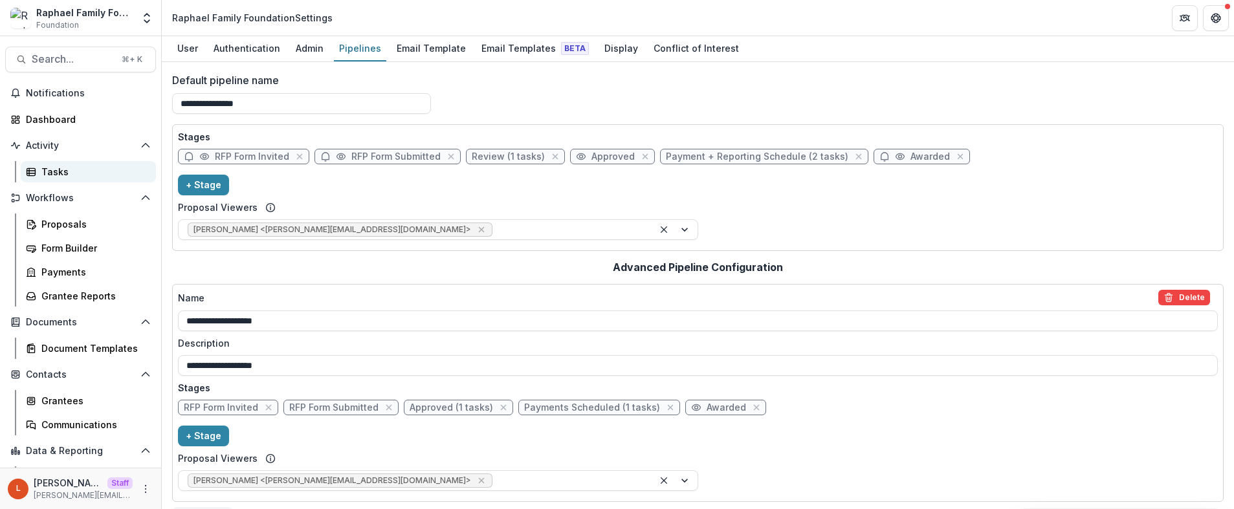
click at [60, 171] on div "Tasks" at bounding box center [93, 172] width 104 height 14
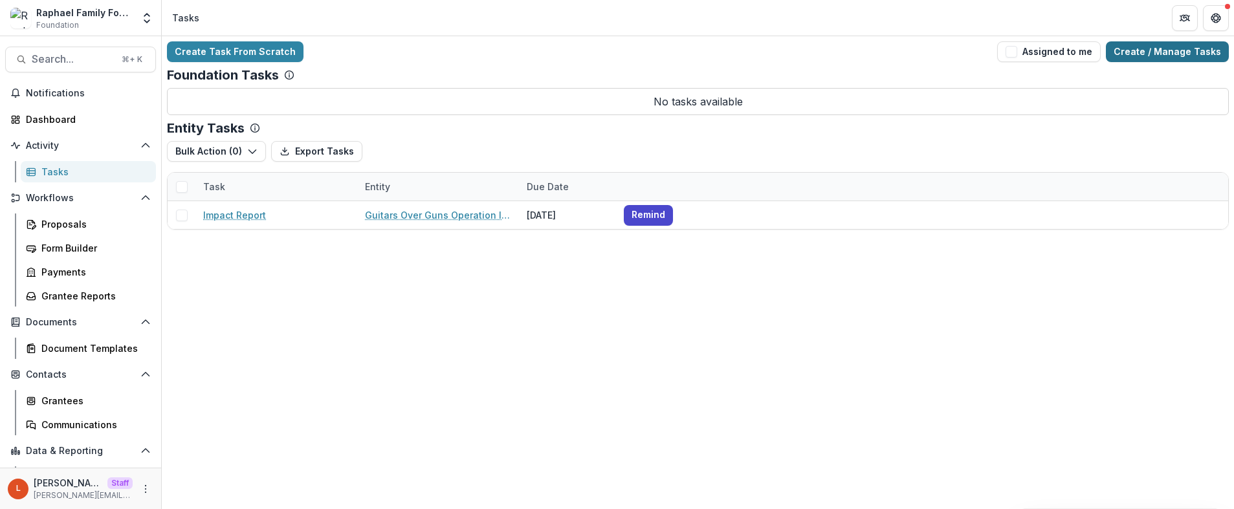
click at [1151, 56] on link "Create / Manage Tasks" at bounding box center [1167, 51] width 123 height 21
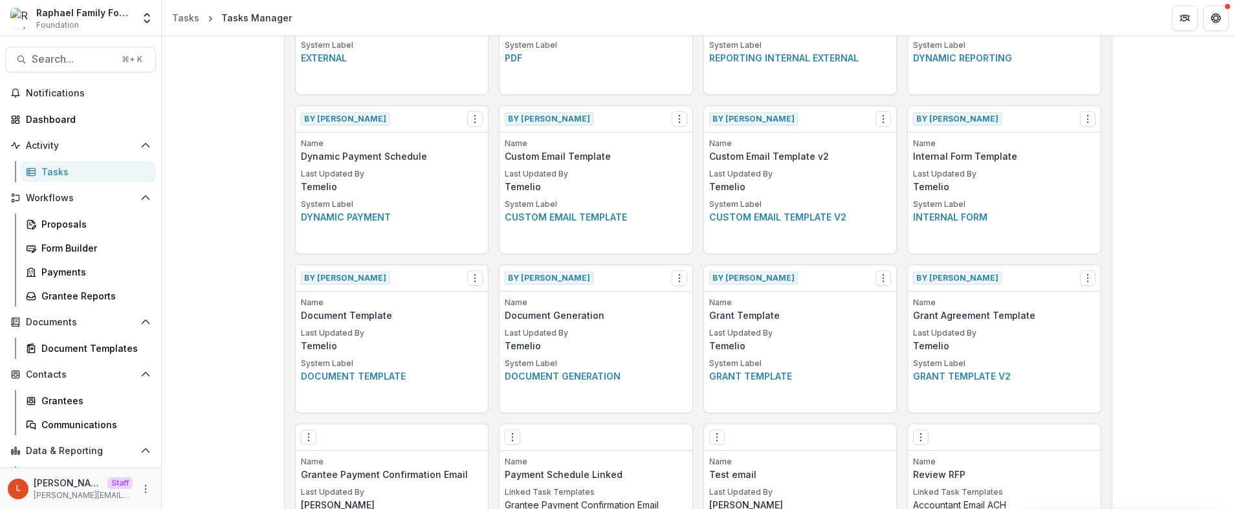
scroll to position [897, 0]
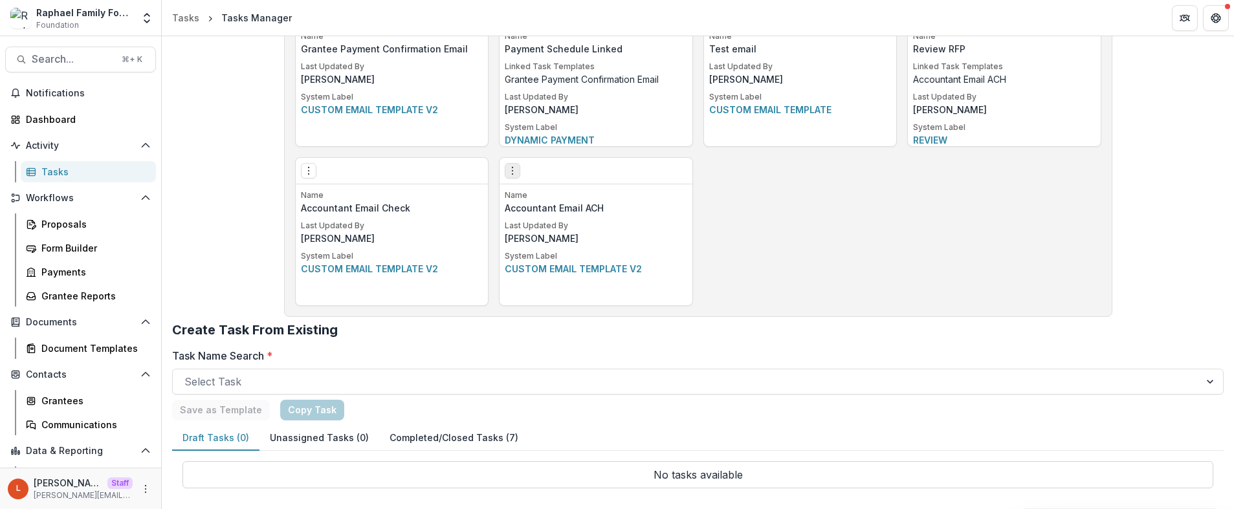
click at [512, 173] on icon "Options" at bounding box center [512, 171] width 10 height 10
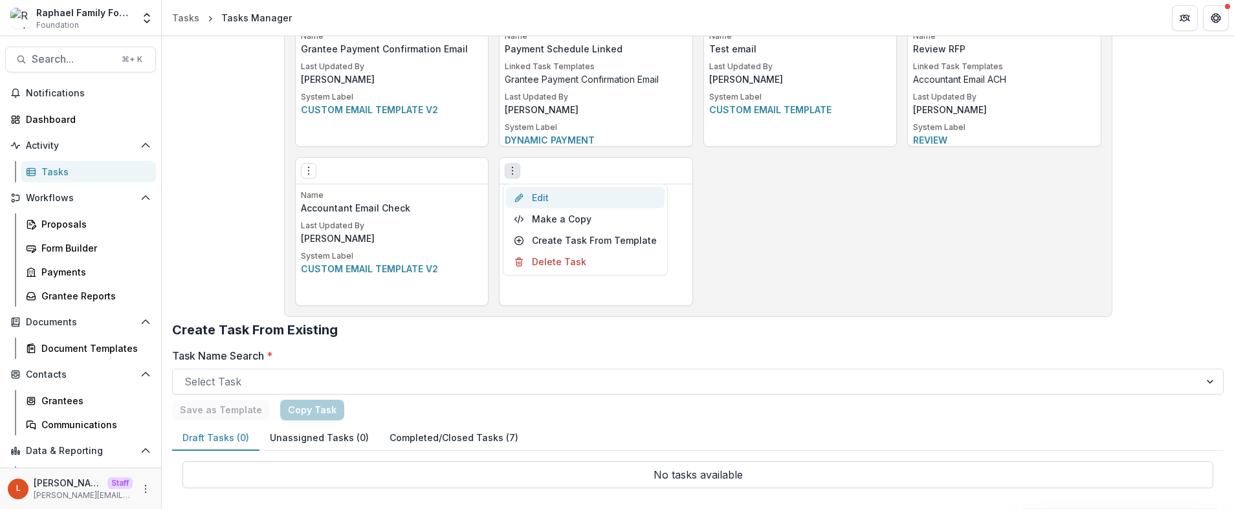
click at [552, 199] on link "Edit" at bounding box center [585, 197] width 159 height 21
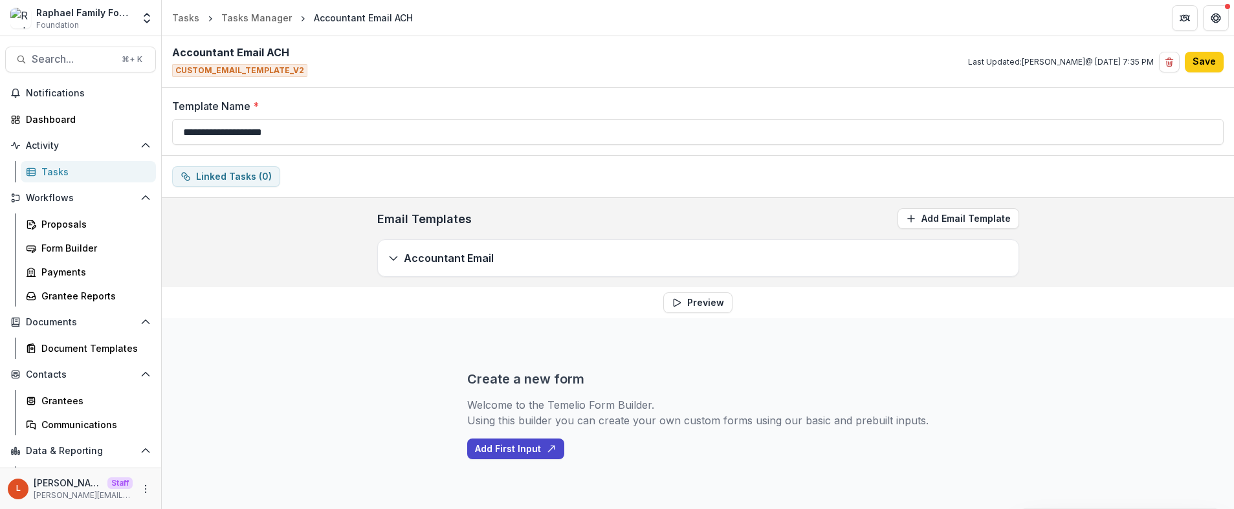
click at [490, 252] on div "Accountant Email" at bounding box center [698, 258] width 641 height 36
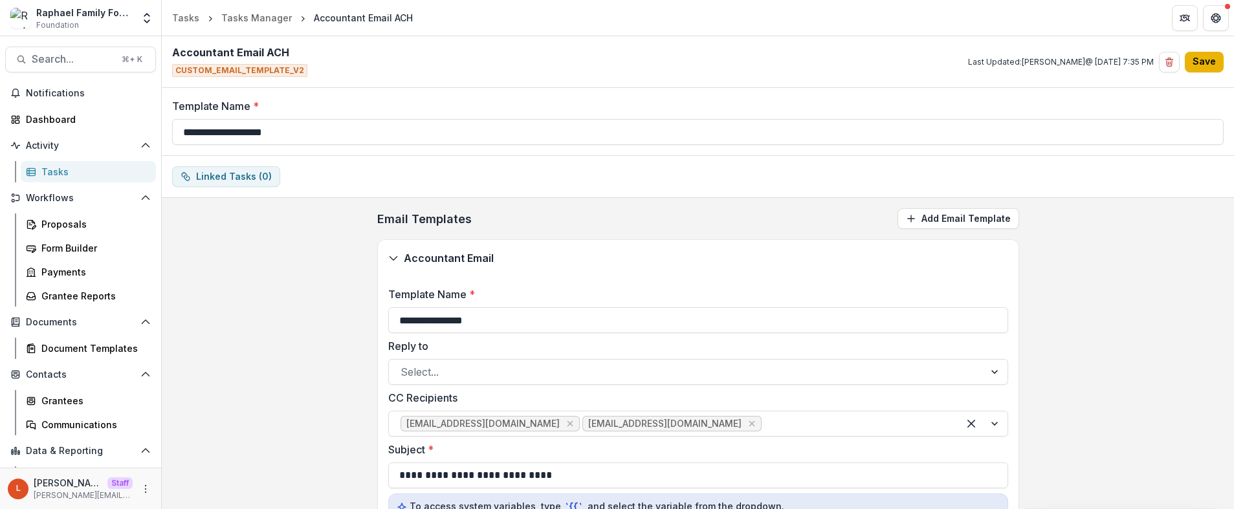
click at [1207, 58] on button "Save" at bounding box center [1204, 62] width 39 height 21
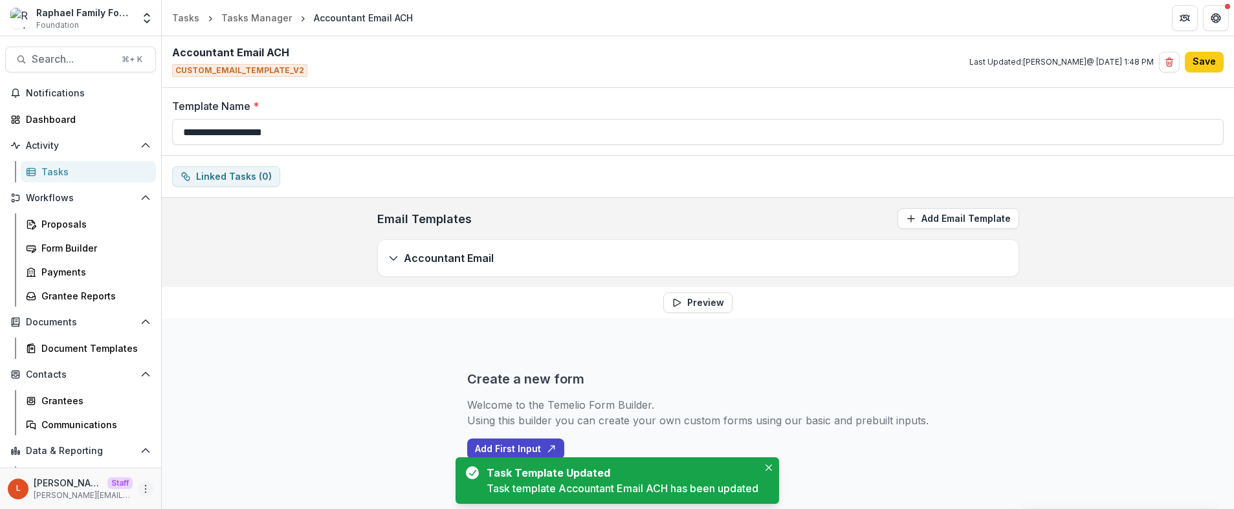
click at [144, 481] on button "More" at bounding box center [146, 489] width 16 height 16
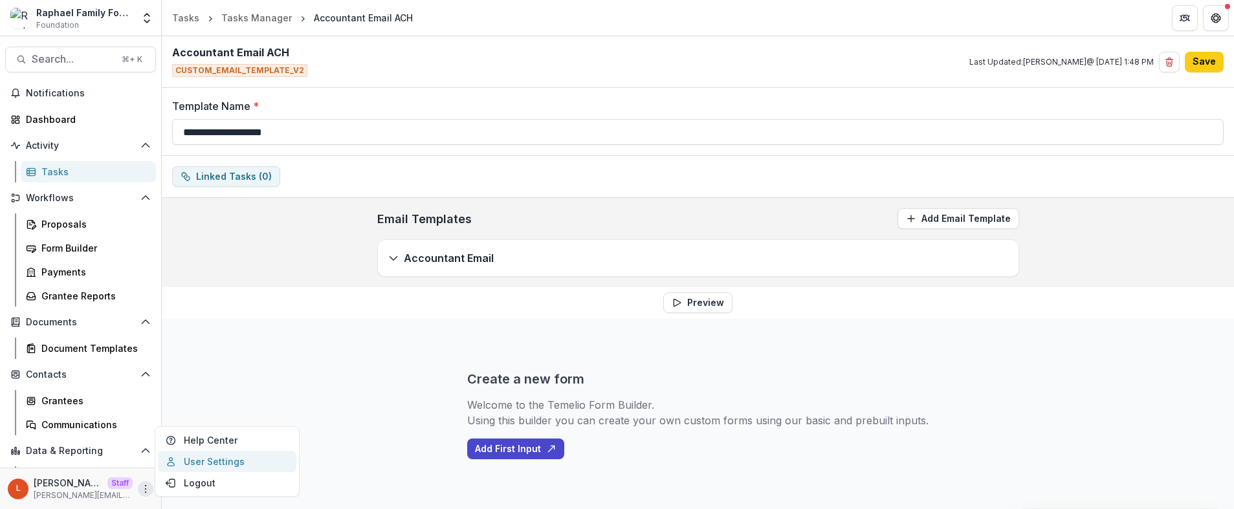
click at [177, 460] on link "User Settings" at bounding box center [227, 461] width 138 height 21
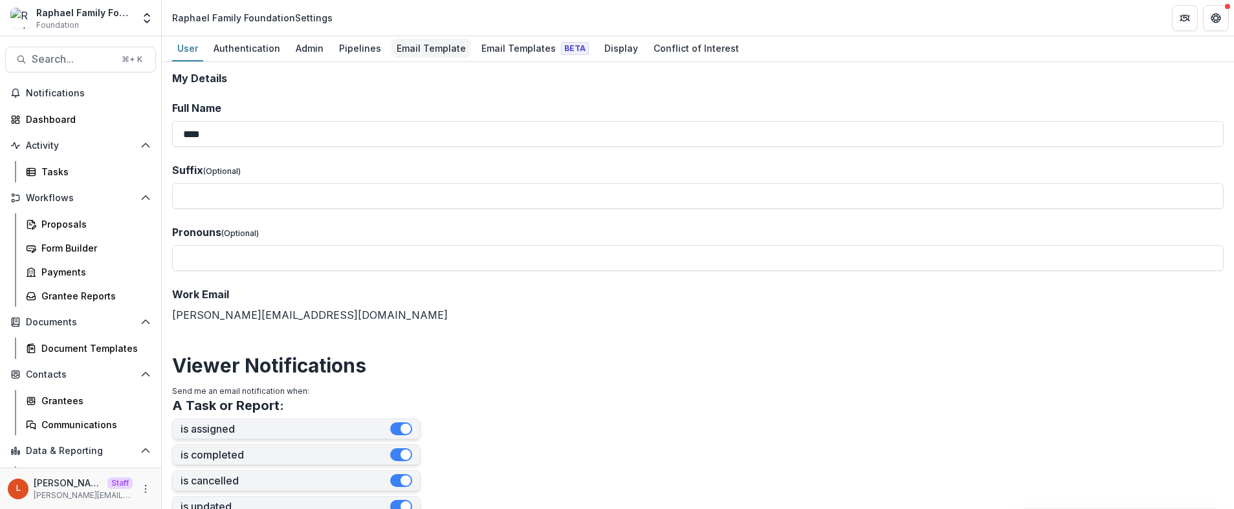
click at [437, 52] on div "Email Template" at bounding box center [431, 48] width 80 height 19
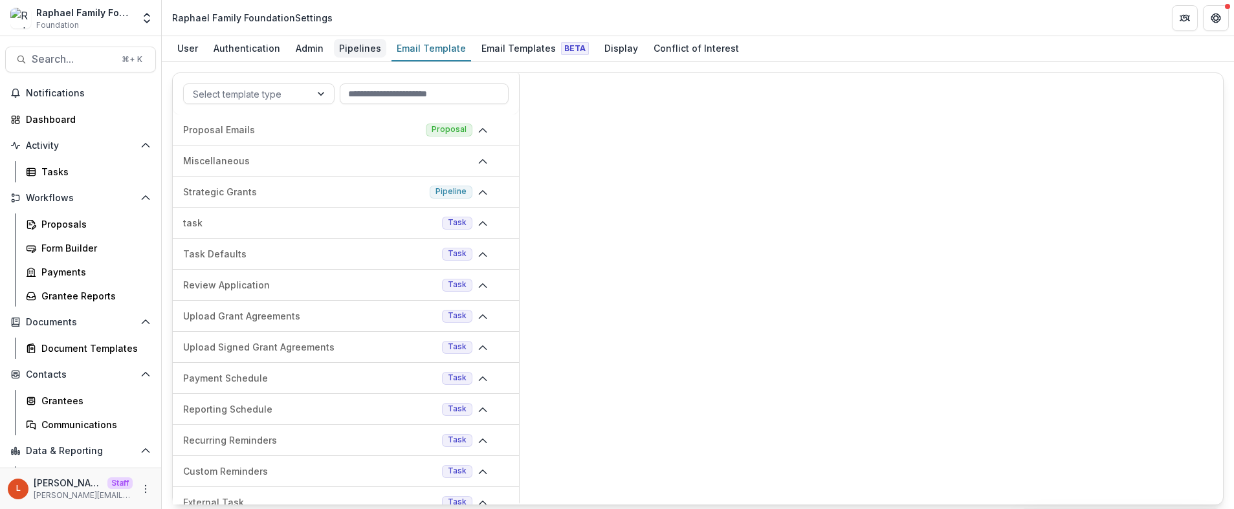
click at [346, 50] on div "Pipelines" at bounding box center [360, 48] width 52 height 19
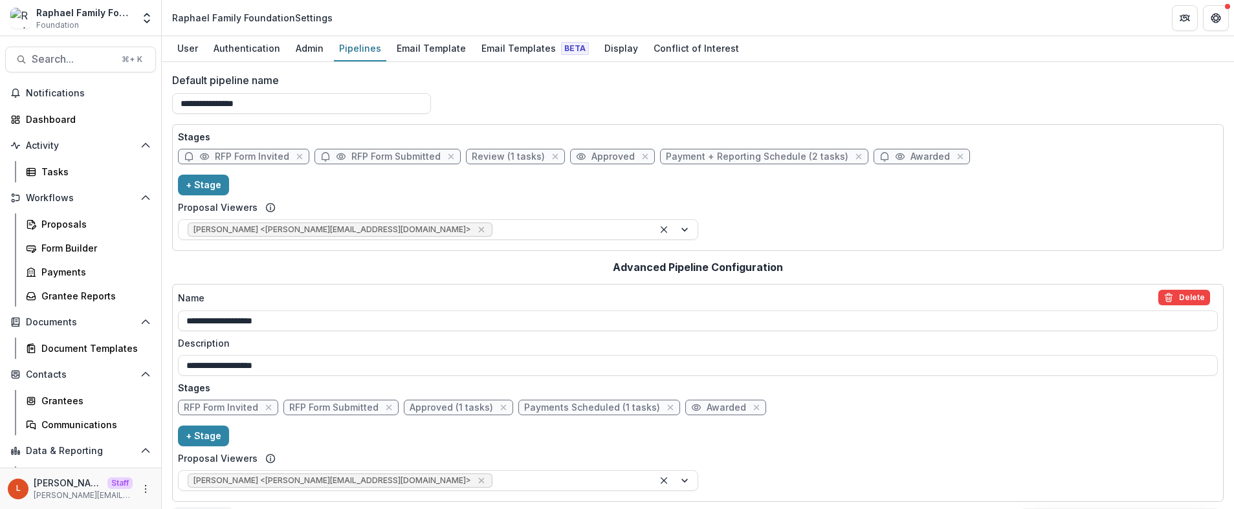
click at [278, 157] on span "RFP Form Invited" at bounding box center [252, 156] width 74 height 11
select select "*****"
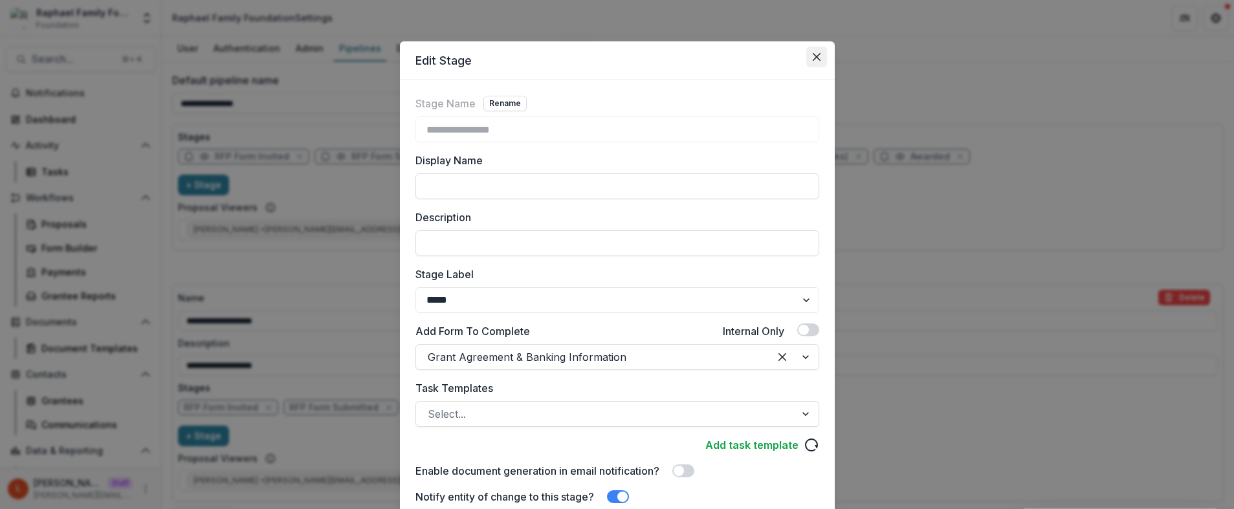
click at [807, 54] on button "Close" at bounding box center [816, 57] width 21 height 21
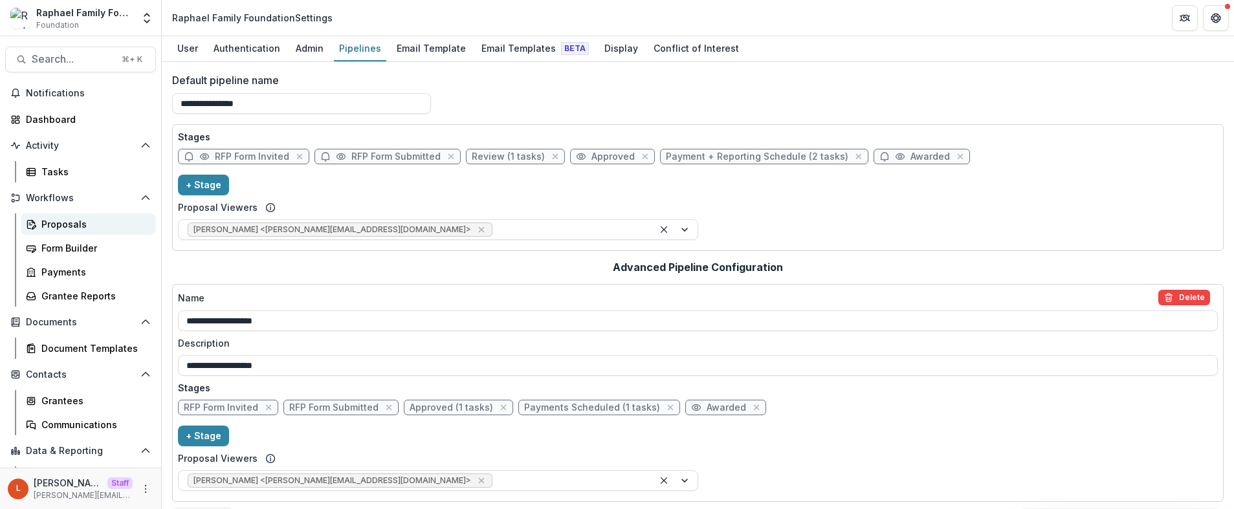
click at [92, 228] on div "Proposals" at bounding box center [93, 224] width 104 height 14
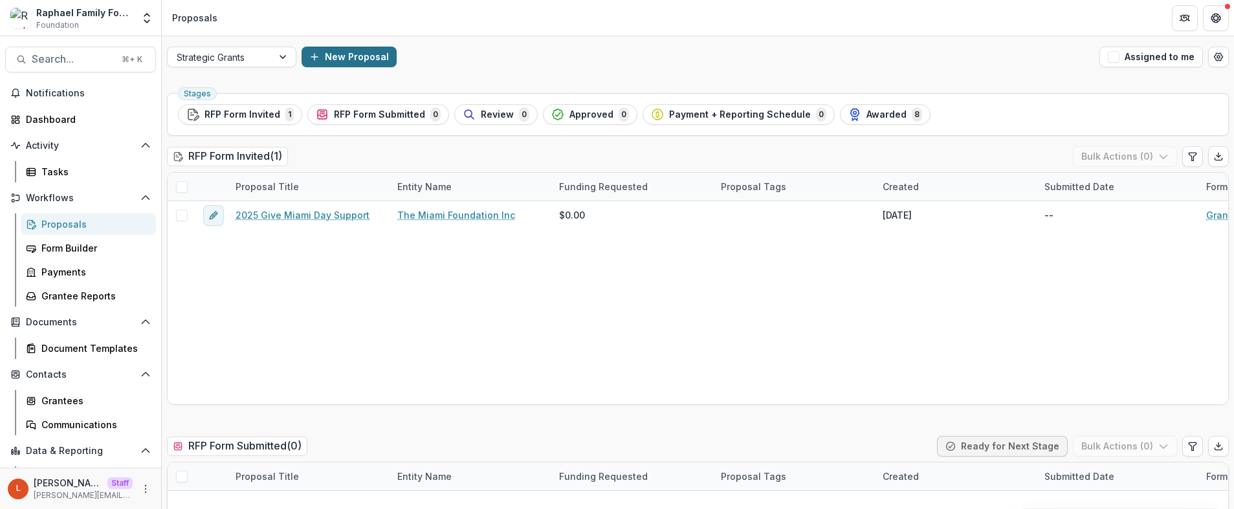
click at [369, 49] on button "New Proposal" at bounding box center [348, 57] width 95 height 21
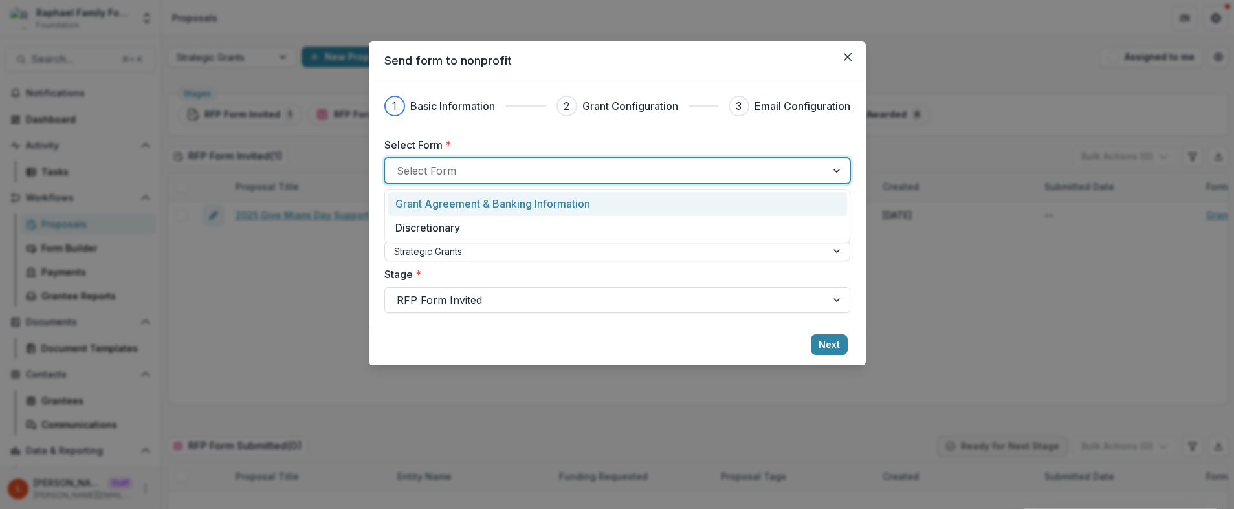
click at [510, 168] on div at bounding box center [606, 171] width 418 height 18
click at [500, 204] on p "Grant Agreement & Banking Information" at bounding box center [492, 204] width 195 height 16
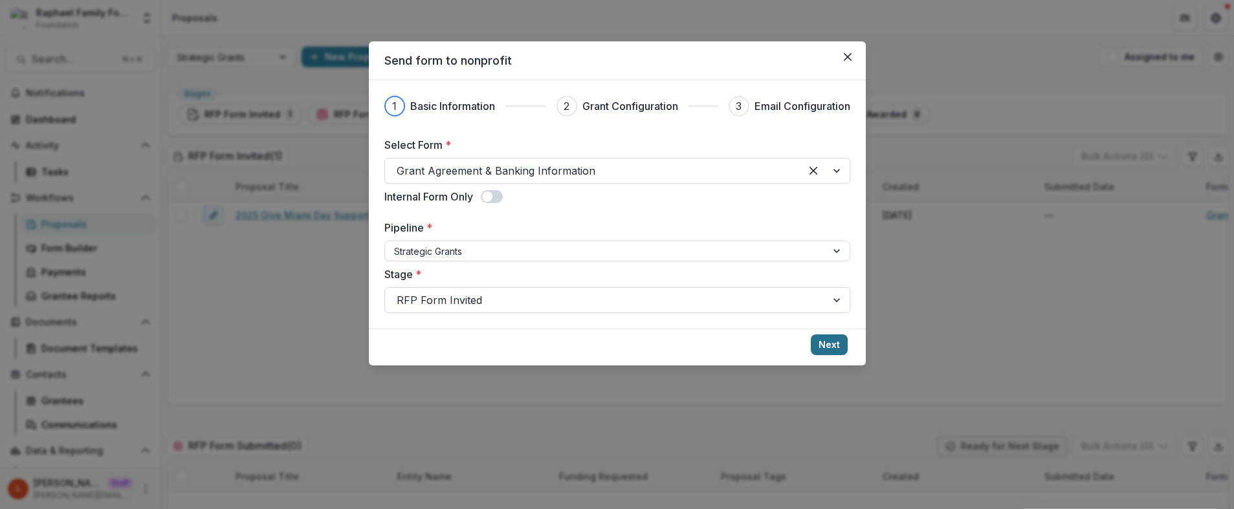
click at [827, 337] on button "Next" at bounding box center [829, 344] width 37 height 21
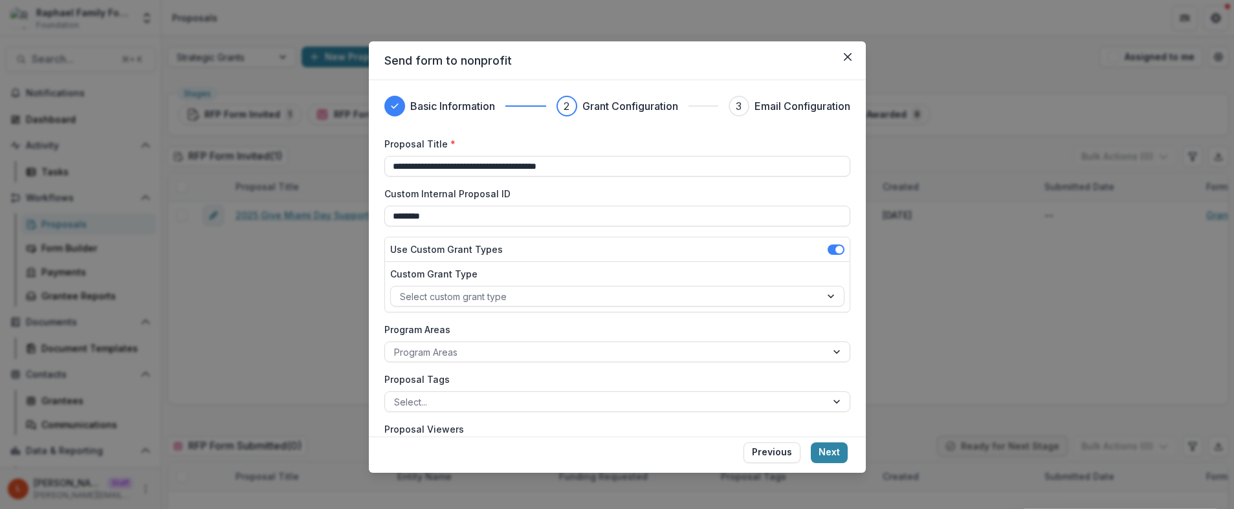
click at [831, 465] on footer "Previous Next" at bounding box center [617, 455] width 497 height 37
click at [831, 455] on button "Next" at bounding box center [829, 453] width 37 height 21
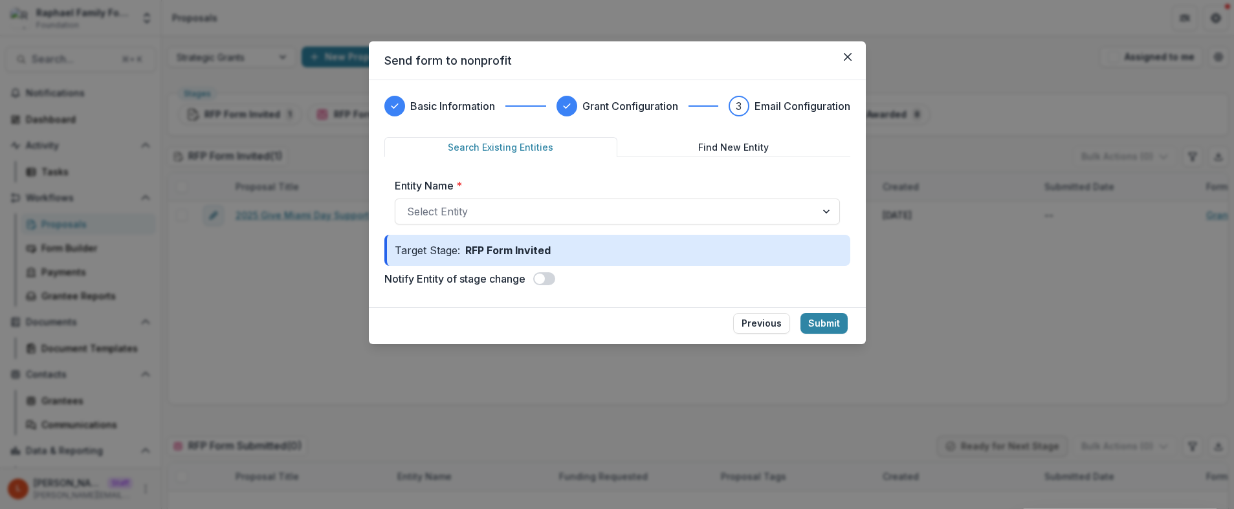
click at [532, 195] on div "Entity Name * Select Entity" at bounding box center [617, 201] width 445 height 47
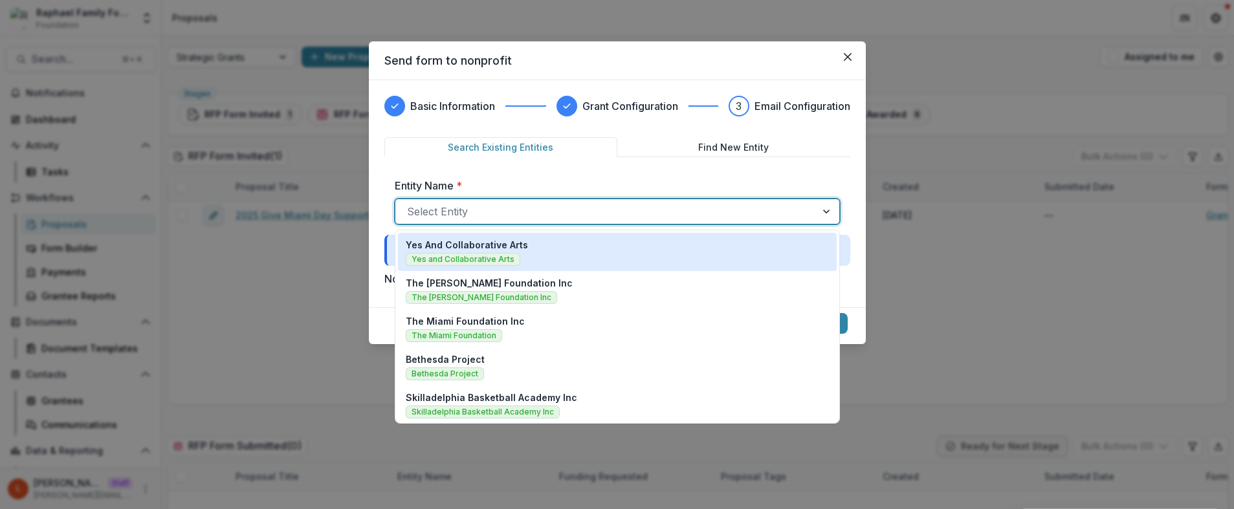
click at [532, 200] on div "Select Entity" at bounding box center [617, 212] width 445 height 26
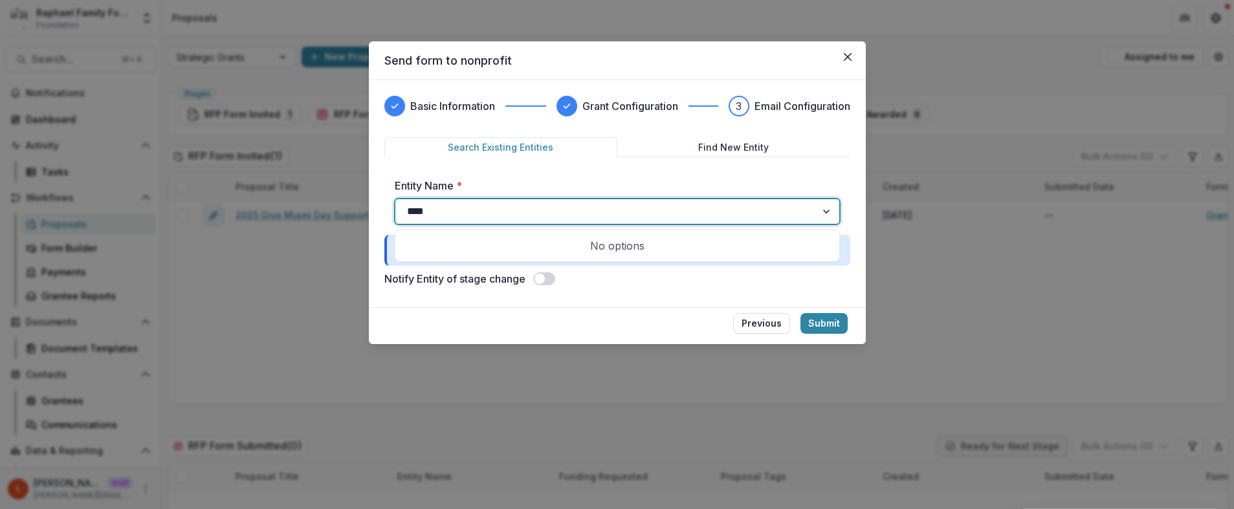
type input "***"
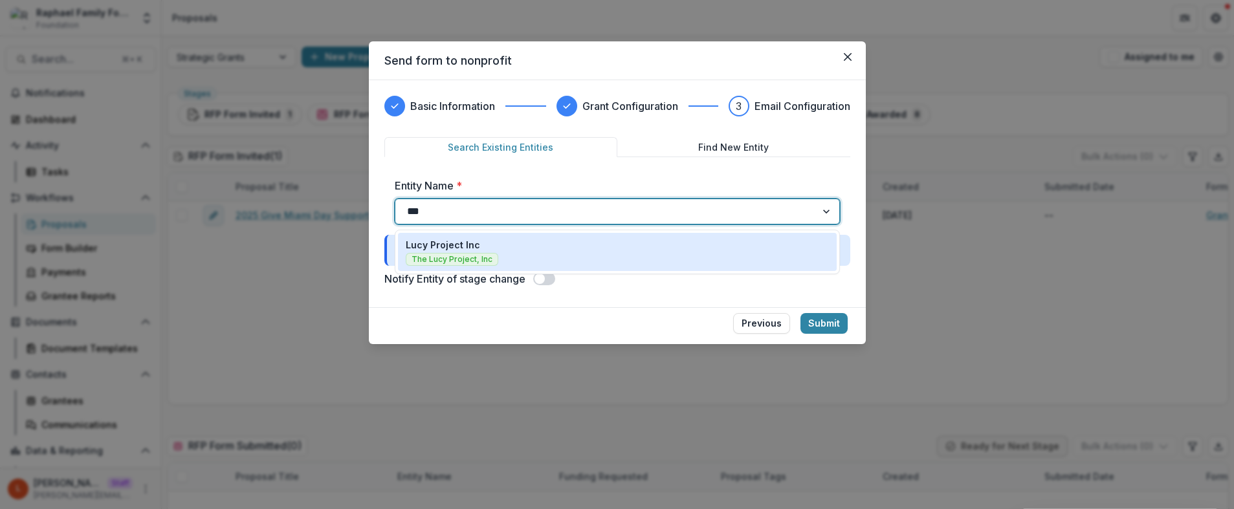
click at [515, 247] on div "Lucy Project Inc The Lucy Project, Inc" at bounding box center [617, 252] width 423 height 28
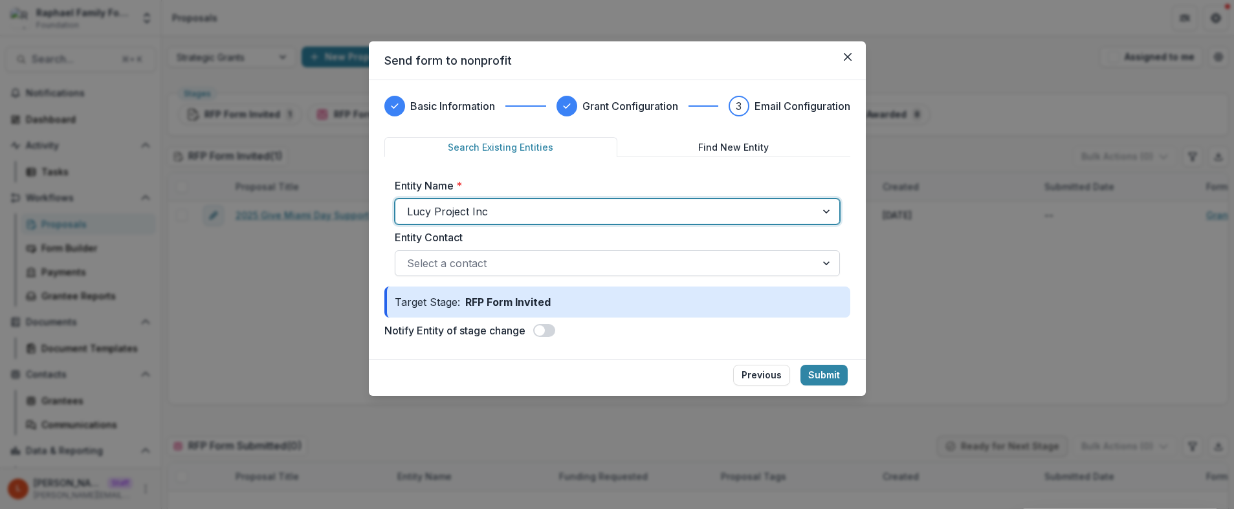
click at [527, 261] on div at bounding box center [605, 263] width 397 height 18
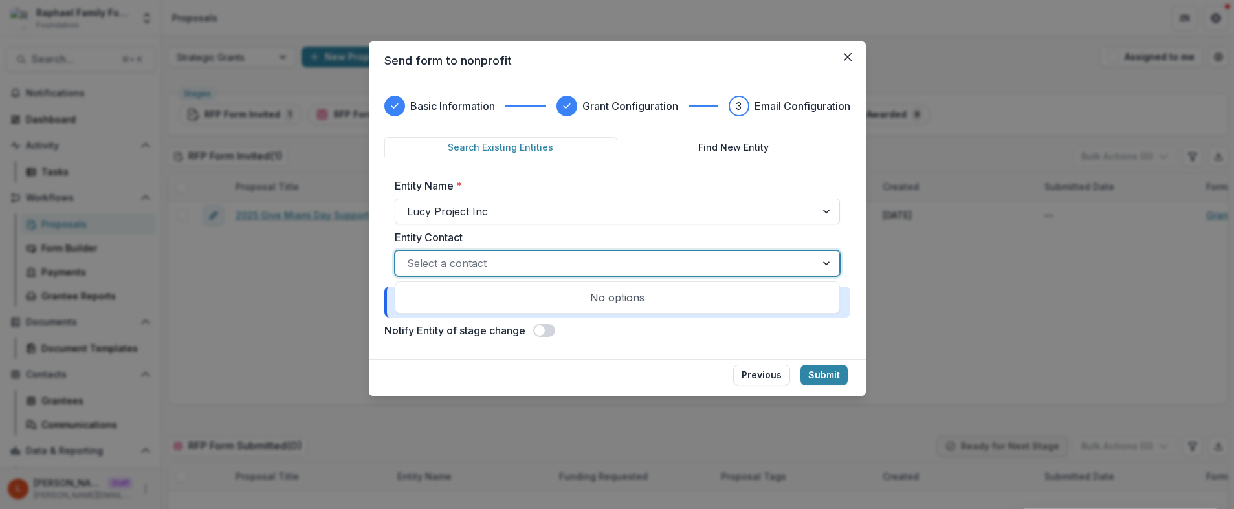
click at [528, 265] on div at bounding box center [605, 263] width 397 height 18
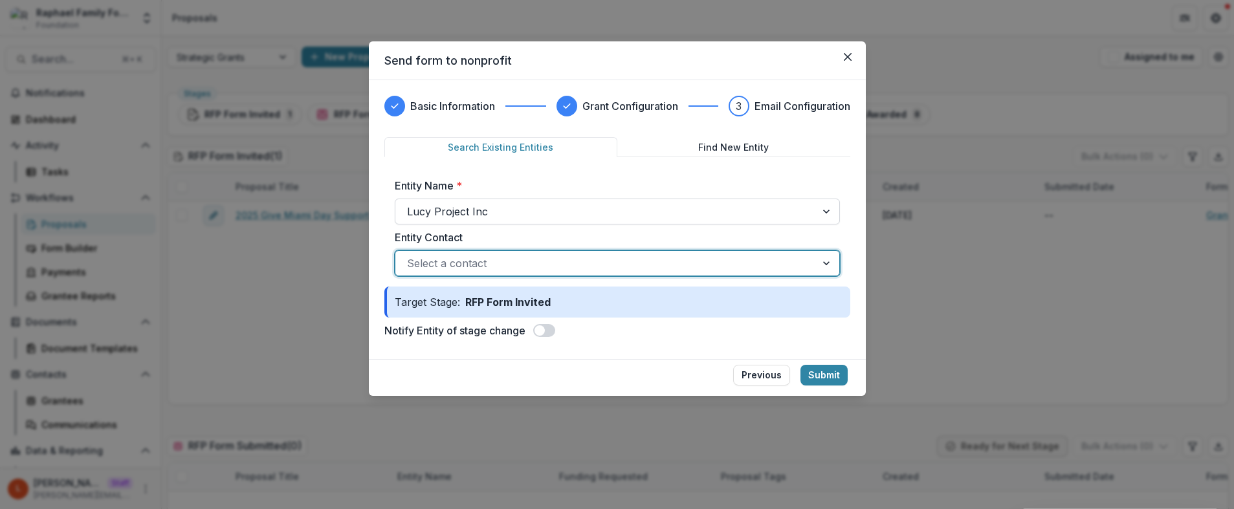
click at [529, 221] on div "Lucy Project Inc" at bounding box center [605, 211] width 421 height 21
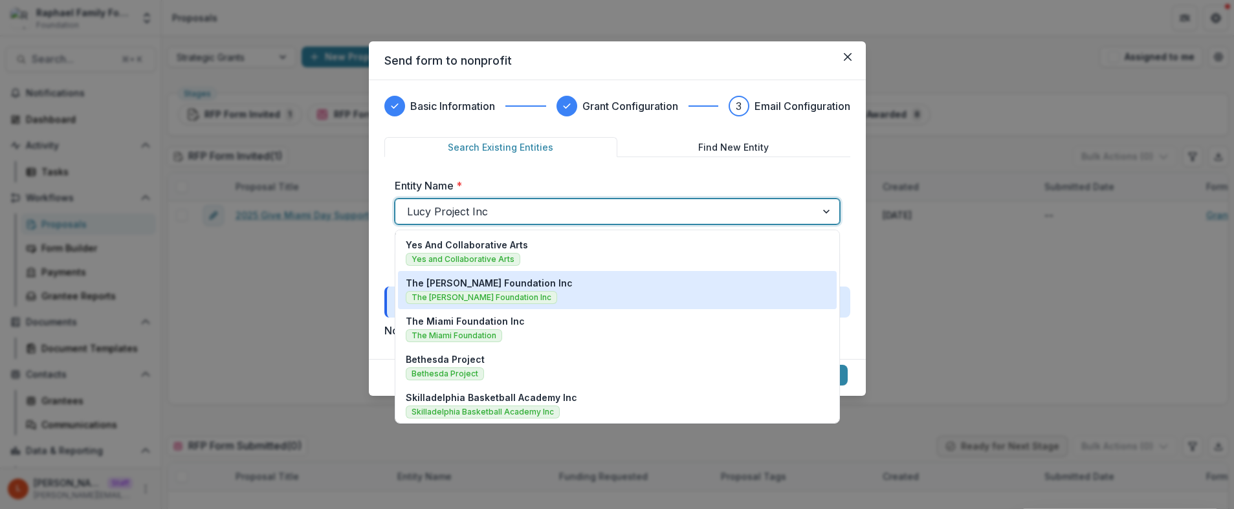
click at [500, 288] on p "The Cooper Foundation Inc" at bounding box center [489, 283] width 167 height 14
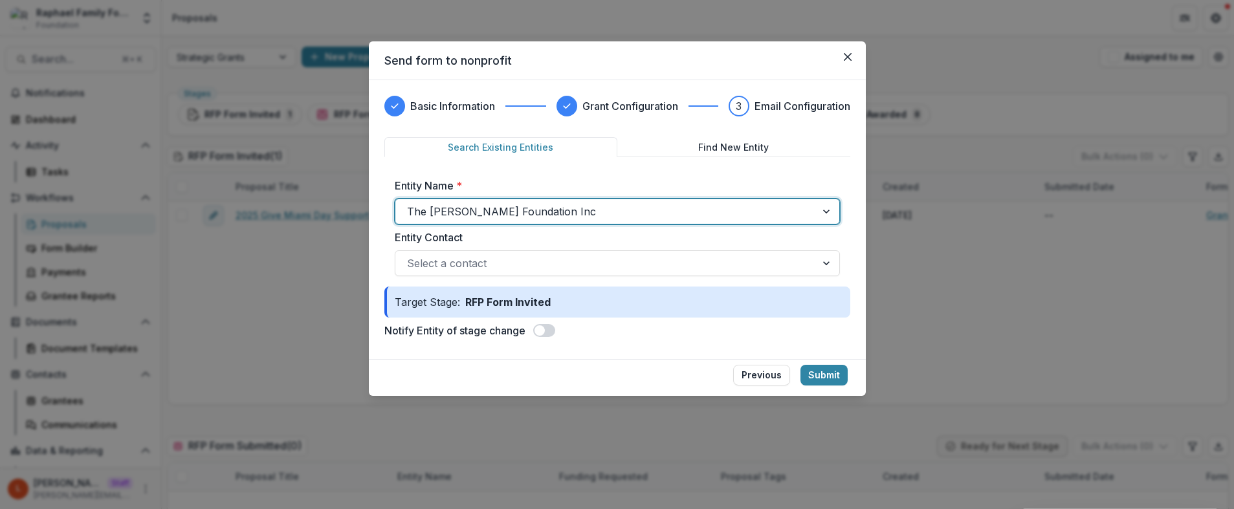
click at [531, 221] on div "The Cooper Foundation Inc" at bounding box center [605, 211] width 421 height 21
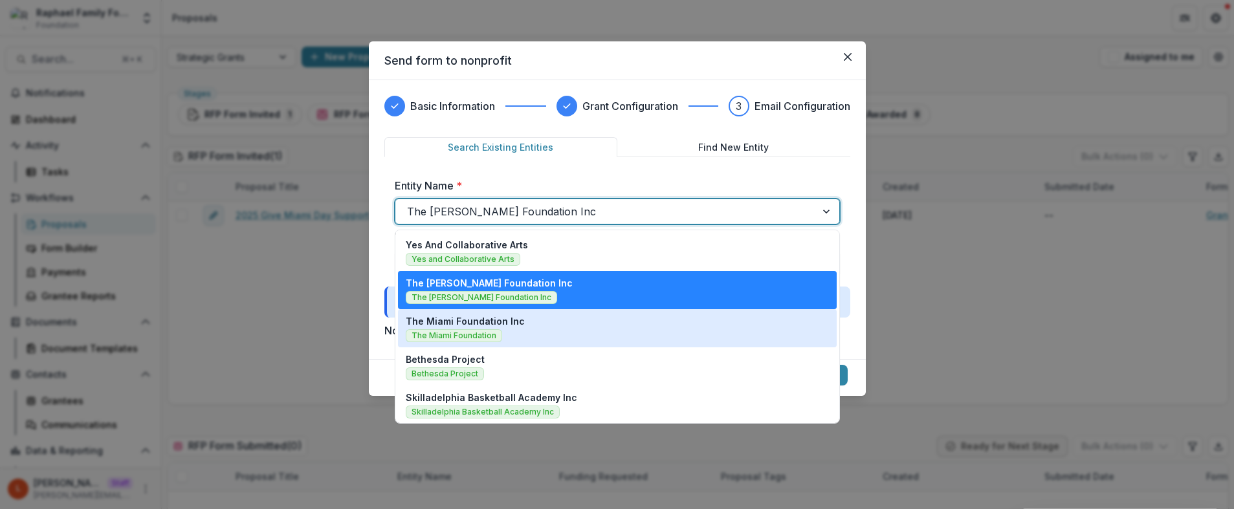
click at [510, 336] on div "The Miami Foundation Inc The Miami Foundation" at bounding box center [617, 328] width 423 height 28
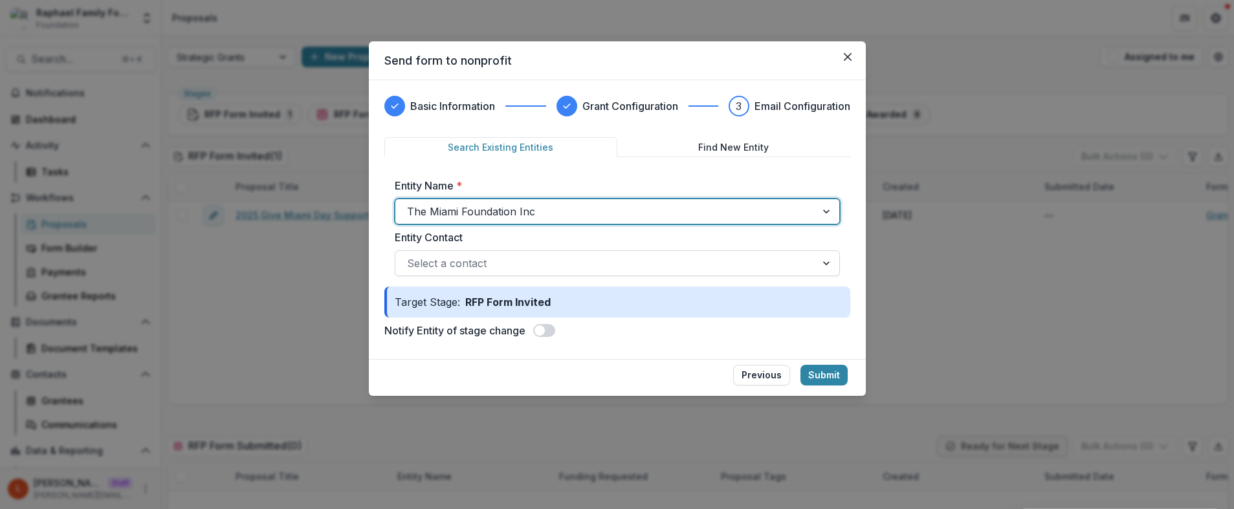
click at [534, 271] on div at bounding box center [605, 263] width 397 height 18
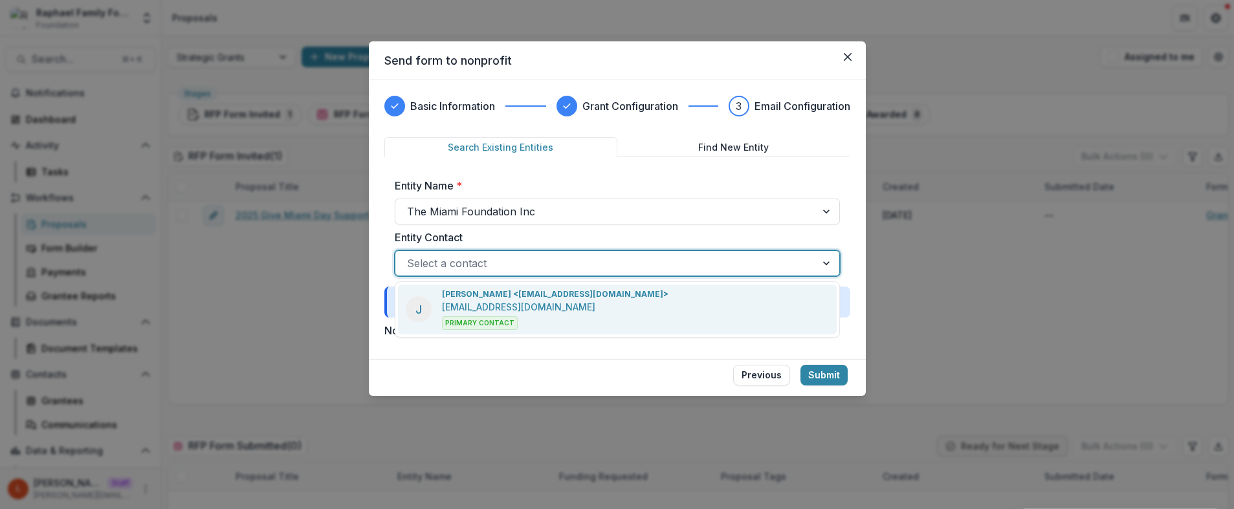
click at [534, 314] on div "Jocelyn <jnoyaquintana@miamifoundation.org> jnoyaquintana@miamifoundation.org P…" at bounding box center [555, 309] width 226 height 41
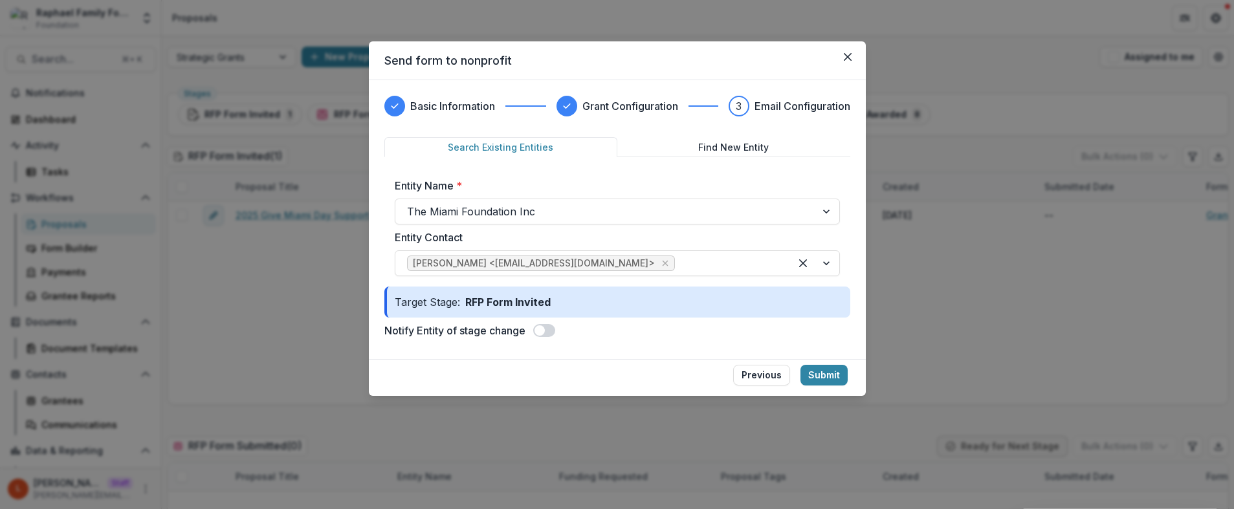
click at [549, 327] on span at bounding box center [544, 330] width 22 height 13
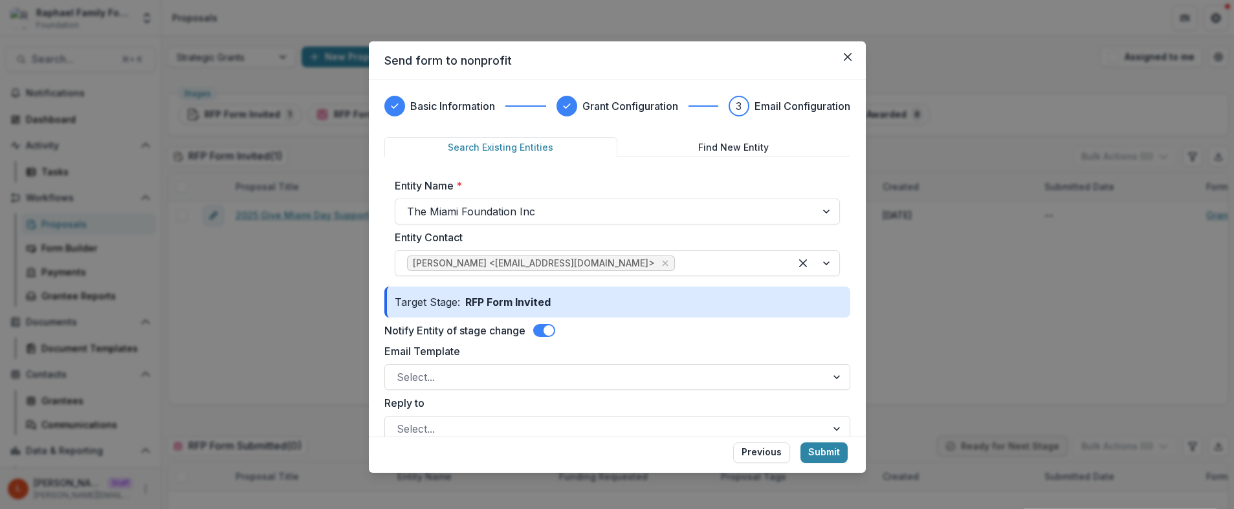
click at [594, 335] on div "Notify Entity of stage change" at bounding box center [617, 331] width 466 height 16
click at [853, 61] on button "Close" at bounding box center [847, 57] width 21 height 21
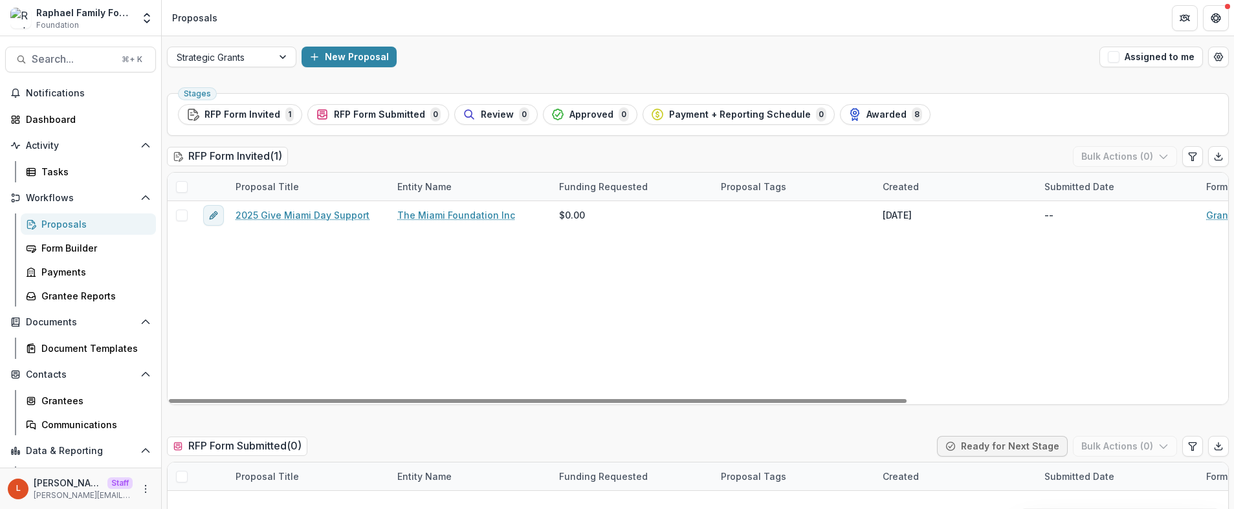
click at [143, 478] on div "L Lucy Staff lucy@trytemelio.com" at bounding box center [81, 488] width 146 height 25
click at [143, 480] on div "L Lucy Staff lucy@trytemelio.com" at bounding box center [81, 488] width 146 height 25
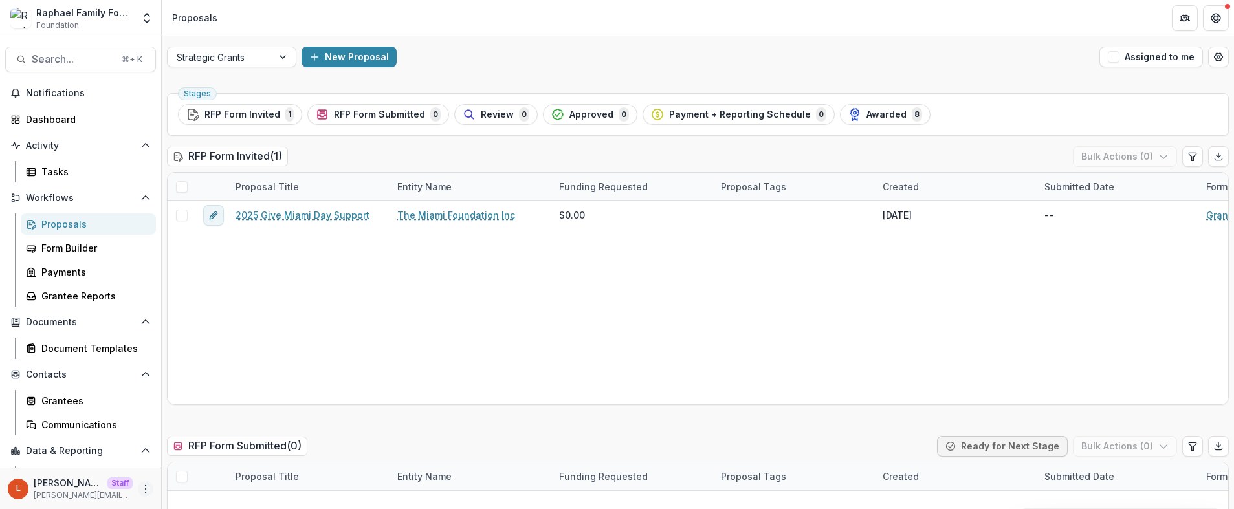
click at [144, 484] on icon "More" at bounding box center [145, 489] width 10 height 10
click at [151, 483] on div "L Lucy Staff lucy@trytemelio.com" at bounding box center [80, 488] width 161 height 41
click at [132, 487] on div "L Lucy Staff lucy@trytemelio.com" at bounding box center [81, 488] width 146 height 25
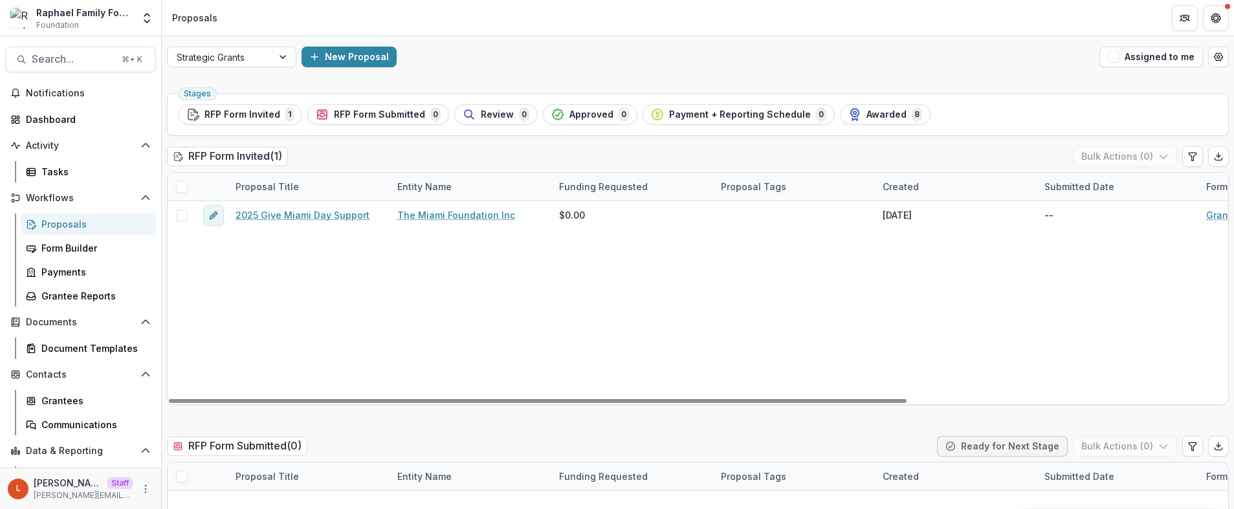
click at [134, 484] on div "L Lucy Staff lucy@trytemelio.com" at bounding box center [81, 488] width 146 height 25
click at [140, 485] on icon "More" at bounding box center [145, 489] width 10 height 10
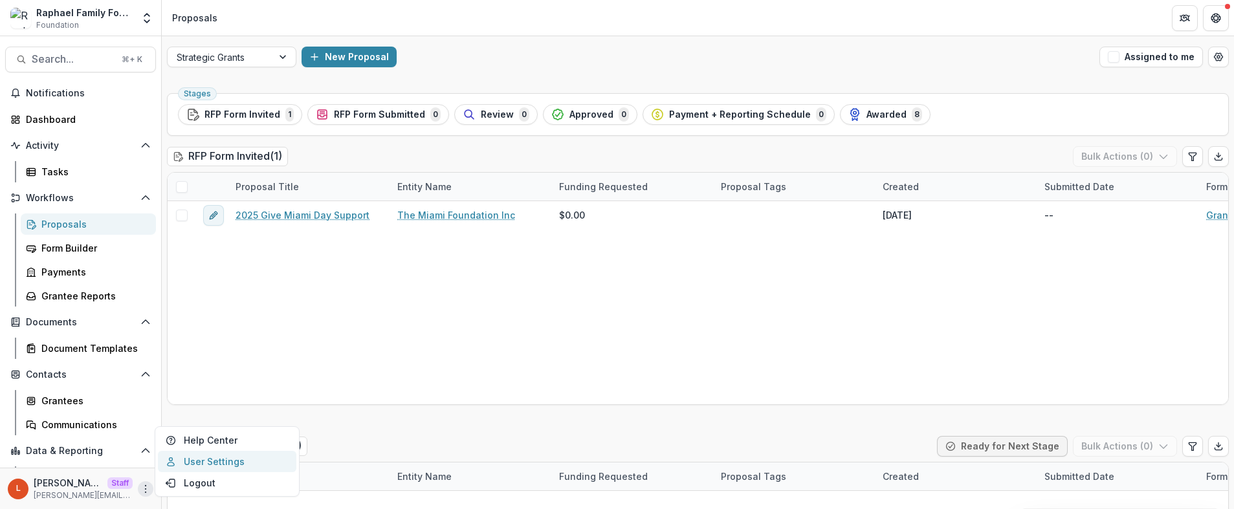
click at [225, 458] on link "User Settings" at bounding box center [227, 461] width 138 height 21
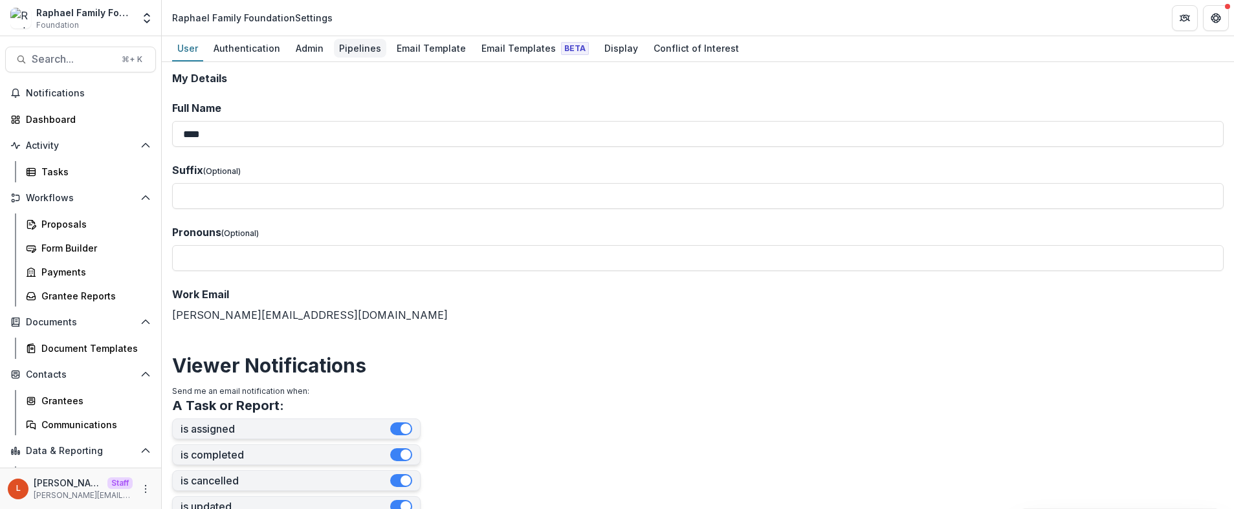
click at [360, 47] on div "Pipelines" at bounding box center [360, 48] width 52 height 19
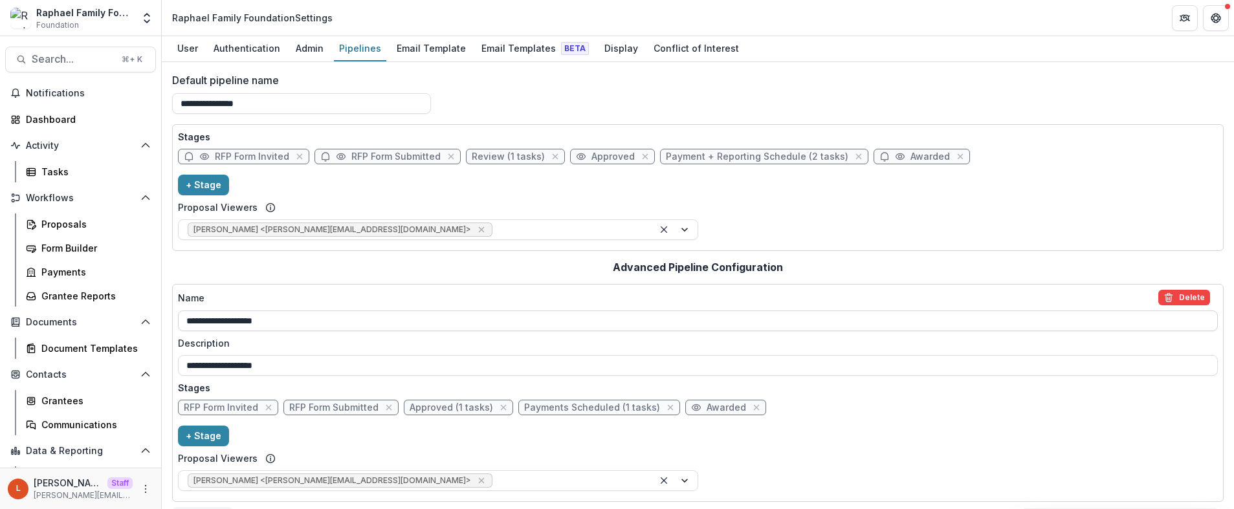
scroll to position [29, 0]
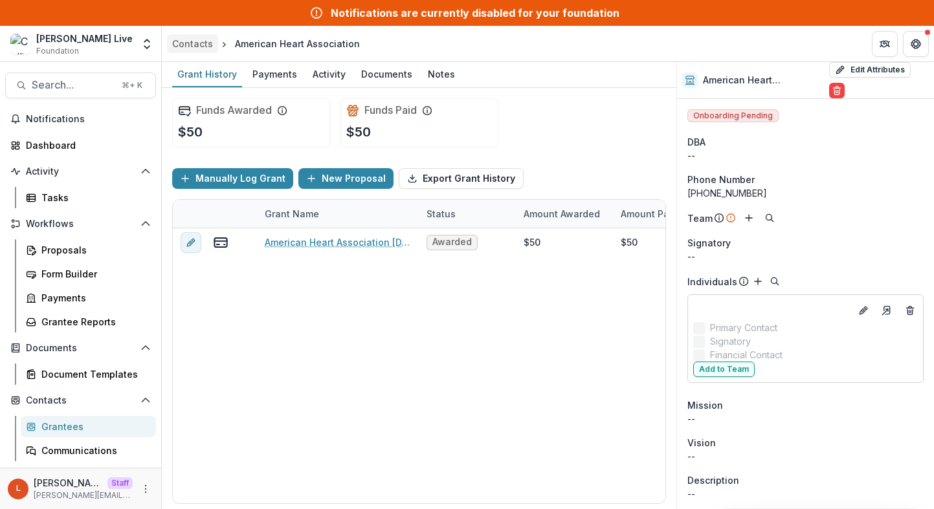
click at [185, 45] on div "Contacts" at bounding box center [192, 44] width 41 height 14
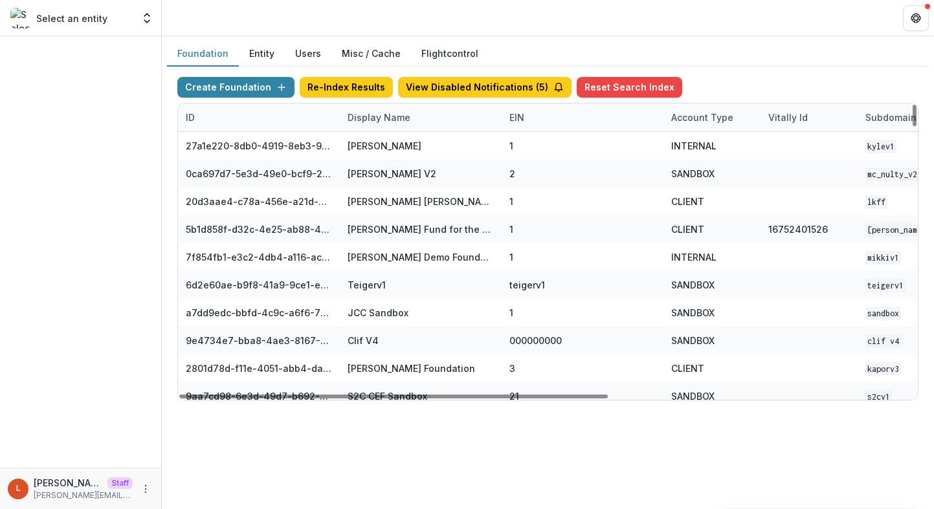
click at [362, 115] on div "Display Name" at bounding box center [379, 118] width 78 height 14
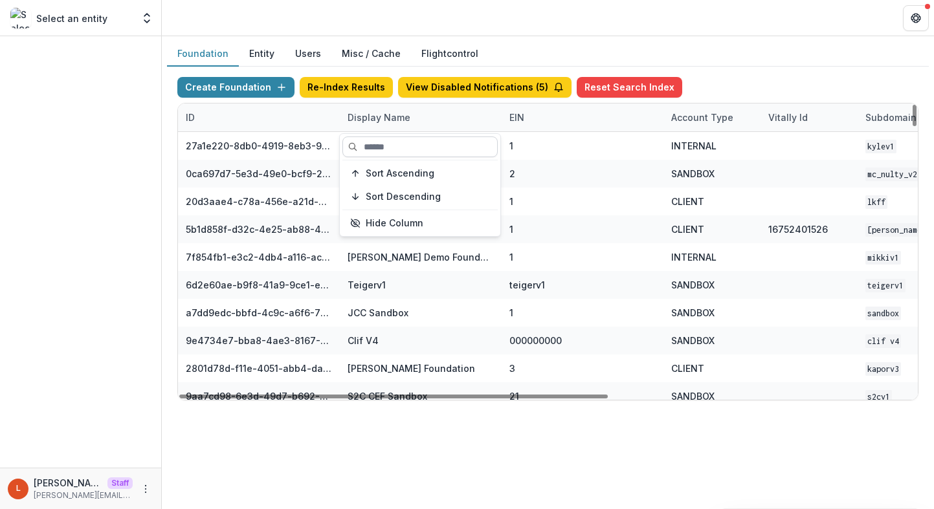
click at [376, 148] on input at bounding box center [419, 147] width 155 height 21
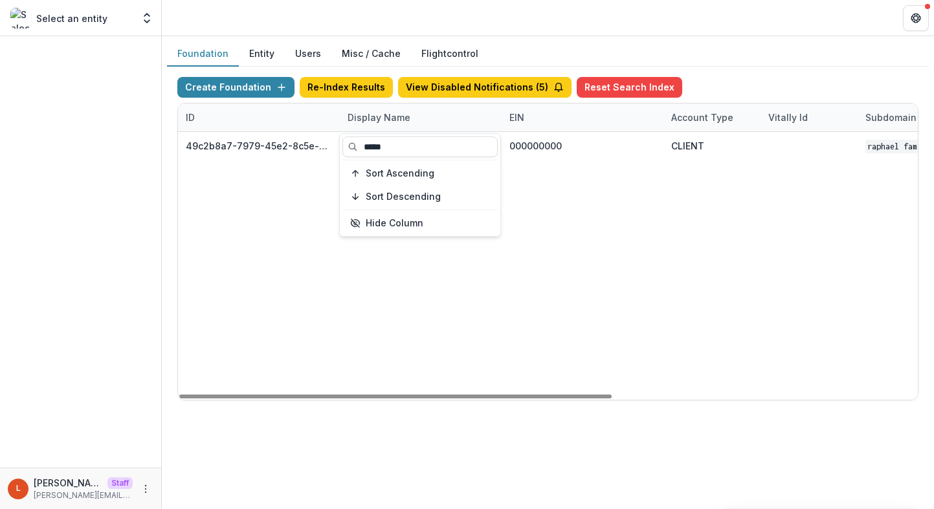
type input "*****"
click at [670, 193] on div "49c2b8a7-7979-45e2-8c5e-03fb224fdb7f Raphael Family Foundation 000000000 CLIENT…" at bounding box center [809, 266] width 1262 height 268
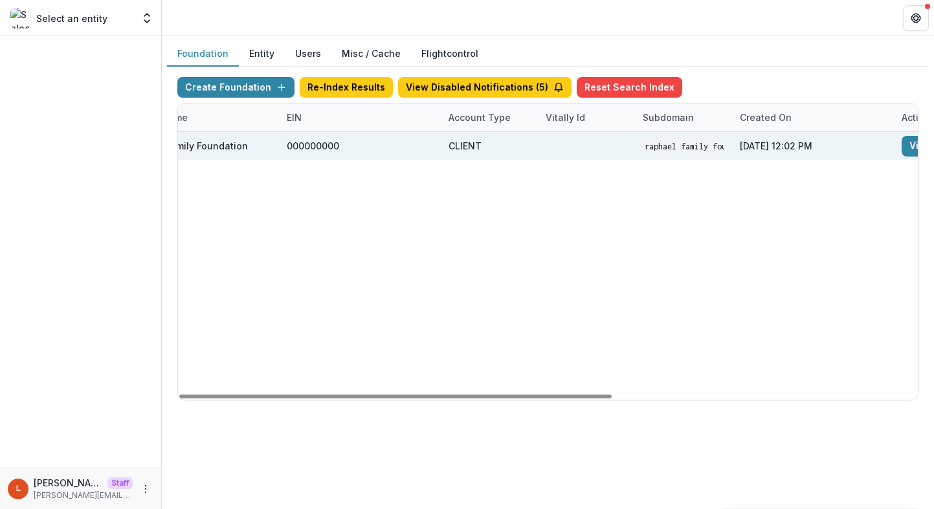
scroll to position [0, 522]
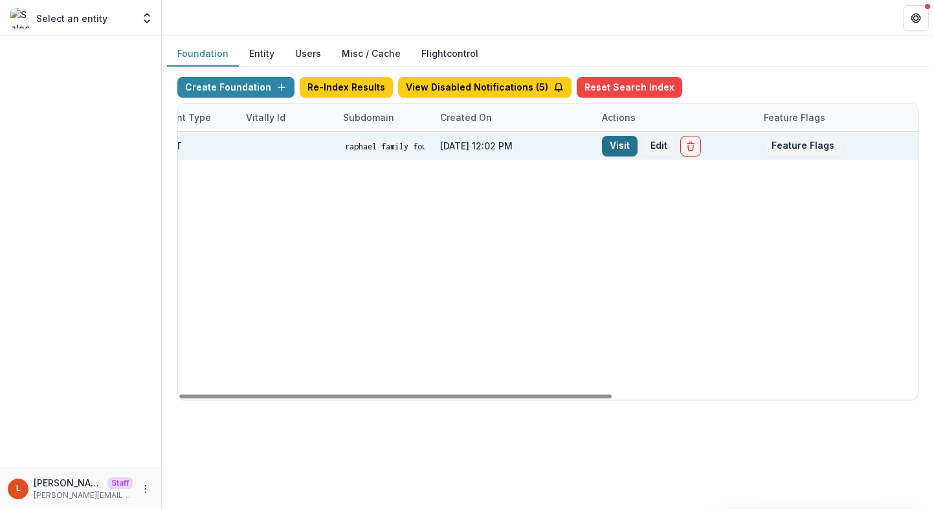
click at [622, 143] on link "Visit" at bounding box center [620, 146] width 36 height 21
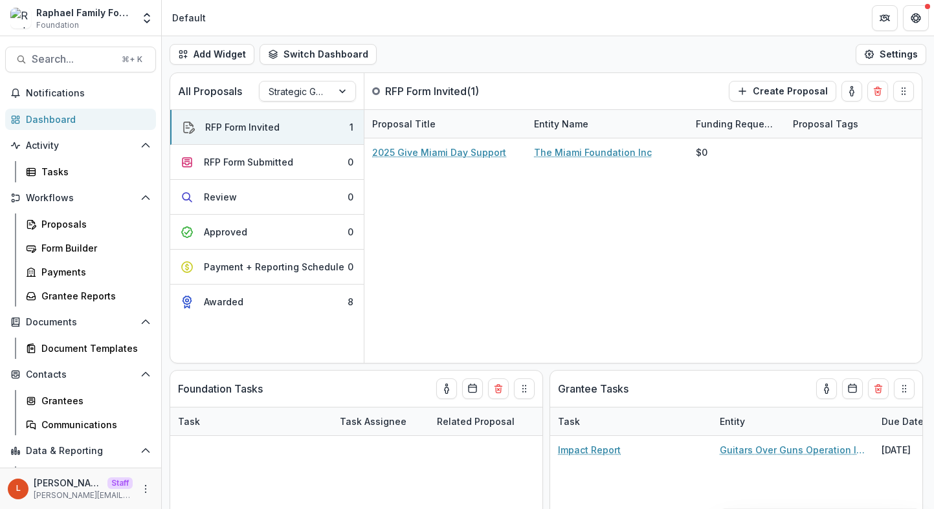
scroll to position [44, 0]
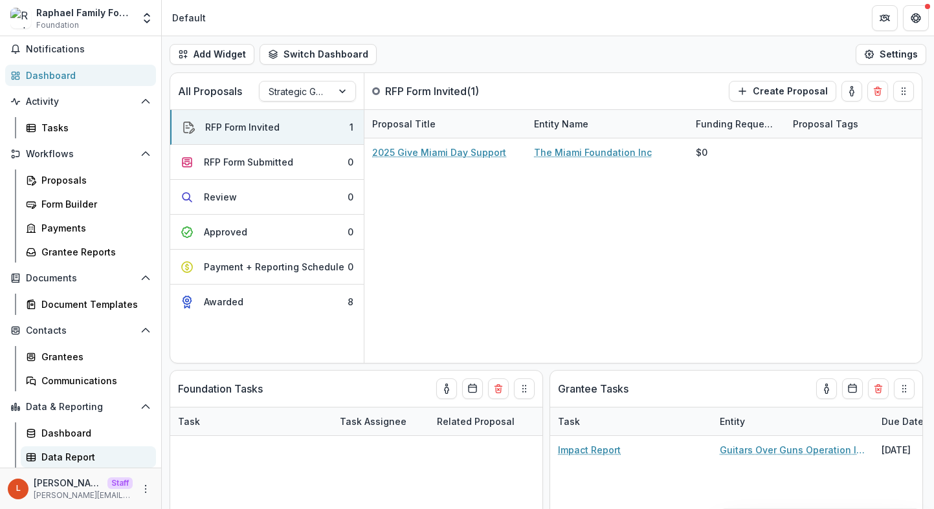
click at [91, 454] on div "Data Report" at bounding box center [93, 457] width 104 height 14
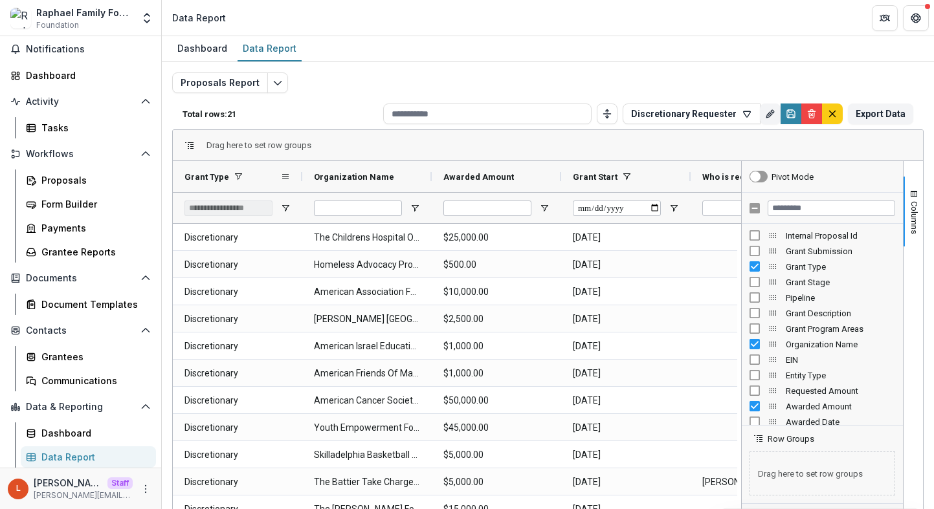
click at [261, 174] on div "Grant Type" at bounding box center [232, 176] width 96 height 25
click at [263, 174] on div "Grant Type 1" at bounding box center [232, 176] width 96 height 25
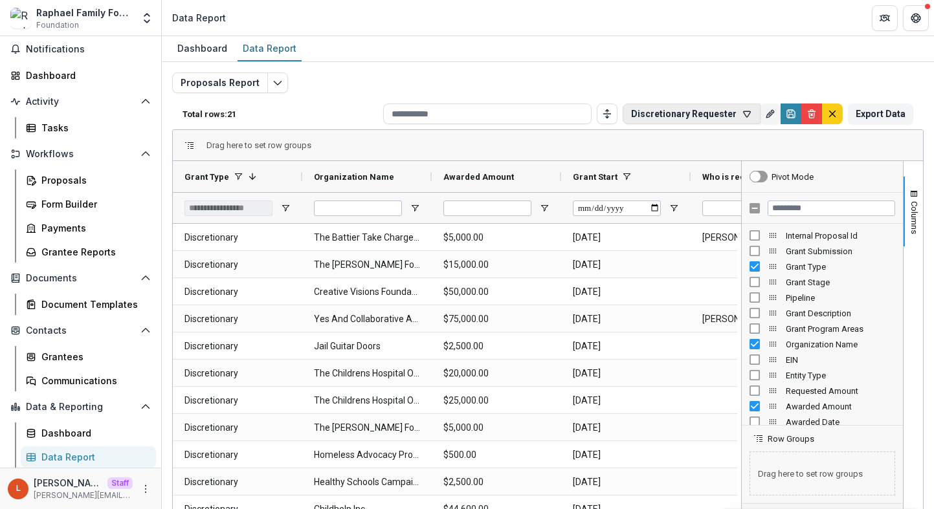
click at [712, 107] on button "Discretionary Requester" at bounding box center [691, 114] width 138 height 21
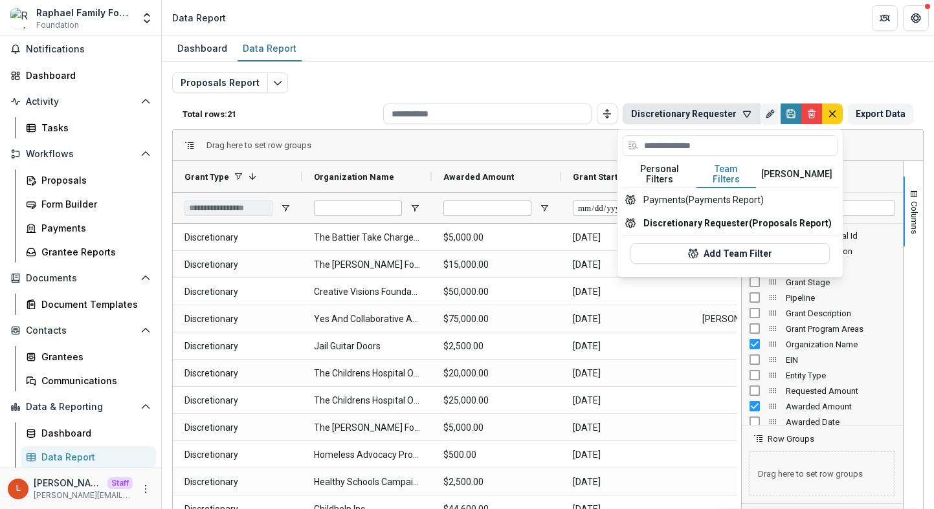
click at [730, 171] on button "Team Filters" at bounding box center [726, 174] width 60 height 27
click at [728, 190] on button "Payments (Payments Report)" at bounding box center [729, 199] width 215 height 23
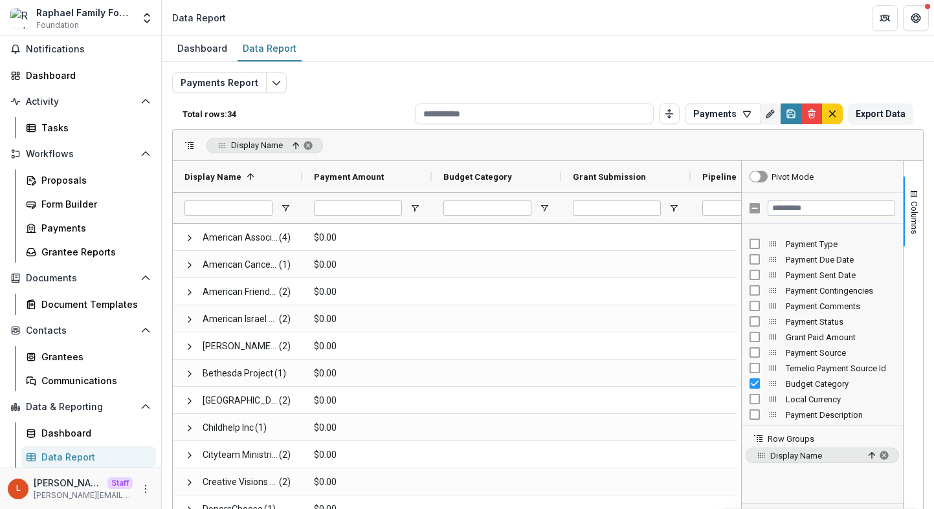
scroll to position [133, 0]
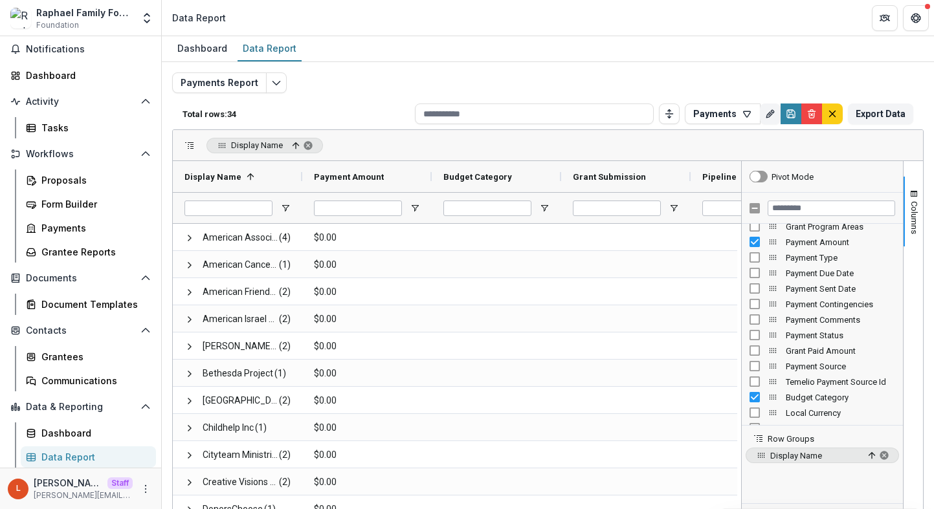
click at [808, 241] on span "Payment Amount" at bounding box center [839, 242] width 109 height 10
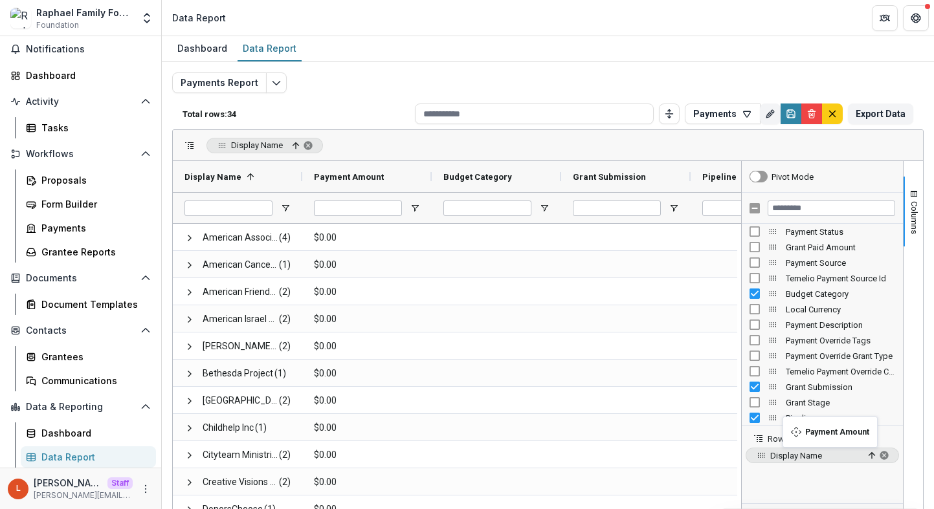
scroll to position [289, 0]
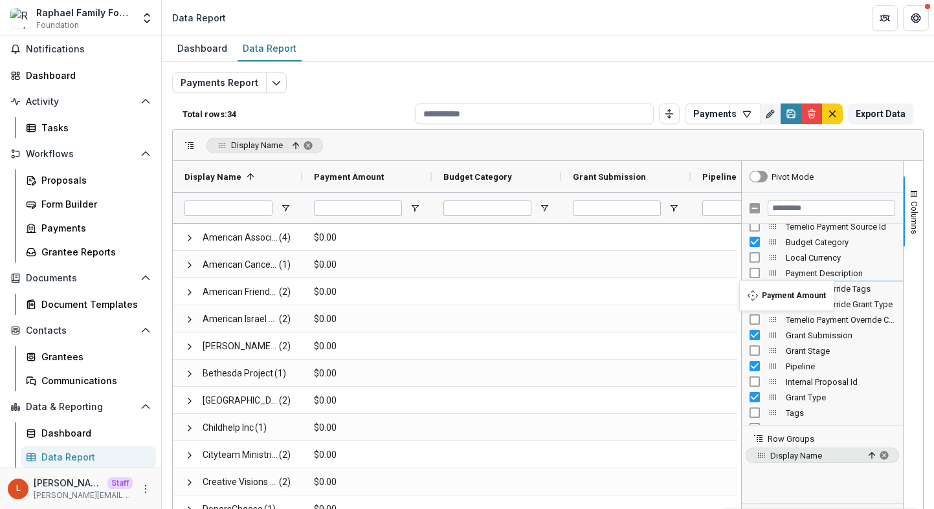
drag, startPoint x: 771, startPoint y: 240, endPoint x: 746, endPoint y: 287, distance: 53.2
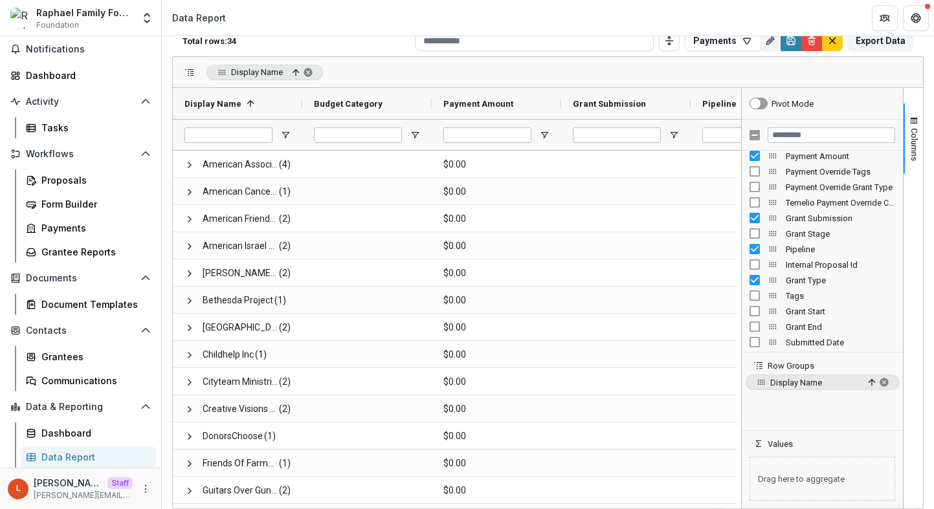
scroll to position [333, 0]
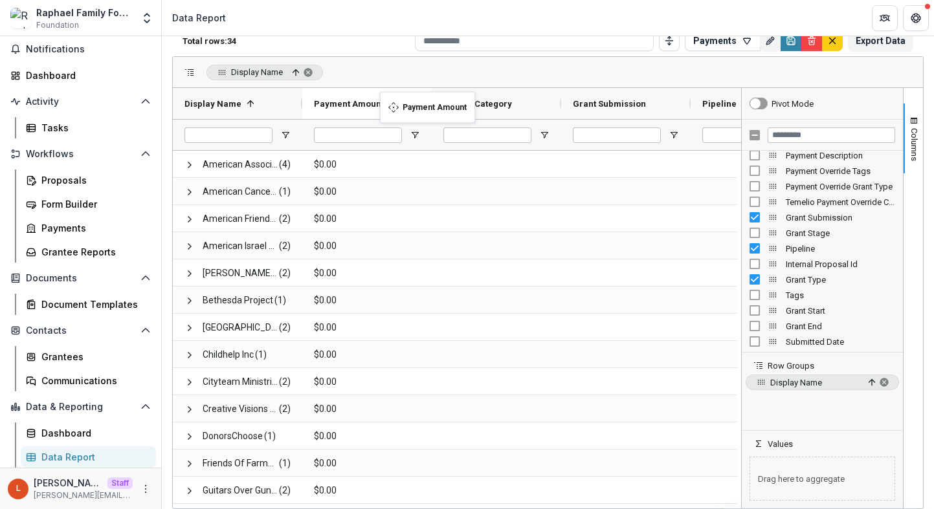
drag, startPoint x: 499, startPoint y: 98, endPoint x: 386, endPoint y: 100, distance: 113.2
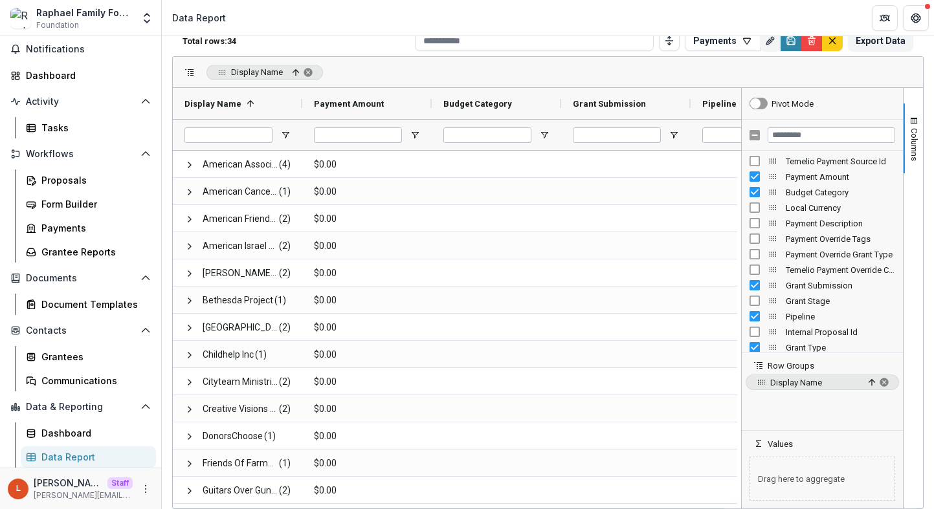
scroll to position [260, 0]
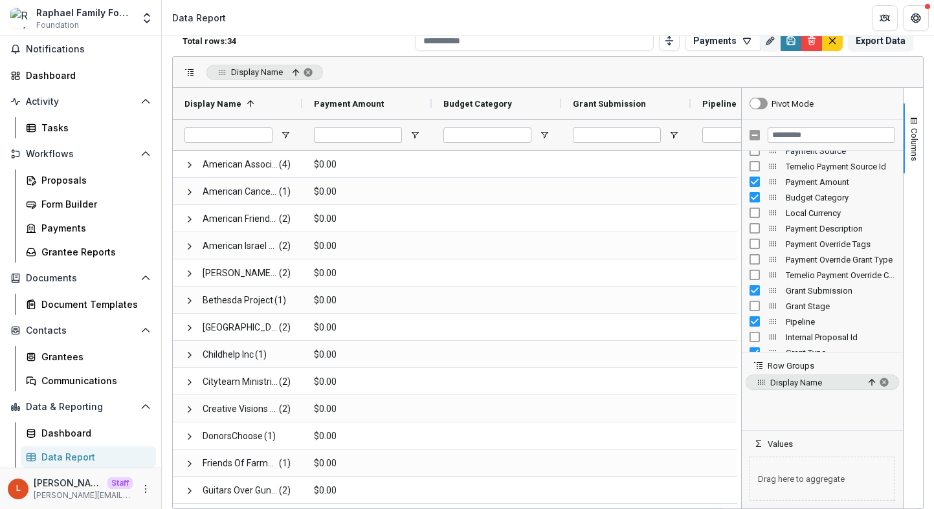
click at [804, 181] on span "Payment Amount" at bounding box center [839, 182] width 109 height 10
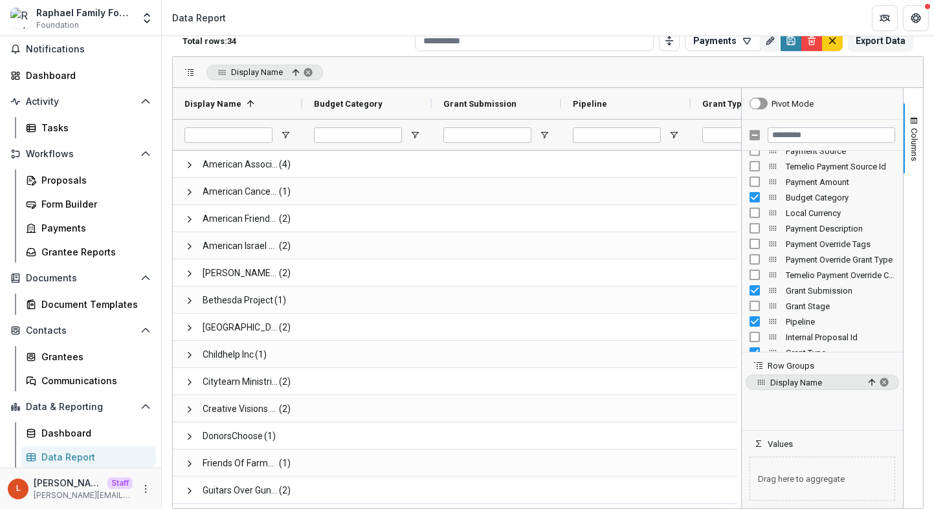
click at [796, 180] on span "Payment Amount" at bounding box center [839, 182] width 109 height 10
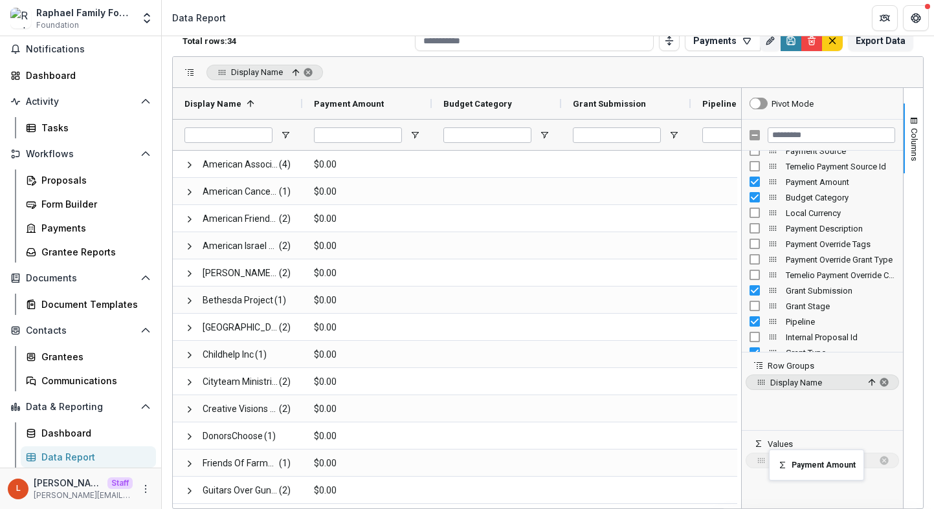
drag, startPoint x: 768, startPoint y: 179, endPoint x: 775, endPoint y: 457, distance: 278.3
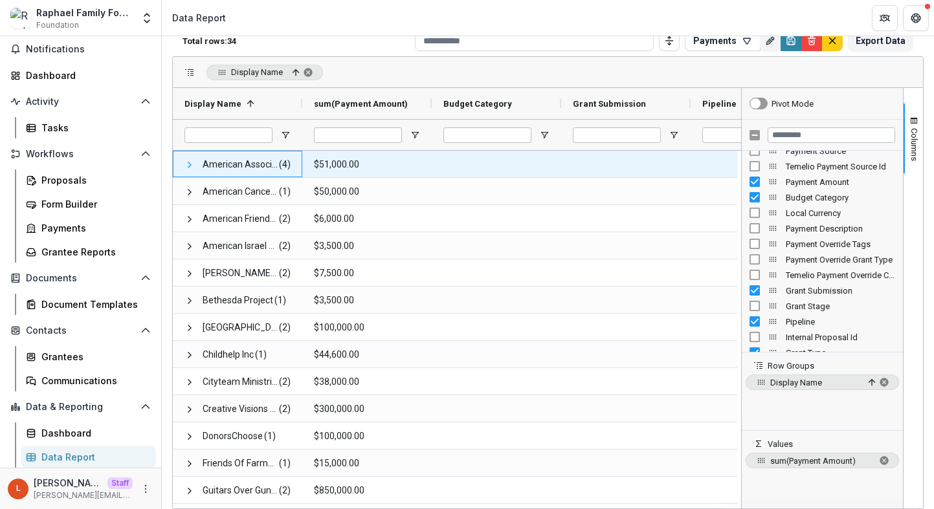
click at [186, 168] on span at bounding box center [189, 165] width 10 height 10
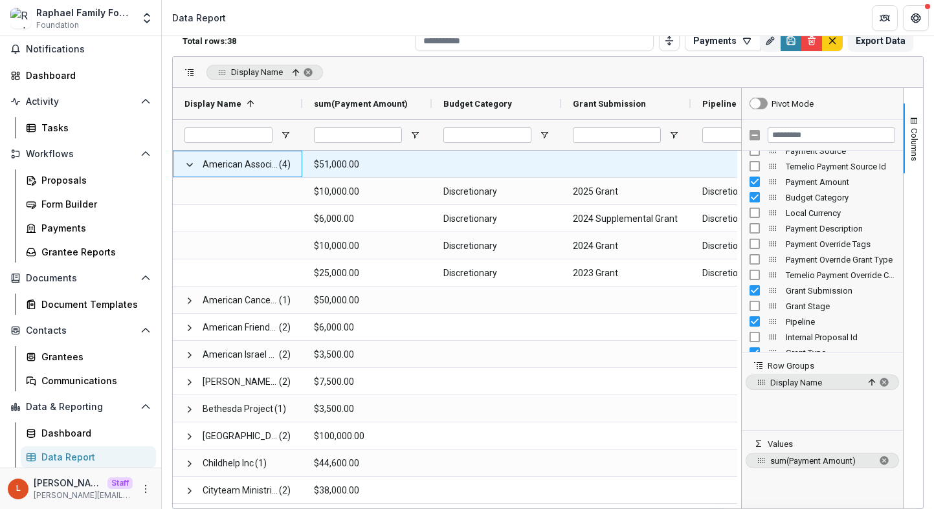
click at [186, 168] on span at bounding box center [189, 165] width 10 height 10
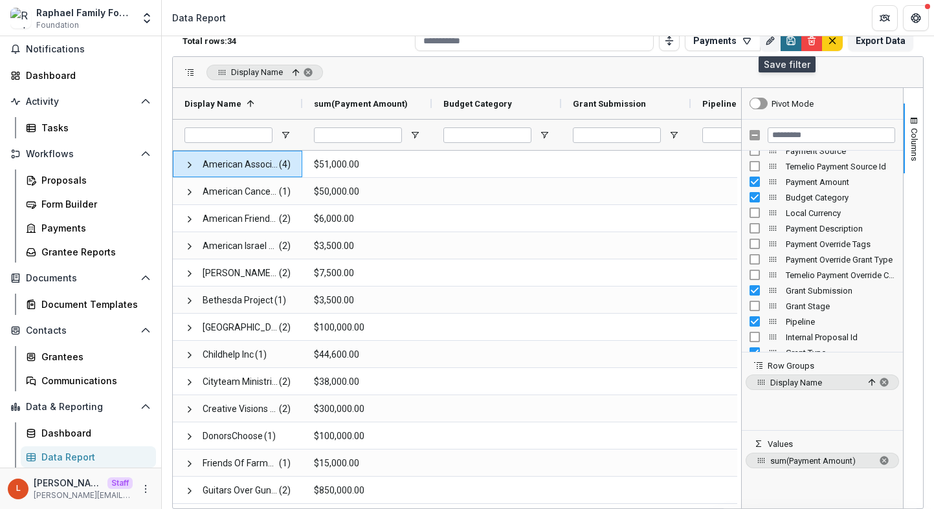
click at [785, 45] on icon "Save" at bounding box center [790, 41] width 10 height 10
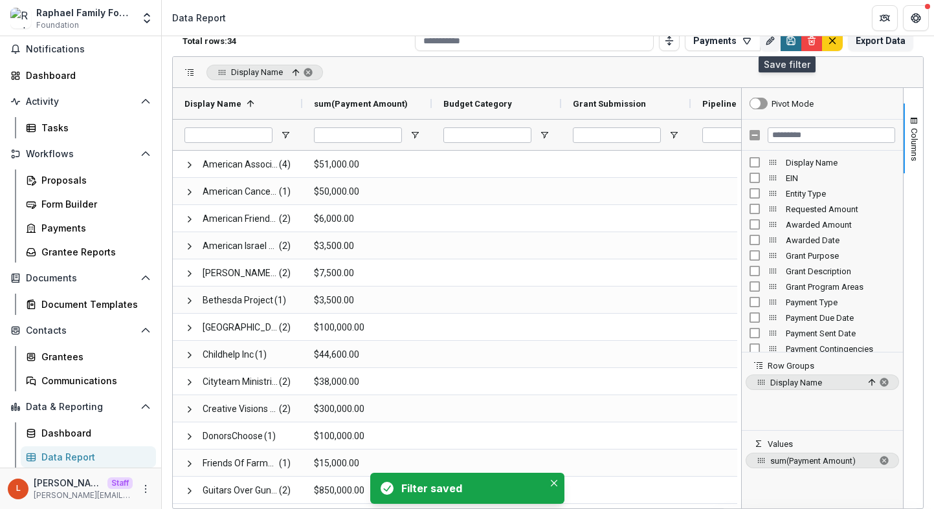
click at [783, 46] on button "Save" at bounding box center [790, 40] width 21 height 21
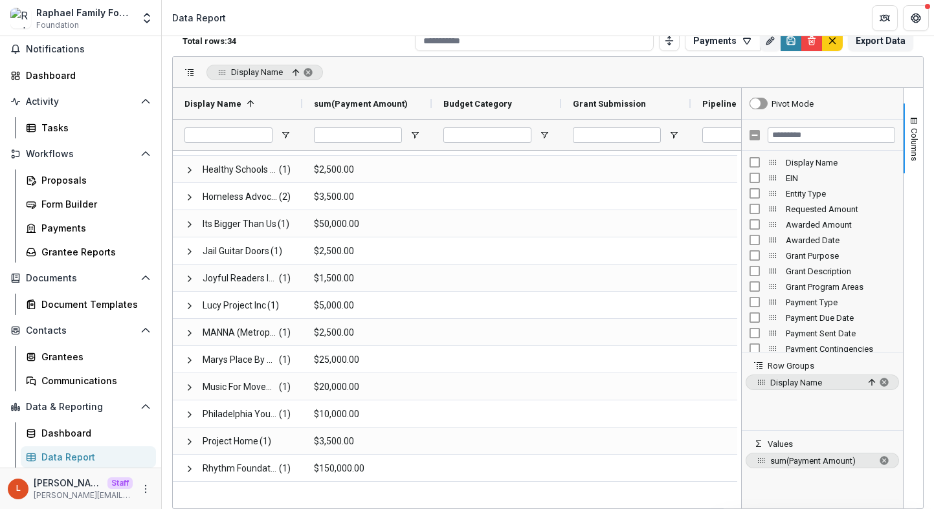
scroll to position [0, 0]
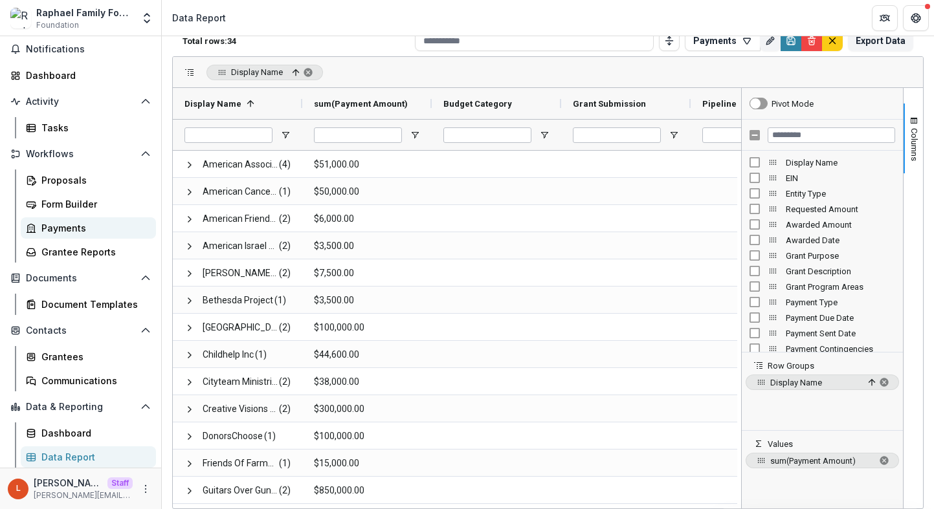
click at [72, 230] on div "Payments" at bounding box center [93, 228] width 104 height 14
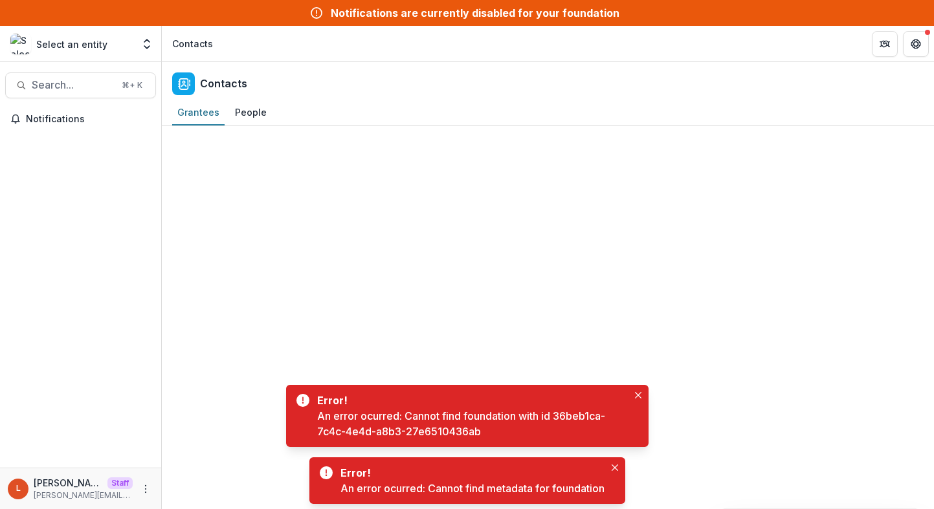
click at [93, 42] on p "Select an entity" at bounding box center [71, 45] width 71 height 14
click at [144, 42] on icon "Open entity switcher" at bounding box center [146, 44] width 13 height 13
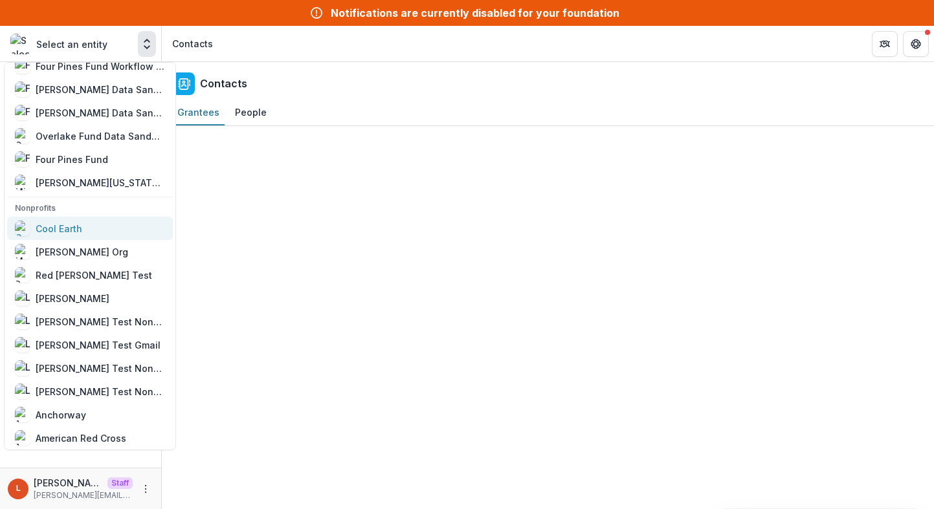
scroll to position [882, 0]
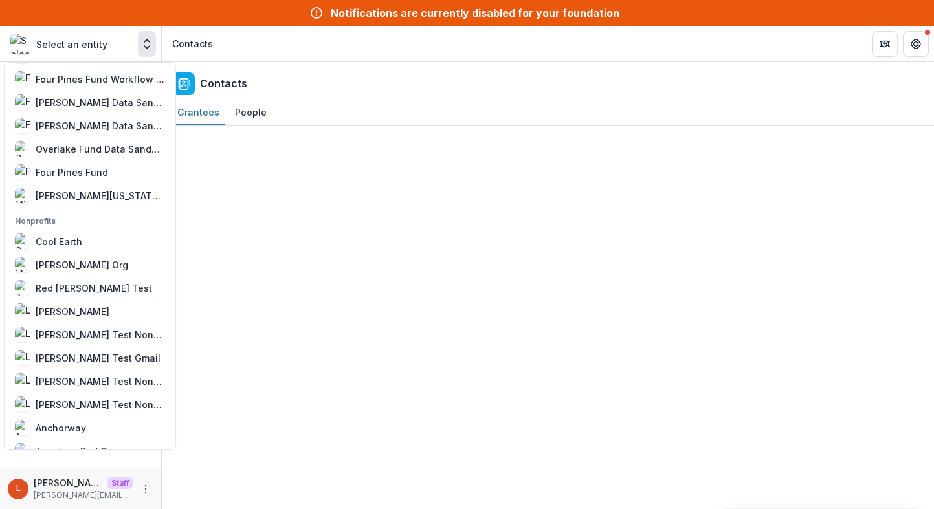
click at [347, 144] on div at bounding box center [548, 317] width 772 height 383
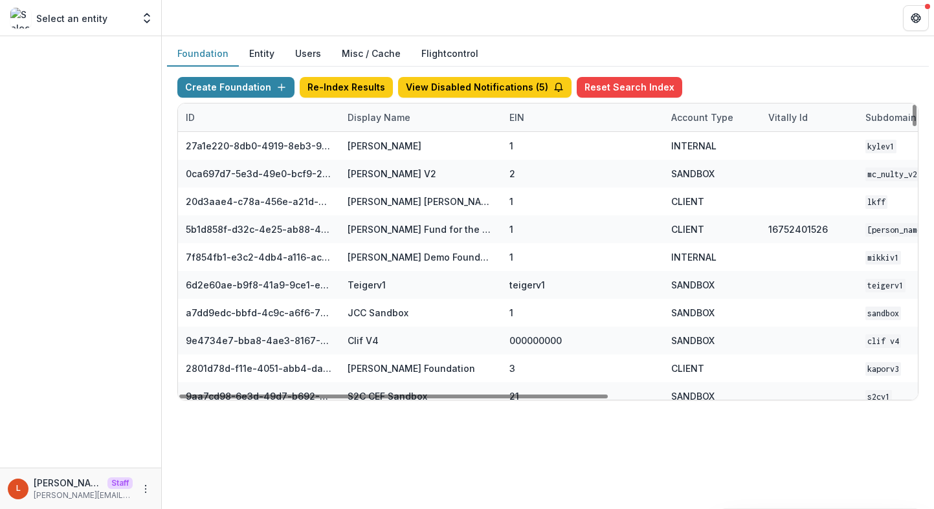
click at [373, 120] on div "Display Name" at bounding box center [379, 118] width 78 height 14
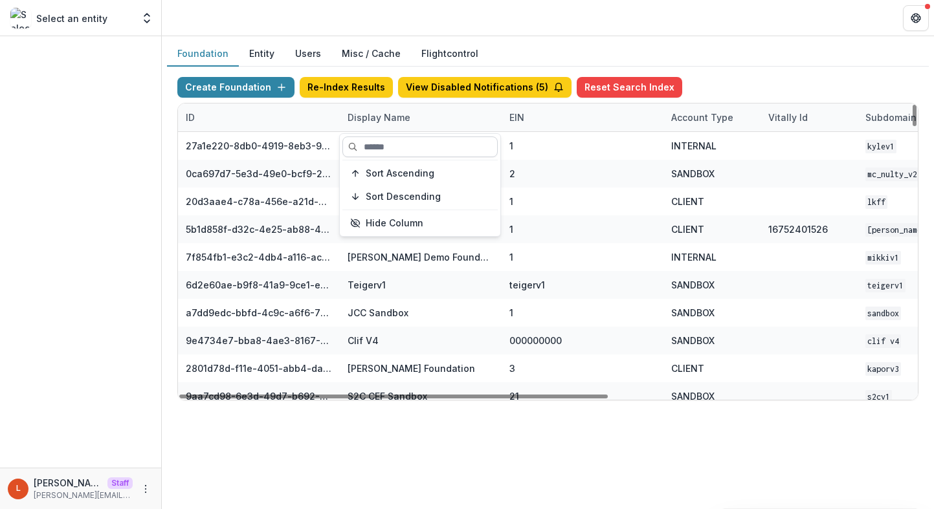
click at [375, 142] on input at bounding box center [419, 147] width 155 height 21
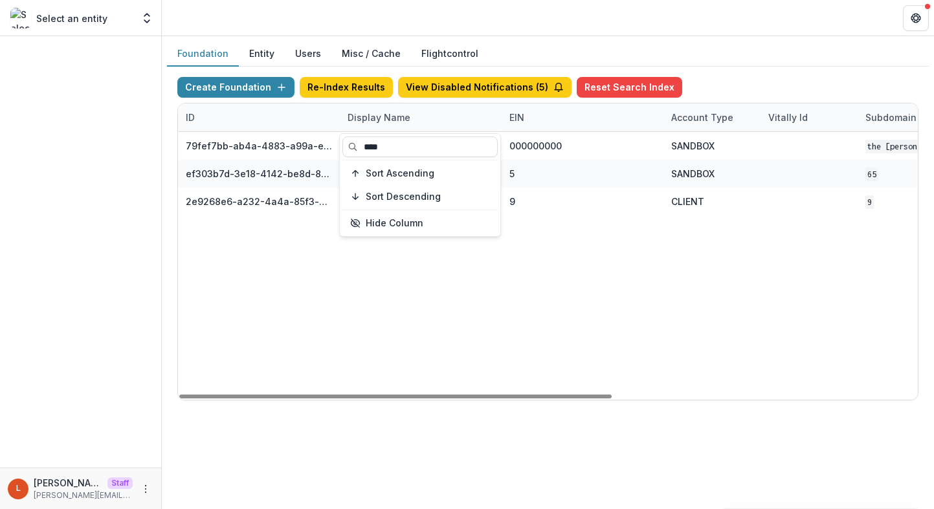
type input "****"
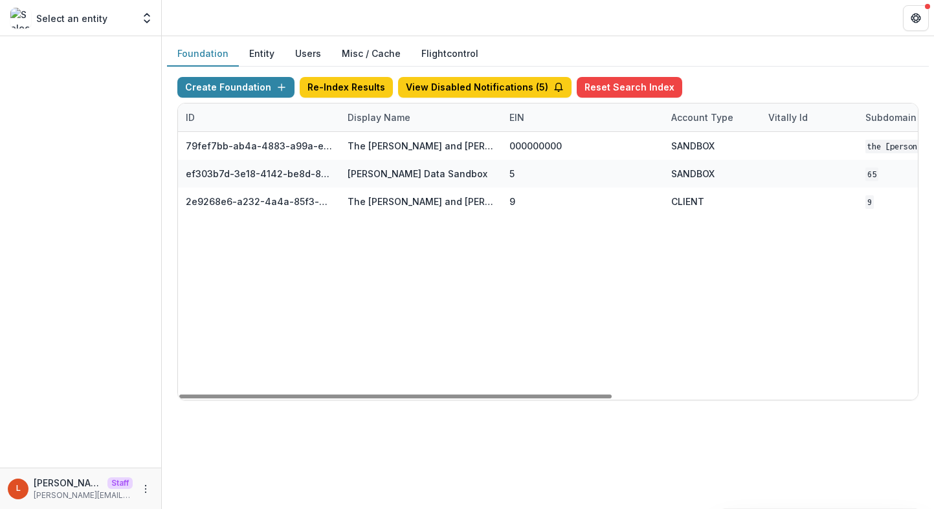
click at [587, 250] on div "79fef7bb-ab4a-4883-a99a-e2f11936830d The [PERSON_NAME] and [PERSON_NAME] Founda…" at bounding box center [809, 266] width 1262 height 268
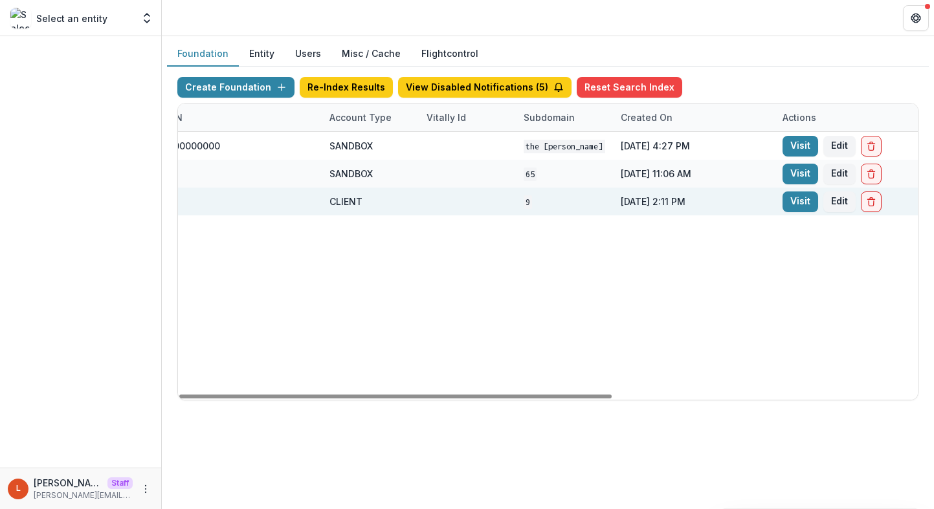
scroll to position [0, 522]
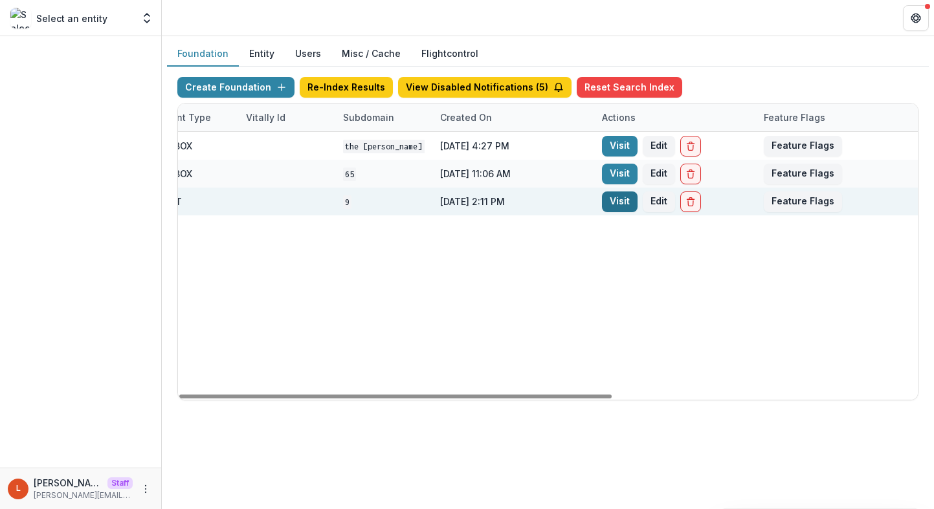
click at [636, 196] on link "Visit" at bounding box center [620, 202] width 36 height 21
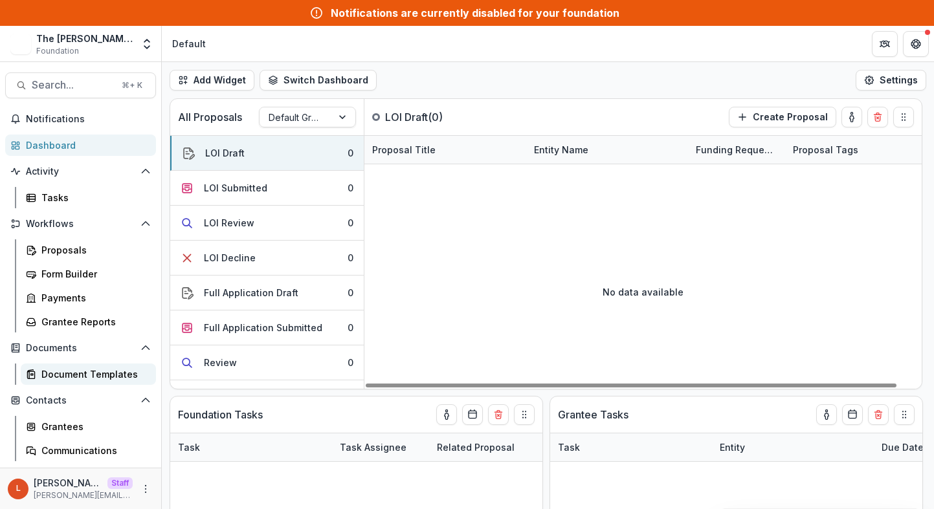
scroll to position [70, 0]
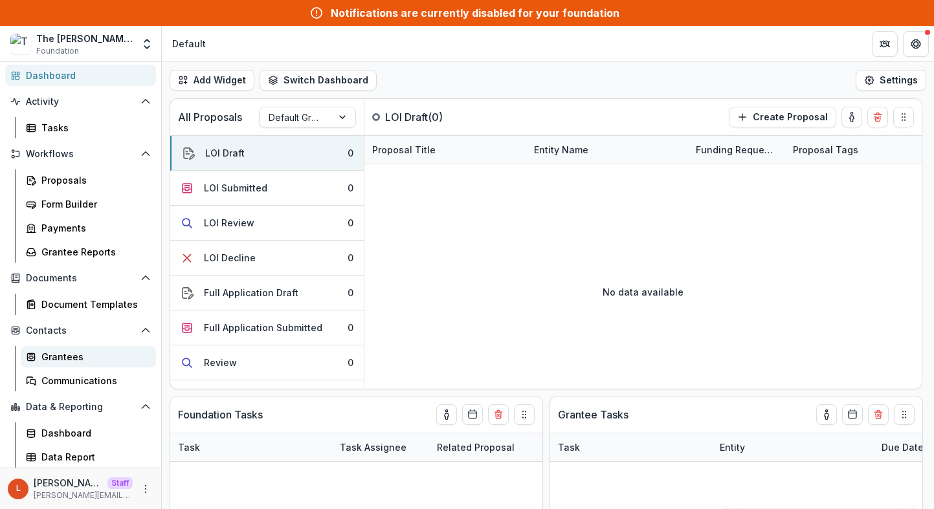
click at [63, 356] on div "Grantees" at bounding box center [93, 357] width 104 height 14
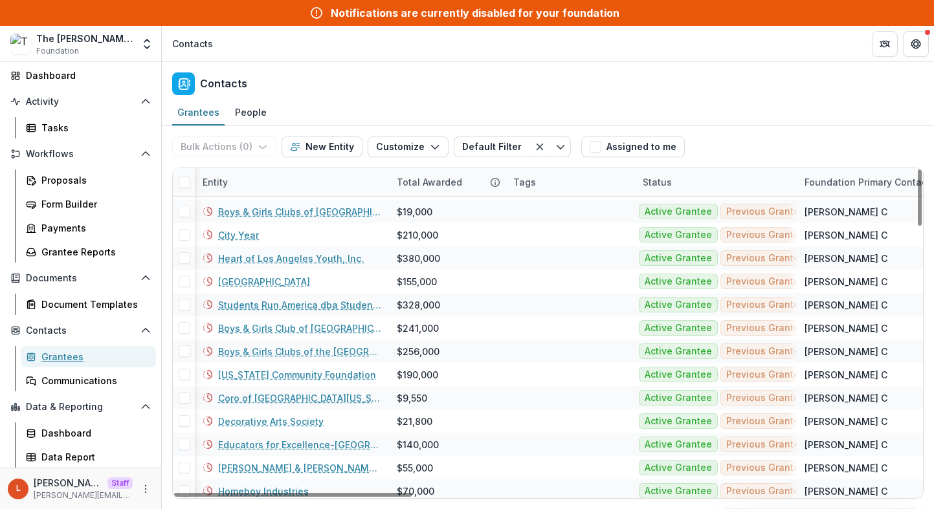
scroll to position [392, 1]
click at [452, 182] on div "Total Awarded" at bounding box center [429, 182] width 81 height 14
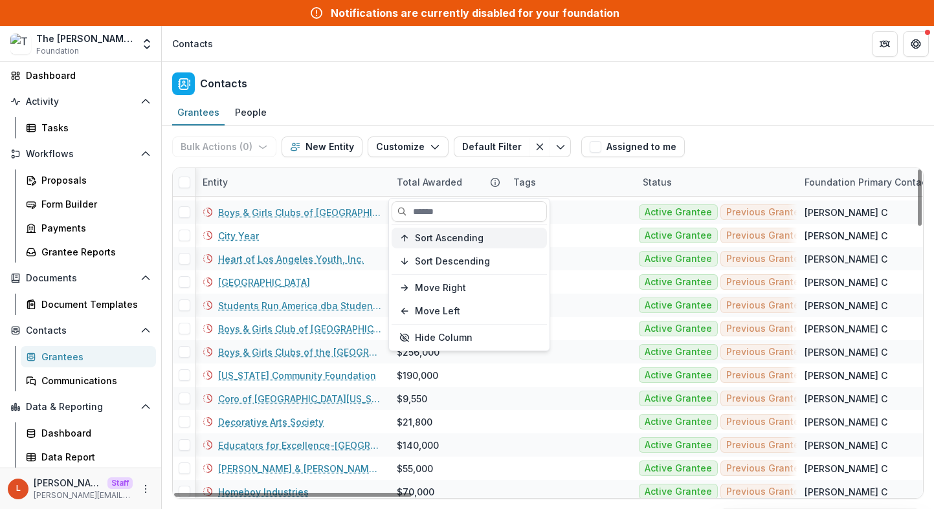
click at [455, 237] on span "Sort Ascending" at bounding box center [449, 238] width 69 height 11
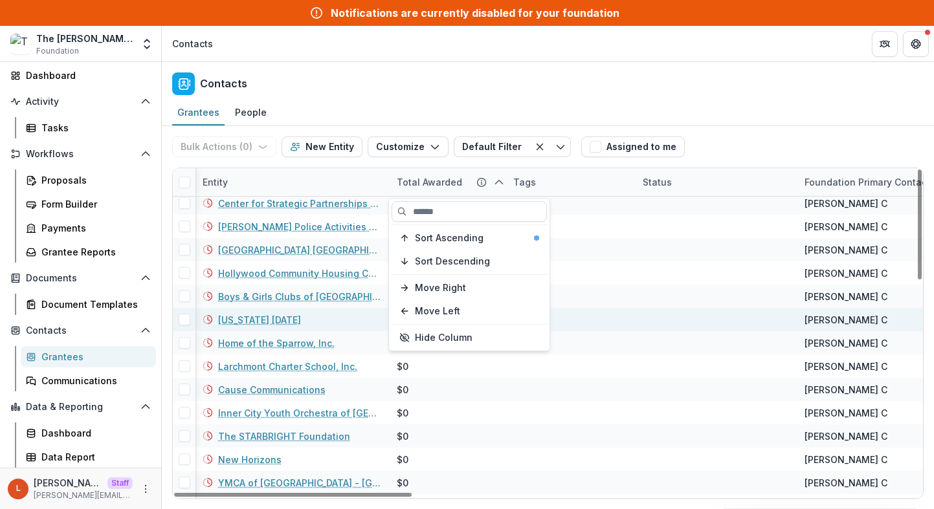
scroll to position [0, 1]
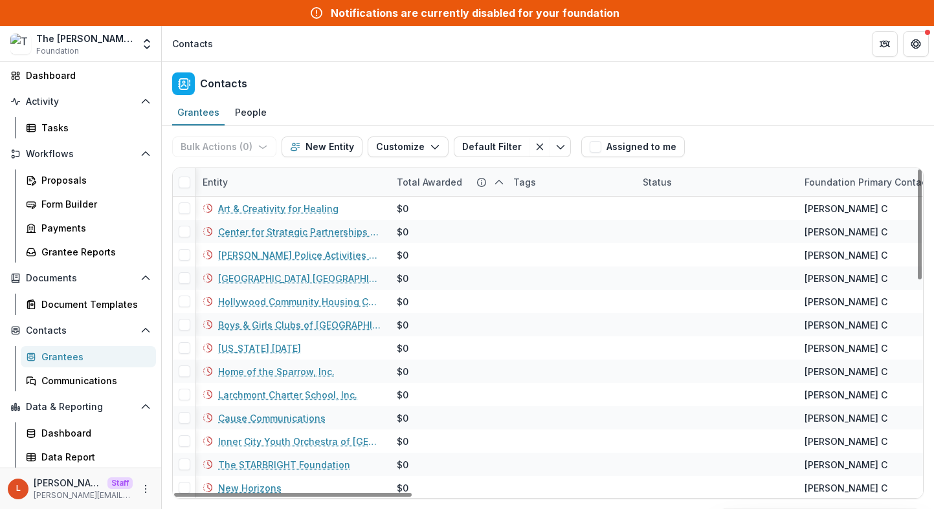
click at [320, 72] on div "Contacts" at bounding box center [548, 81] width 772 height 38
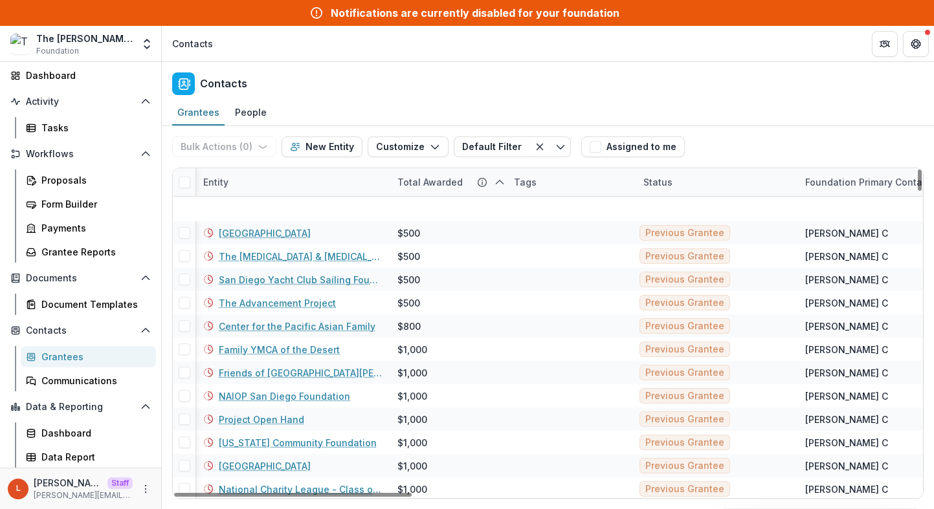
scroll to position [0, 1]
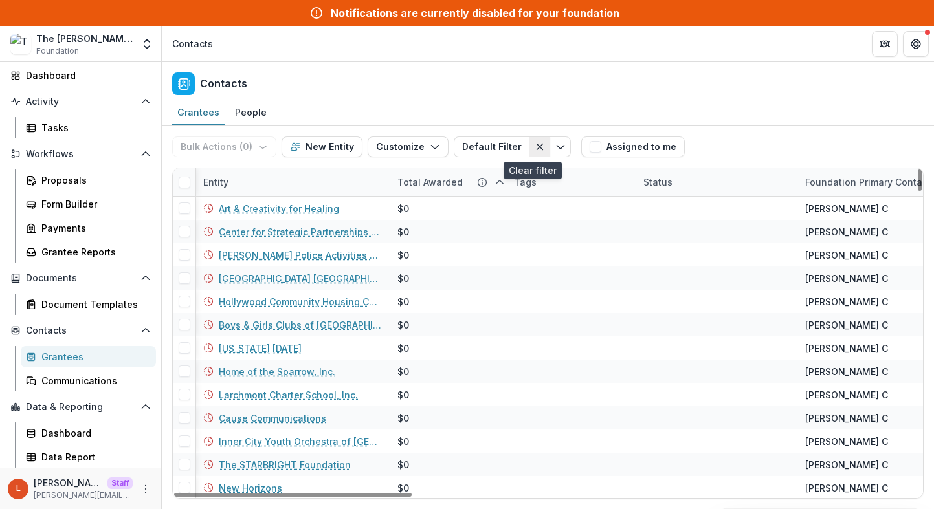
click at [534, 147] on icon "Clear filter" at bounding box center [539, 147] width 10 height 10
click at [499, 184] on icon "sorted ascending" at bounding box center [499, 182] width 10 height 10
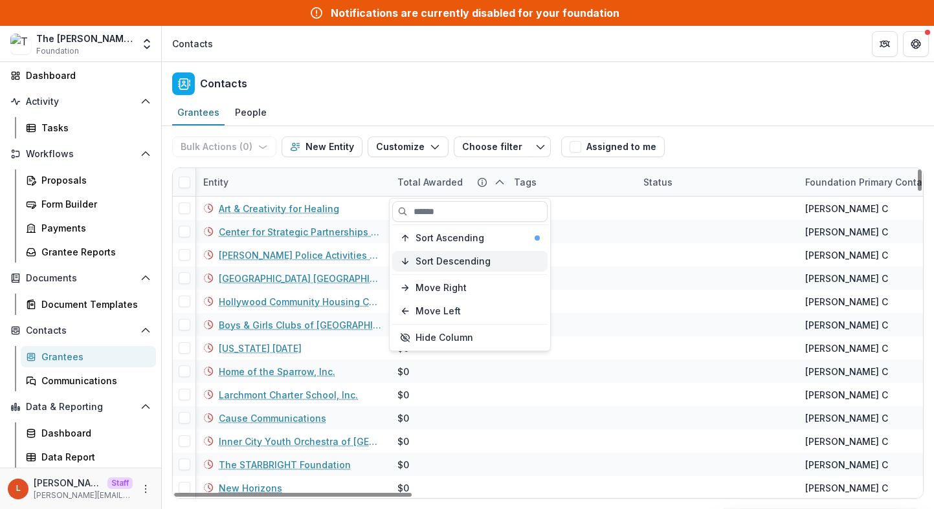
click at [448, 266] on span "Sort Descending" at bounding box center [452, 261] width 75 height 11
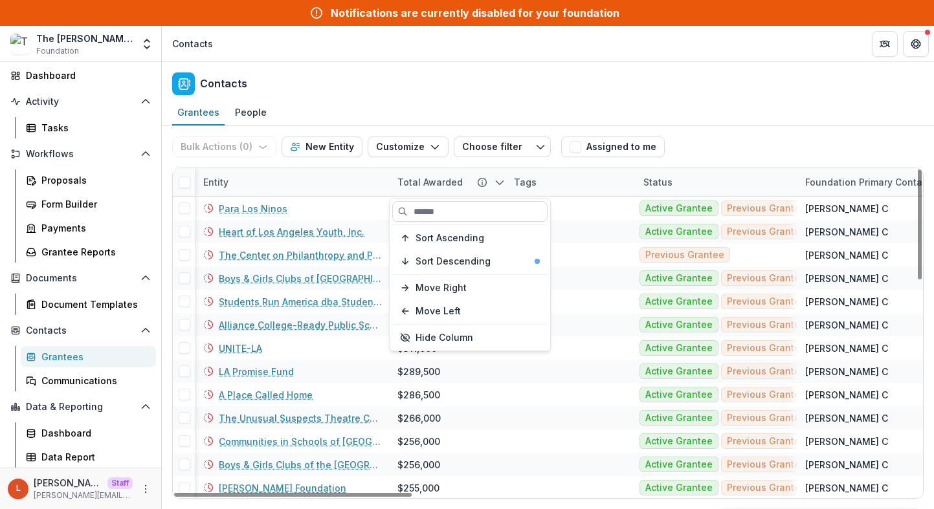
click at [501, 103] on div "Grantees People" at bounding box center [548, 113] width 772 height 26
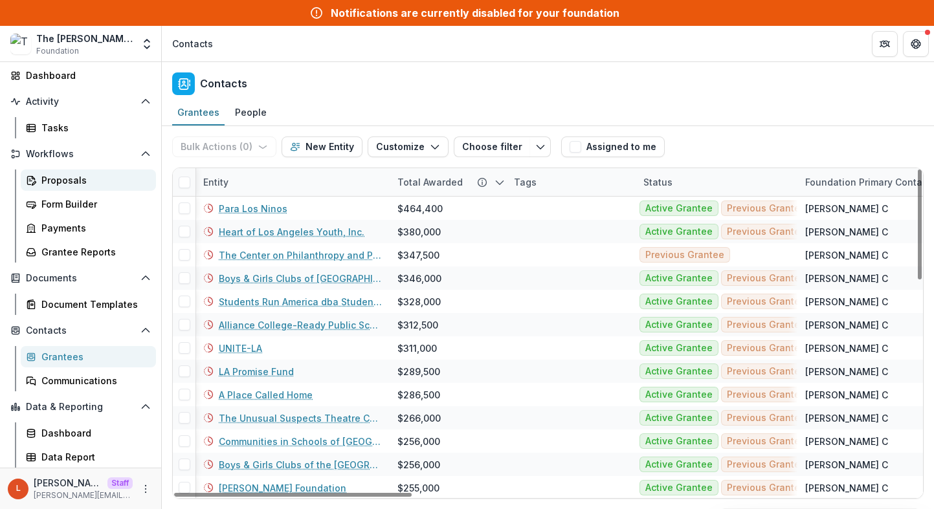
click at [76, 177] on div "Proposals" at bounding box center [93, 180] width 104 height 14
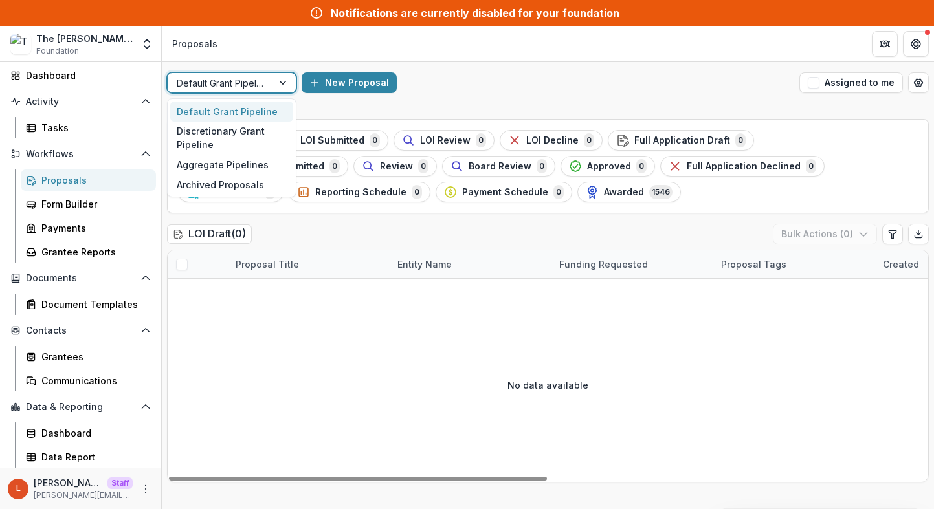
click at [248, 76] on div at bounding box center [220, 83] width 87 height 16
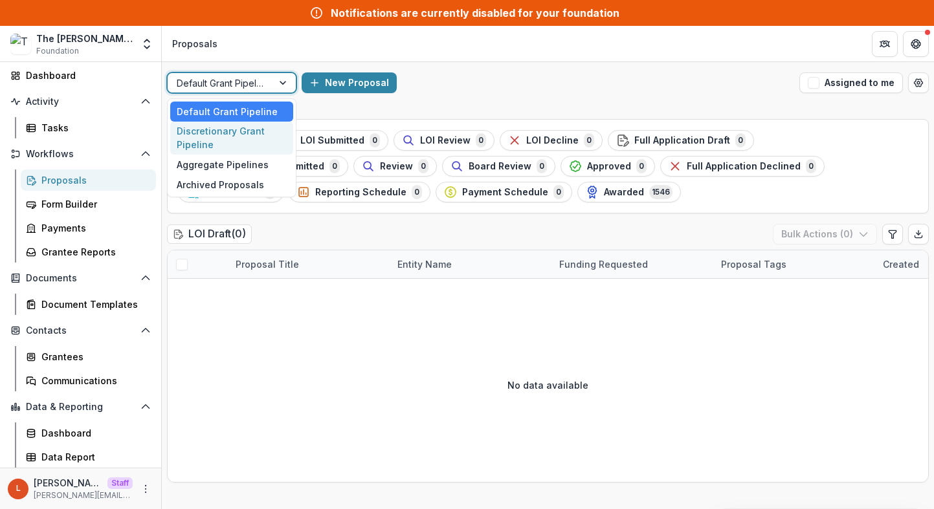
click at [234, 133] on div "Discretionary Grant Pipeline" at bounding box center [231, 139] width 123 height 34
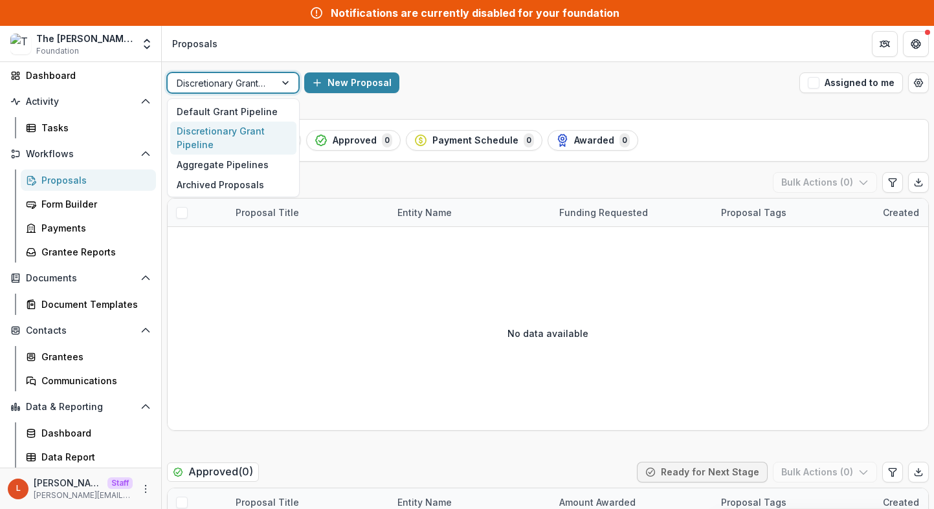
click at [231, 88] on div at bounding box center [221, 83] width 89 height 16
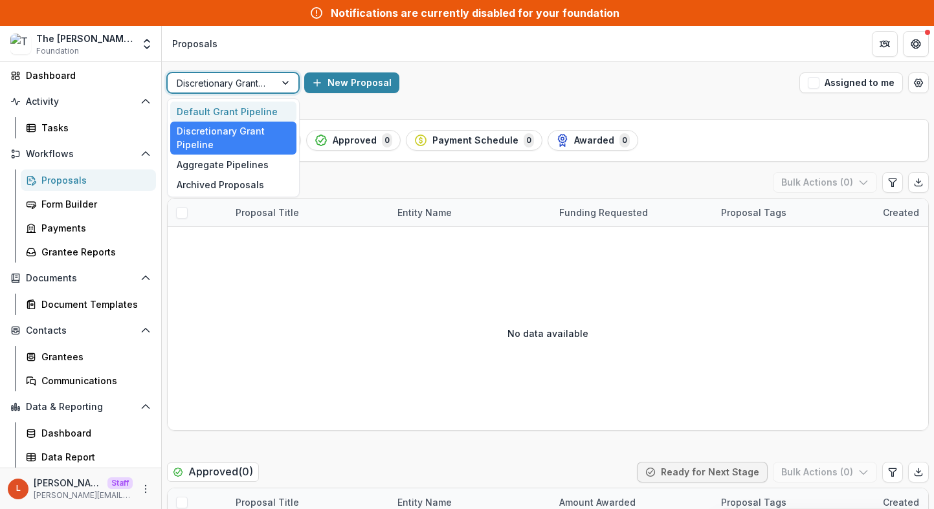
click at [231, 113] on div "Default Grant Pipeline" at bounding box center [233, 112] width 126 height 20
